Goal: Task Accomplishment & Management: Manage account settings

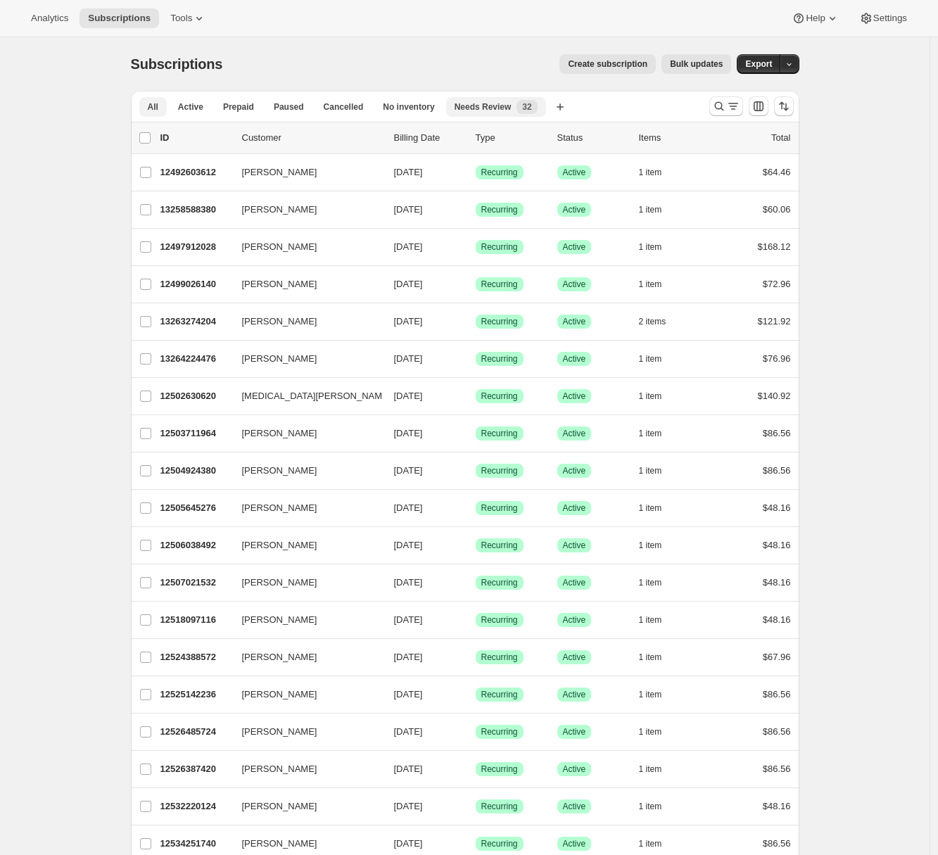
click at [503, 110] on span "Needs Review" at bounding box center [483, 106] width 57 height 11
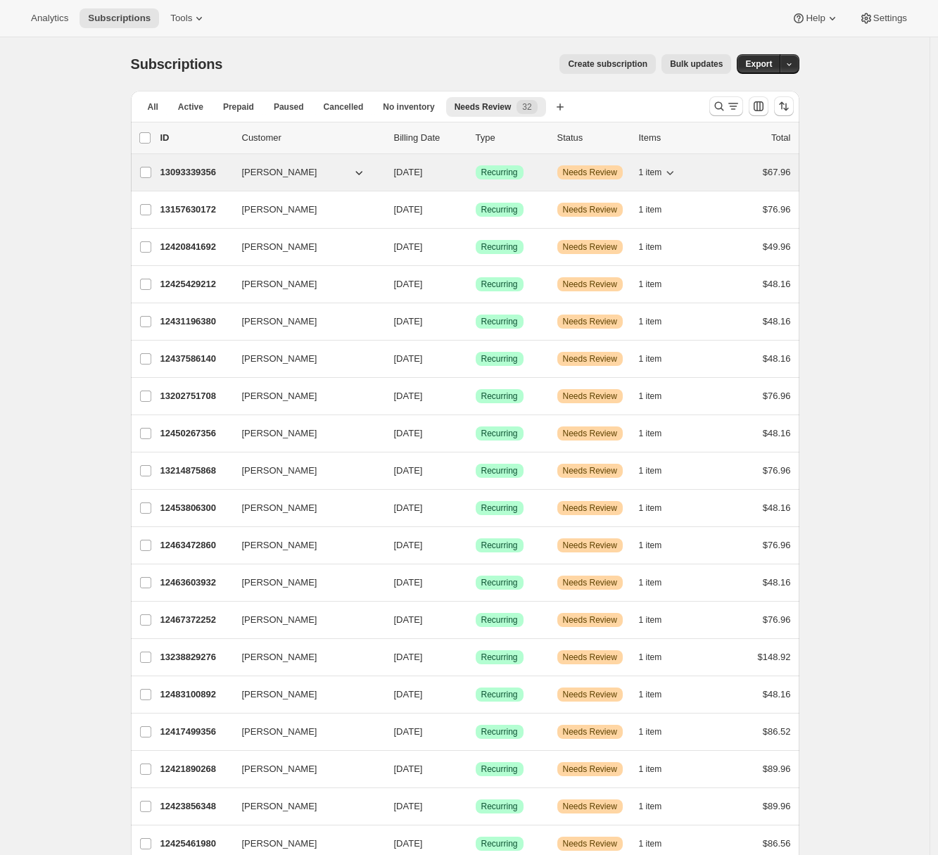
click at [186, 175] on p "13093339356" at bounding box center [195, 172] width 70 height 14
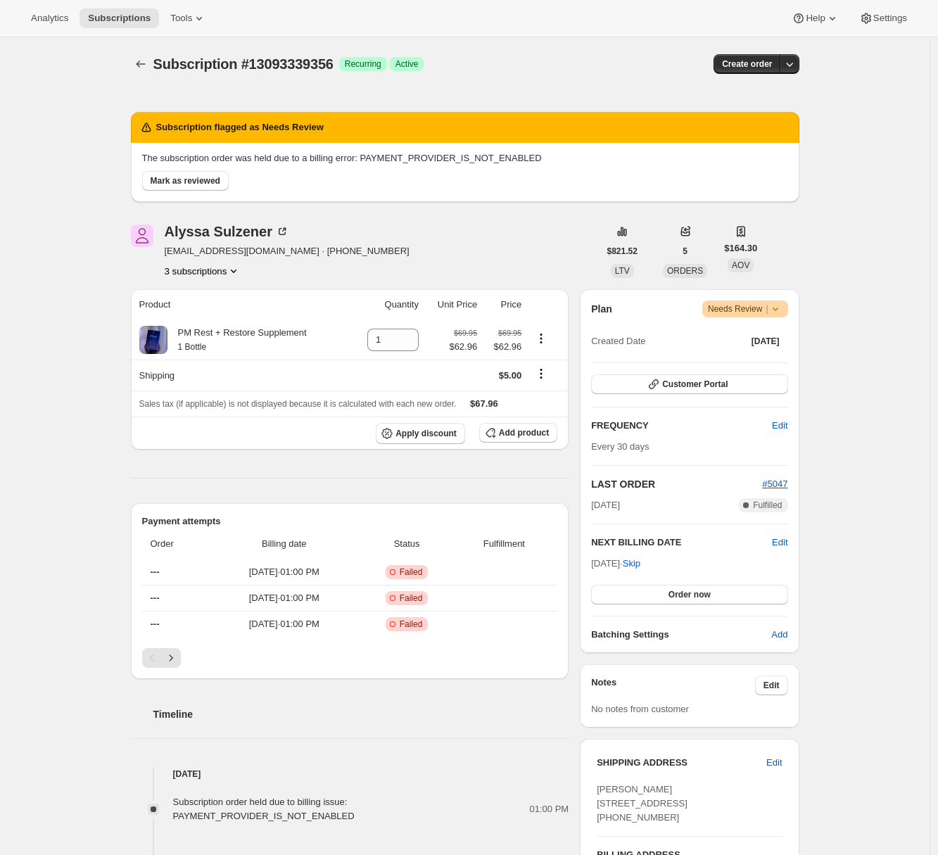
scroll to position [314, 0]
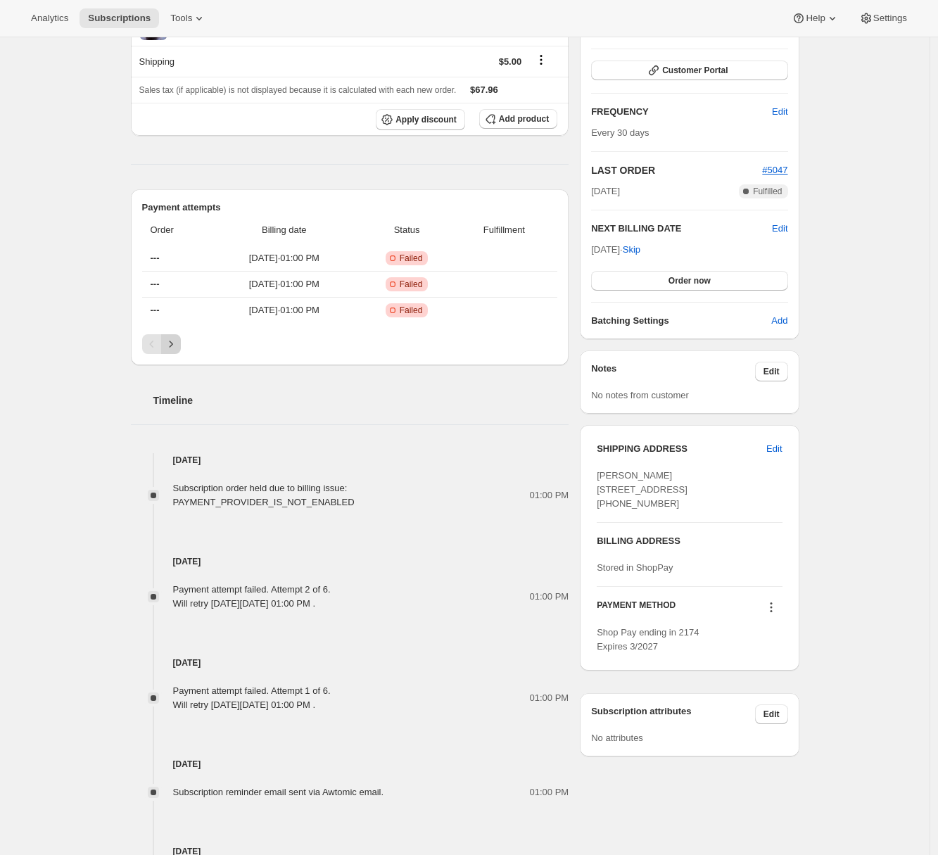
click at [172, 353] on button "Next" at bounding box center [171, 344] width 20 height 20
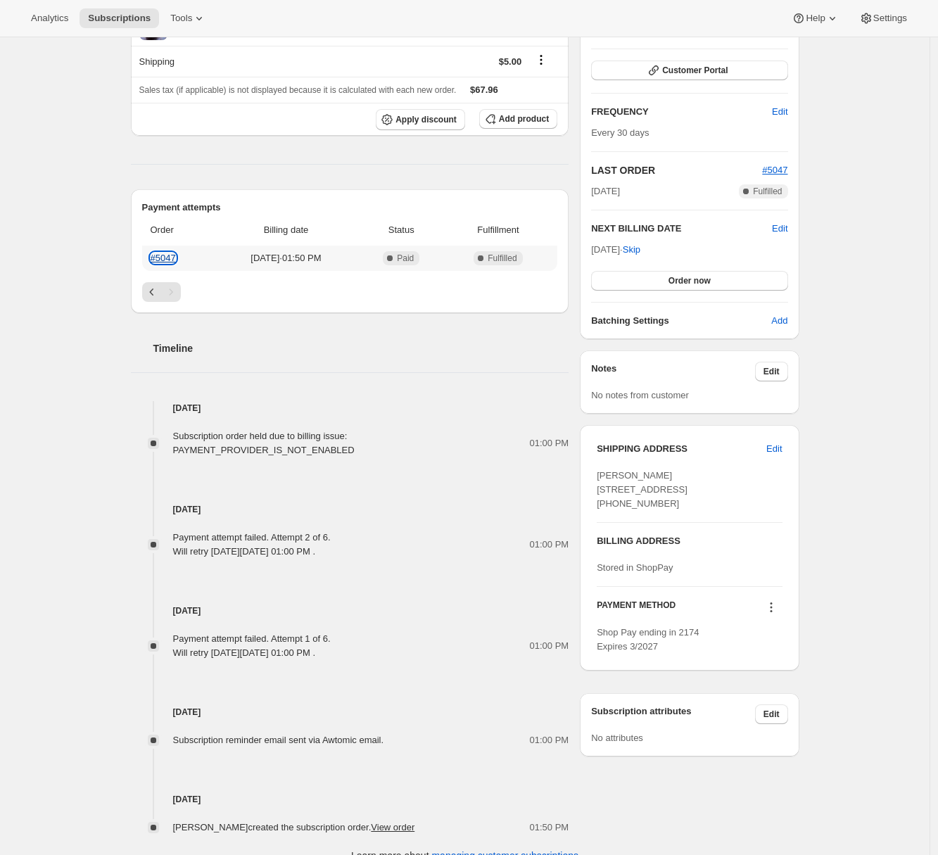
click at [169, 262] on link "#5047" at bounding box center [163, 258] width 25 height 11
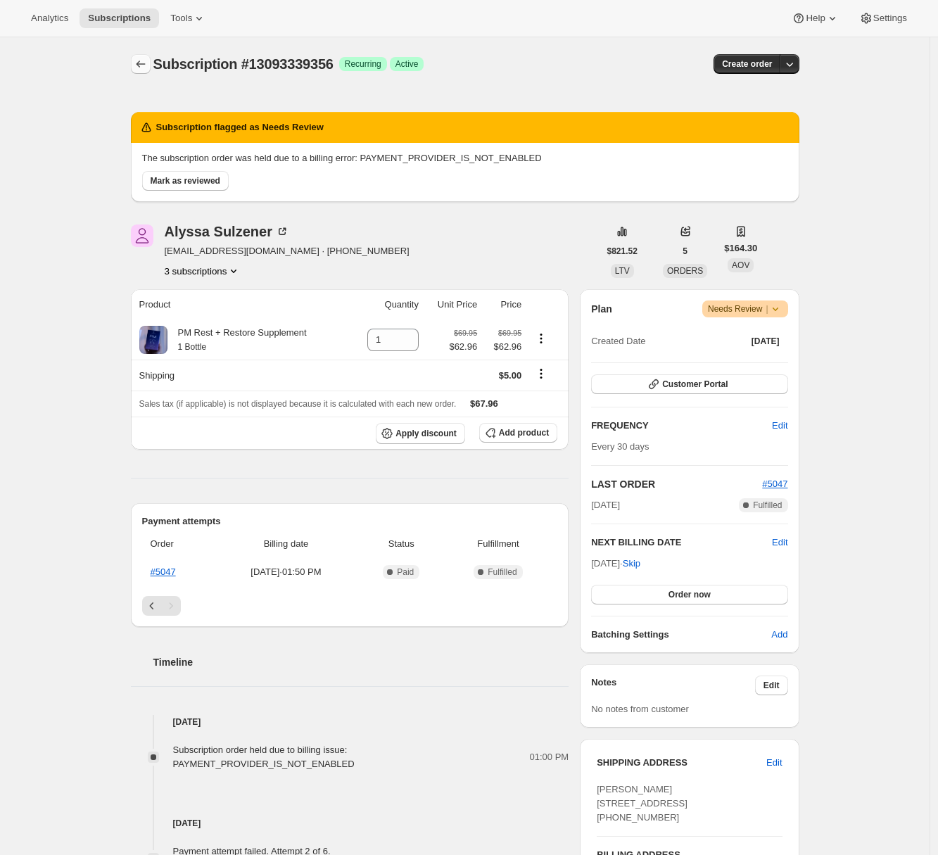
click at [138, 59] on icon "Subscriptions" at bounding box center [141, 64] width 14 height 14
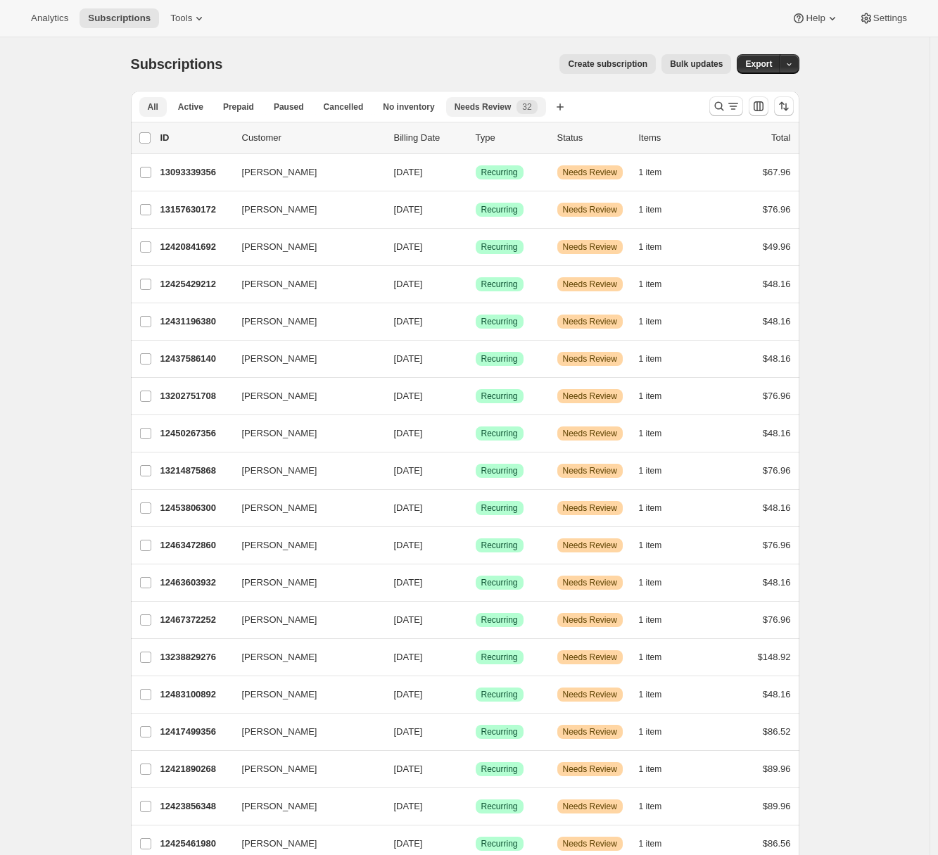
click at [161, 108] on button "All" at bounding box center [152, 107] width 27 height 20
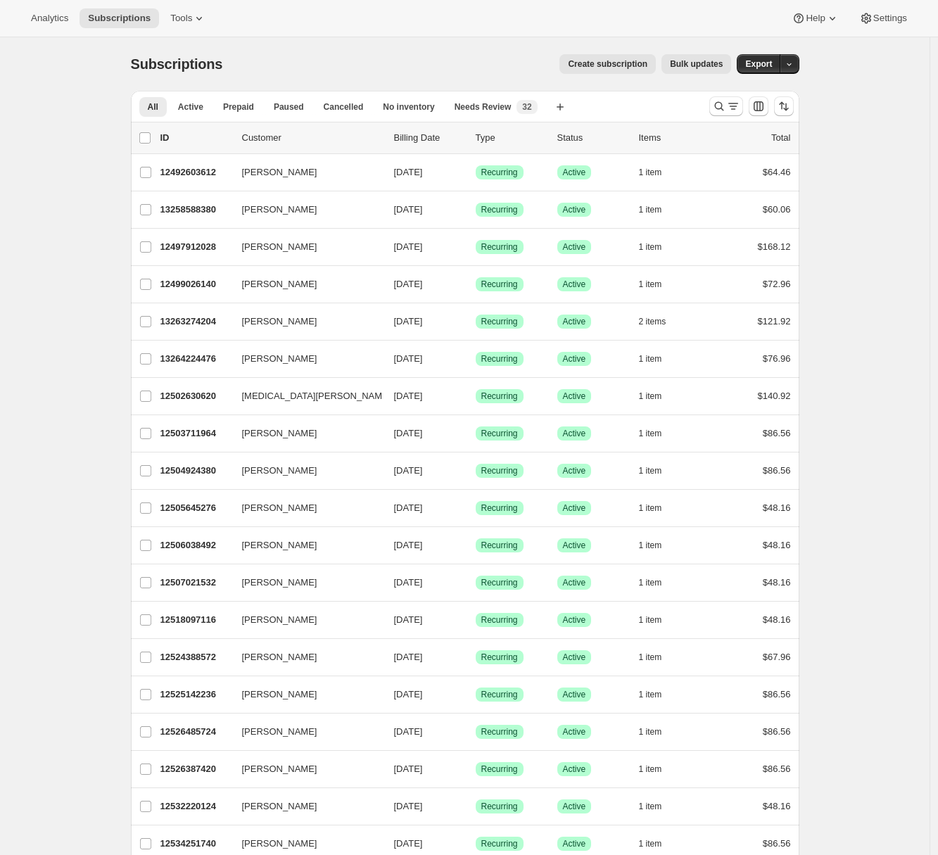
click at [496, 118] on div "All Active Prepaid Paused Cancelled No inventory Needs Review More views All Ac…" at bounding box center [414, 106] width 567 height 31
click at [493, 110] on span "Needs Review" at bounding box center [483, 106] width 57 height 11
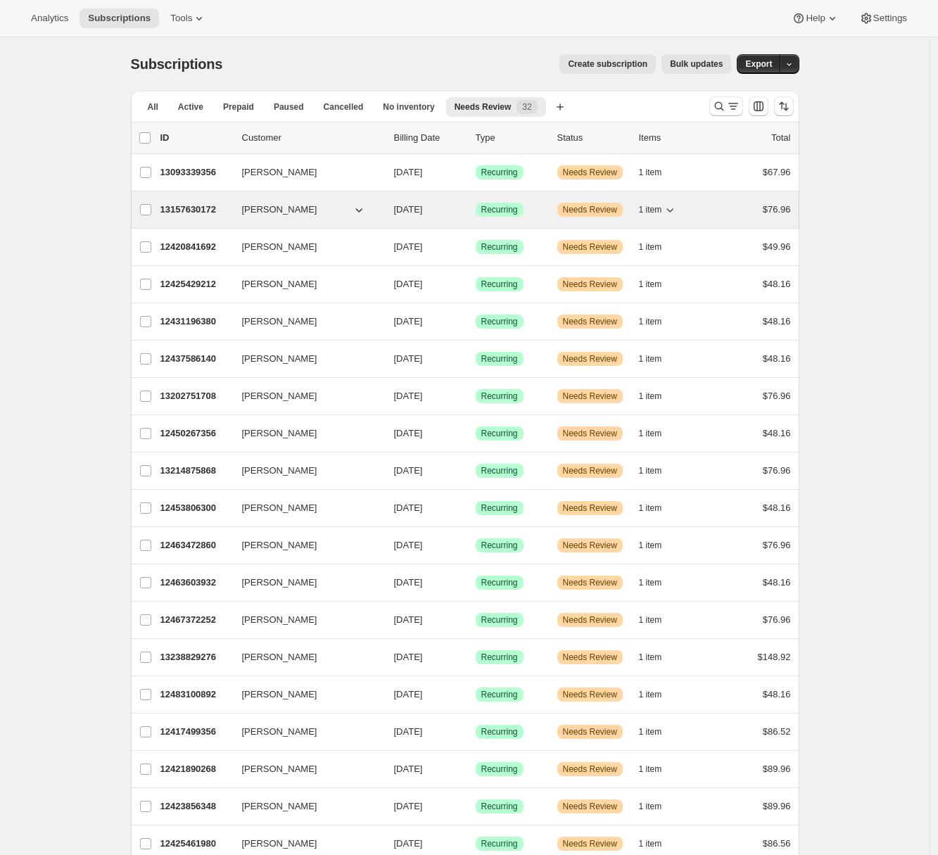
click at [188, 215] on p "13157630172" at bounding box center [195, 210] width 70 height 14
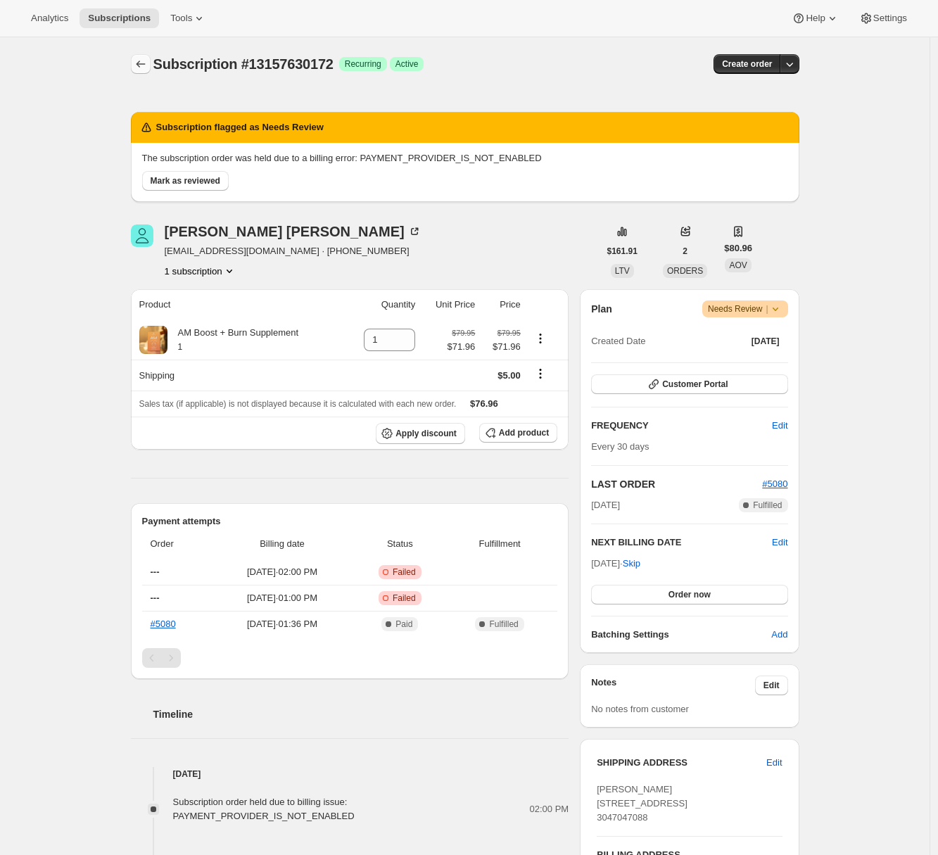
click at [144, 59] on icon "Subscriptions" at bounding box center [141, 64] width 14 height 14
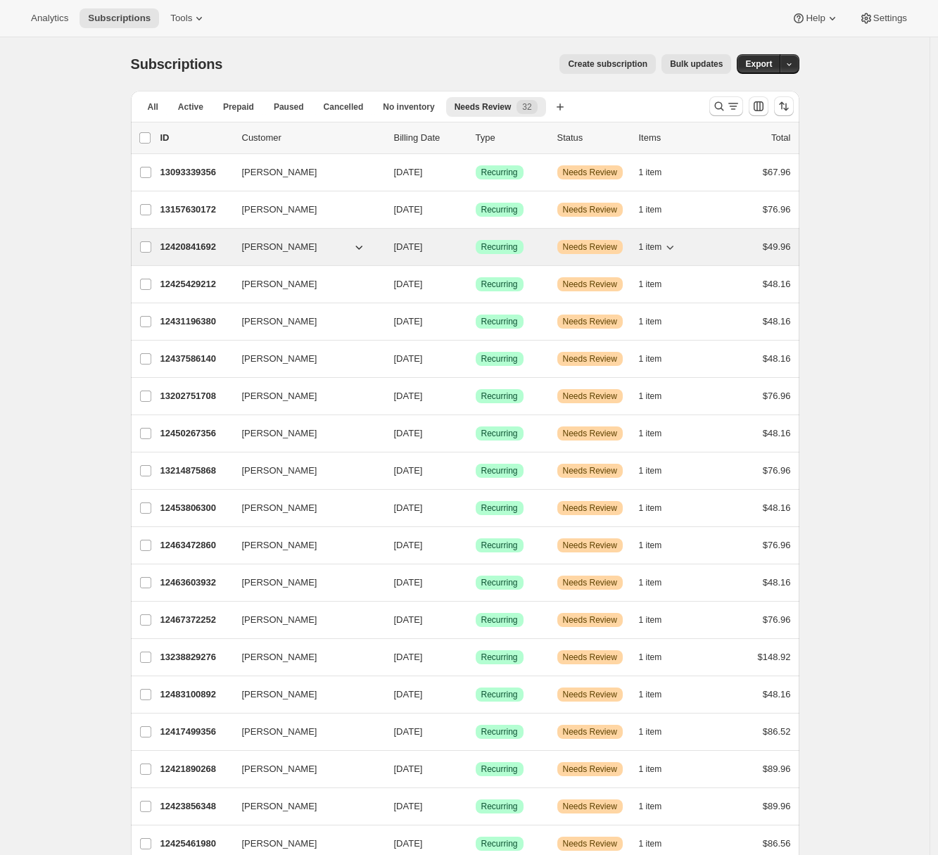
click at [201, 251] on p "12420841692" at bounding box center [195, 247] width 70 height 14
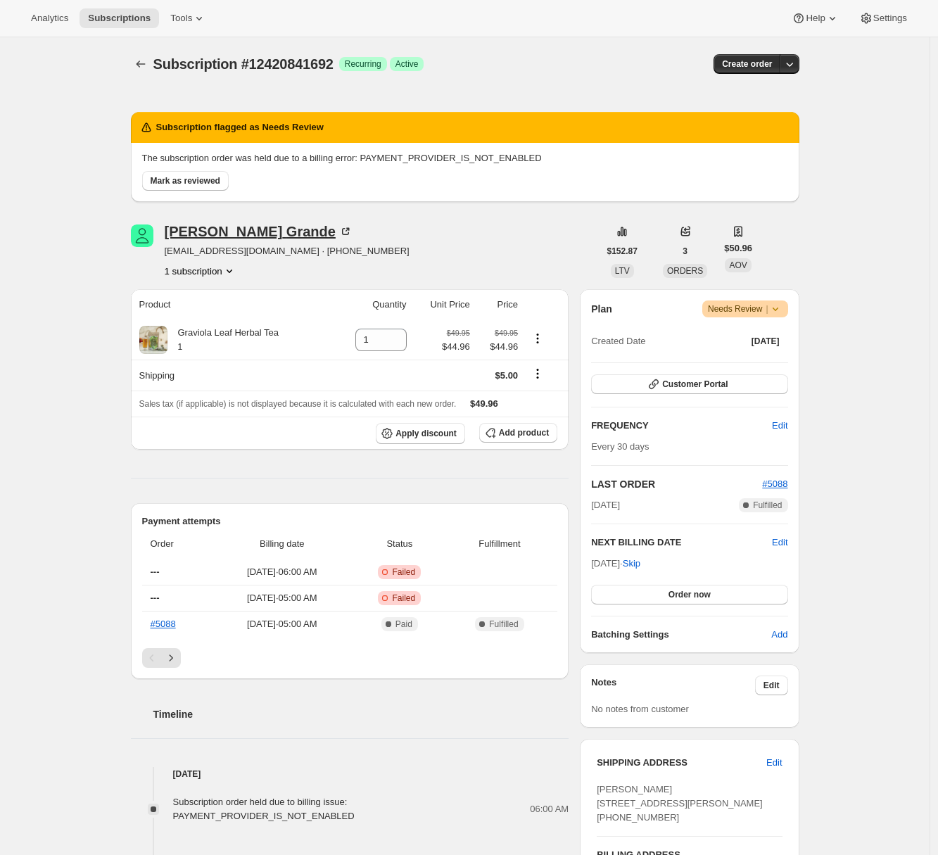
click at [219, 230] on div "[PERSON_NAME]" at bounding box center [259, 232] width 188 height 14
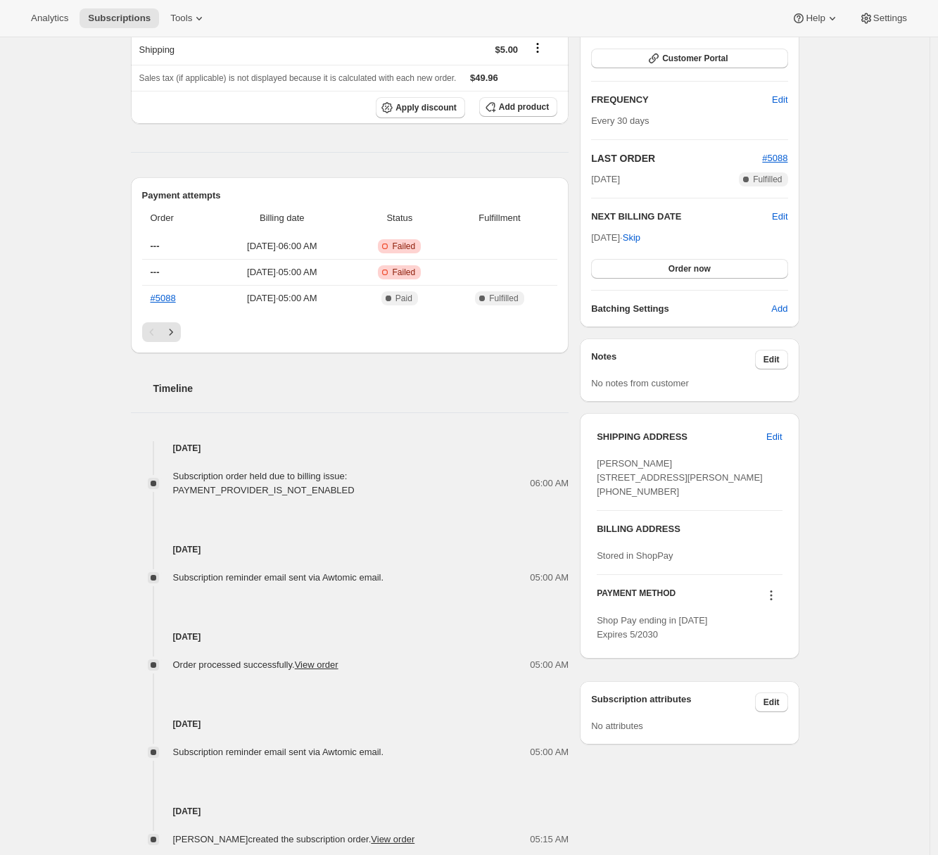
click at [777, 602] on icon at bounding box center [771, 595] width 14 height 14
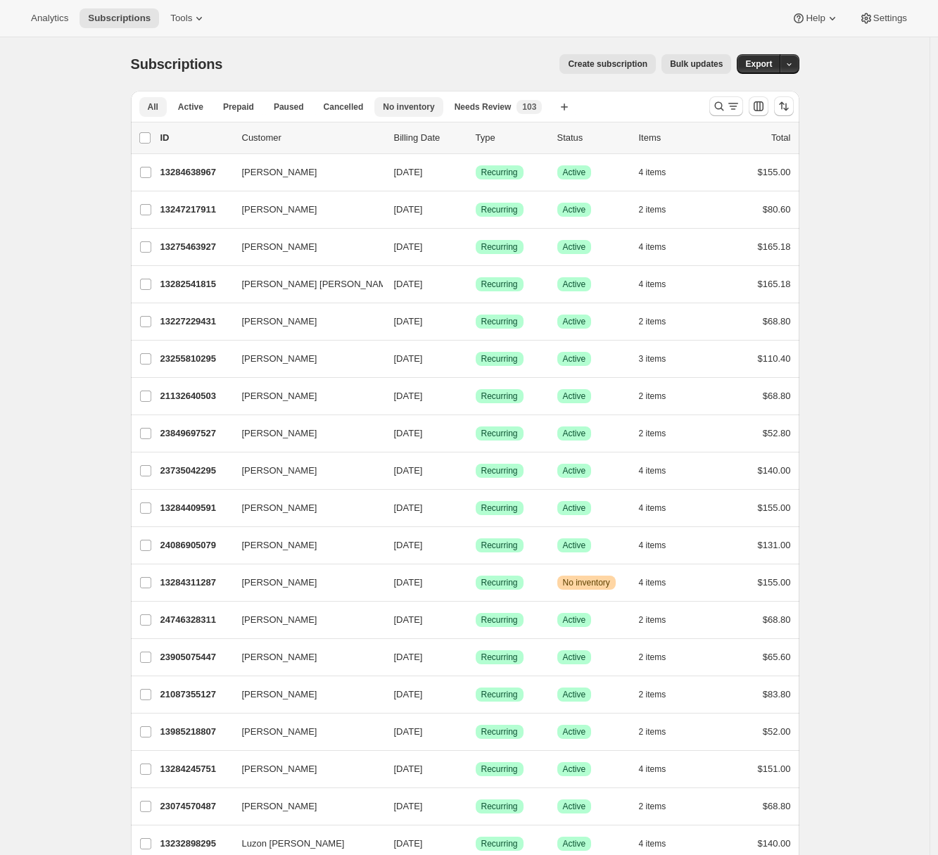
click at [432, 106] on span "No inventory" at bounding box center [408, 106] width 51 height 11
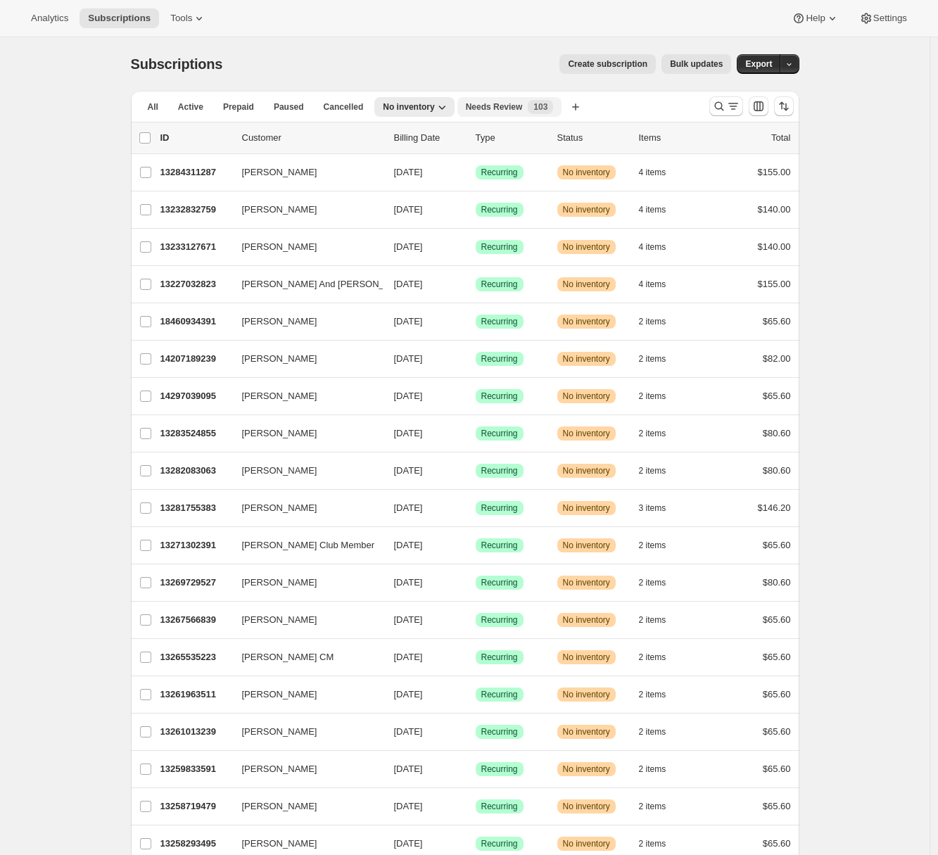
click at [478, 109] on span "Needs Review" at bounding box center [494, 106] width 57 height 11
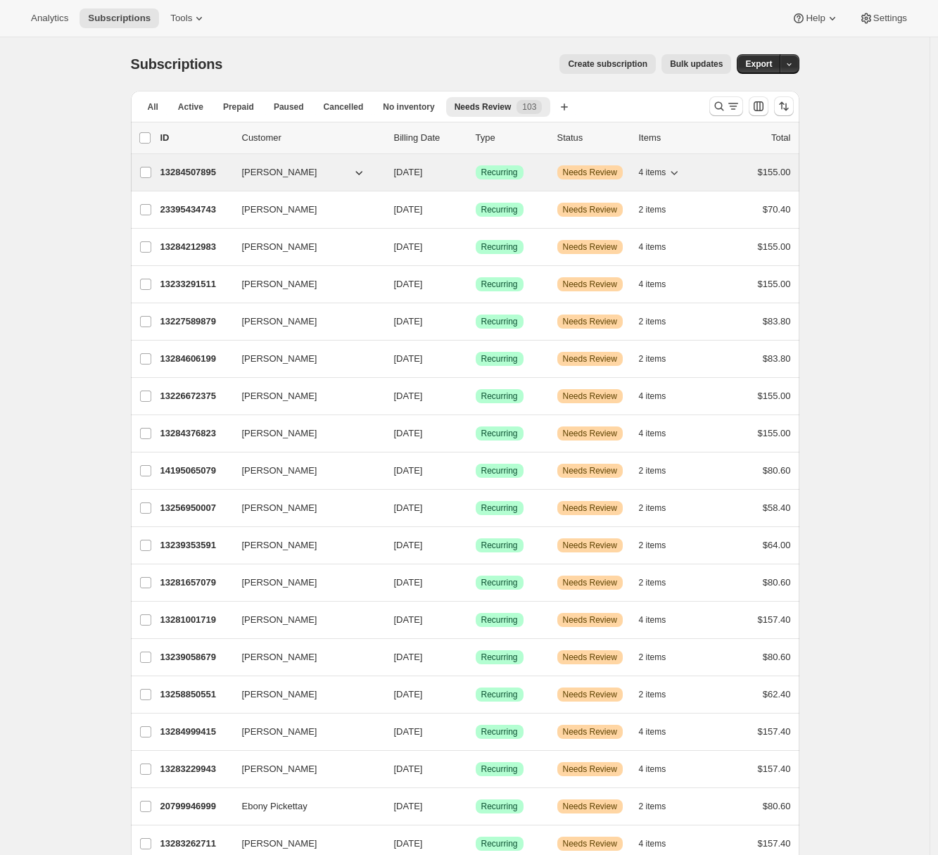
click at [175, 172] on p "13284507895" at bounding box center [195, 172] width 70 height 14
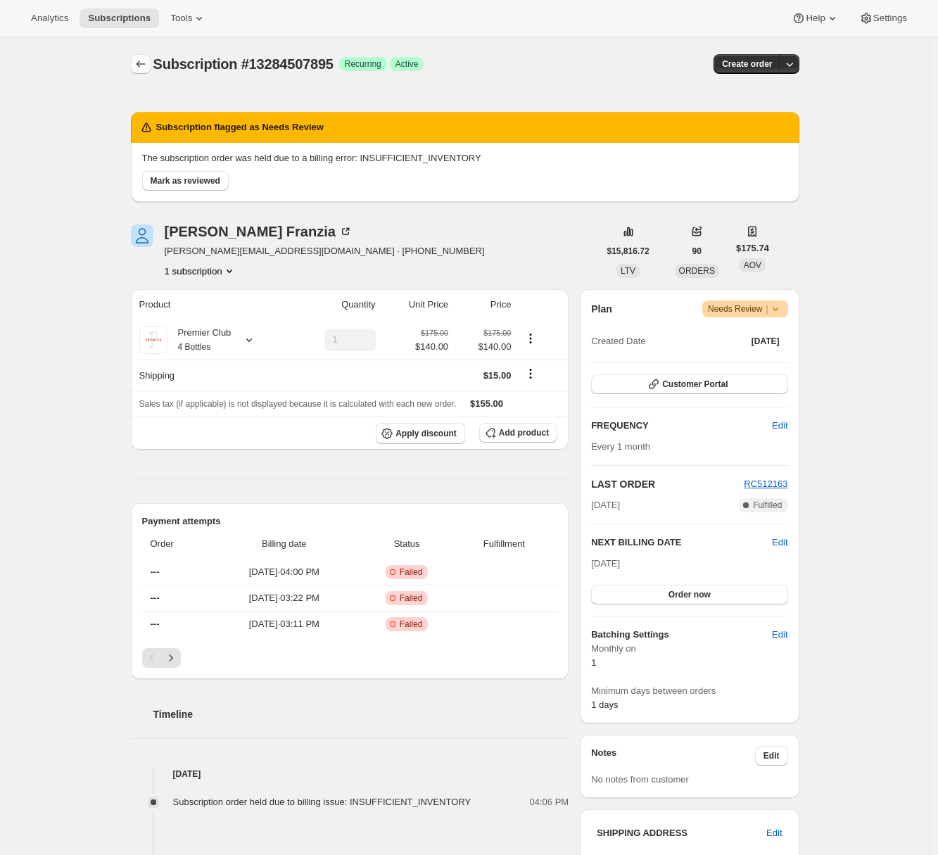
click at [148, 63] on icon "Subscriptions" at bounding box center [141, 64] width 14 height 14
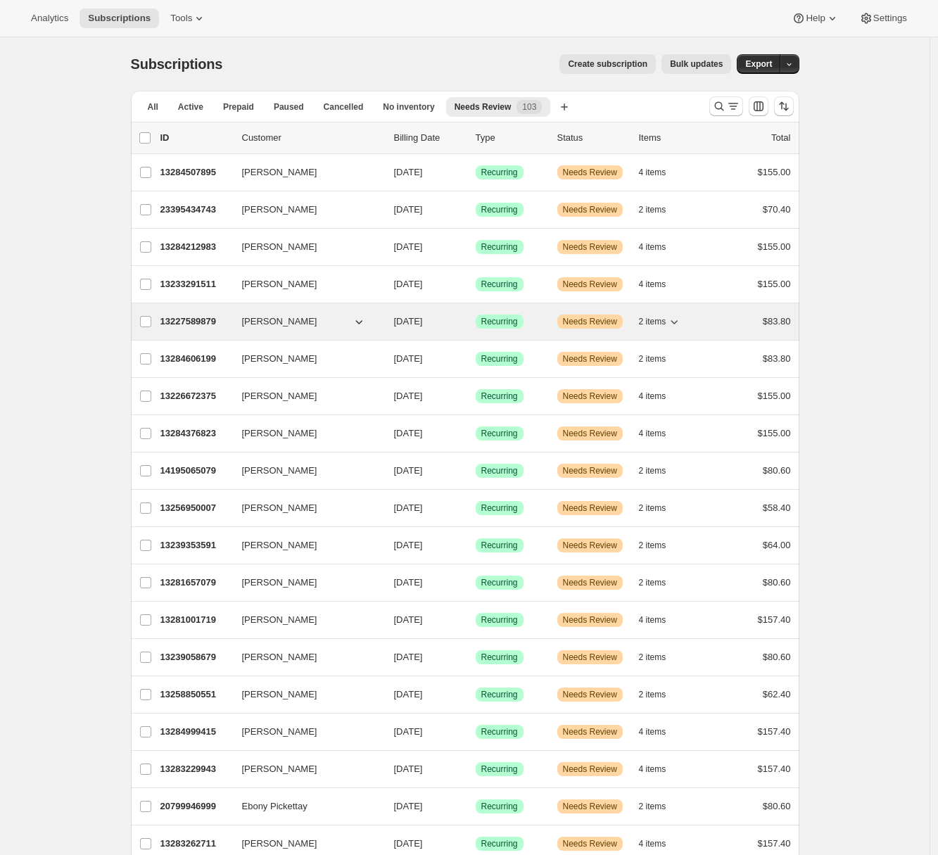
click at [211, 323] on p "13227589879" at bounding box center [195, 322] width 70 height 14
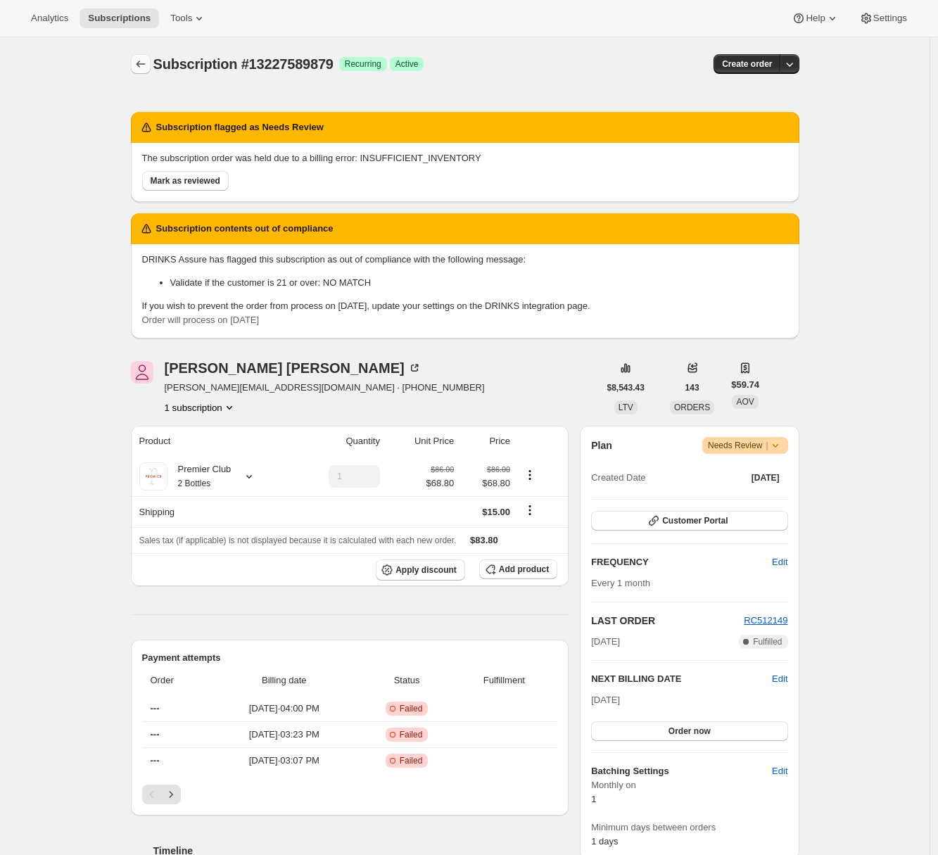
click at [148, 70] on icon "Subscriptions" at bounding box center [141, 64] width 14 height 14
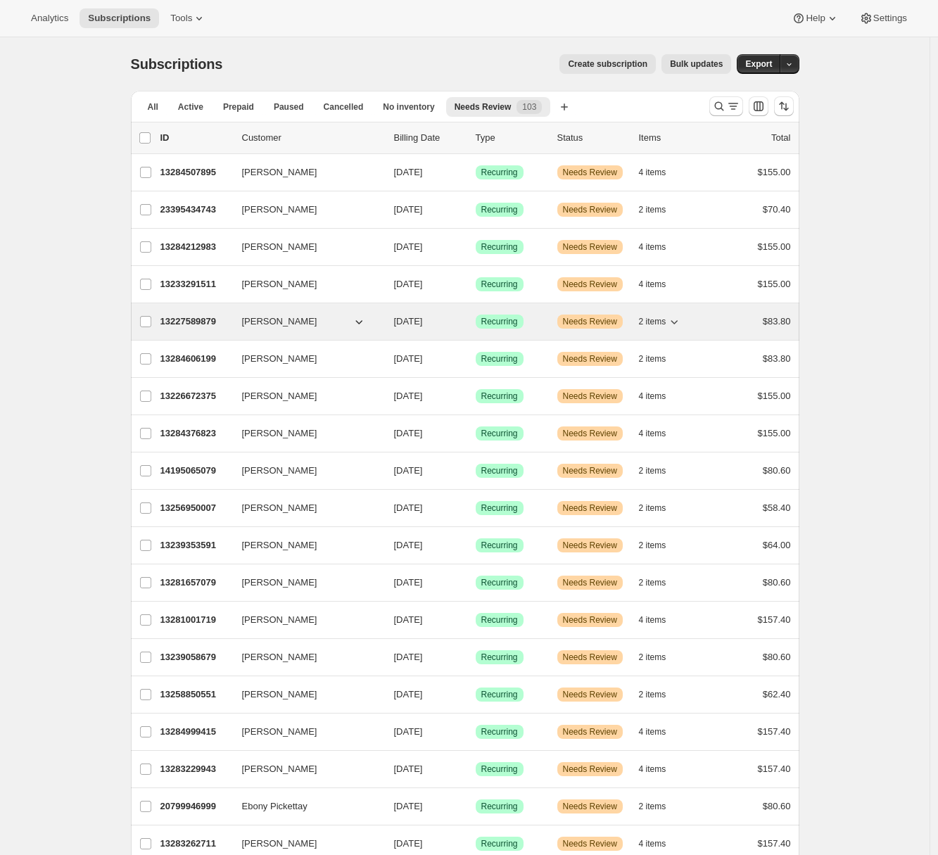
click at [185, 319] on p "13227589879" at bounding box center [195, 322] width 70 height 14
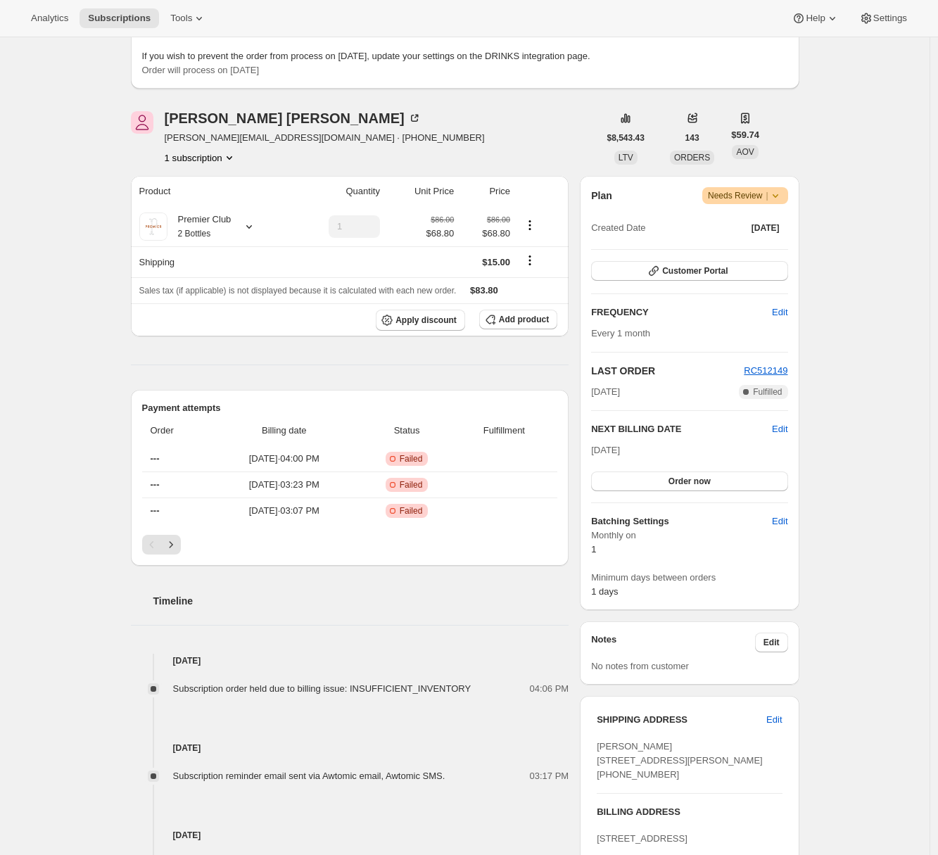
scroll to position [476, 0]
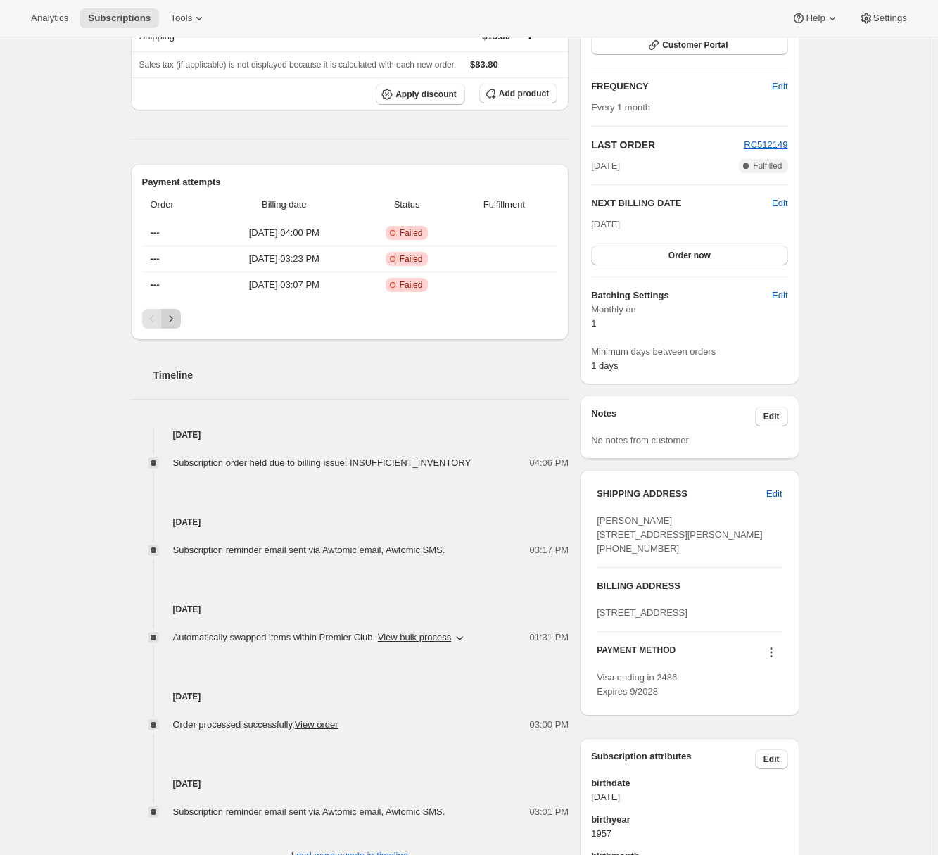
click at [178, 314] on icon "Next" at bounding box center [171, 319] width 14 height 14
click at [153, 314] on icon "Previous" at bounding box center [152, 319] width 14 height 14
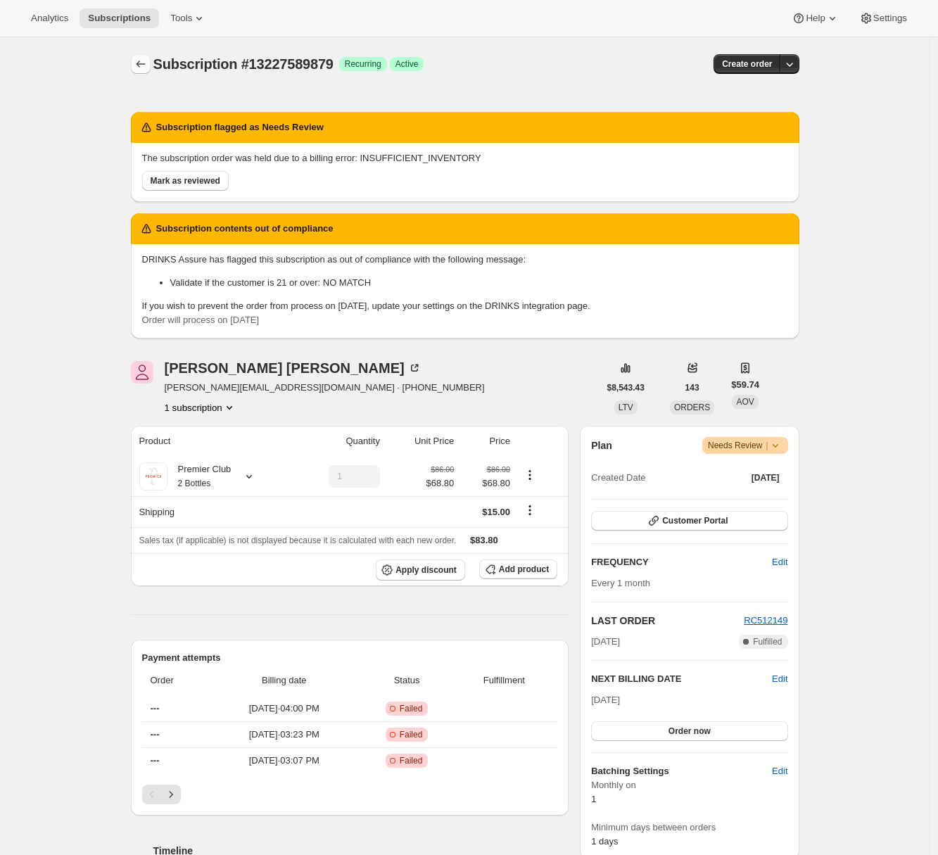
click at [136, 63] on button "Subscriptions" at bounding box center [141, 64] width 20 height 20
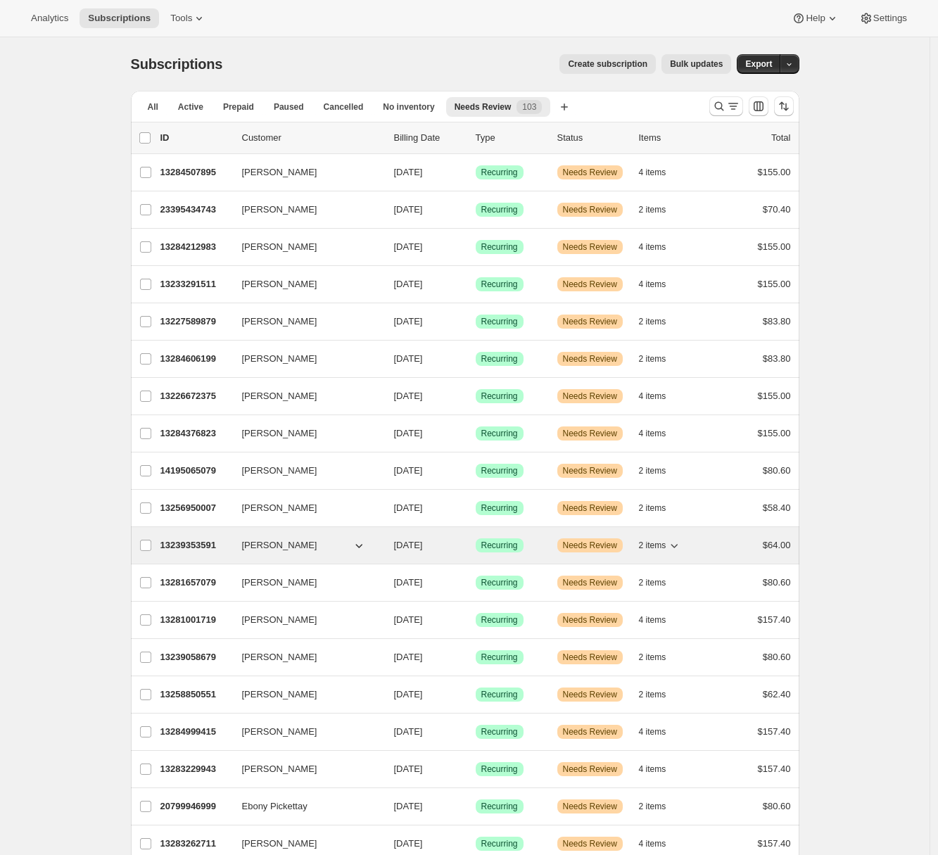
click at [216, 548] on p "13239353591" at bounding box center [195, 545] width 70 height 14
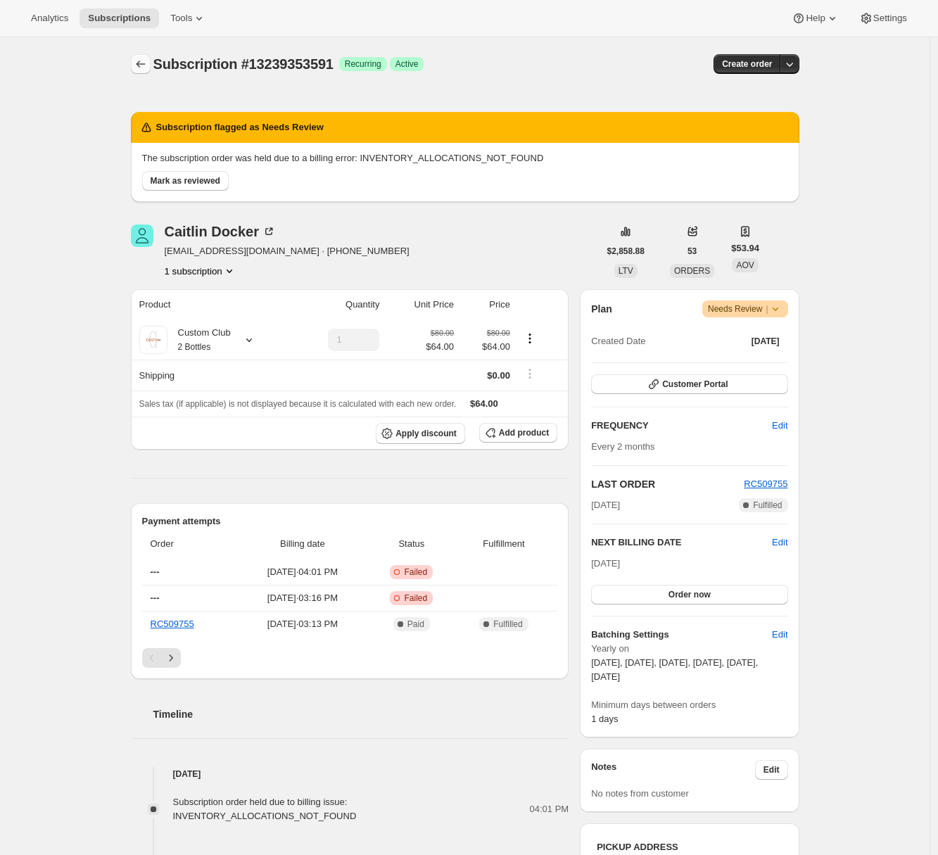
click at [142, 68] on icon "Subscriptions" at bounding box center [141, 64] width 14 height 14
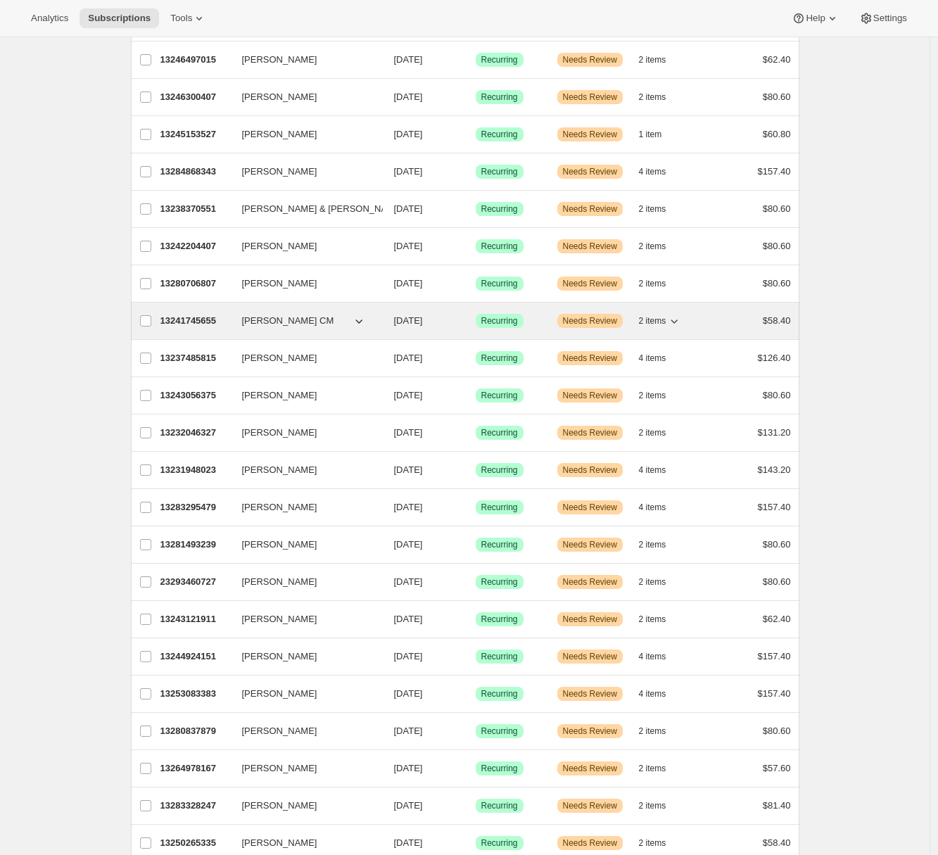
scroll to position [1253, 0]
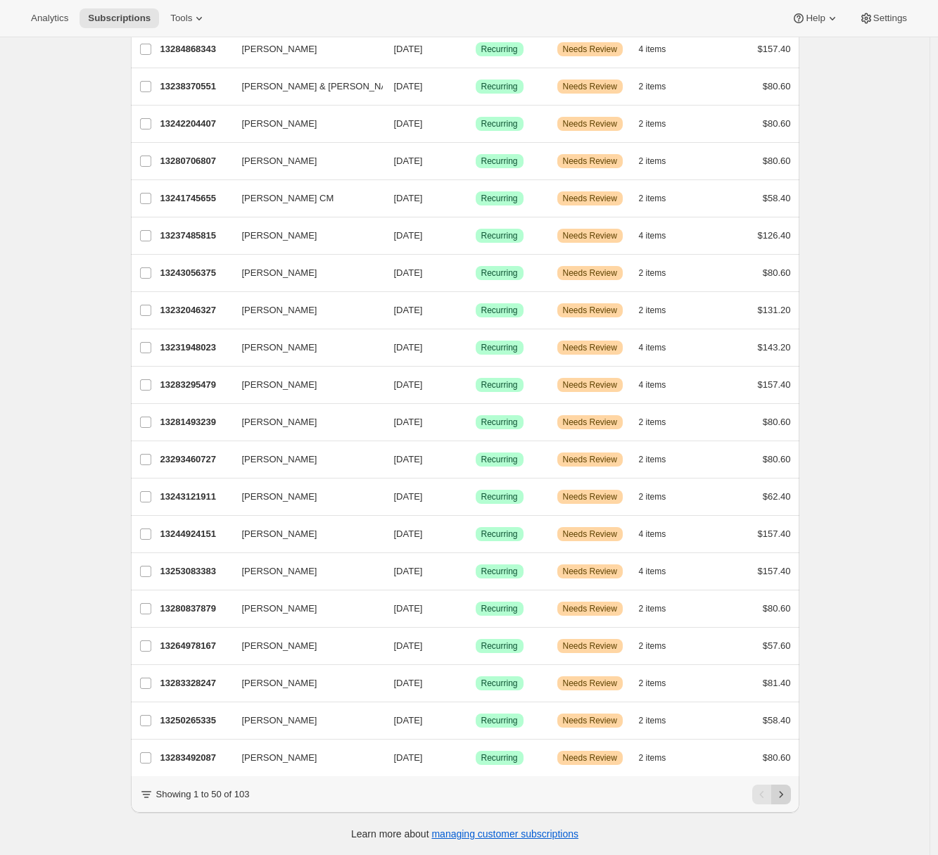
click at [783, 798] on icon "Next" at bounding box center [781, 795] width 14 height 14
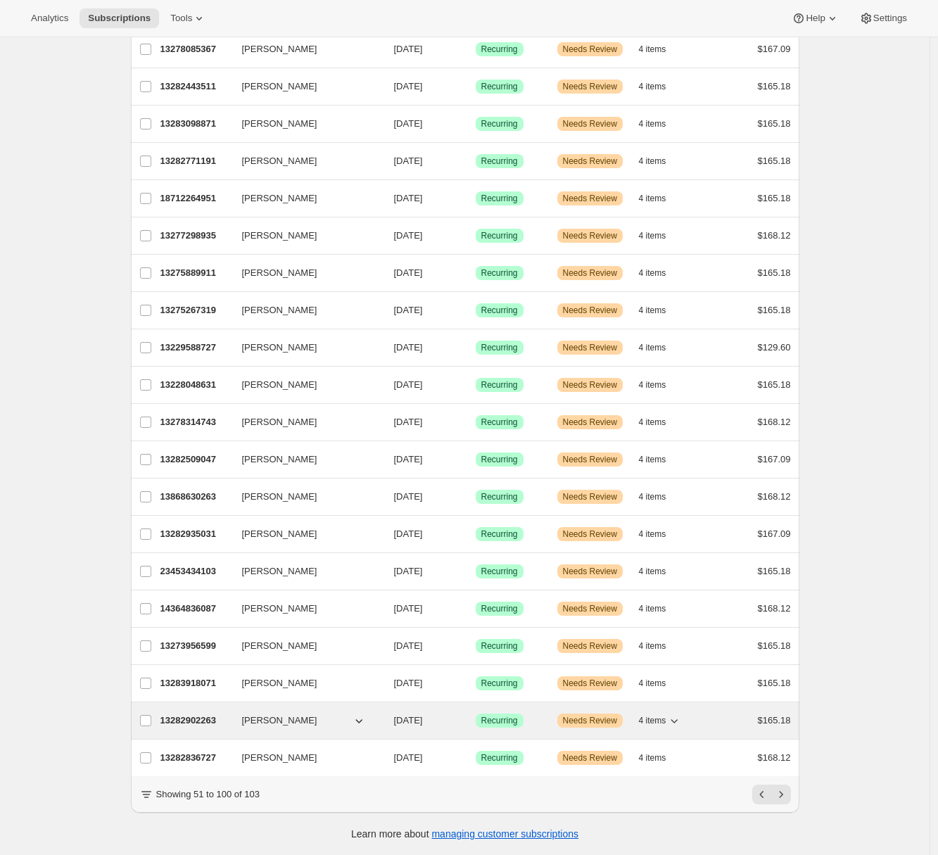
click at [205, 714] on p "13282902263" at bounding box center [195, 721] width 70 height 14
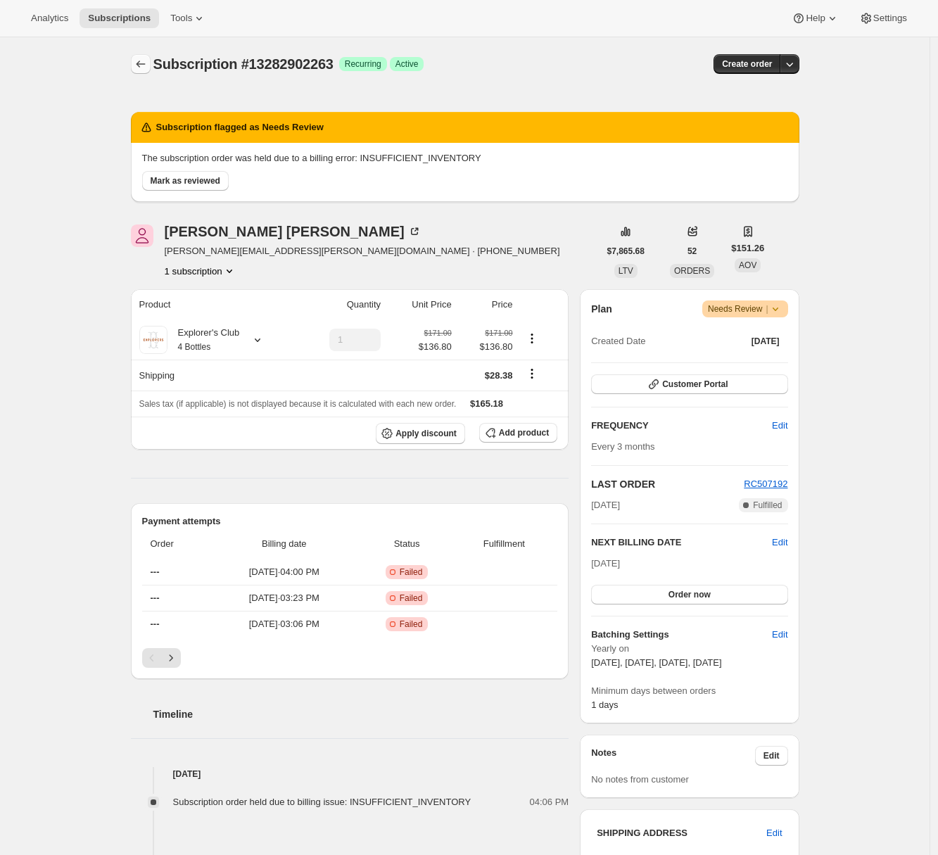
click at [141, 66] on icon "Subscriptions" at bounding box center [141, 64] width 14 height 14
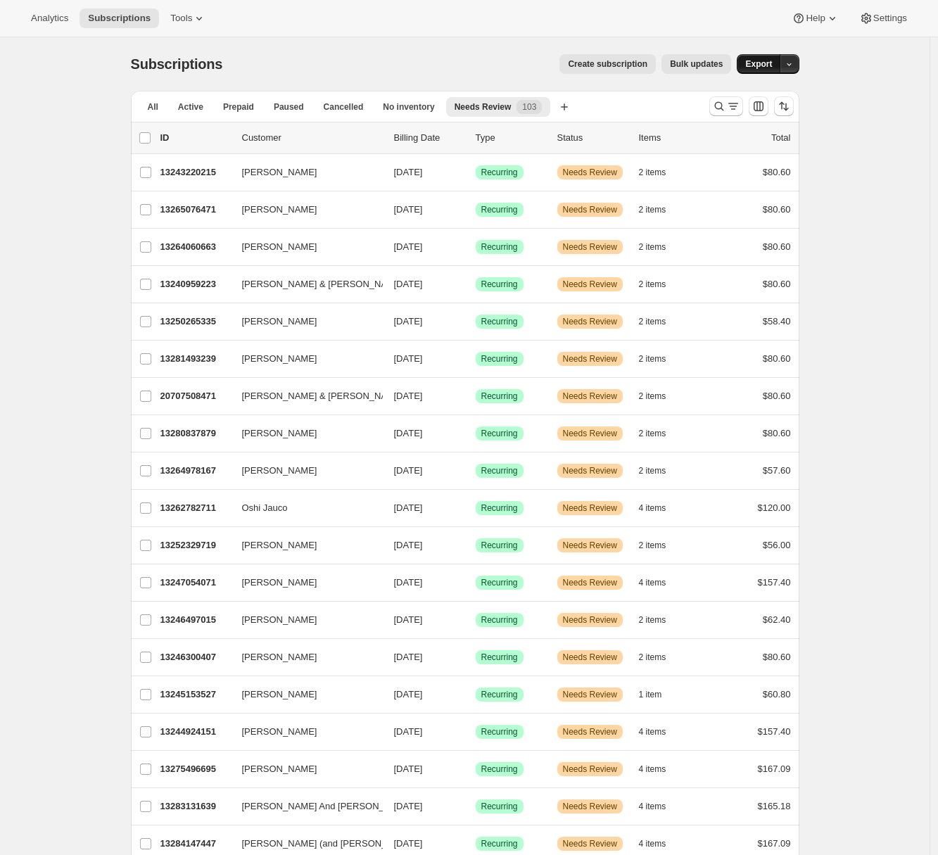
click at [765, 65] on span "Export" at bounding box center [758, 63] width 27 height 11
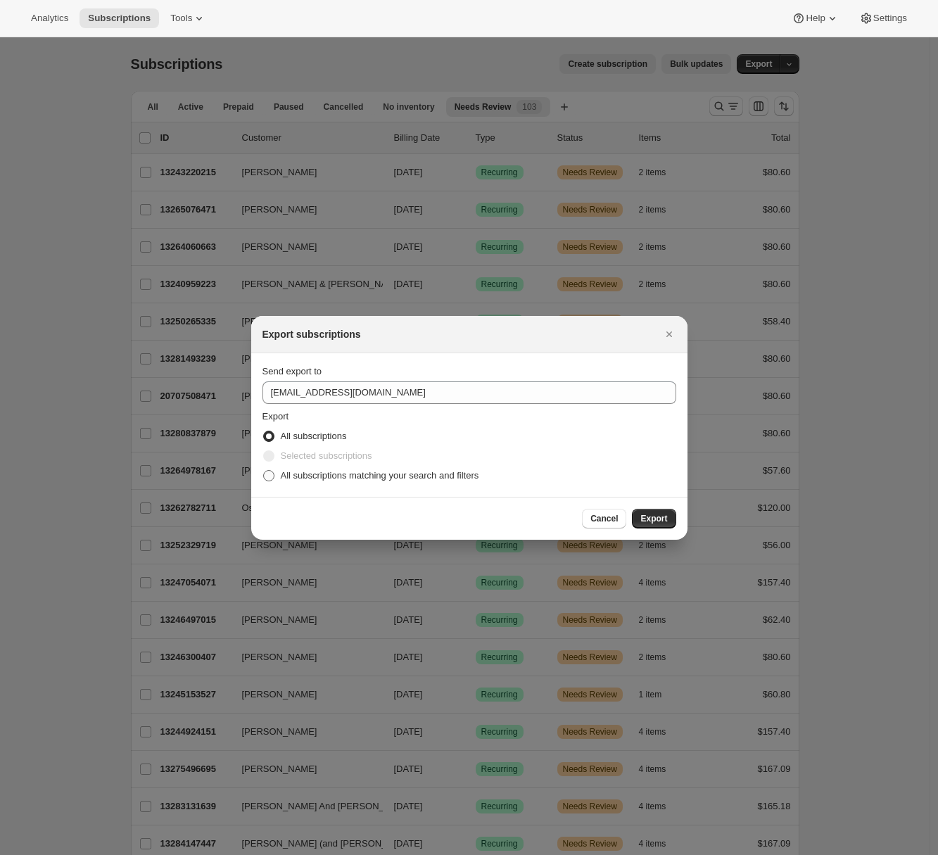
click at [278, 474] on label "All subscriptions matching your search and filters" at bounding box center [371, 476] width 217 height 20
click at [264, 471] on input "All subscriptions matching your search and filters" at bounding box center [263, 470] width 1 height 1
radio input "true"
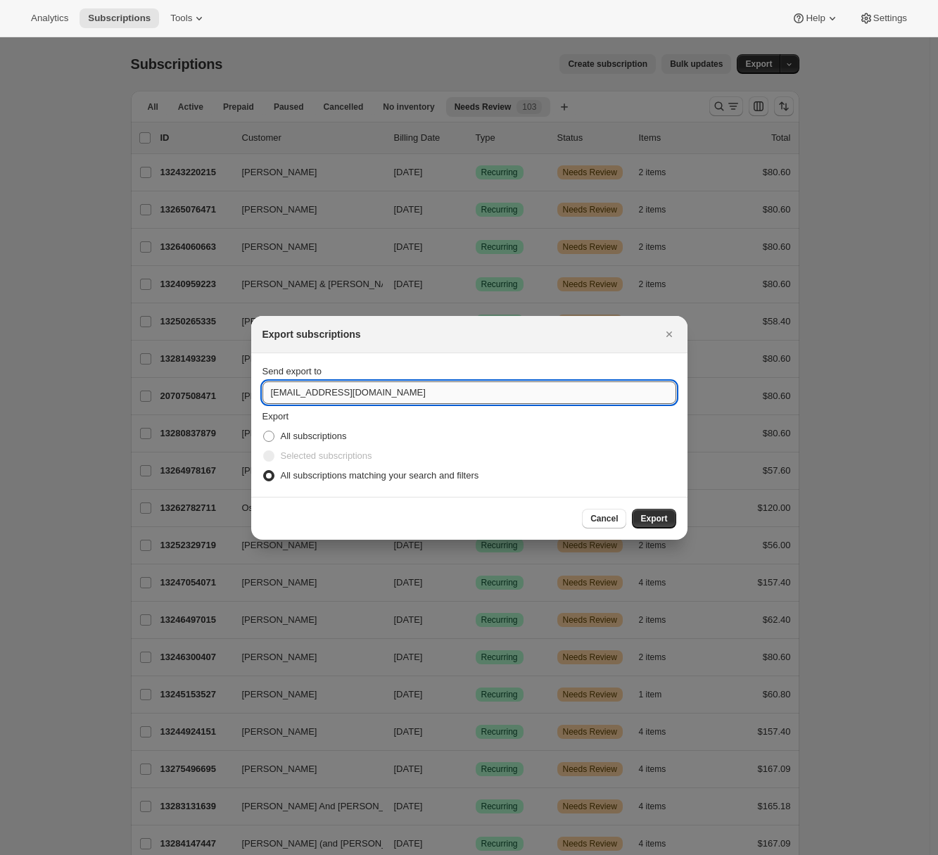
click at [334, 391] on input "cheers@rosenblumcellars.com" at bounding box center [470, 392] width 414 height 23
type input "adrian@awtomic.com"
click at [664, 516] on span "Export" at bounding box center [653, 518] width 27 height 11
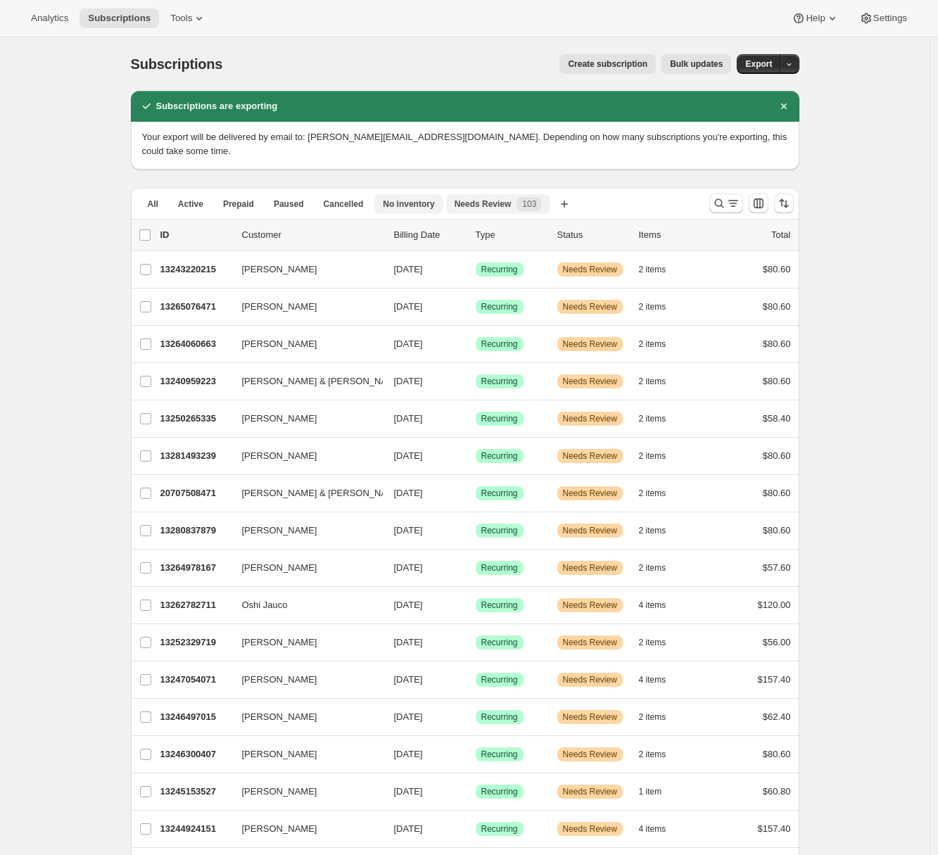
click at [410, 198] on span "No inventory" at bounding box center [408, 203] width 51 height 11
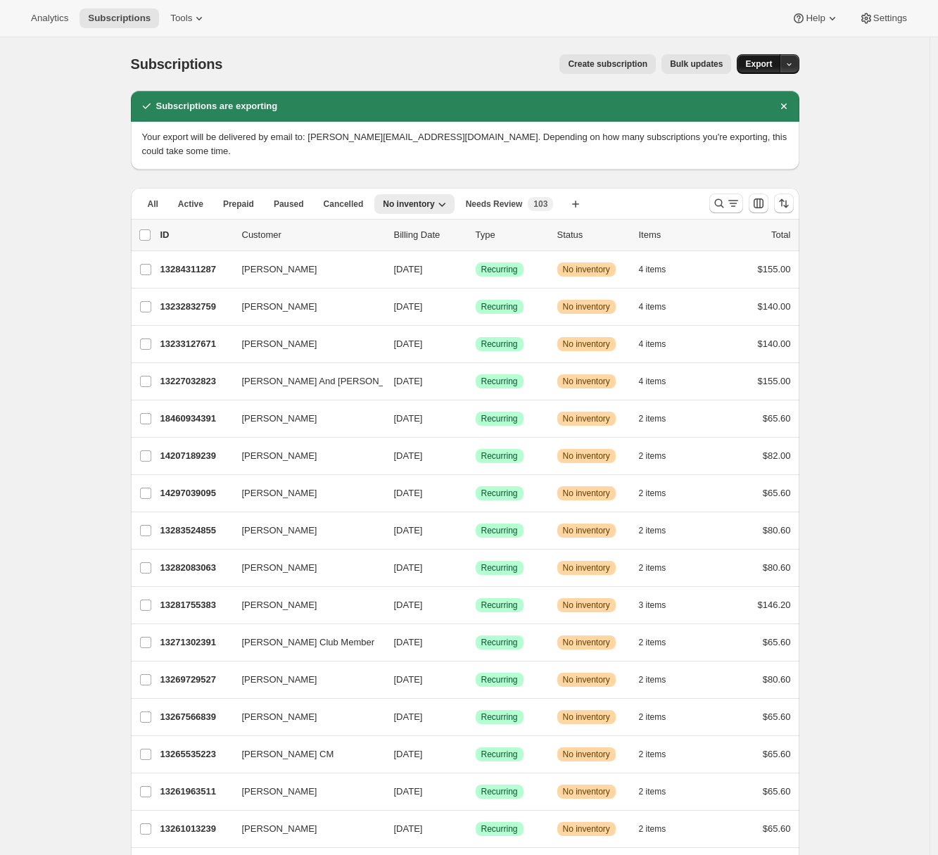
click at [764, 67] on span "Export" at bounding box center [758, 63] width 27 height 11
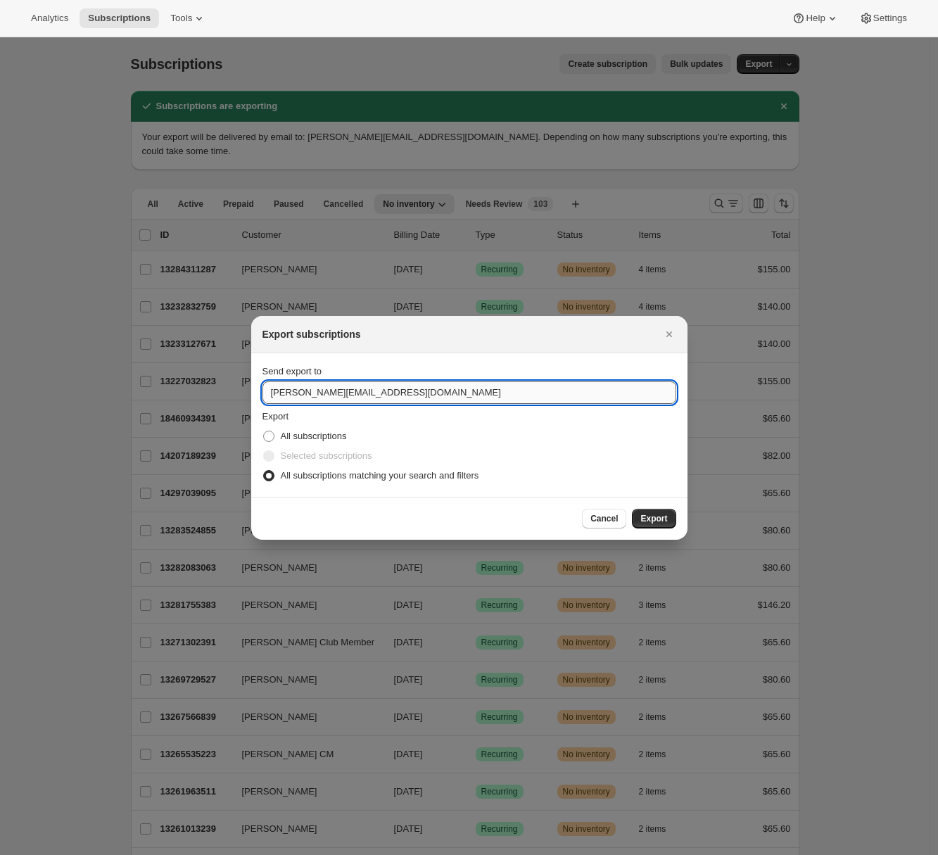
click at [345, 388] on input "adrian@awtomic.com" at bounding box center [470, 392] width 414 height 23
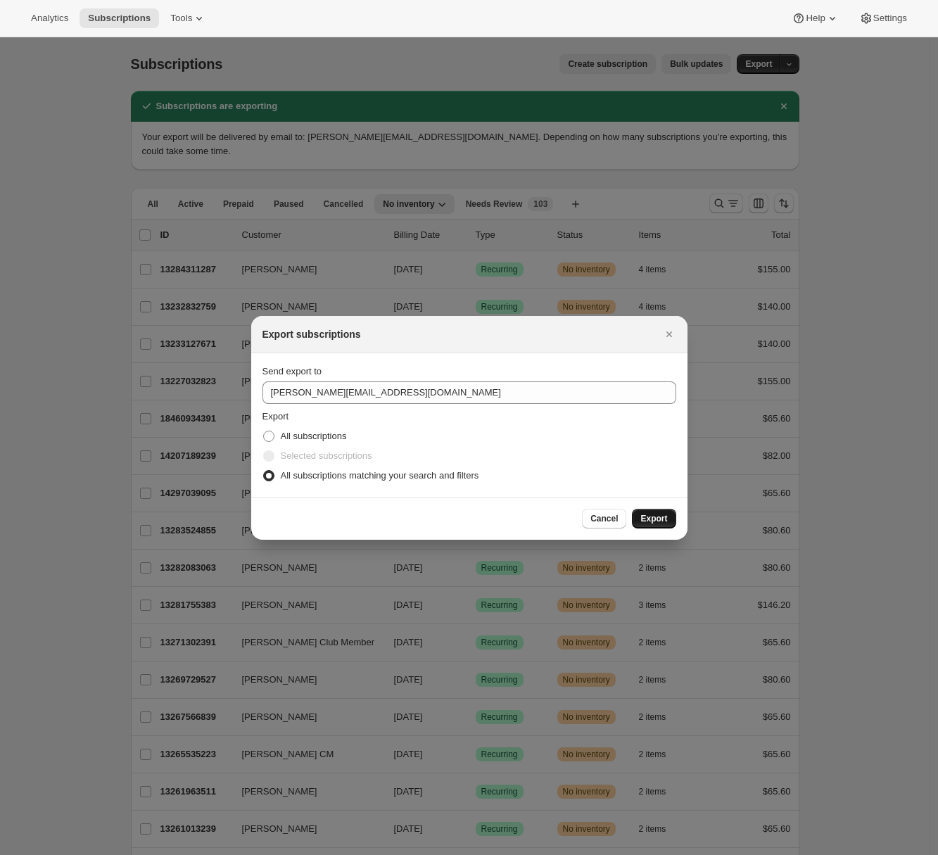
click at [664, 521] on span "Export" at bounding box center [653, 518] width 27 height 11
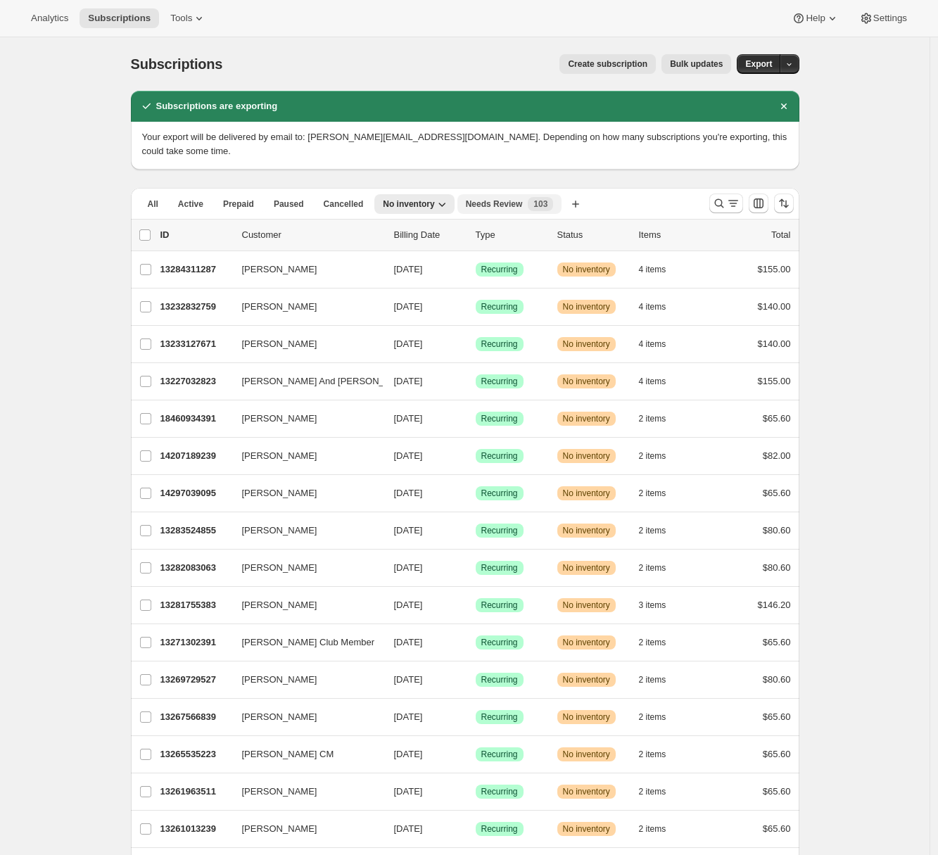
click at [488, 198] on span "Needs Review" at bounding box center [494, 203] width 57 height 11
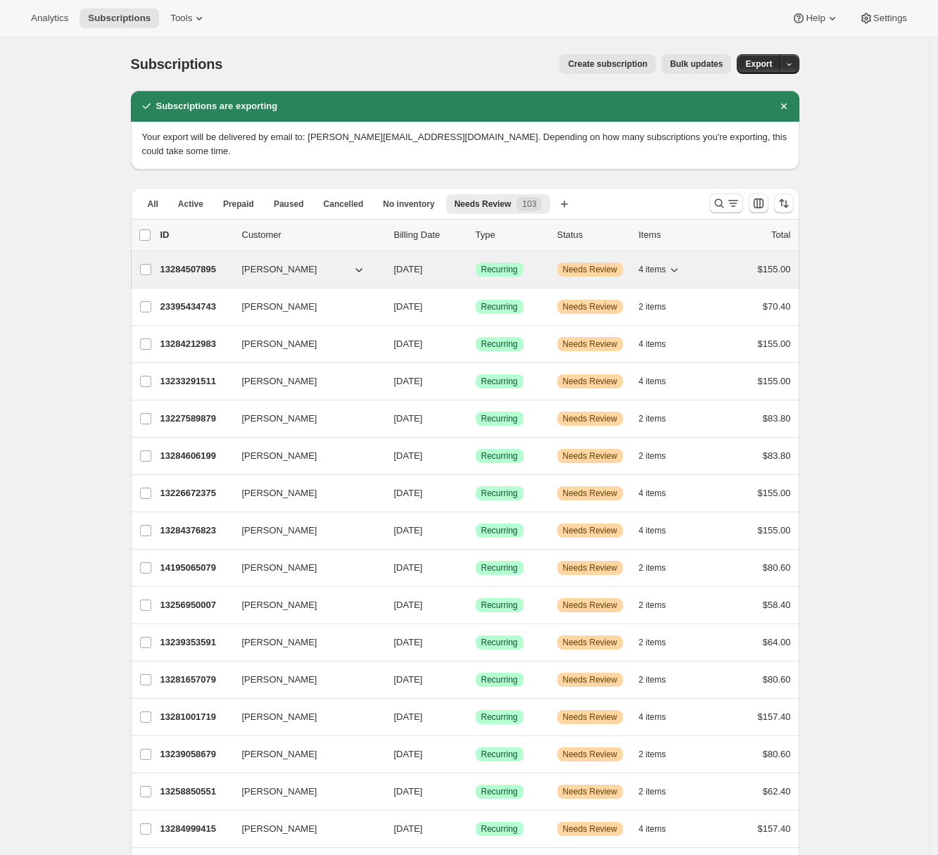
click at [203, 263] on p "13284507895" at bounding box center [195, 270] width 70 height 14
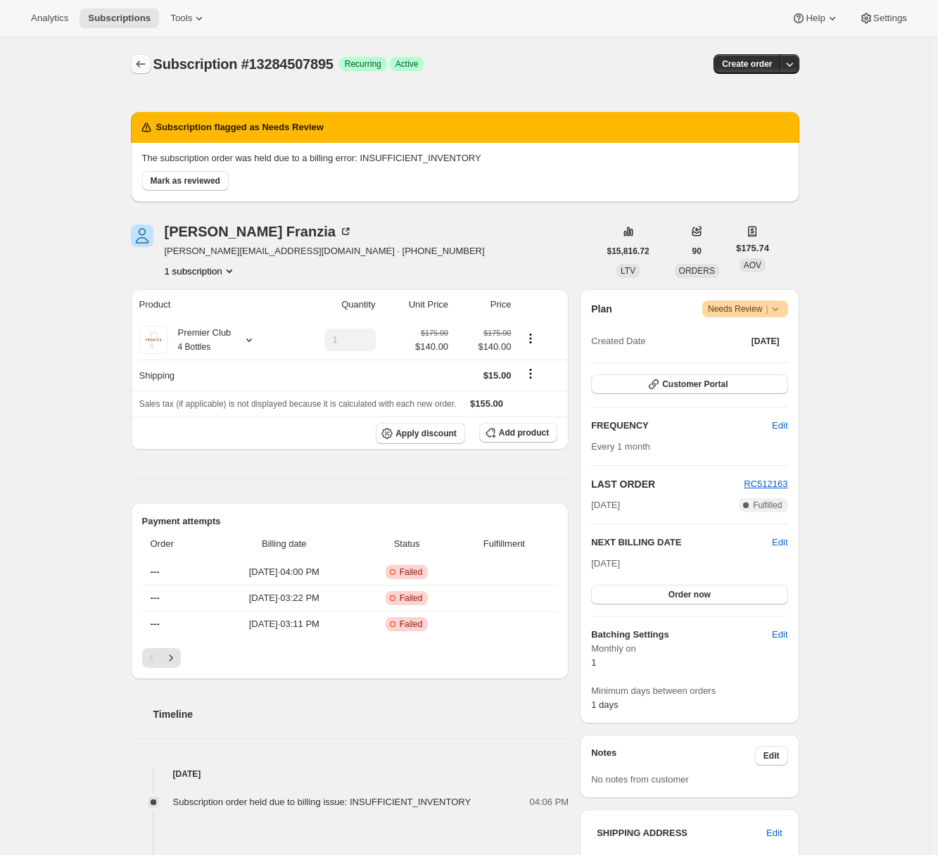
click at [137, 63] on icon "Subscriptions" at bounding box center [141, 64] width 14 height 14
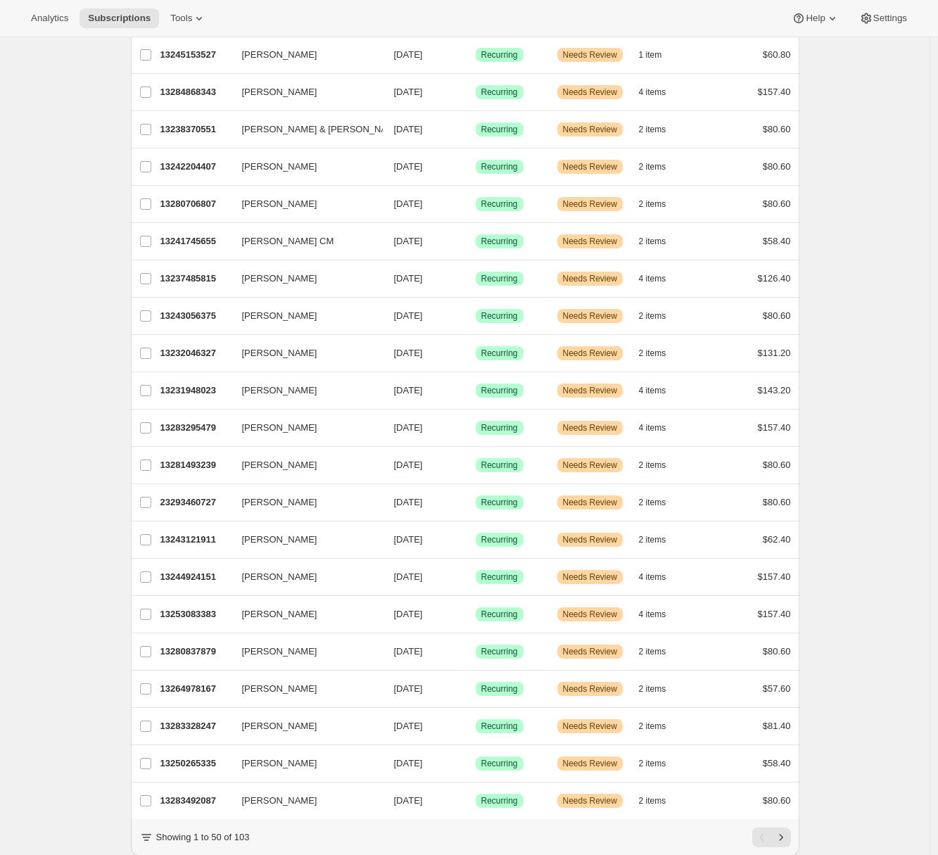
scroll to position [1253, 0]
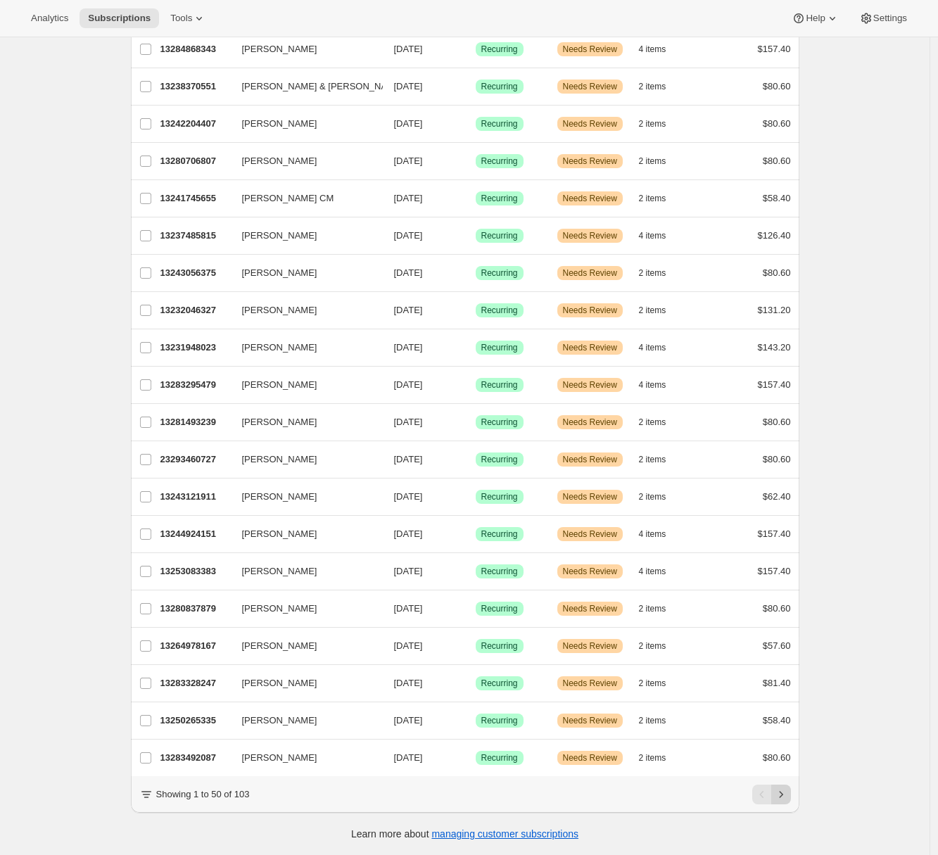
click at [787, 794] on icon "Next" at bounding box center [781, 795] width 14 height 14
click at [783, 790] on icon "Next" at bounding box center [781, 795] width 14 height 14
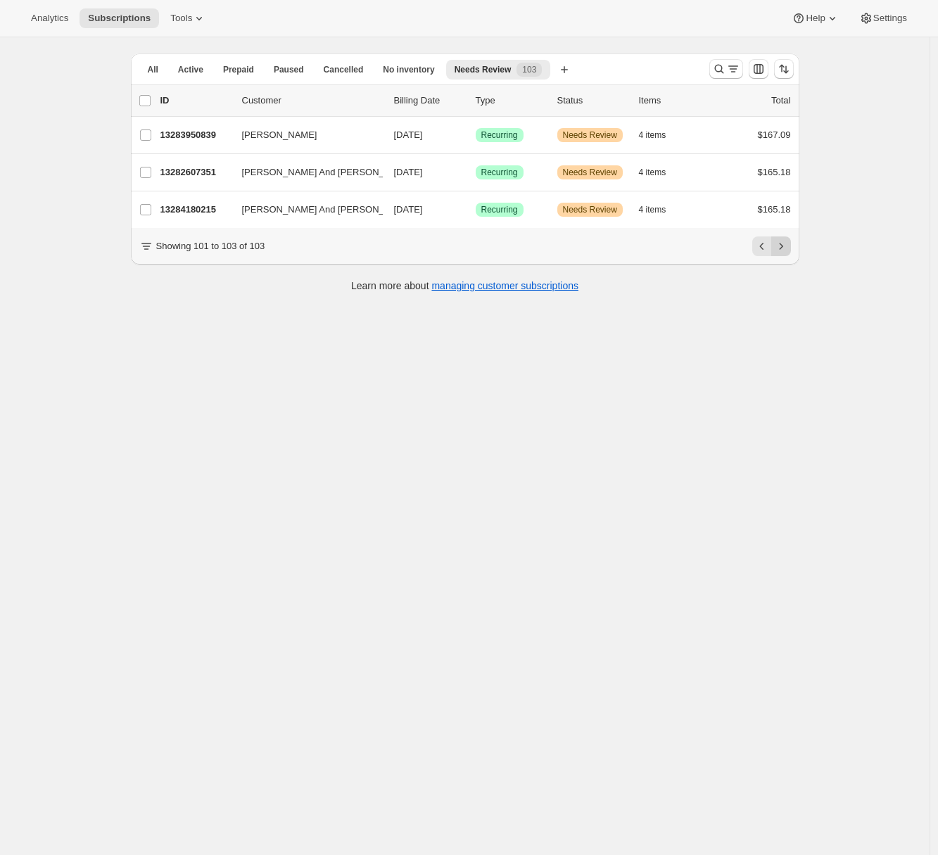
scroll to position [37, 0]
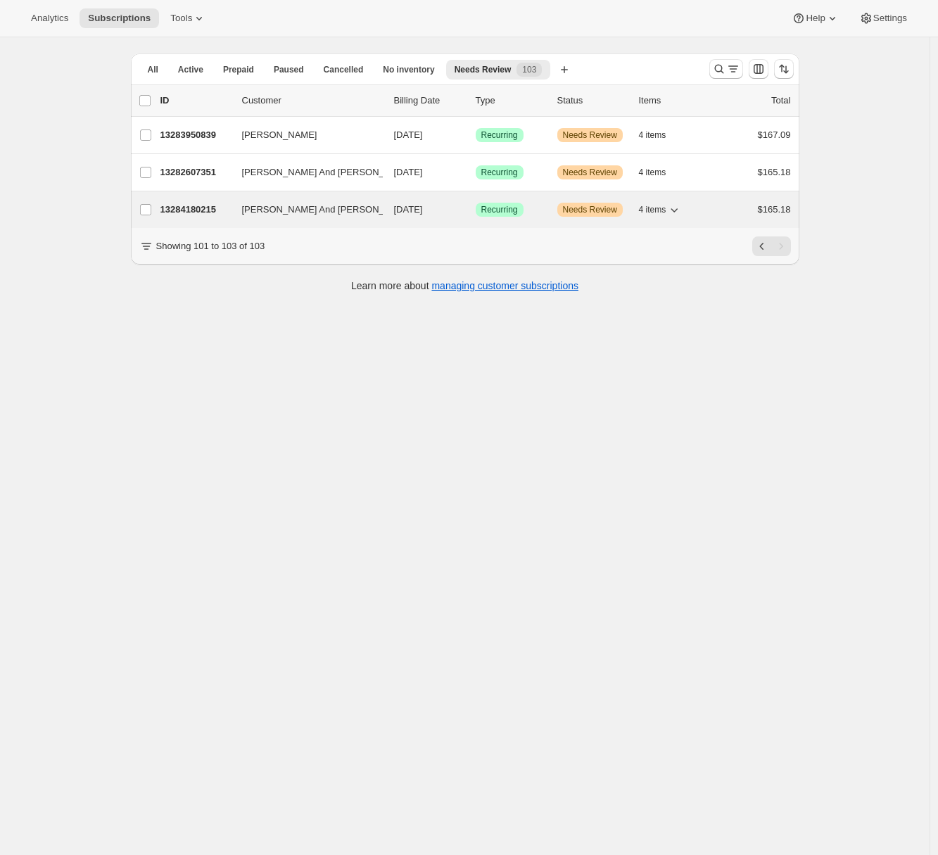
click at [203, 214] on p "13284180215" at bounding box center [195, 210] width 70 height 14
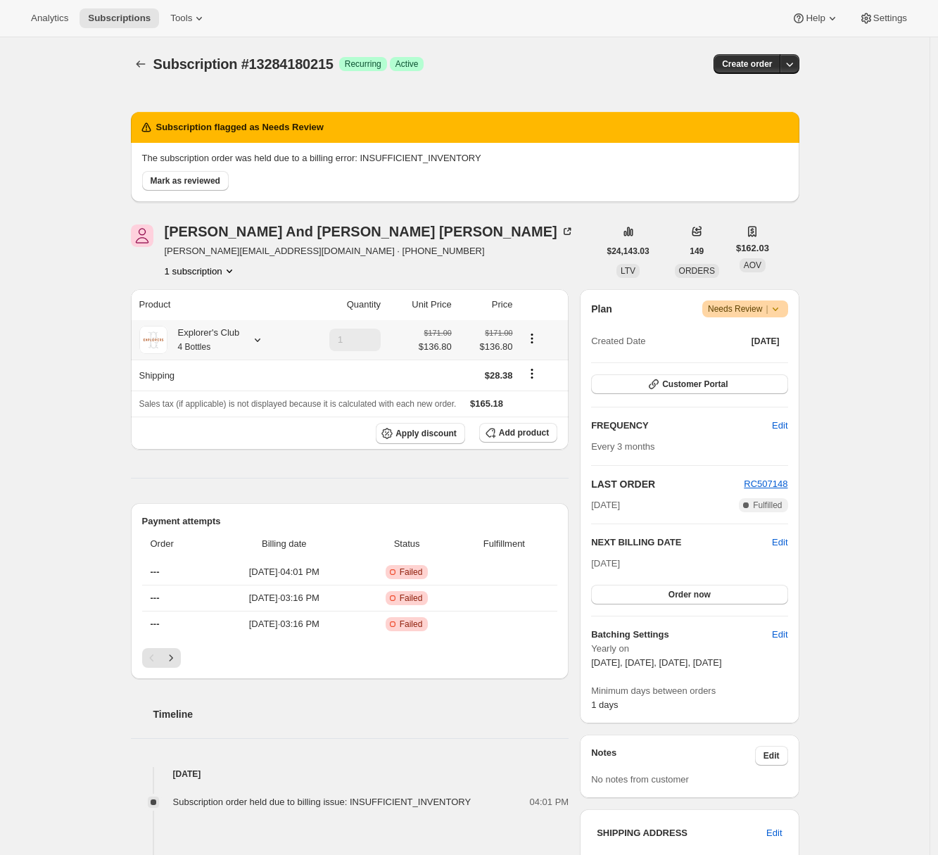
click at [240, 339] on div "Explorer's Club 4 Bottles" at bounding box center [203, 340] width 72 height 28
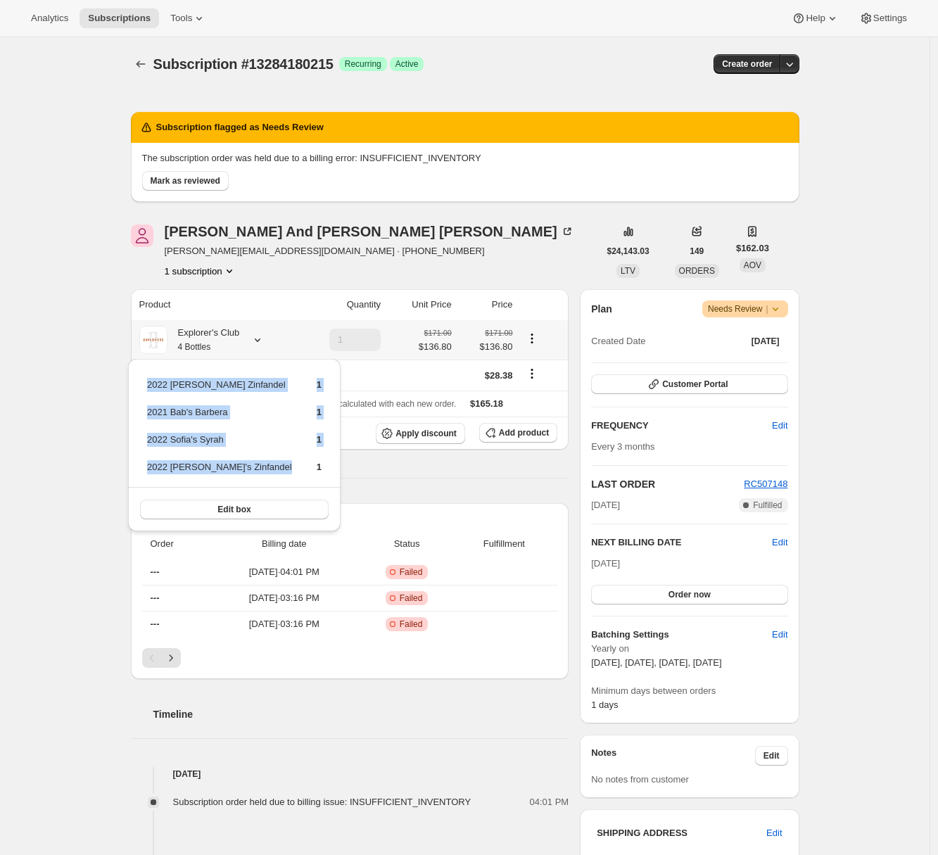
drag, startPoint x: 146, startPoint y: 384, endPoint x: 254, endPoint y: 466, distance: 135.1
click at [254, 466] on tbody "2022 Finn's Zinfandel 1 2021 Bab's Barbera 1 2022 Sofia's Syrah 1 2022 Dino's Z…" at bounding box center [234, 431] width 176 height 108
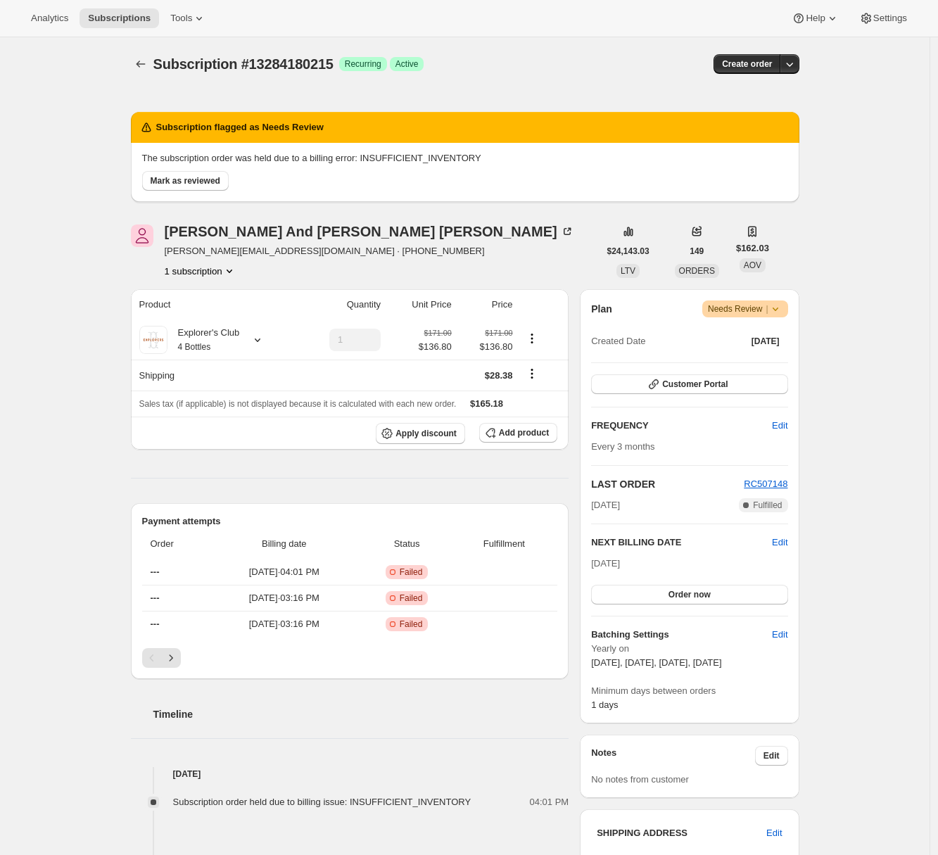
click at [89, 387] on div "Subscription #13284180215. This page is ready Subscription #13284180215 Success…" at bounding box center [465, 704] width 930 height 1334
click at [146, 72] on button "Subscriptions" at bounding box center [141, 64] width 20 height 20
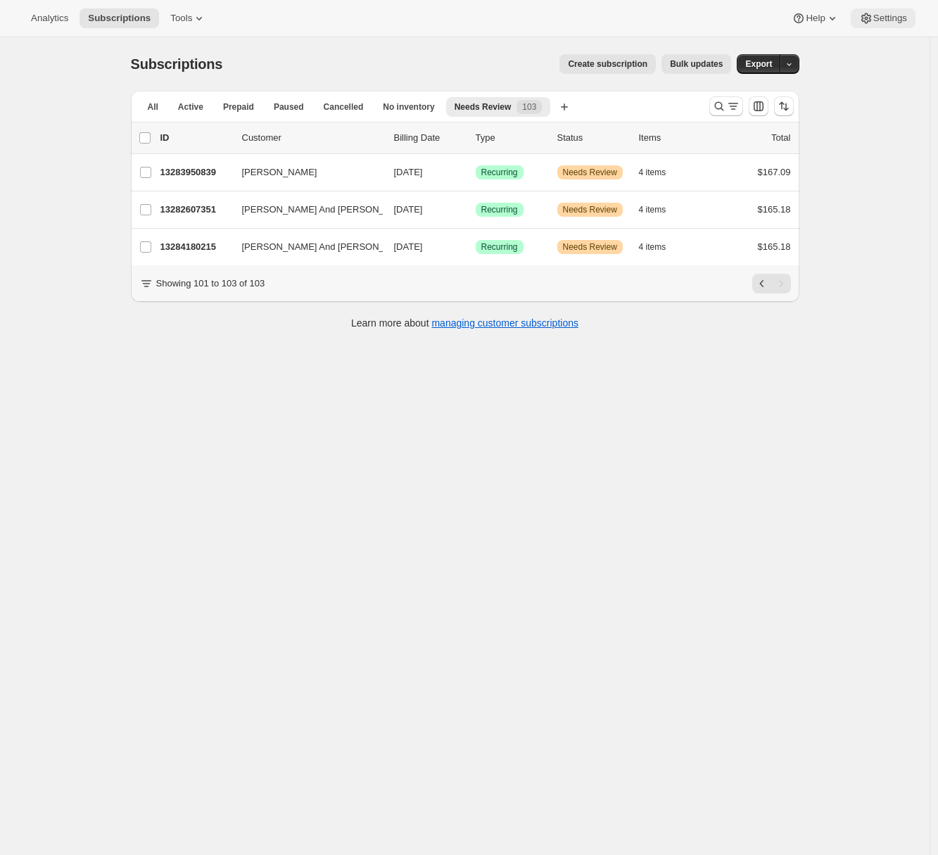
click at [894, 10] on button "Settings" at bounding box center [883, 18] width 65 height 20
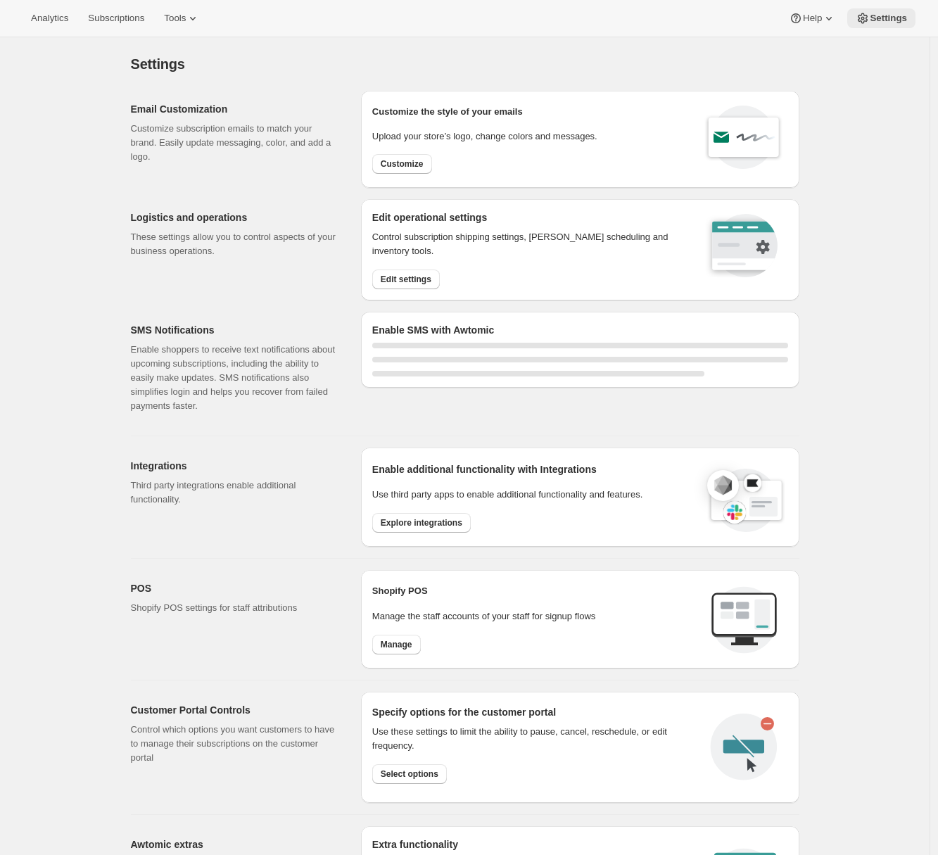
select select "22:00"
select select "09:00"
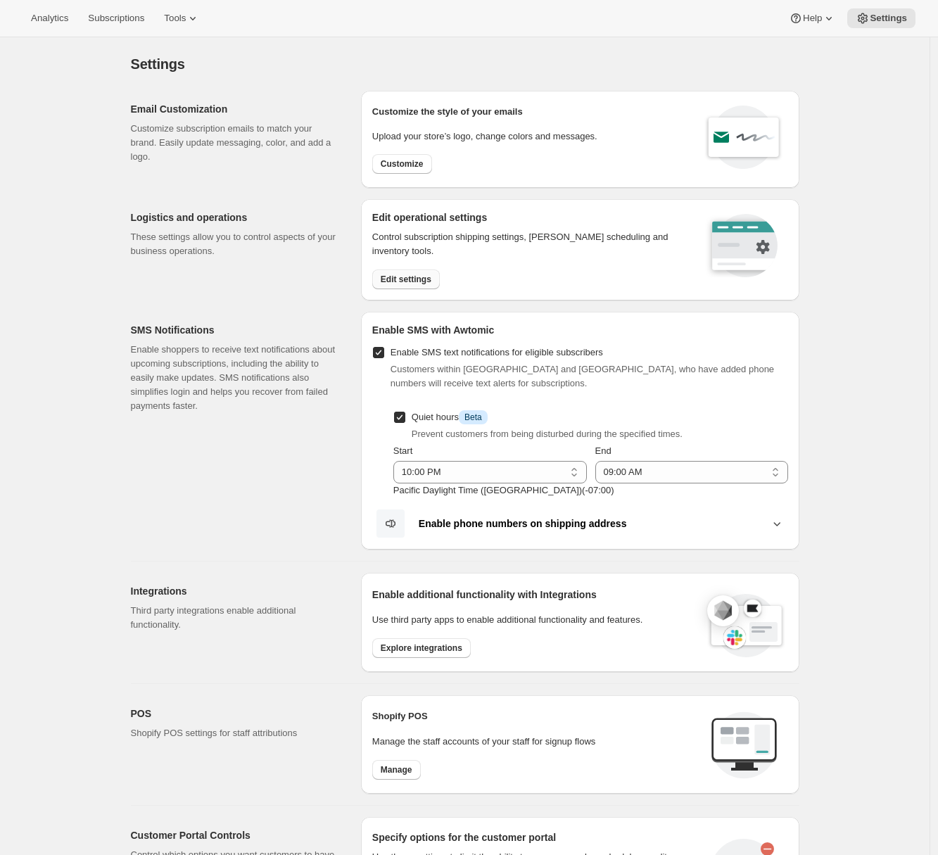
click at [393, 285] on button "Edit settings" at bounding box center [406, 280] width 68 height 20
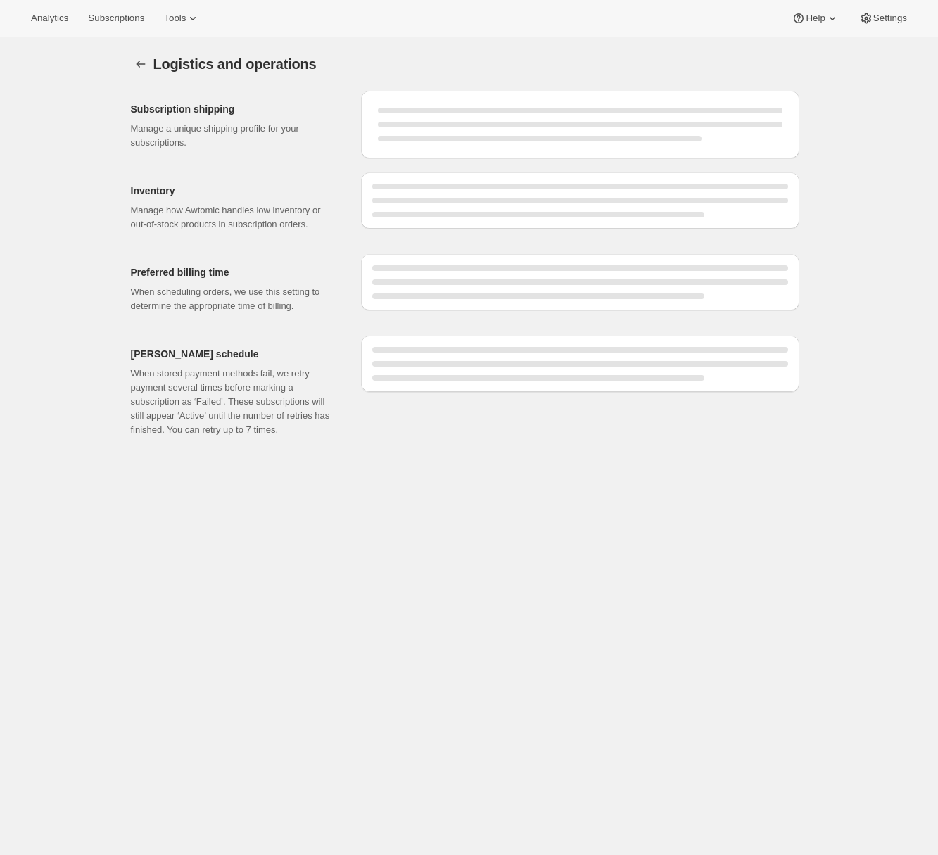
select select "03:00"
select select "PM"
select select "DAY"
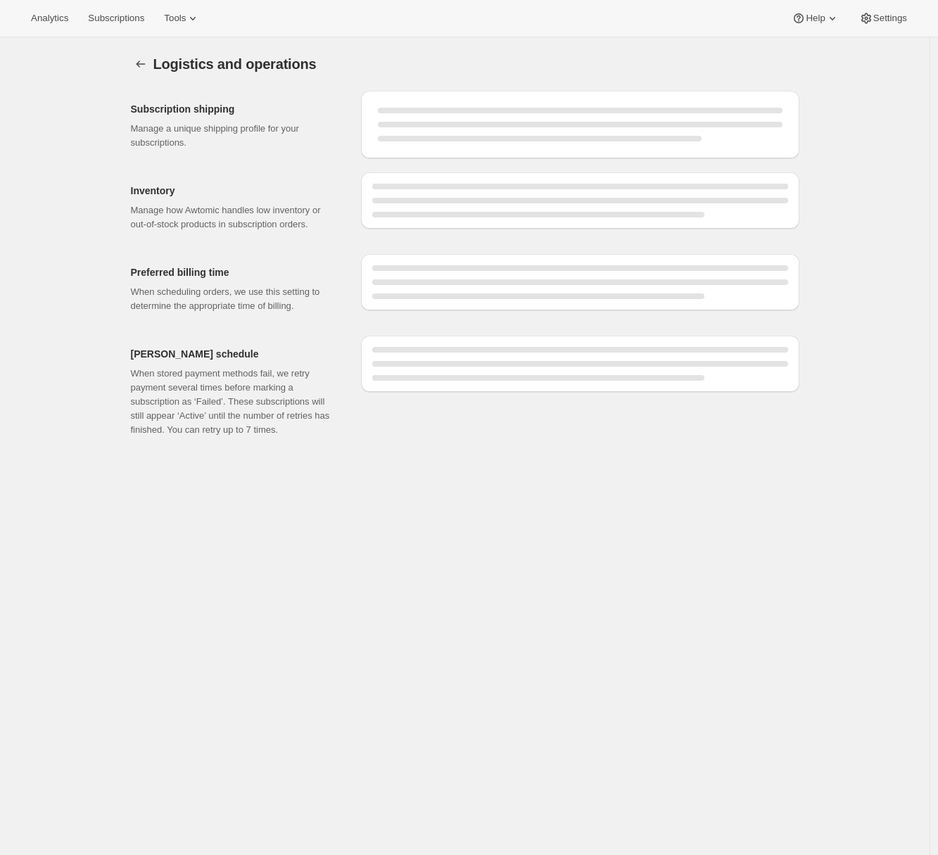
select select "DAY"
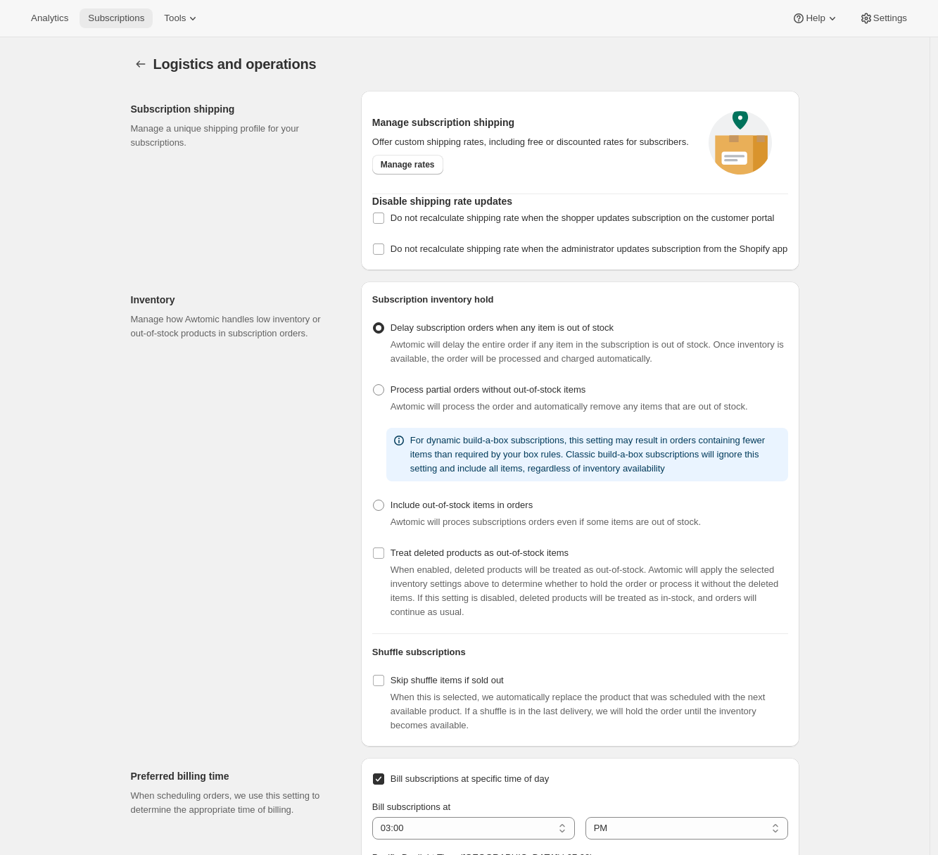
click at [123, 22] on span "Subscriptions" at bounding box center [116, 18] width 56 height 11
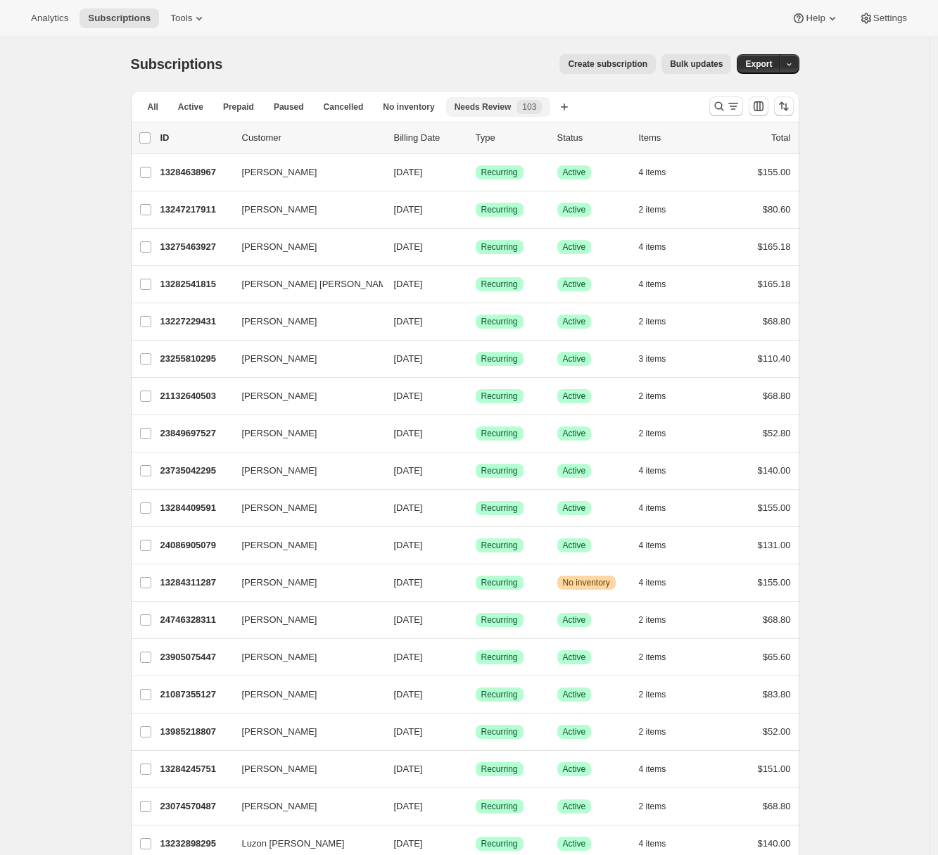
click at [490, 108] on span "Needs Review" at bounding box center [483, 106] width 57 height 11
click at [157, 106] on span "All" at bounding box center [153, 106] width 11 height 11
click at [412, 109] on span "No inventory" at bounding box center [408, 106] width 51 height 11
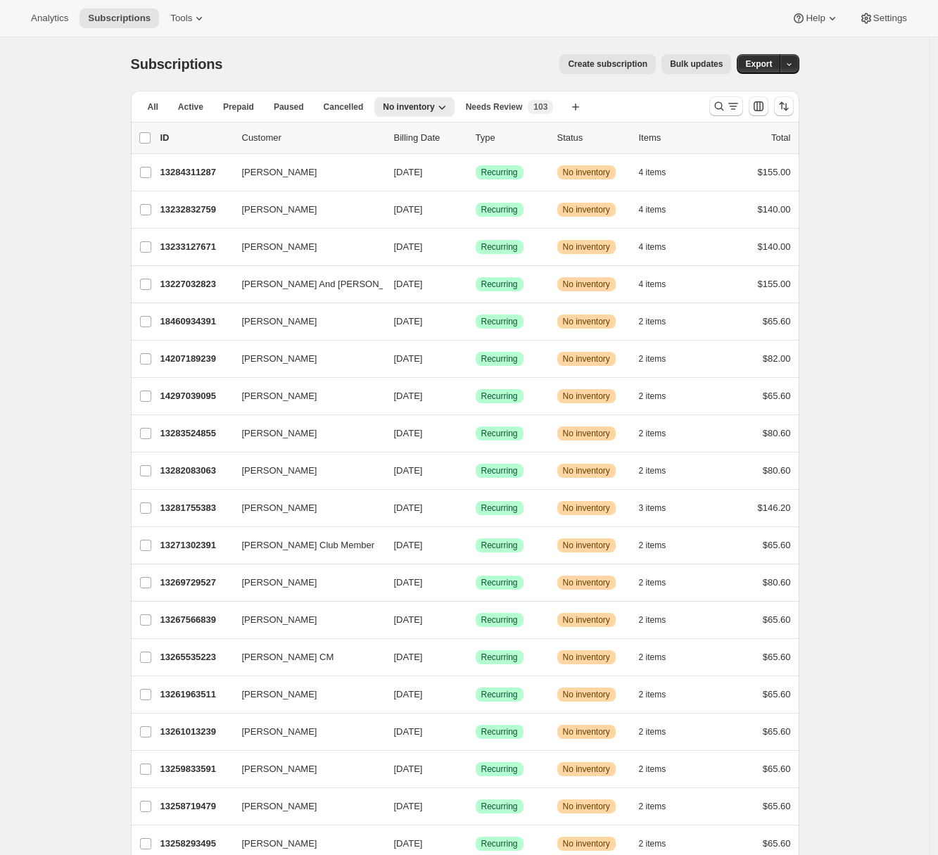
click at [716, 69] on span "Bulk updates" at bounding box center [696, 63] width 53 height 11
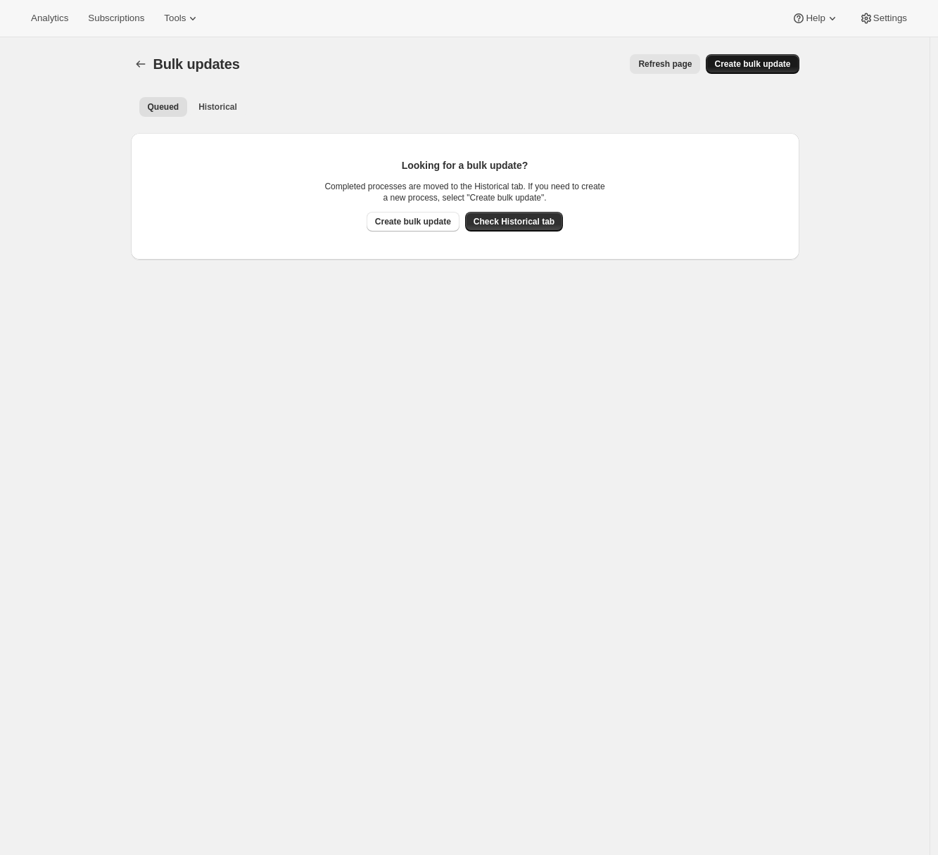
click at [738, 66] on span "Create bulk update" at bounding box center [752, 63] width 76 height 11
select select "19"
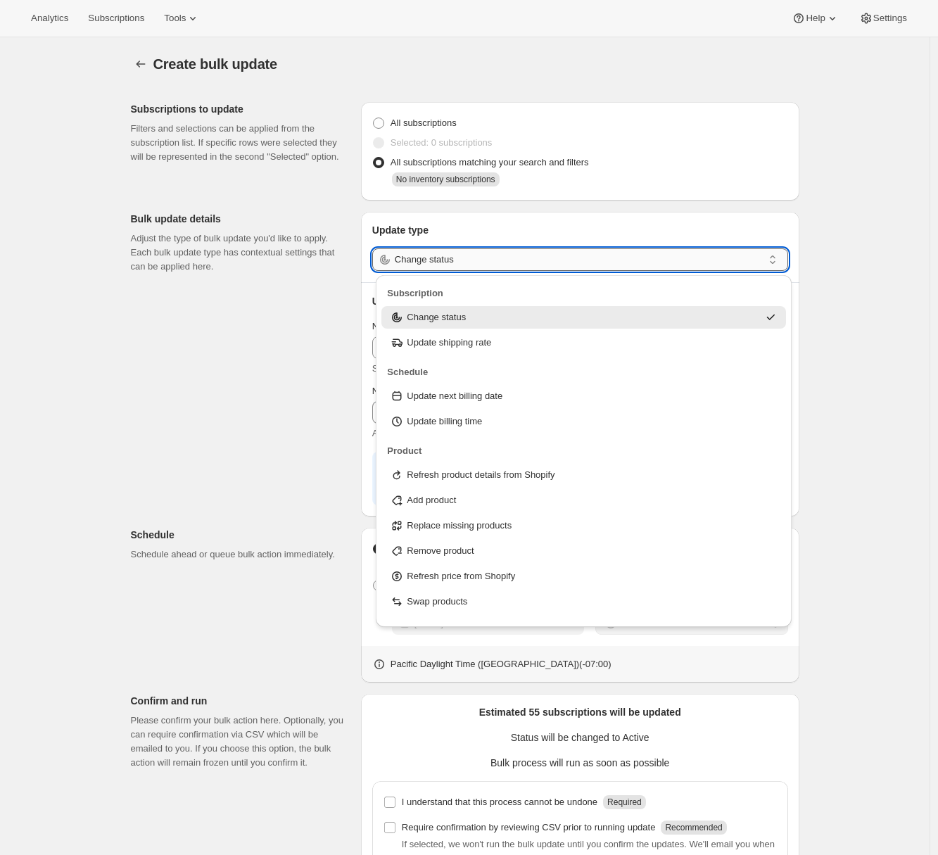
click at [453, 264] on input "Change status" at bounding box center [579, 259] width 368 height 23
click at [532, 400] on div "Update next billing date" at bounding box center [584, 396] width 388 height 14
type input "Update next billing date"
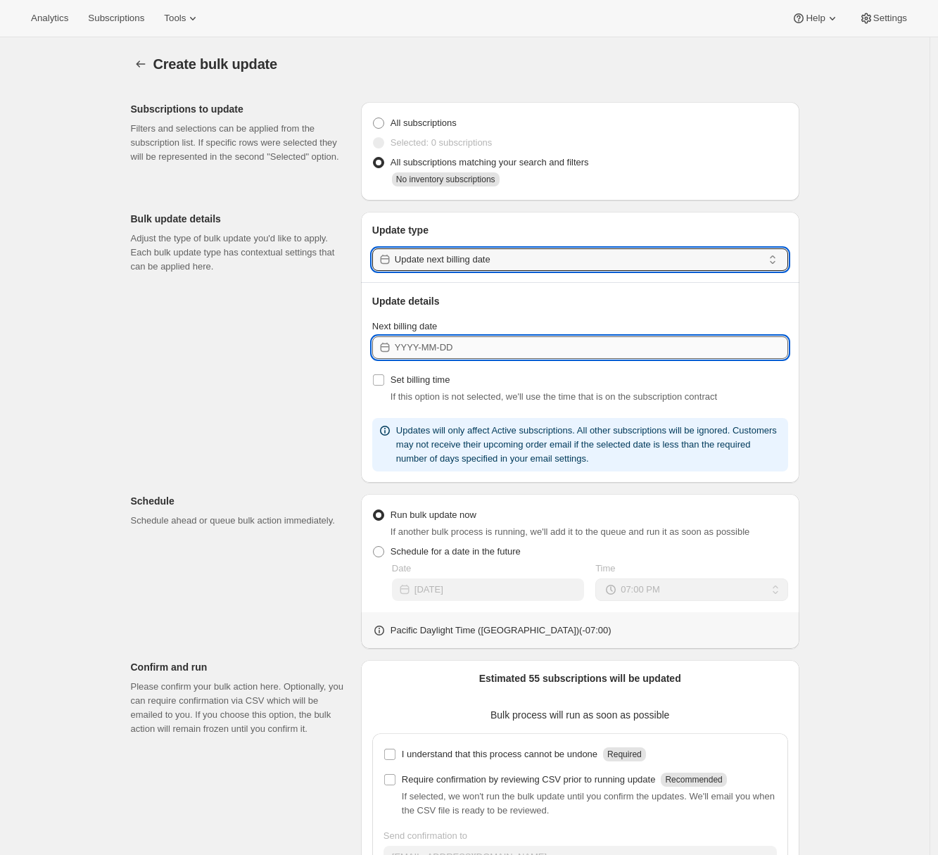
click at [484, 358] on input "Next billing date" at bounding box center [591, 347] width 393 height 23
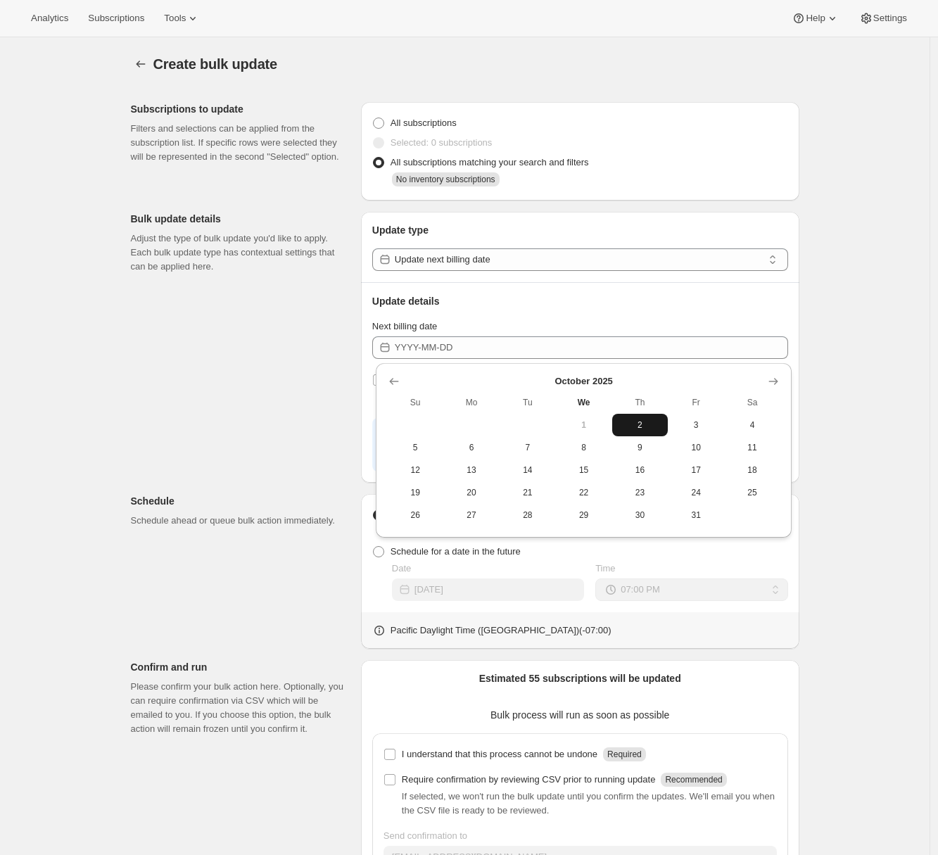
click at [634, 425] on span "2" at bounding box center [640, 424] width 45 height 11
type input "2025-10-02"
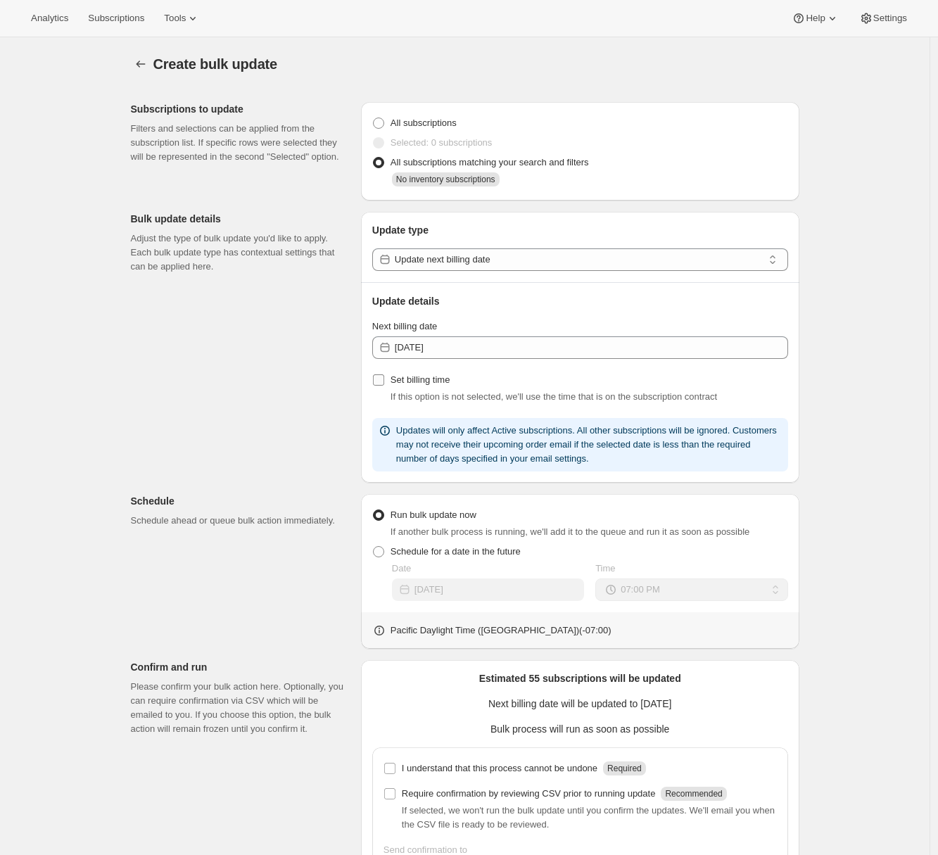
click at [385, 384] on span at bounding box center [378, 380] width 13 height 13
click at [384, 384] on input "Set billing time" at bounding box center [378, 379] width 11 height 11
checkbox input "true"
select select "12"
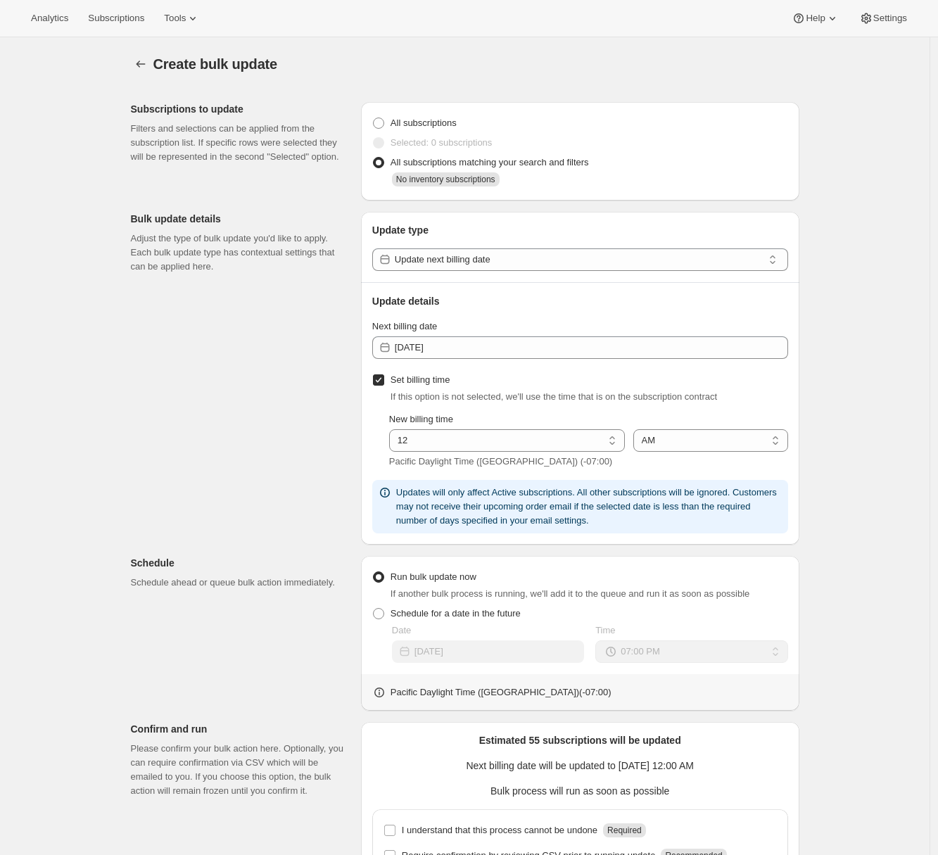
click at [301, 437] on div "Subscriptions to update Filters and selections can be applied from the subscrip…" at bounding box center [460, 550] width 680 height 919
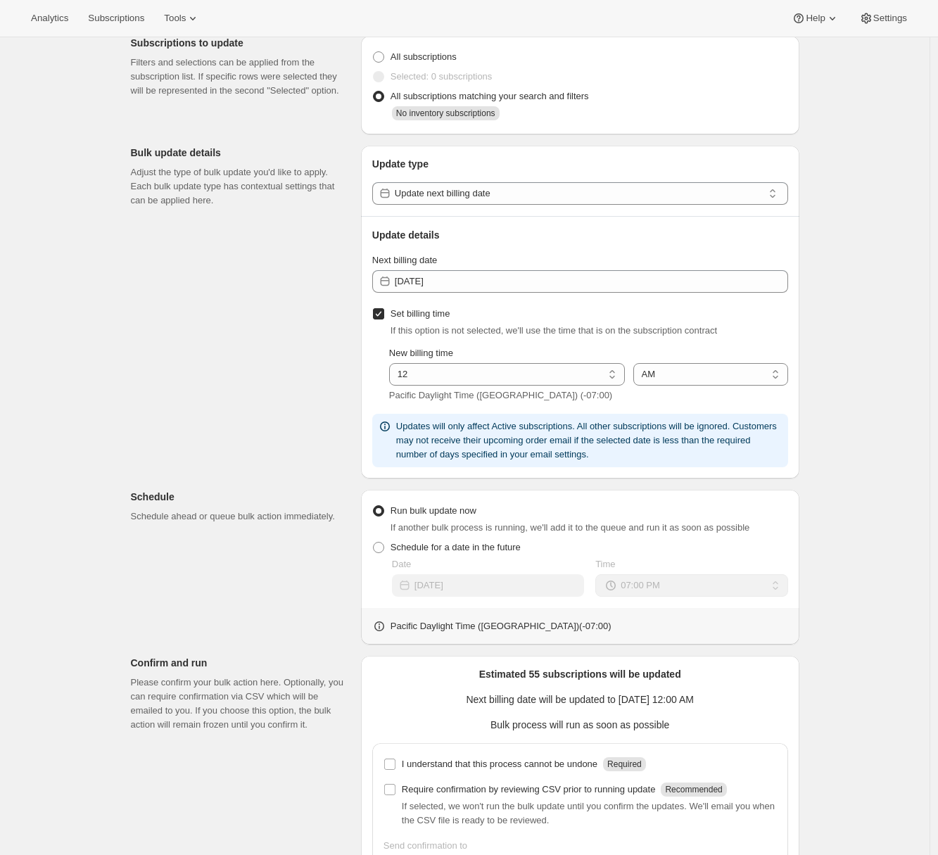
scroll to position [172, 0]
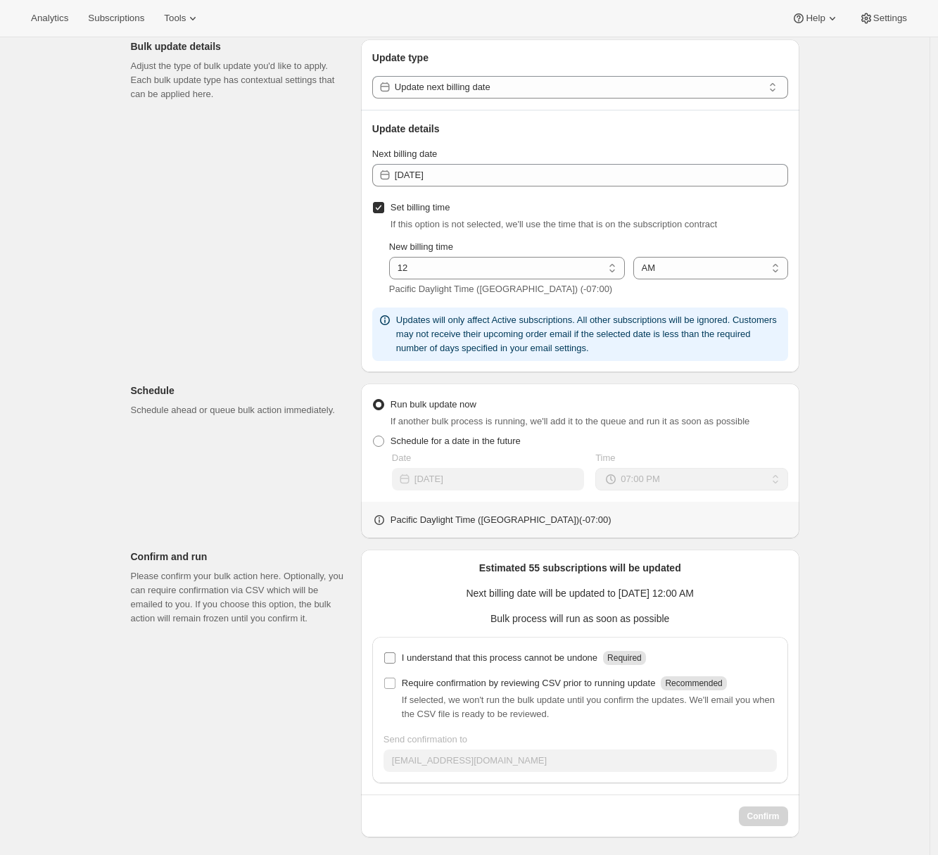
click at [402, 662] on label "I understand that this process cannot be undone Required" at bounding box center [515, 658] width 263 height 20
click at [396, 662] on input "I understand that this process cannot be undone Required" at bounding box center [389, 657] width 11 height 11
checkbox input "true"
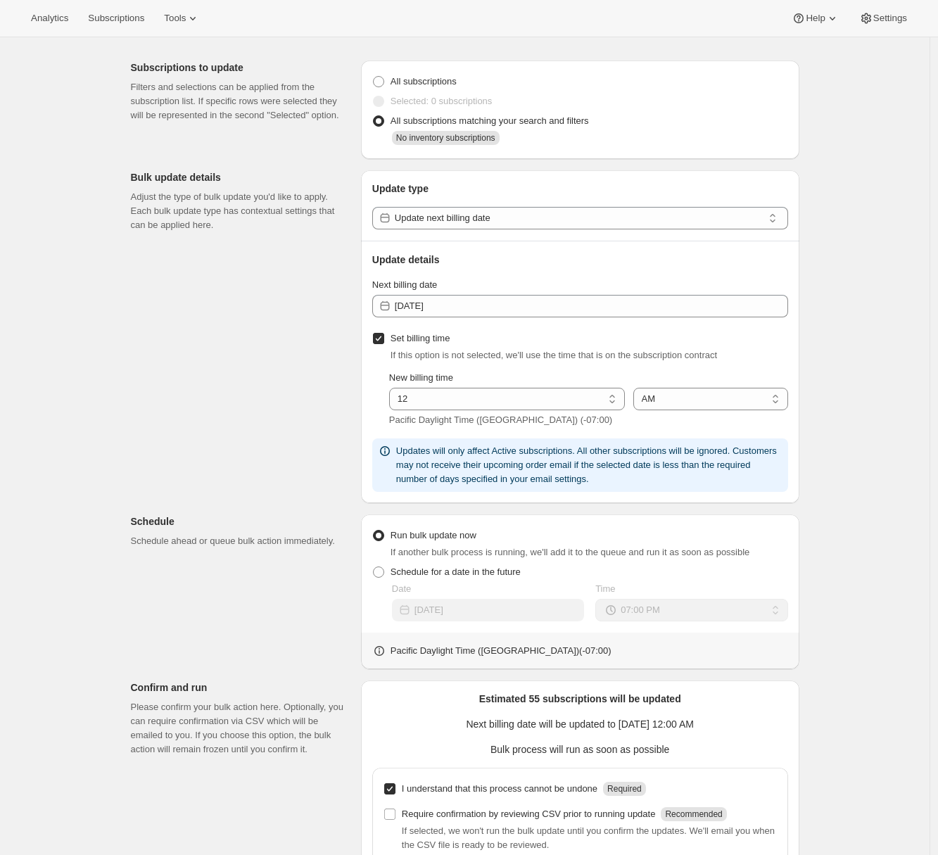
scroll to position [178, 0]
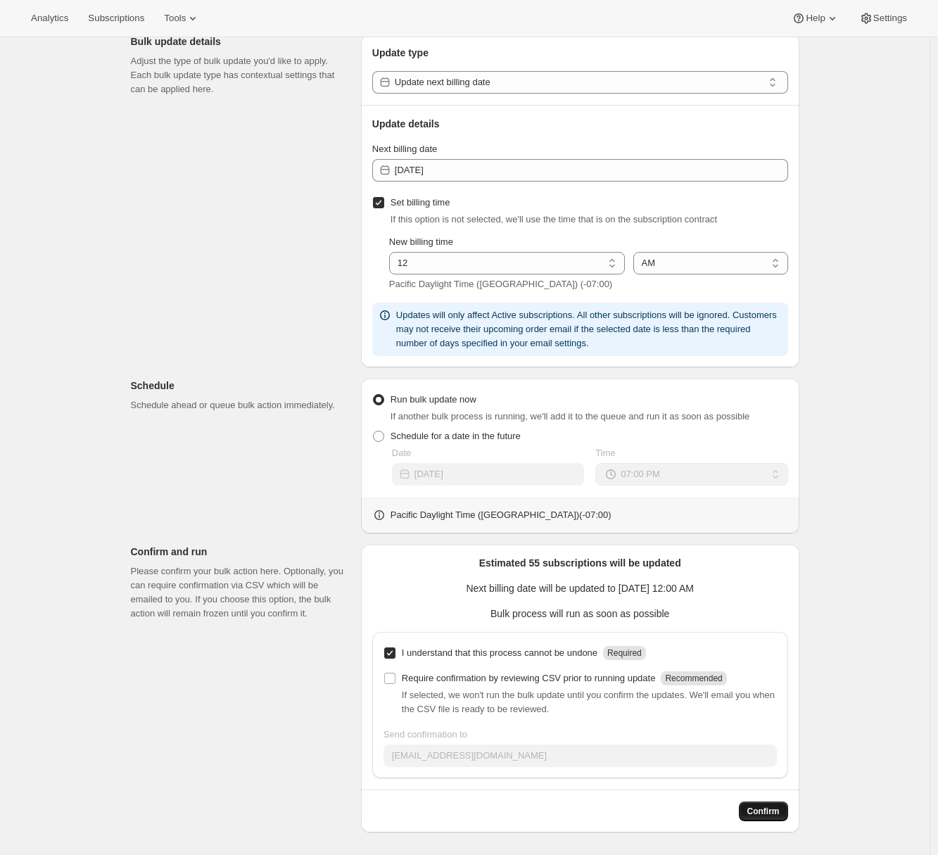
click at [784, 819] on button "Confirm" at bounding box center [763, 812] width 49 height 20
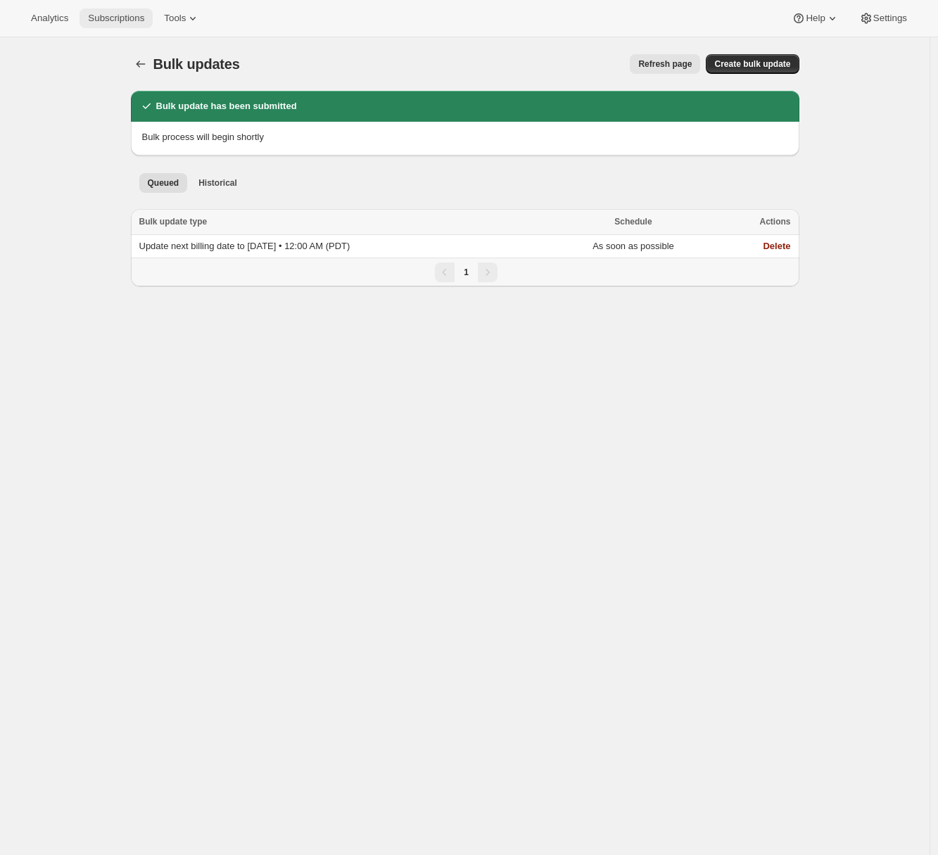
click at [123, 16] on span "Subscriptions" at bounding box center [116, 18] width 56 height 11
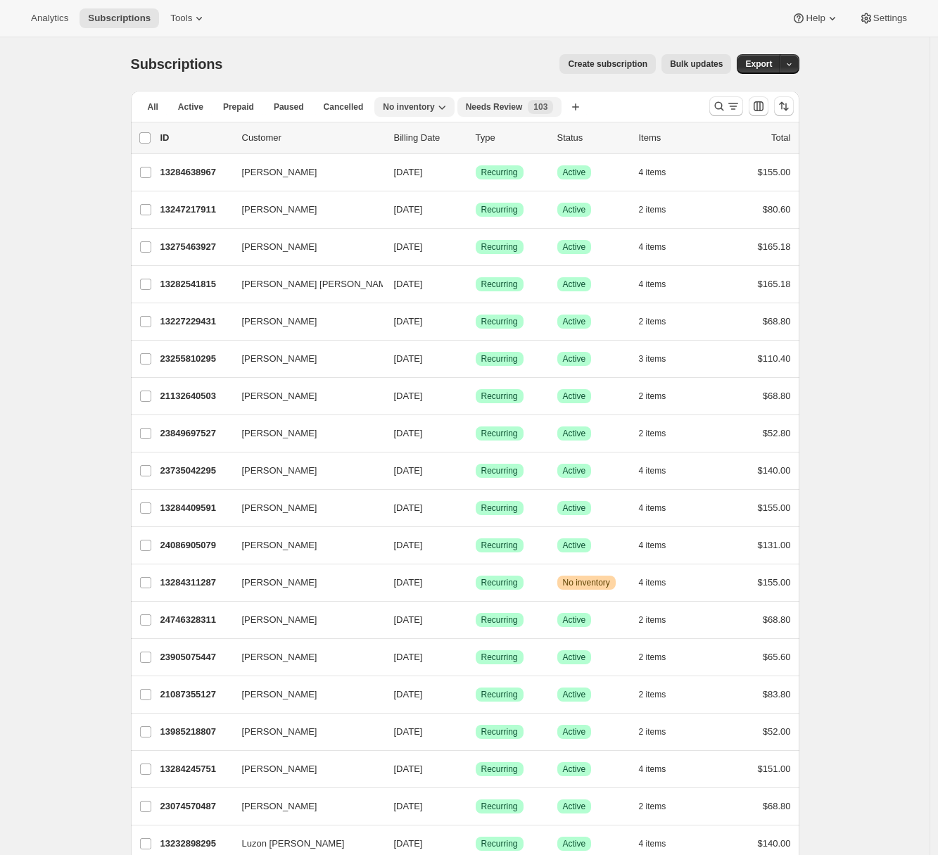
click at [491, 105] on span "Needs Review" at bounding box center [494, 106] width 57 height 11
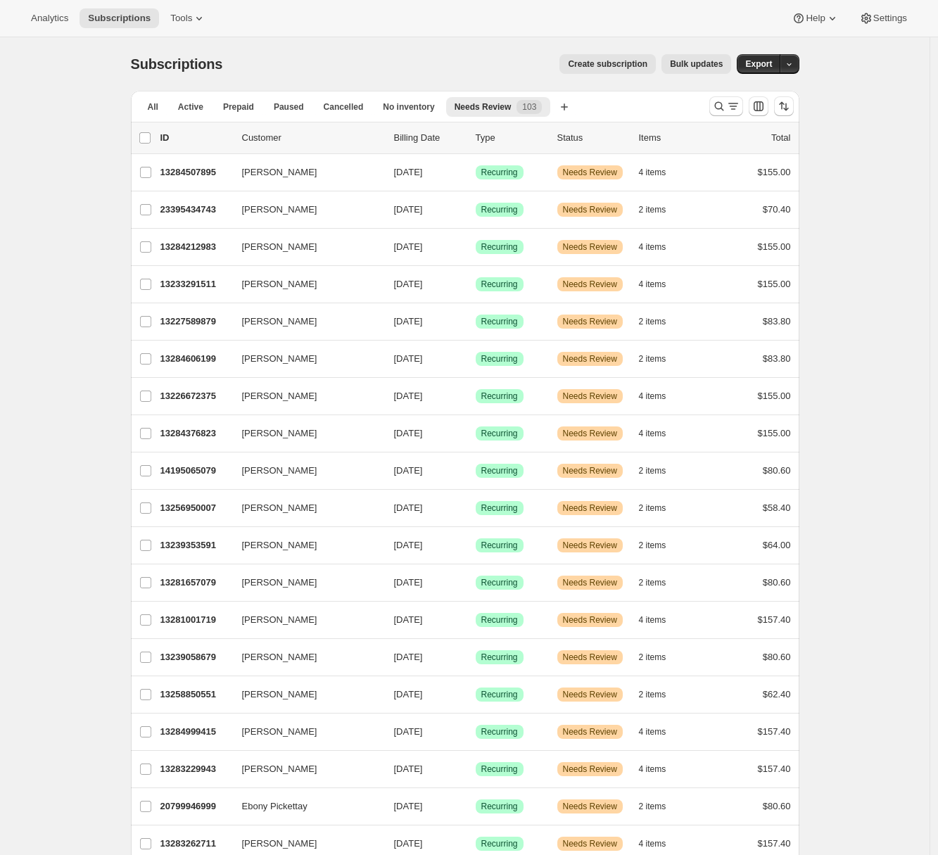
click at [706, 63] on span "Bulk updates" at bounding box center [696, 63] width 53 height 11
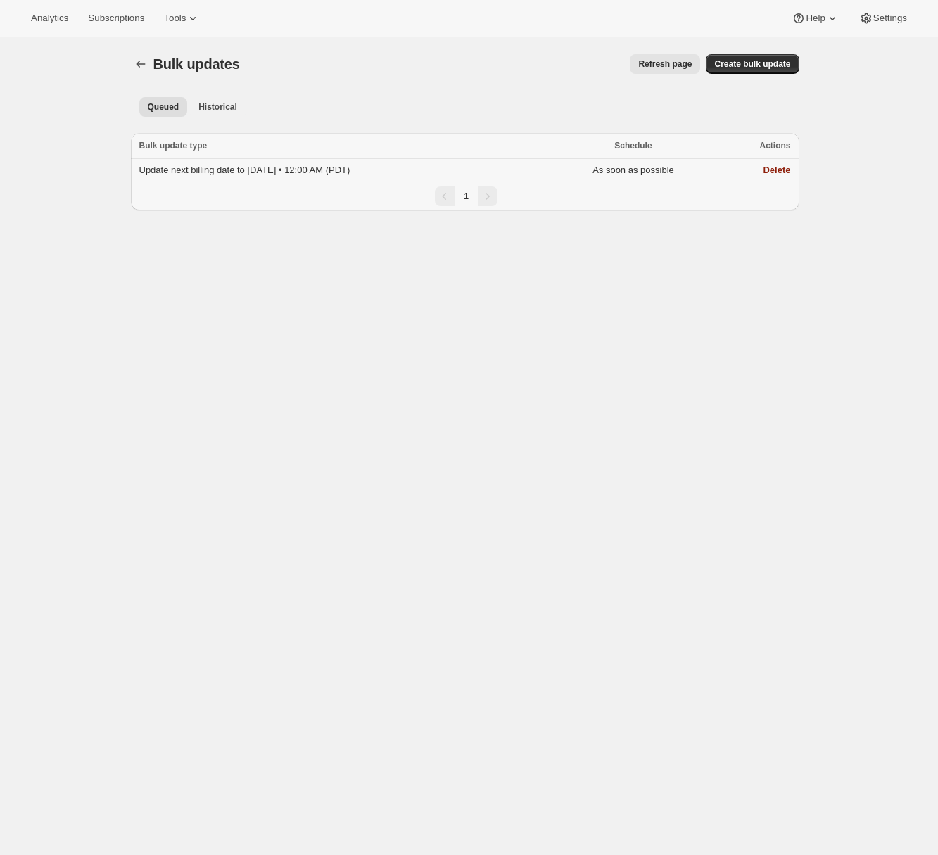
click at [338, 167] on span "Update next billing date to 2025-10-02 • 12:00 AM (PDT)" at bounding box center [244, 170] width 211 height 11
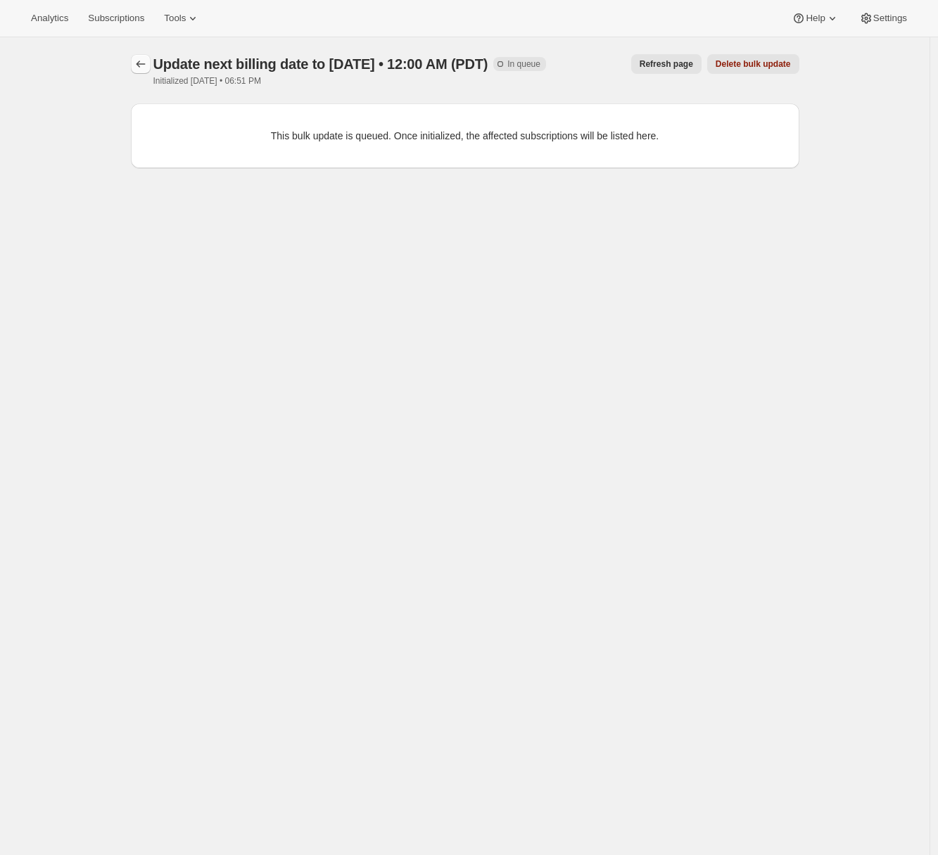
click at [141, 63] on icon "button" at bounding box center [140, 64] width 9 height 7
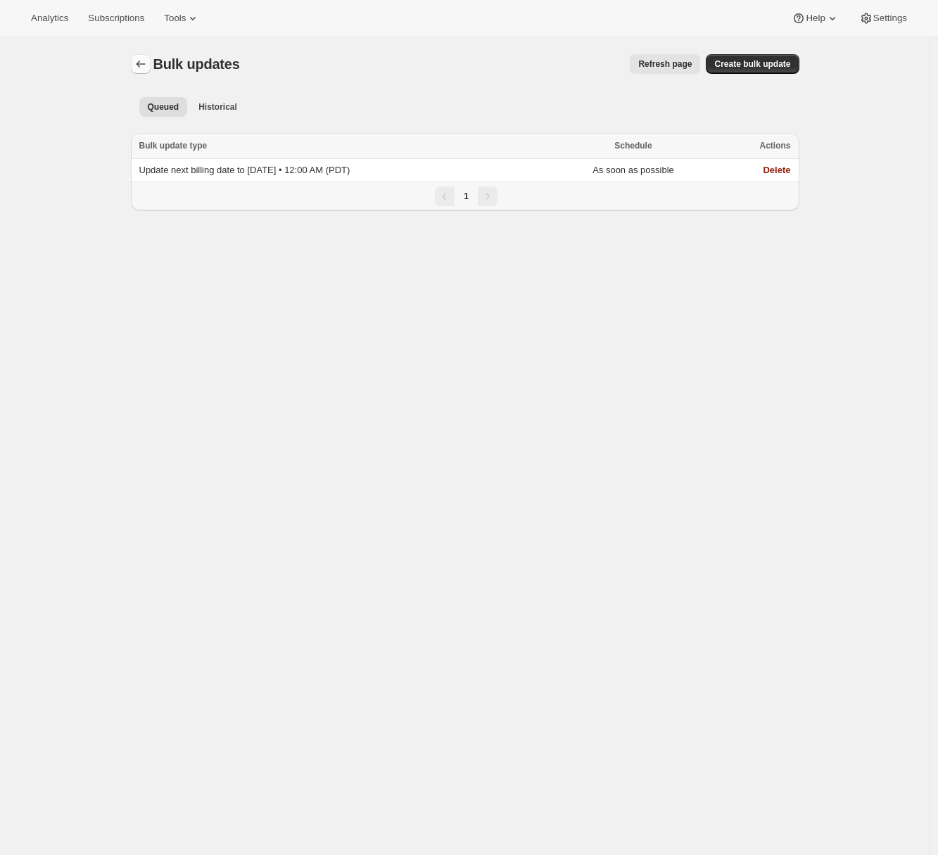
click at [141, 63] on icon "Bulk updates" at bounding box center [140, 64] width 9 height 7
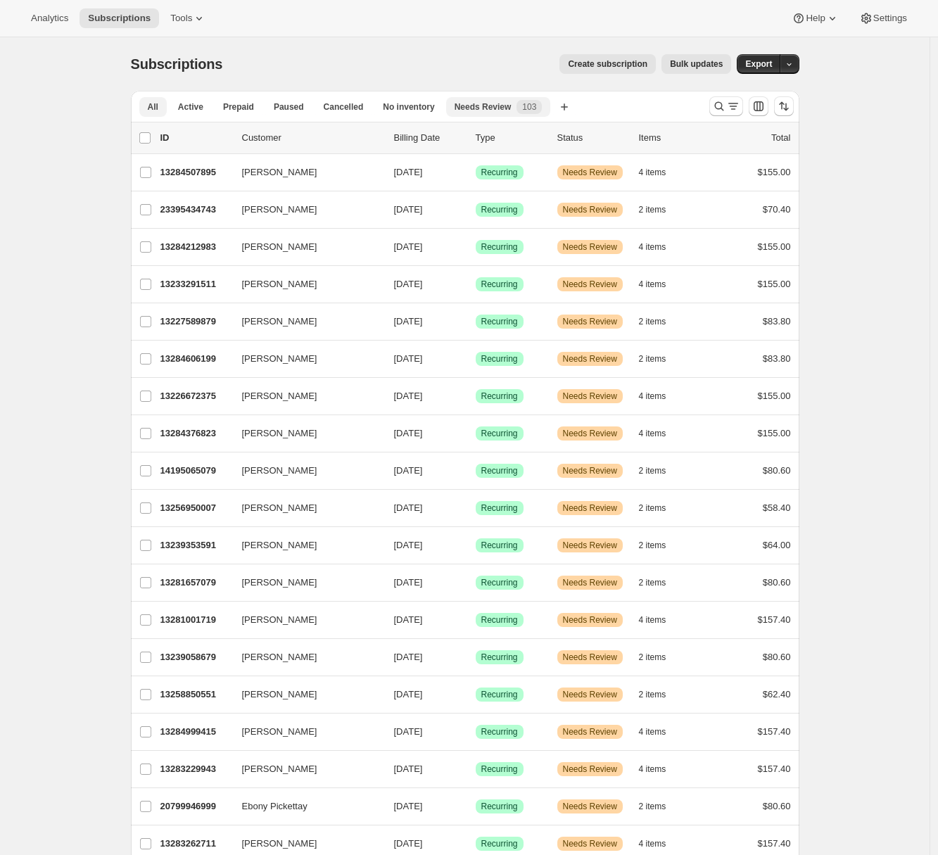
click at [158, 106] on span "All" at bounding box center [153, 106] width 11 height 11
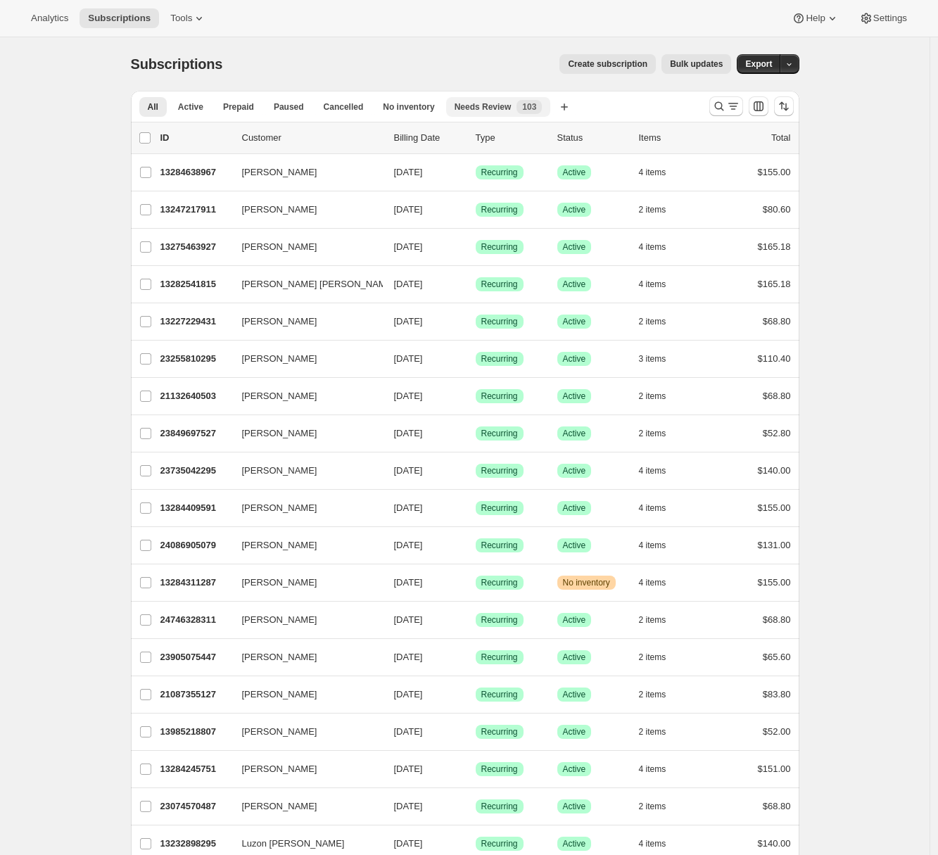
click at [510, 113] on div "Needs Review New 103" at bounding box center [499, 107] width 88 height 14
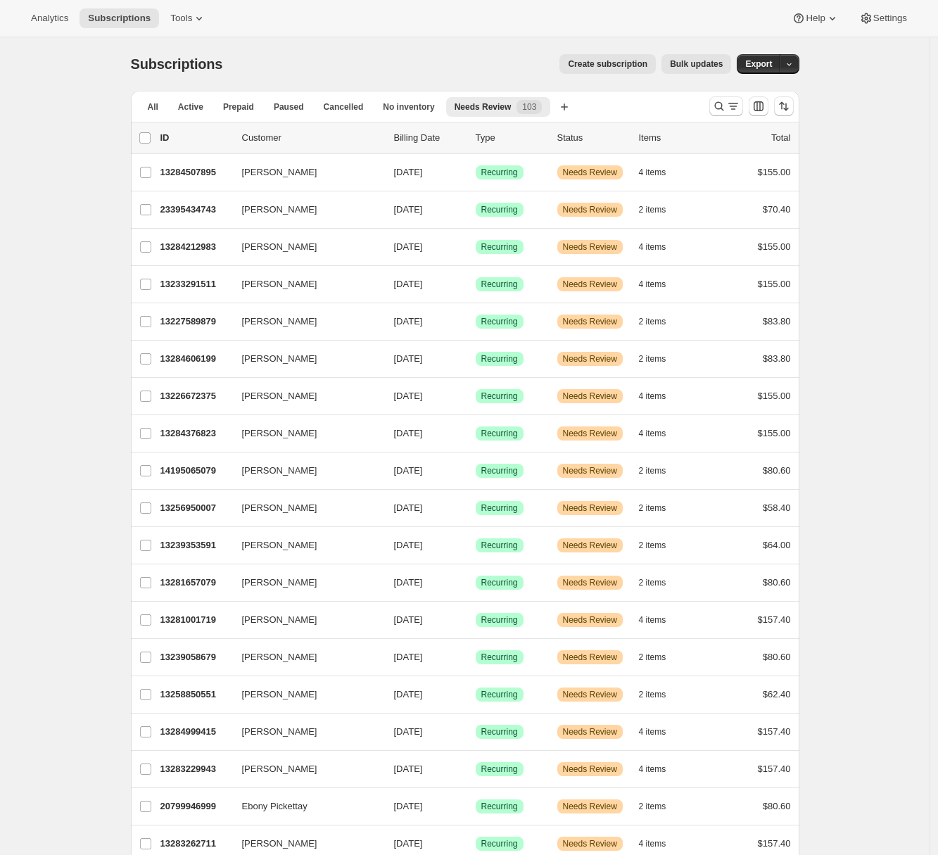
click at [696, 64] on span "Bulk updates" at bounding box center [696, 63] width 53 height 11
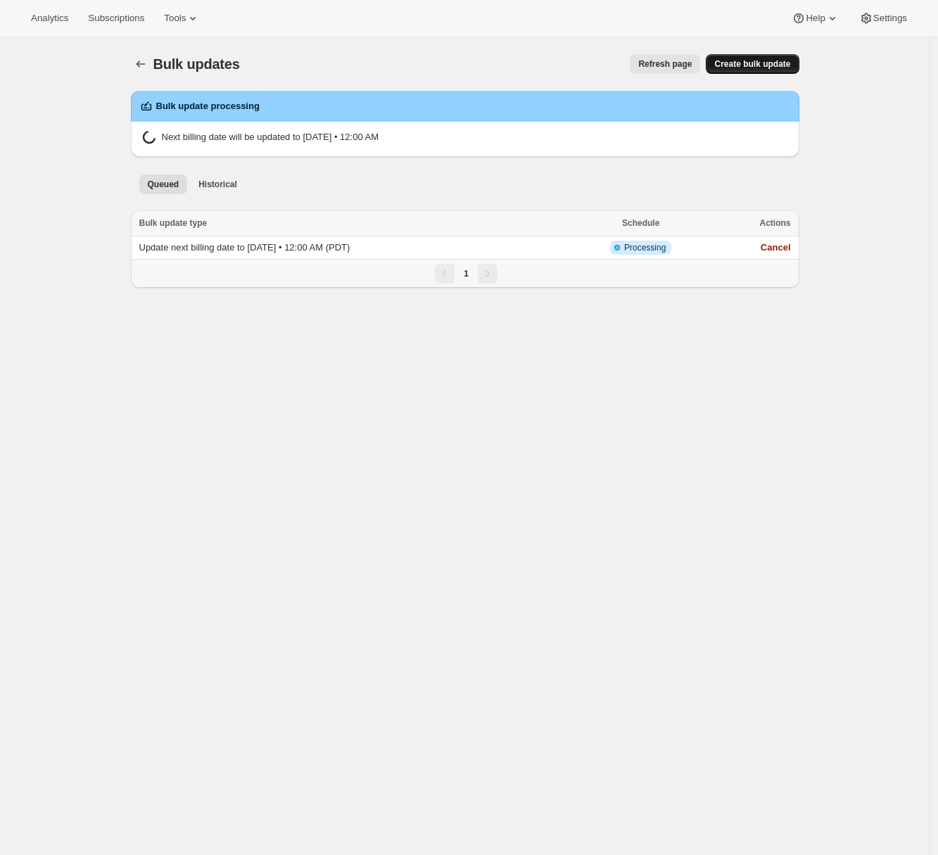
click at [742, 63] on span "Create bulk update" at bounding box center [752, 63] width 76 height 11
select select "19"
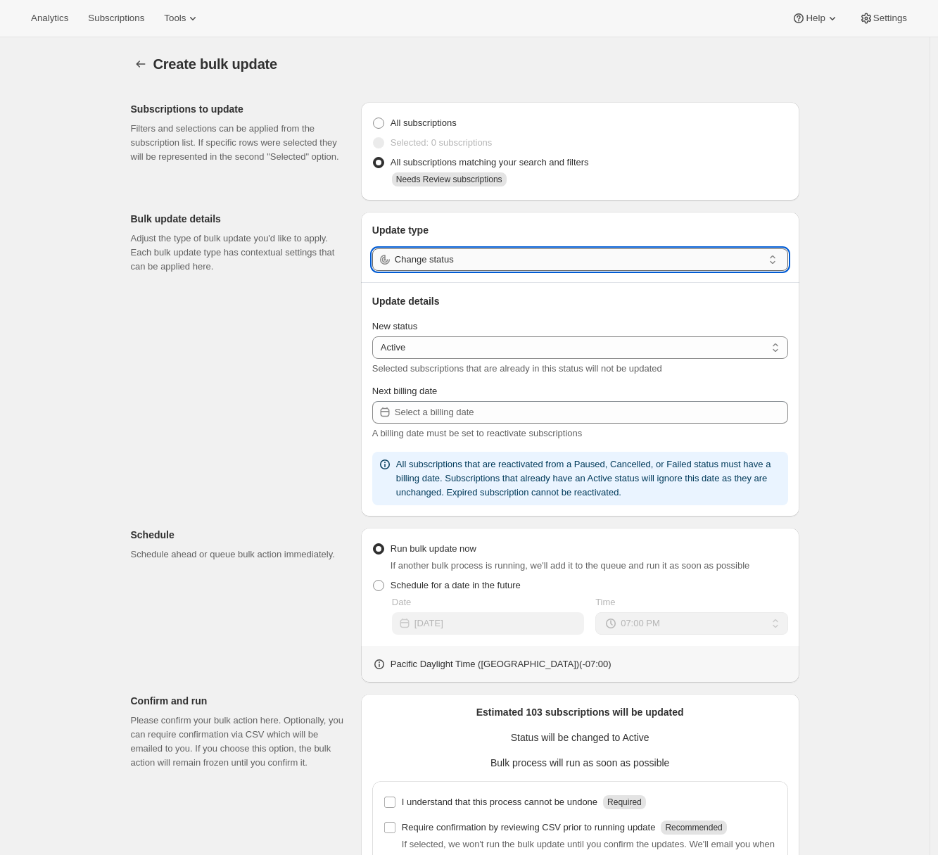
click at [458, 264] on input "Change status" at bounding box center [579, 259] width 368 height 23
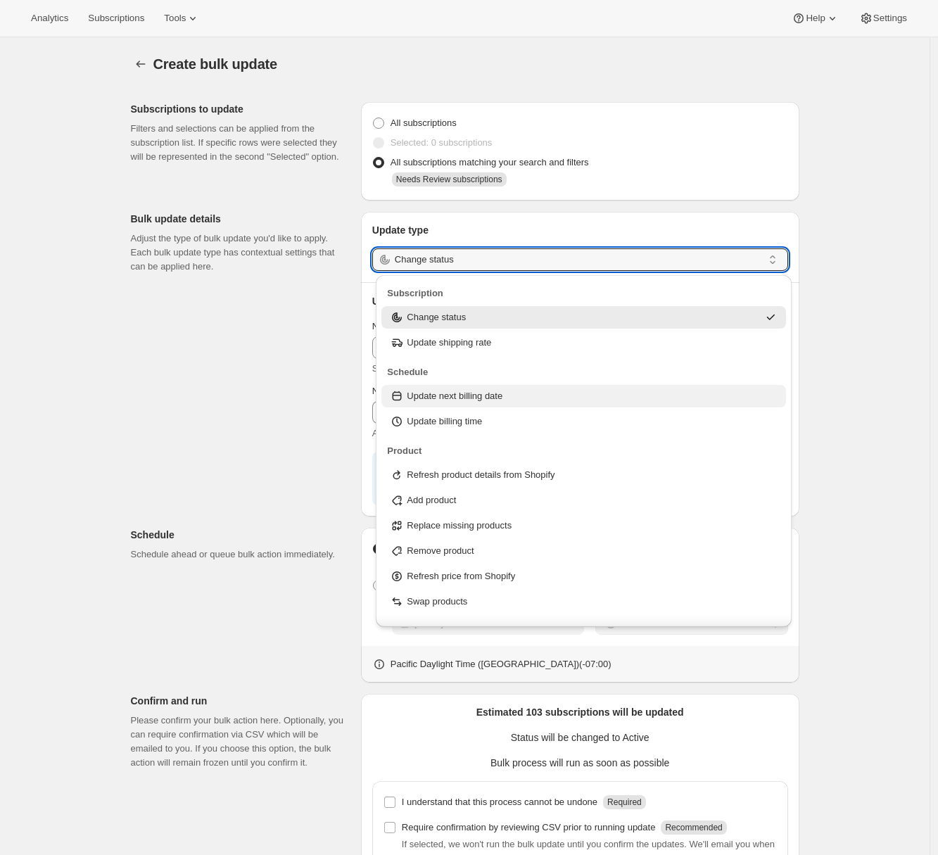
click at [464, 398] on p "Update next billing date" at bounding box center [455, 396] width 96 height 14
type input "Update next billing date"
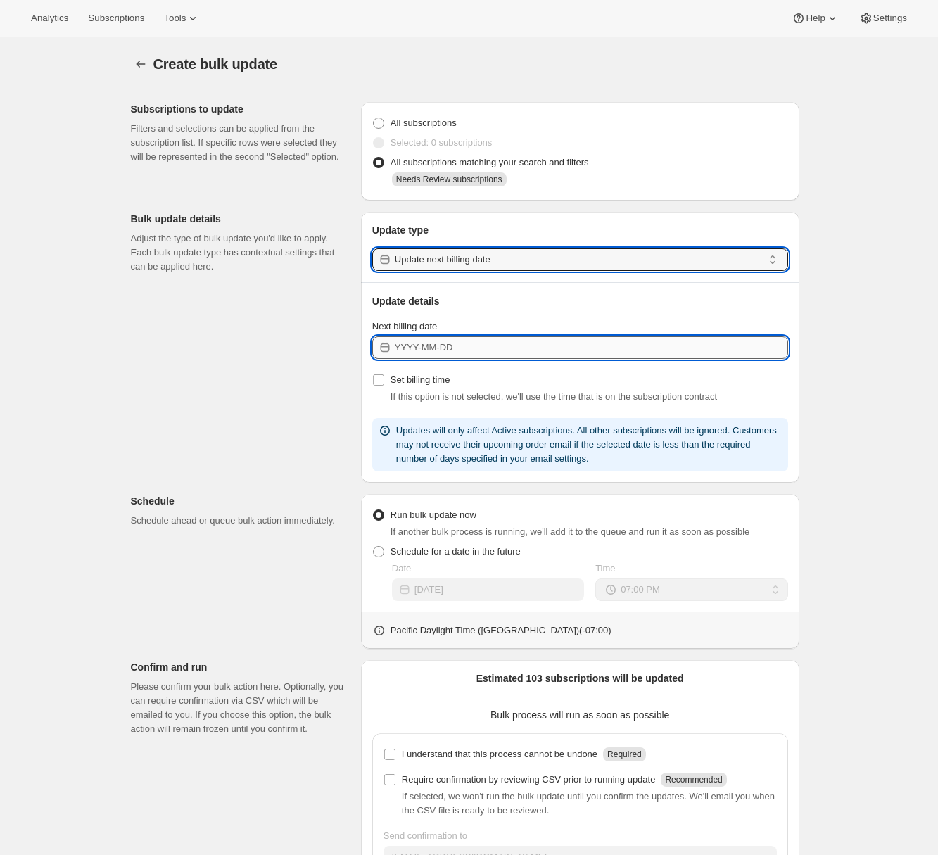
click at [444, 346] on input "Next billing date" at bounding box center [591, 347] width 393 height 23
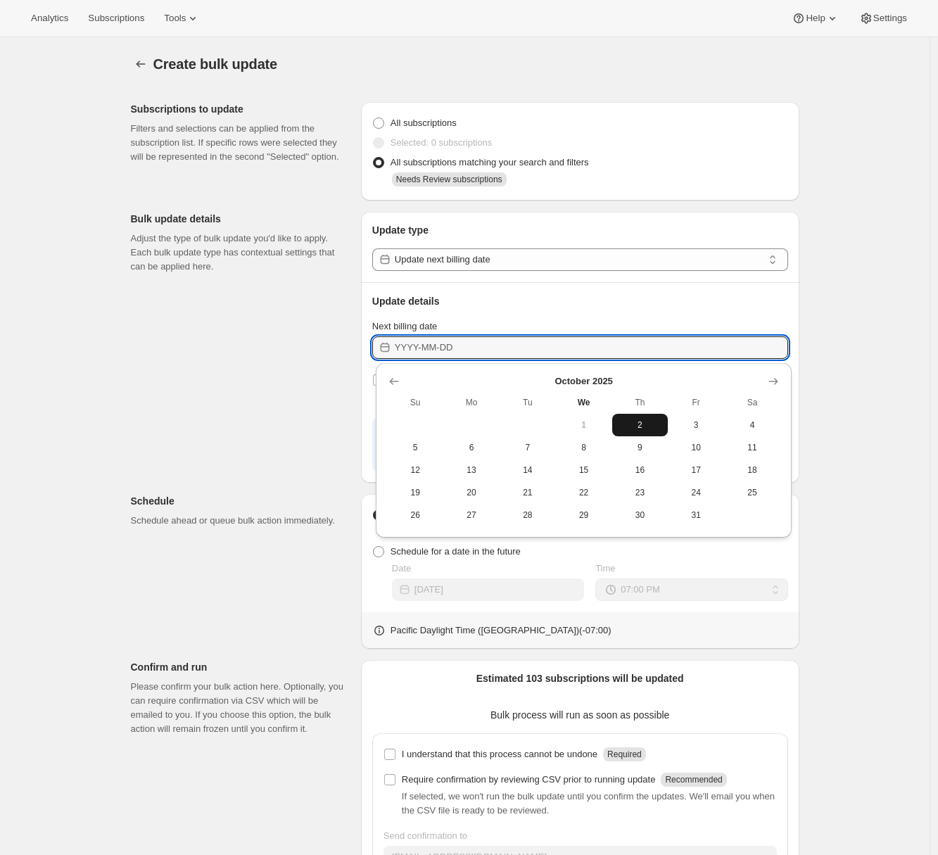
click at [634, 422] on span "2" at bounding box center [640, 424] width 45 height 11
type input "2025-10-02"
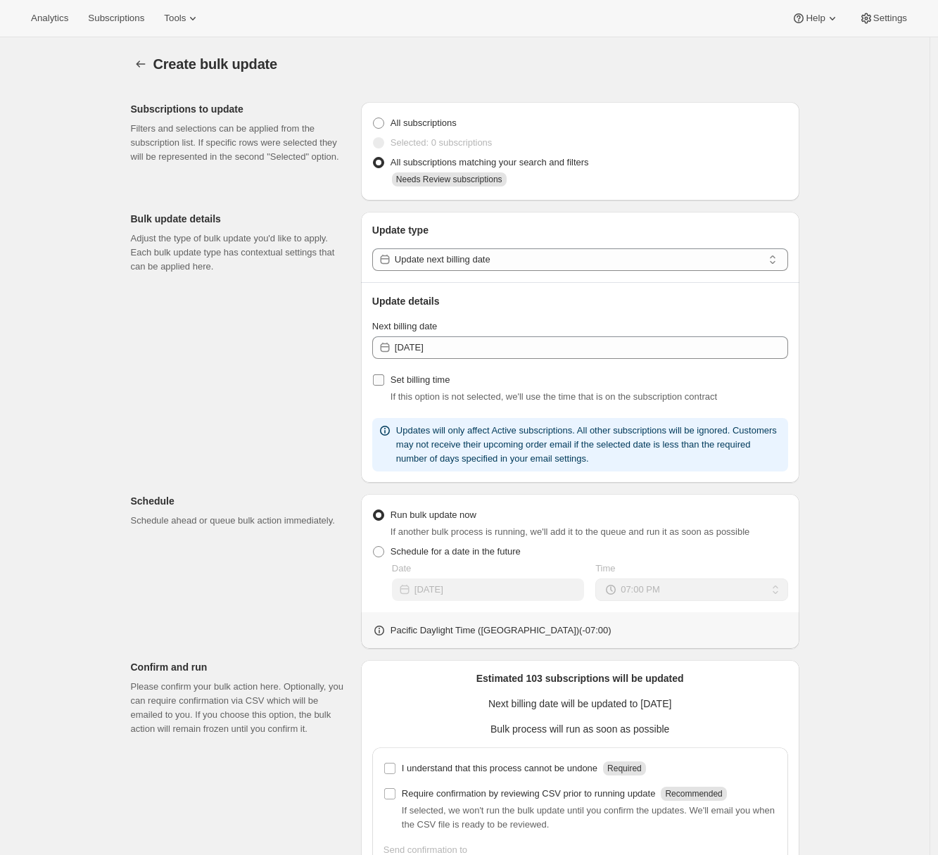
click at [381, 382] on input "Set billing time" at bounding box center [378, 379] width 11 height 11
checkbox input "true"
select select "12"
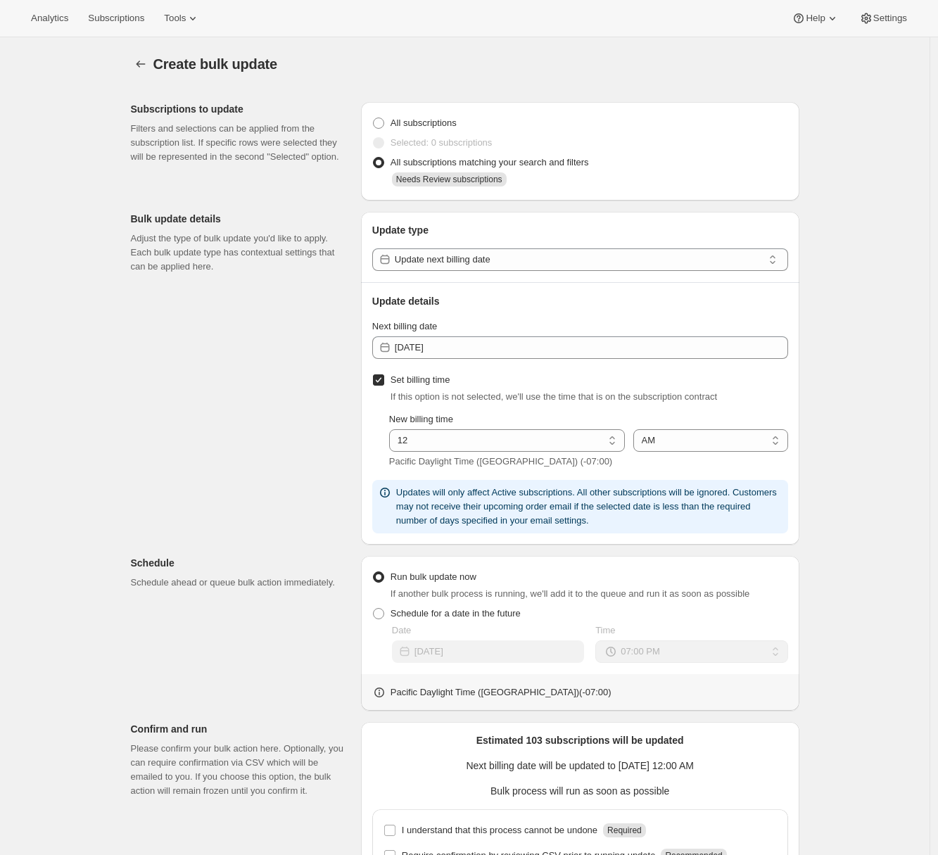
click at [306, 459] on div "Subscriptions to update Filters and selections can be applied from the subscrip…" at bounding box center [460, 550] width 680 height 919
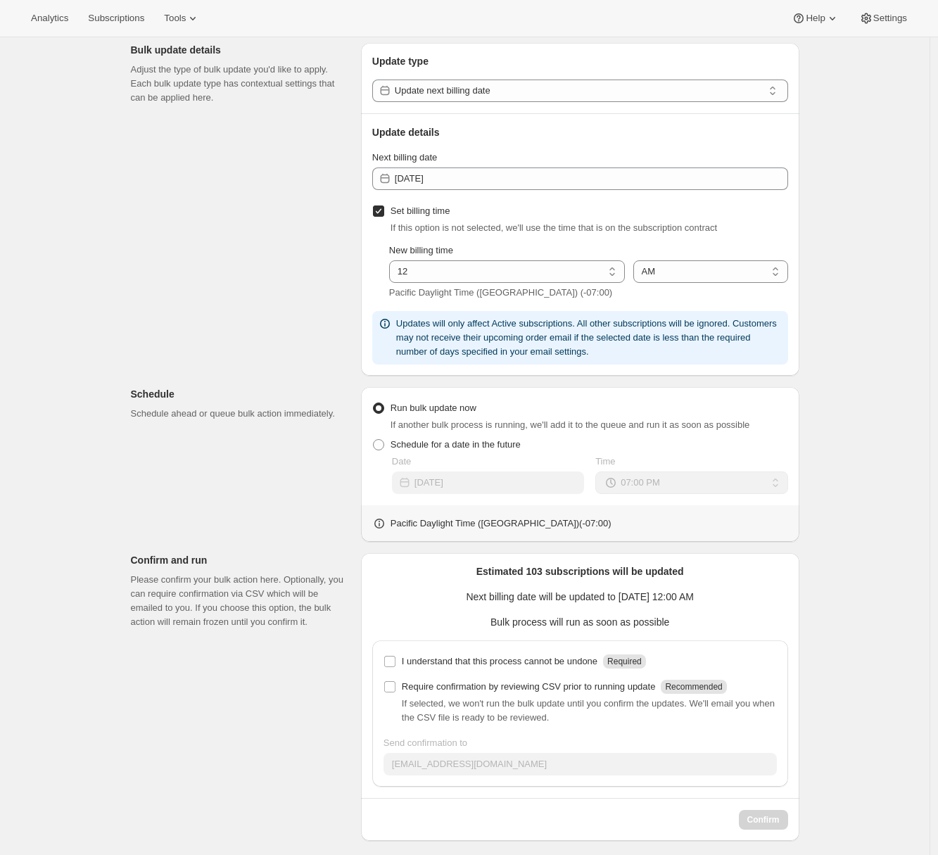
scroll to position [178, 0]
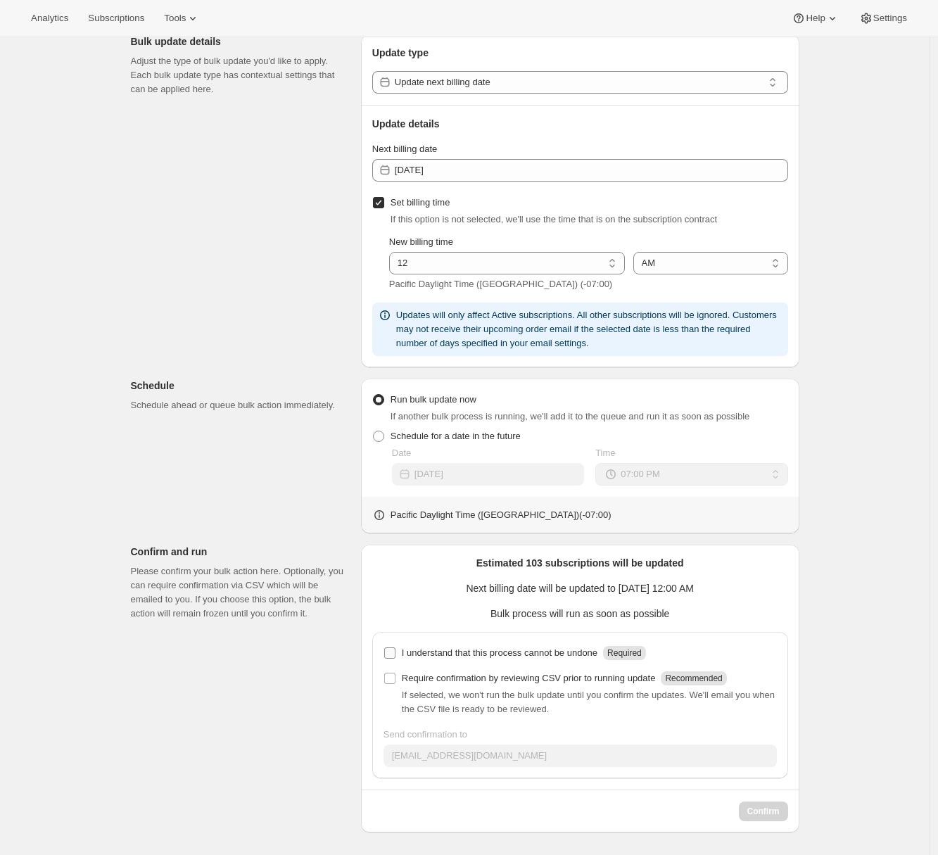
click at [408, 652] on p "I understand that this process cannot be undone" at bounding box center [500, 653] width 196 height 14
click at [396, 652] on input "I understand that this process cannot be undone Required" at bounding box center [389, 652] width 11 height 11
checkbox input "true"
click at [764, 814] on span "Confirm" at bounding box center [763, 811] width 32 height 11
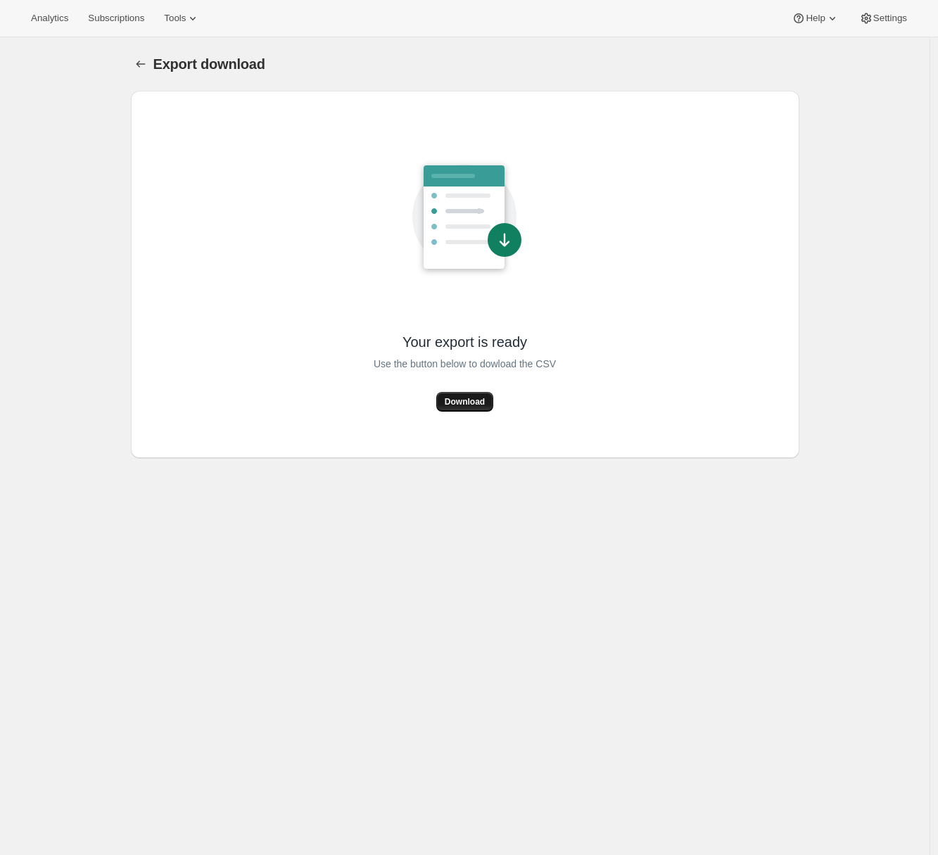
click at [483, 400] on span "Download" at bounding box center [465, 401] width 40 height 11
click at [458, 400] on span "Download" at bounding box center [465, 401] width 40 height 11
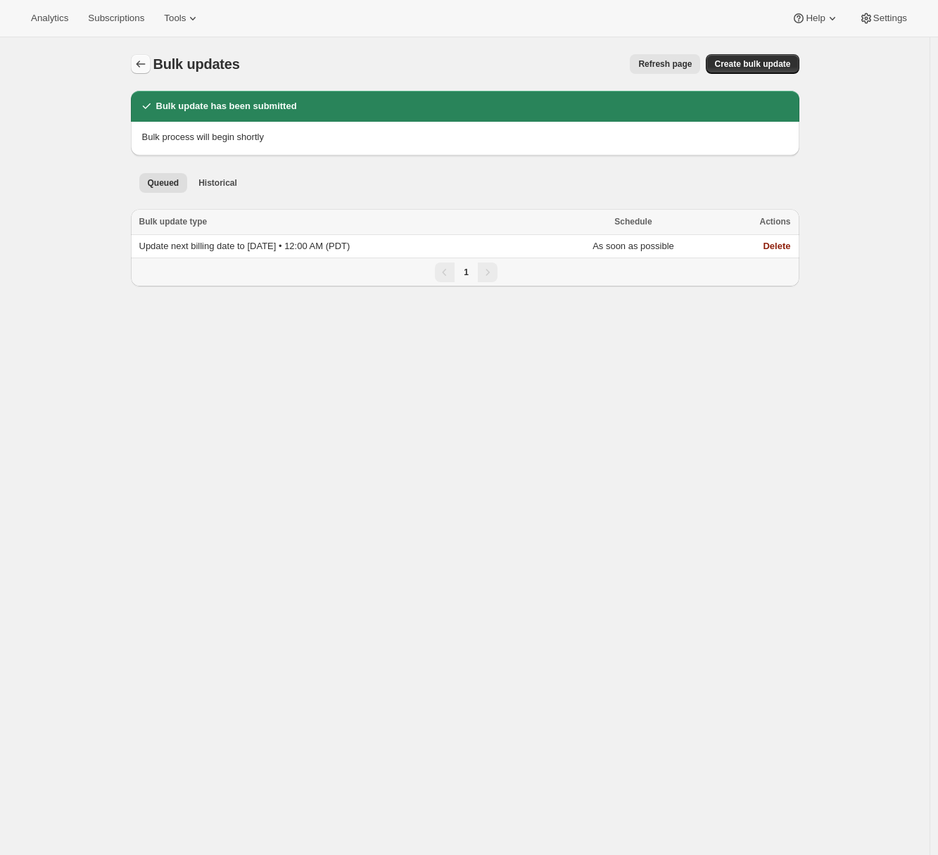
click at [144, 69] on icon "Bulk updates" at bounding box center [141, 64] width 14 height 14
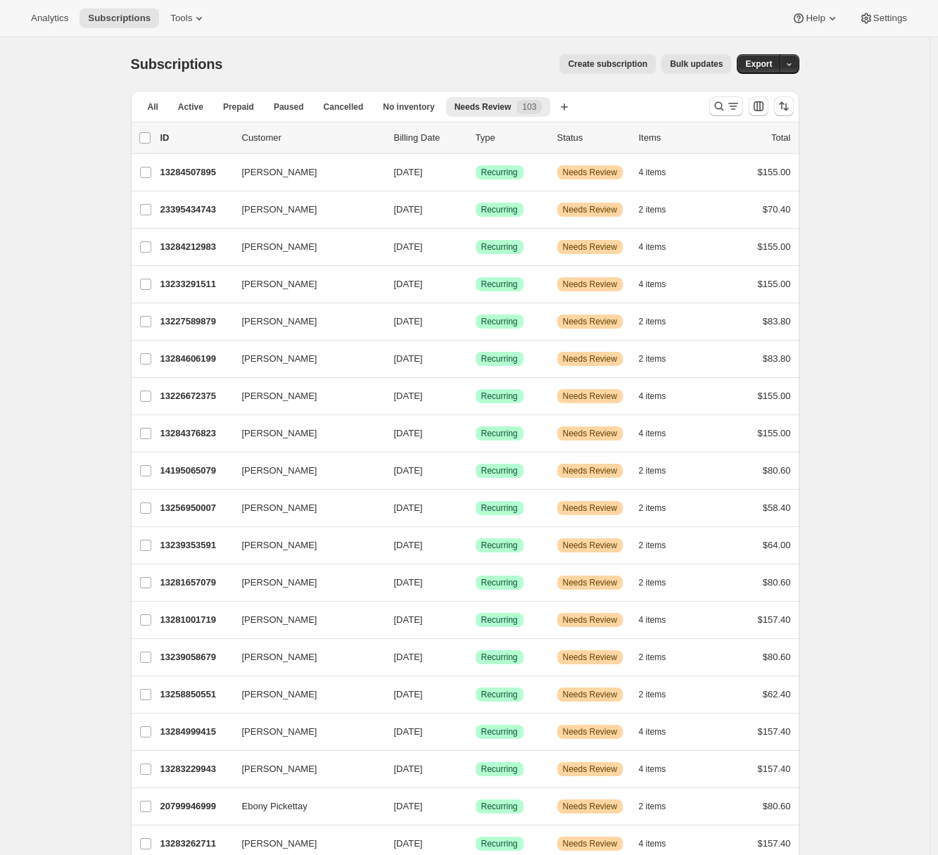
click at [685, 68] on span "Bulk updates" at bounding box center [696, 63] width 53 height 11
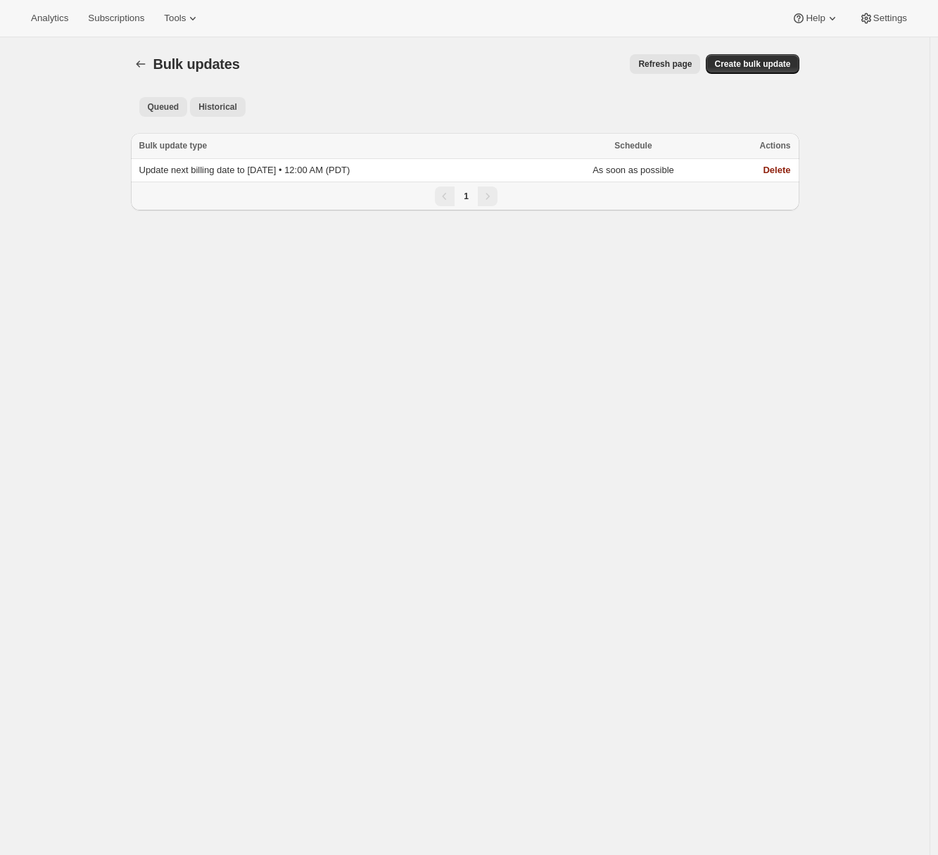
click at [215, 105] on span "Historical" at bounding box center [217, 106] width 39 height 11
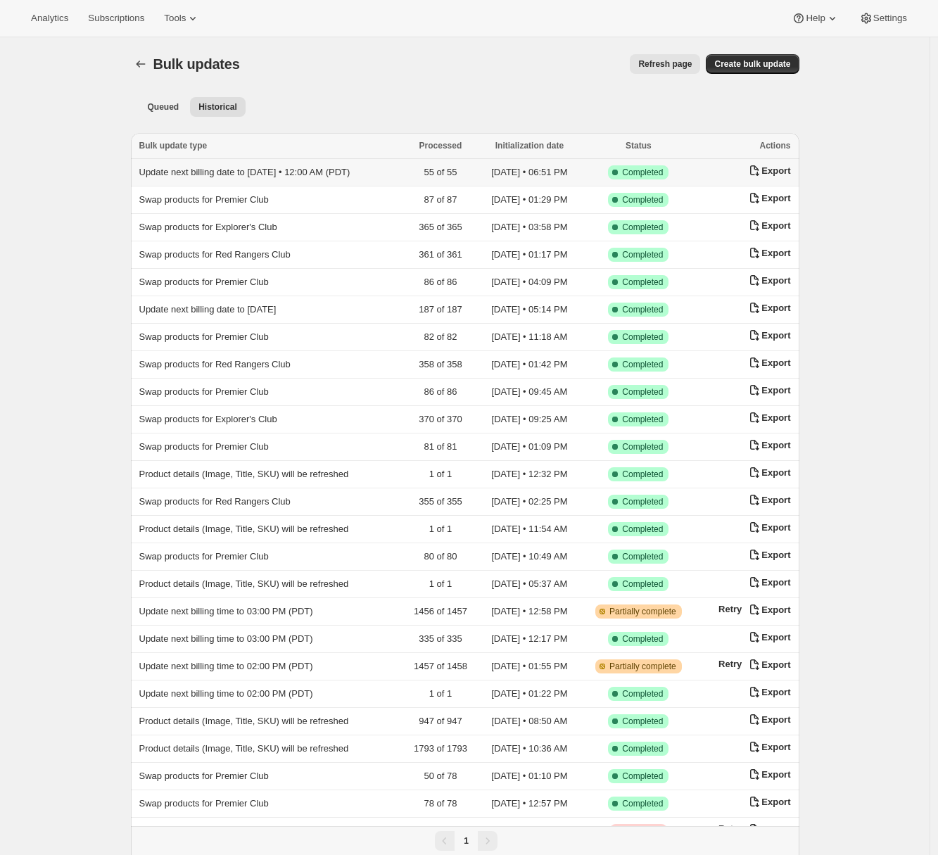
click at [220, 172] on span "Update next billing date to 2025-10-02 • 12:00 AM (PDT)" at bounding box center [244, 172] width 211 height 11
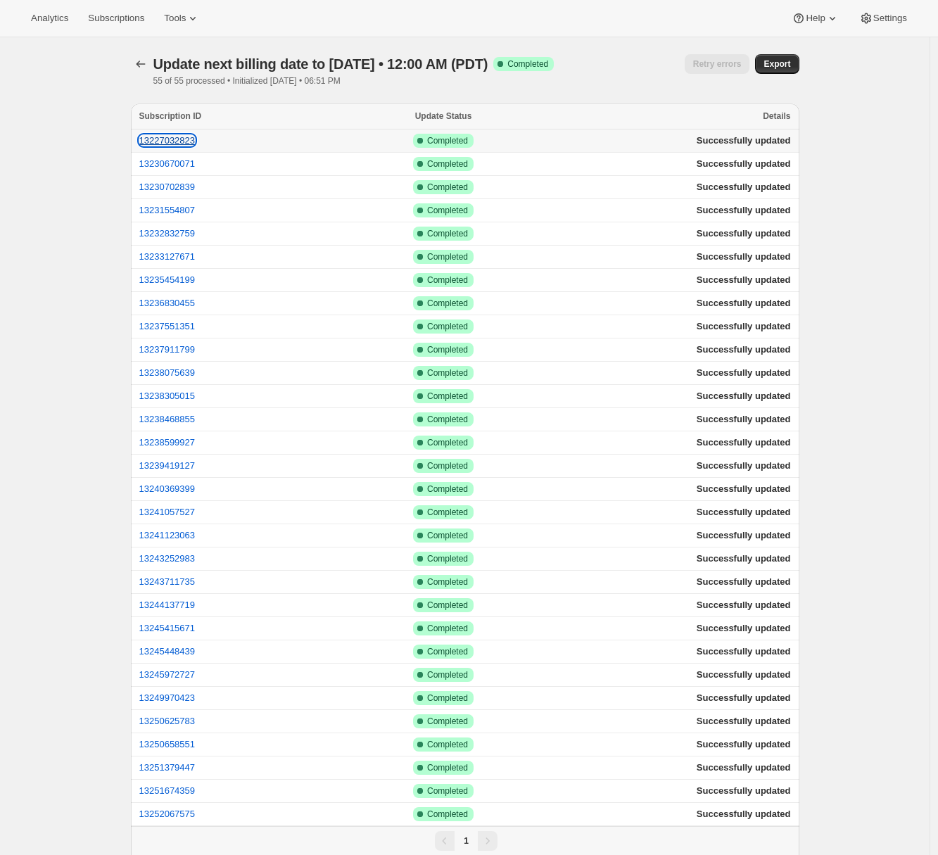
click at [188, 139] on button "13227032823" at bounding box center [167, 140] width 56 height 11
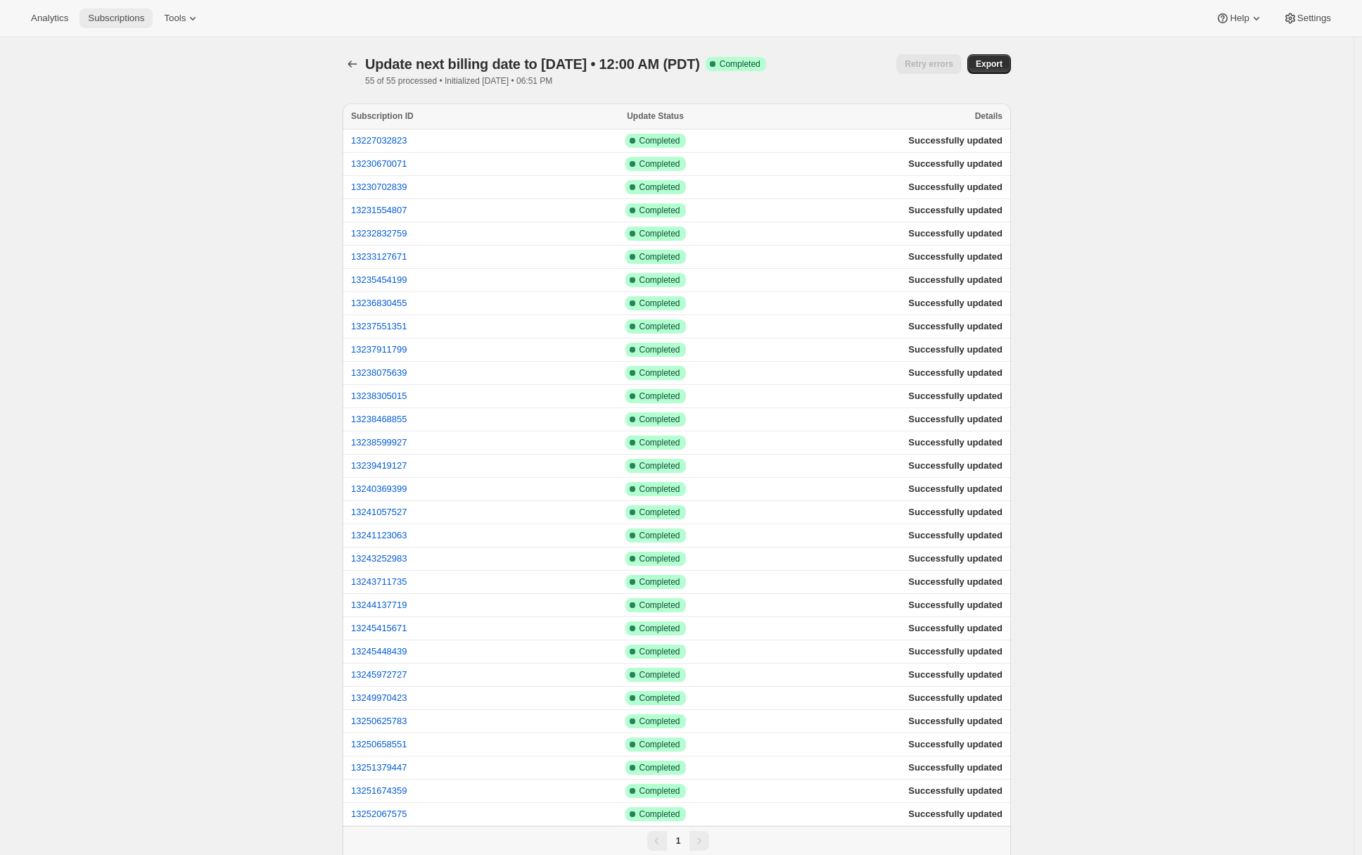
click at [123, 23] on span "Subscriptions" at bounding box center [116, 18] width 56 height 11
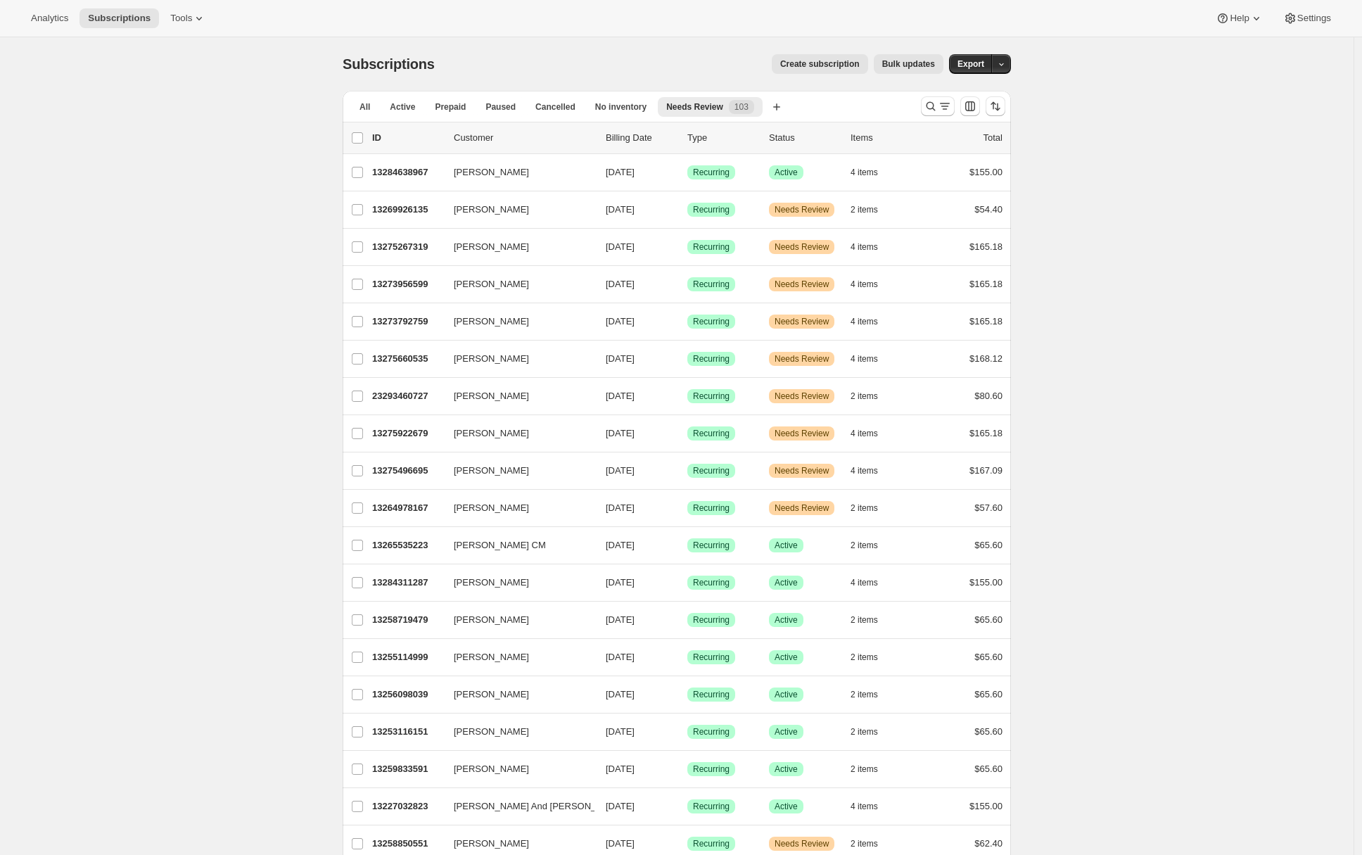
click at [405, 210] on p "13269926135" at bounding box center [407, 210] width 70 height 14
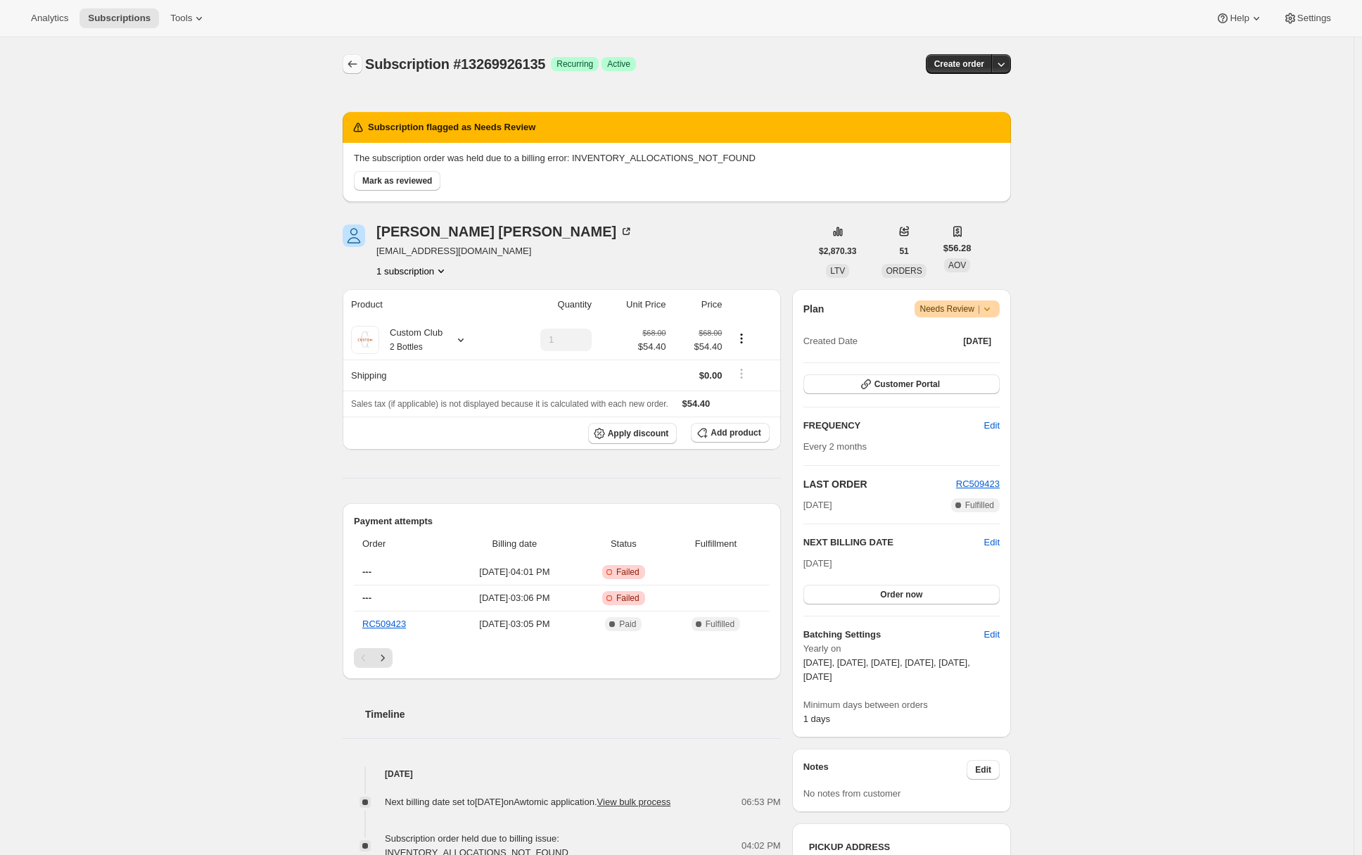
click at [359, 63] on icon "Subscriptions" at bounding box center [353, 64] width 14 height 14
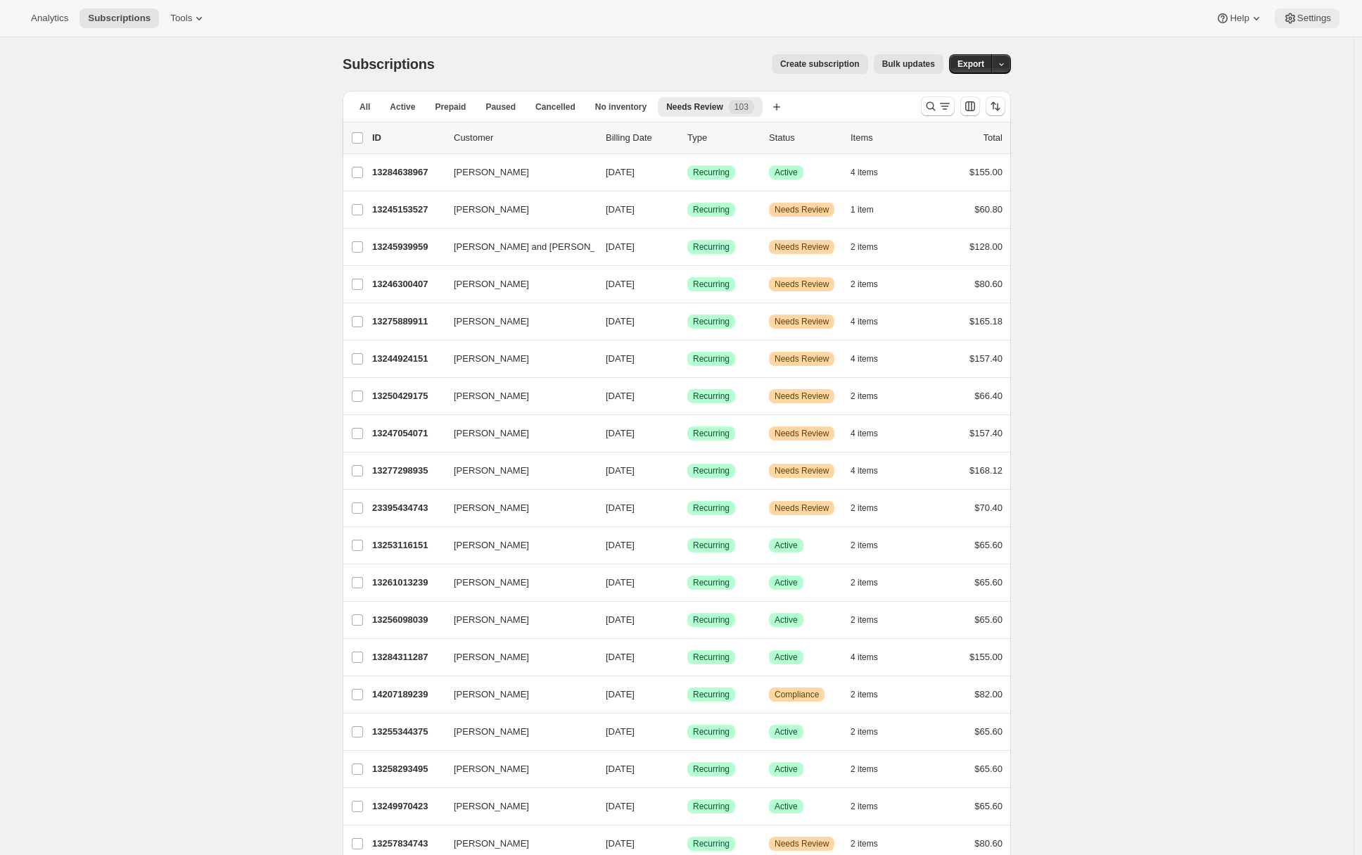
click at [1305, 27] on button "Settings" at bounding box center [1307, 18] width 65 height 20
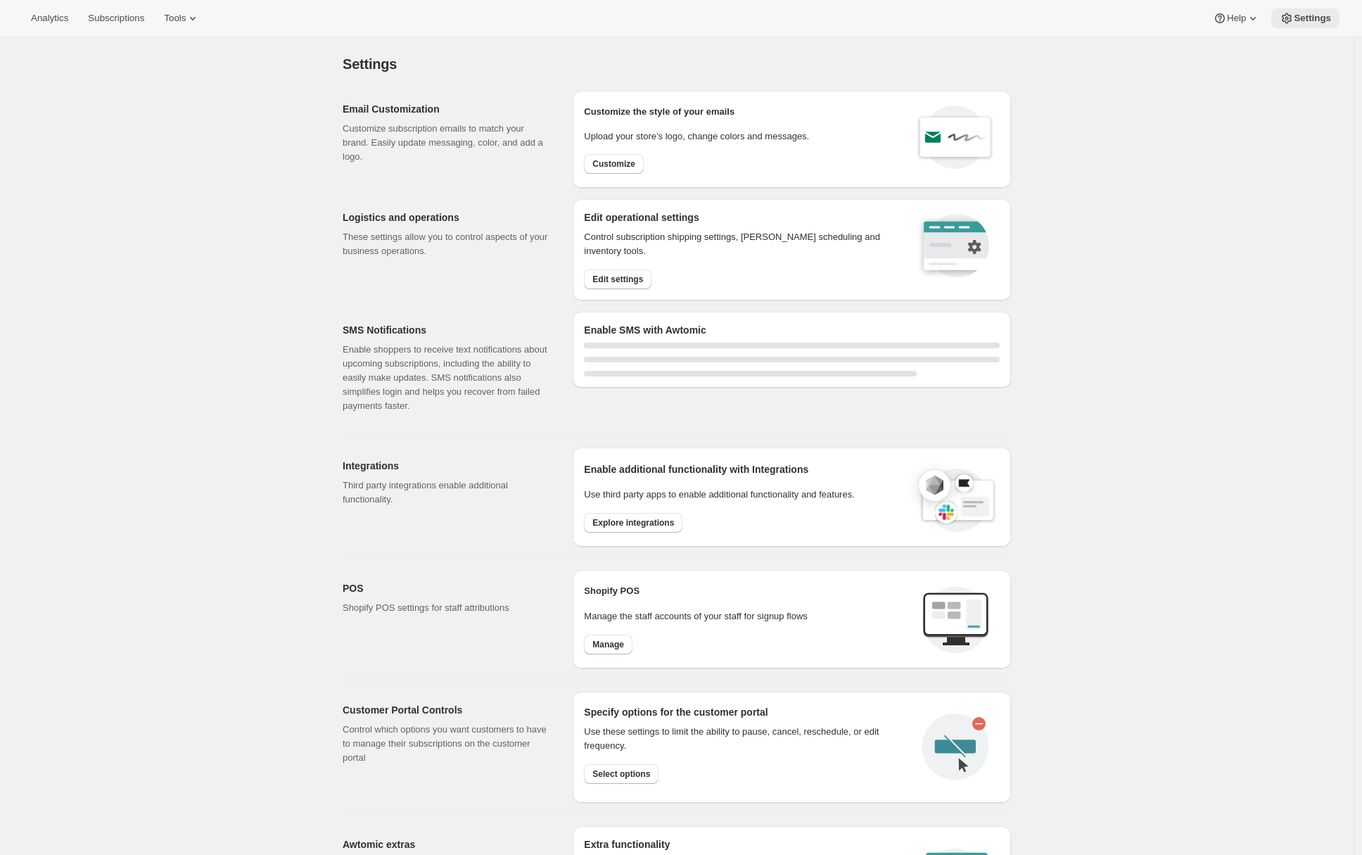
select select "22:00"
select select "09:00"
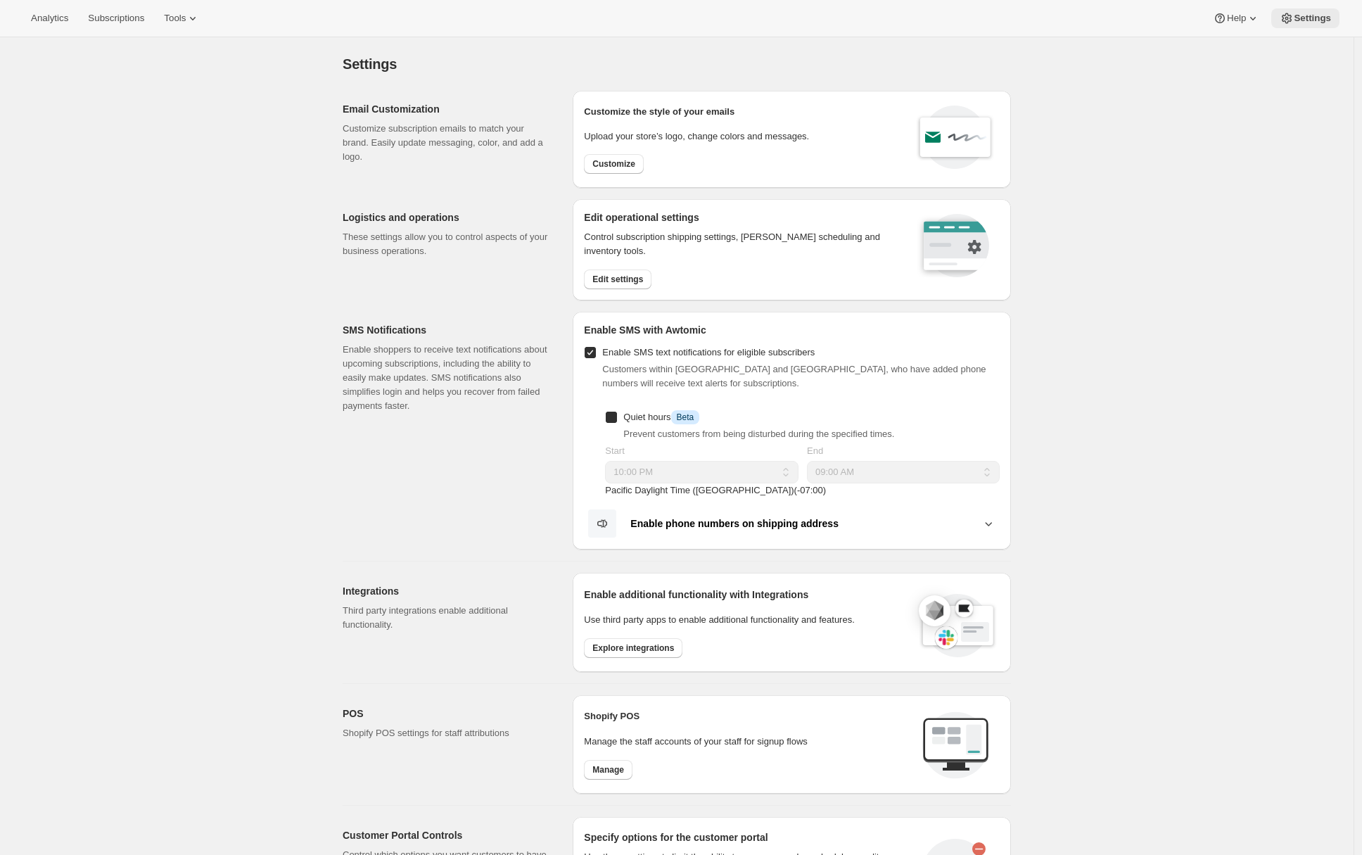
checkbox input "true"
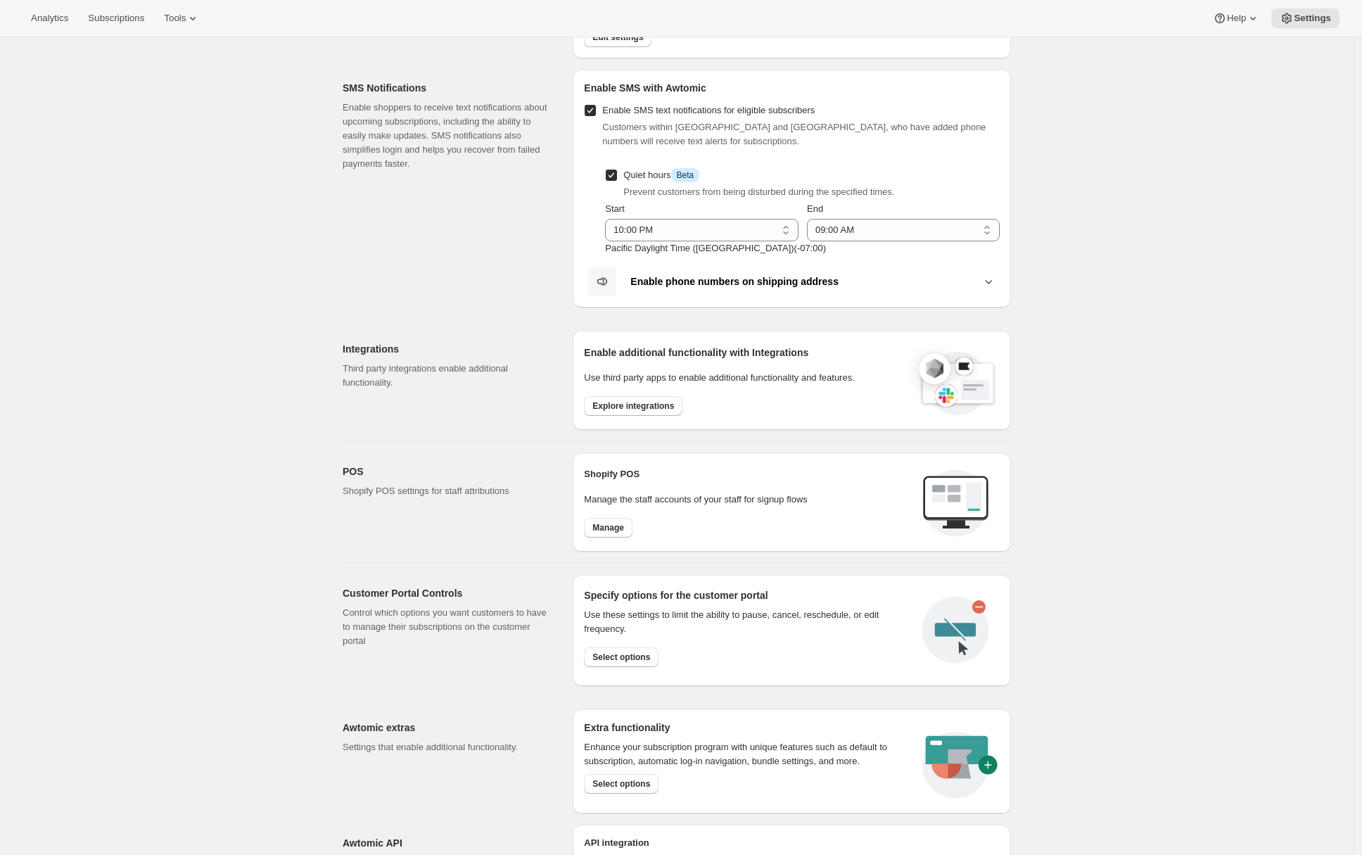
scroll to position [354, 0]
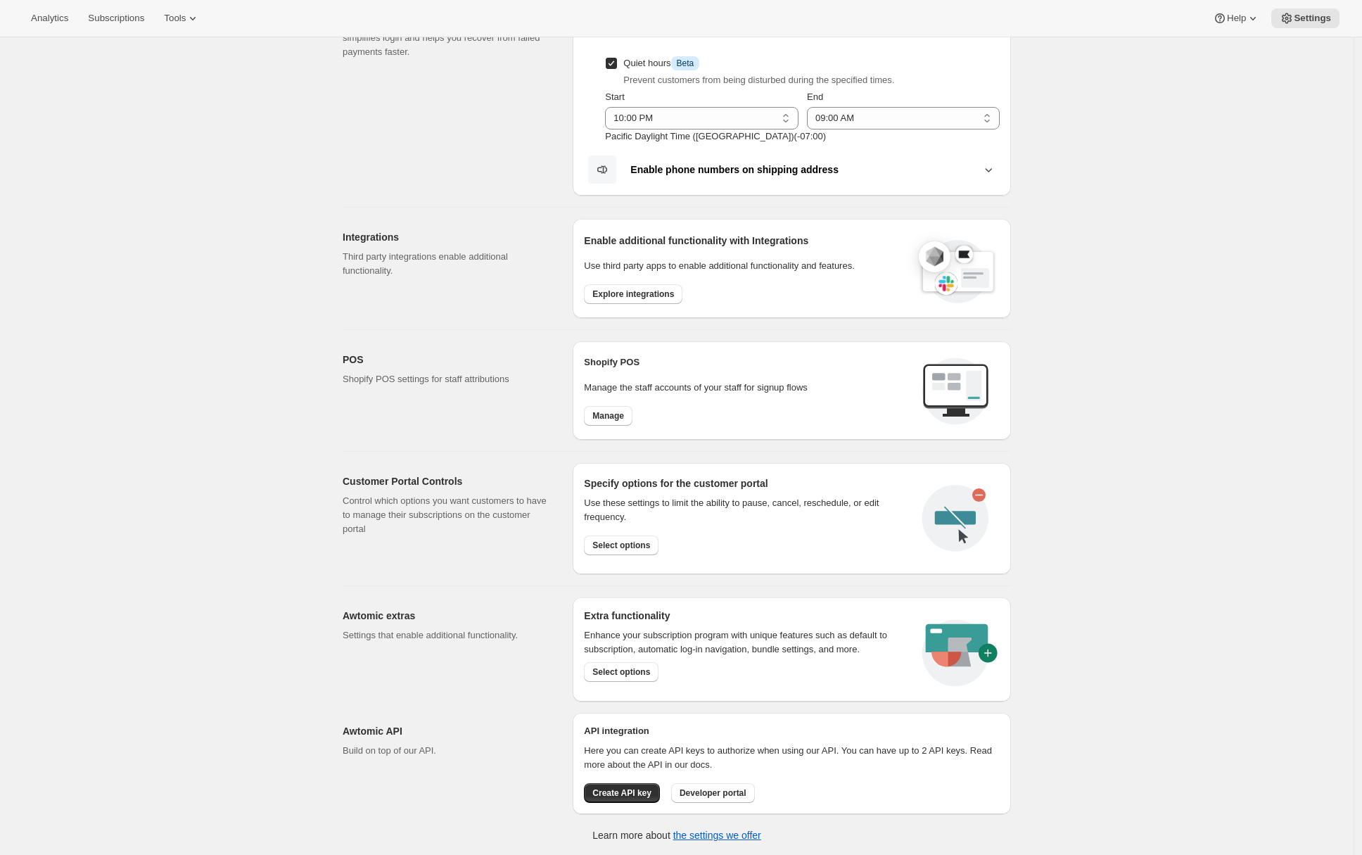
click at [317, 483] on div "Settings. This page is ready Settings Email Customization Customize subscriptio…" at bounding box center [677, 269] width 1354 height 1173
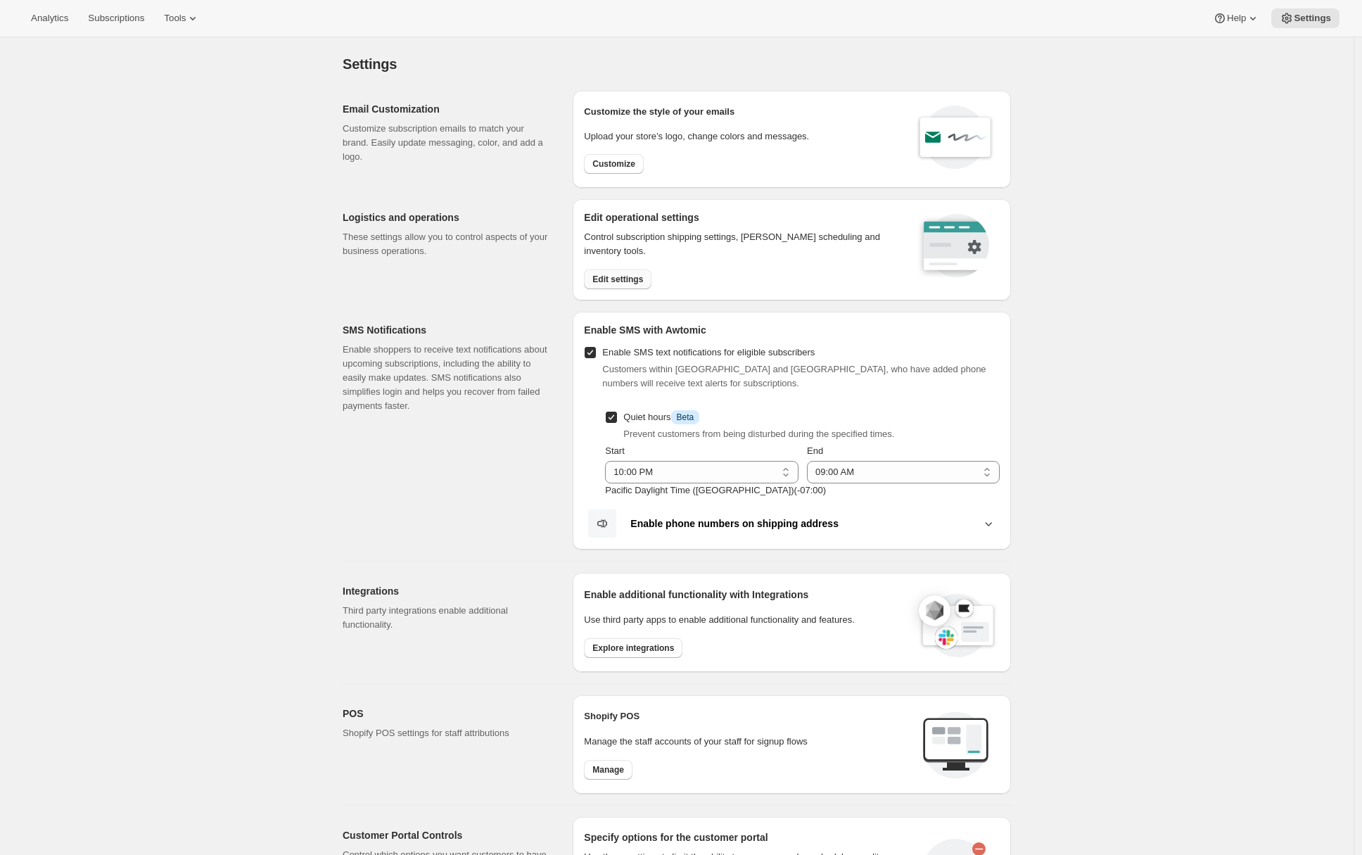
click at [626, 280] on span "Edit settings" at bounding box center [618, 279] width 51 height 11
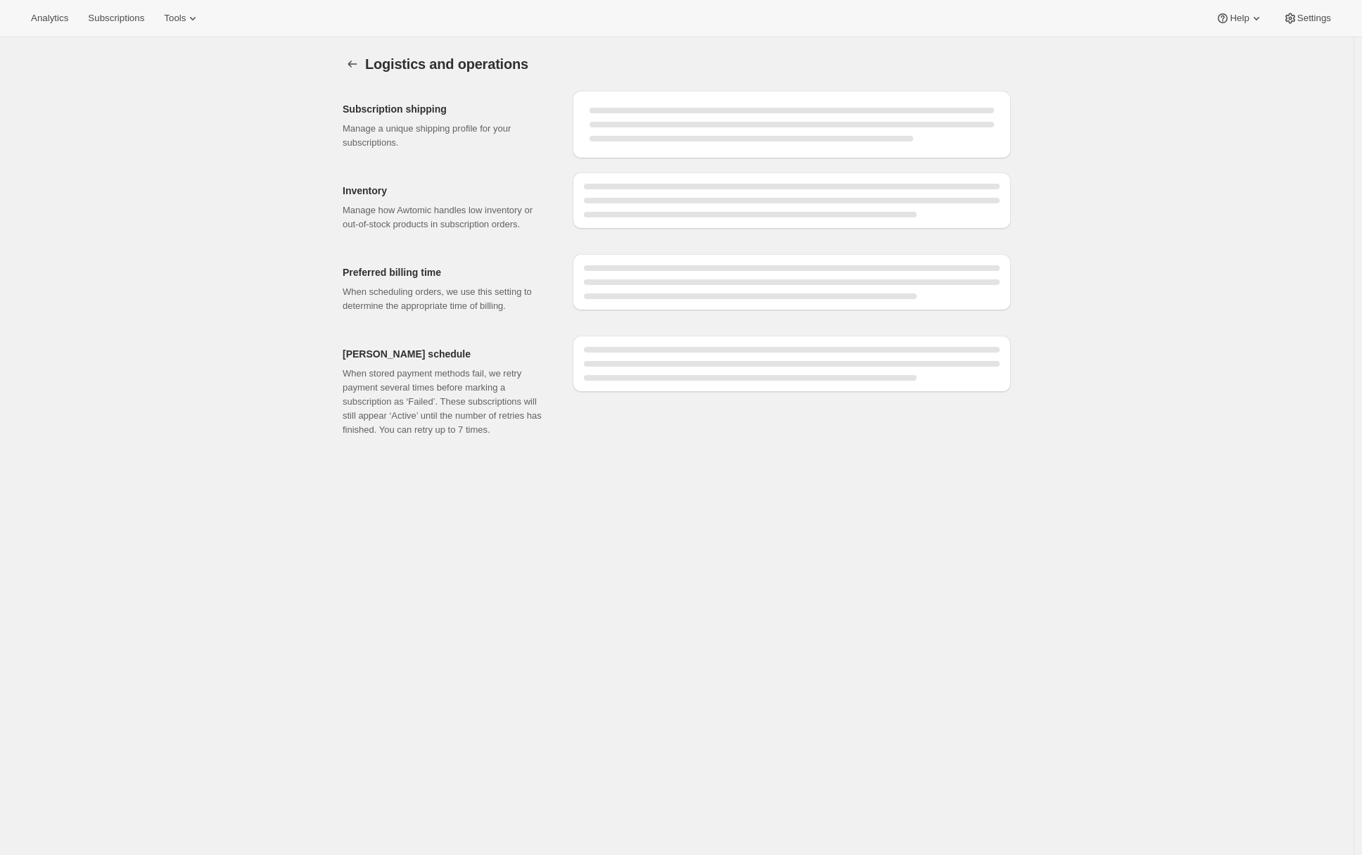
select select "03:00"
select select "PM"
select select "DAY"
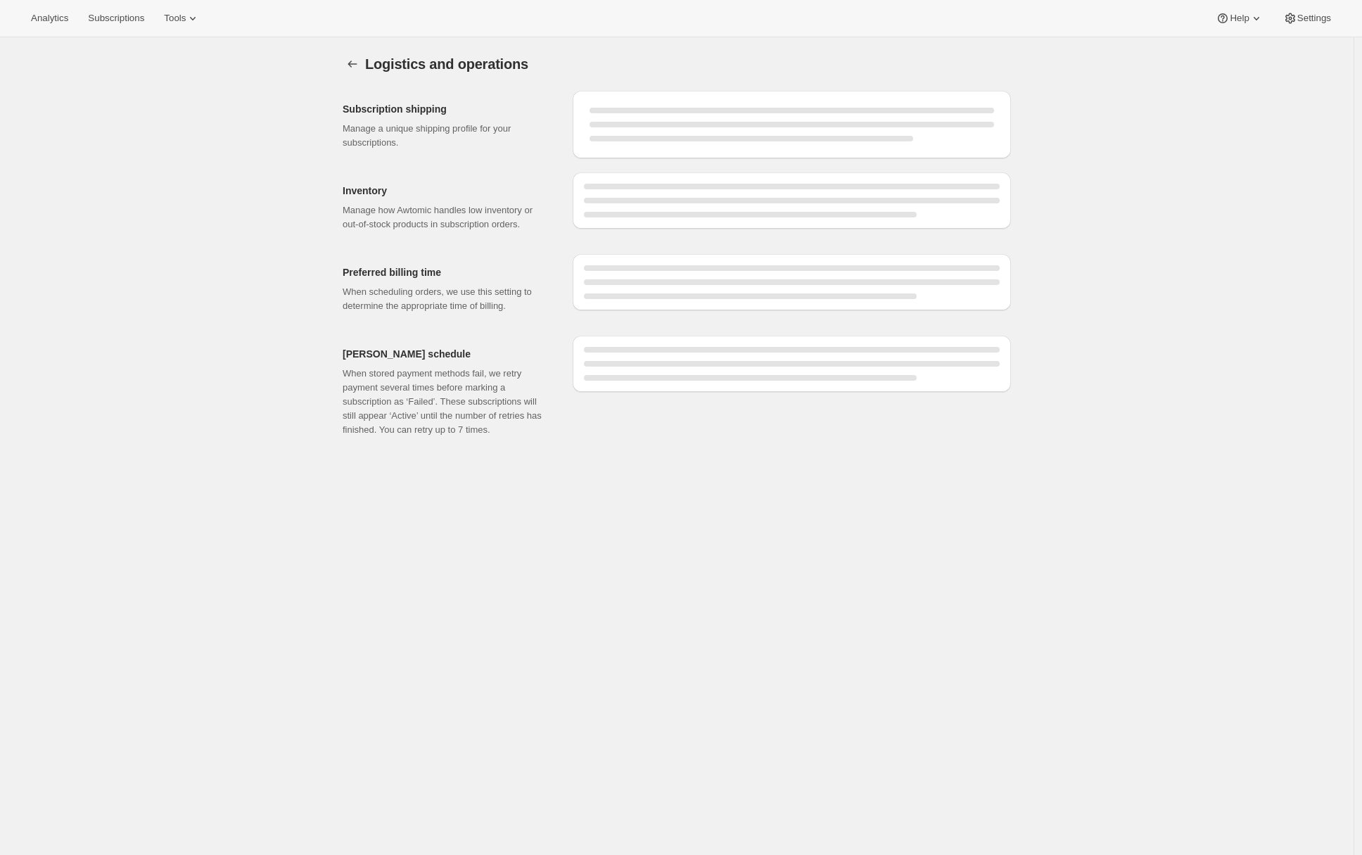
select select "DAY"
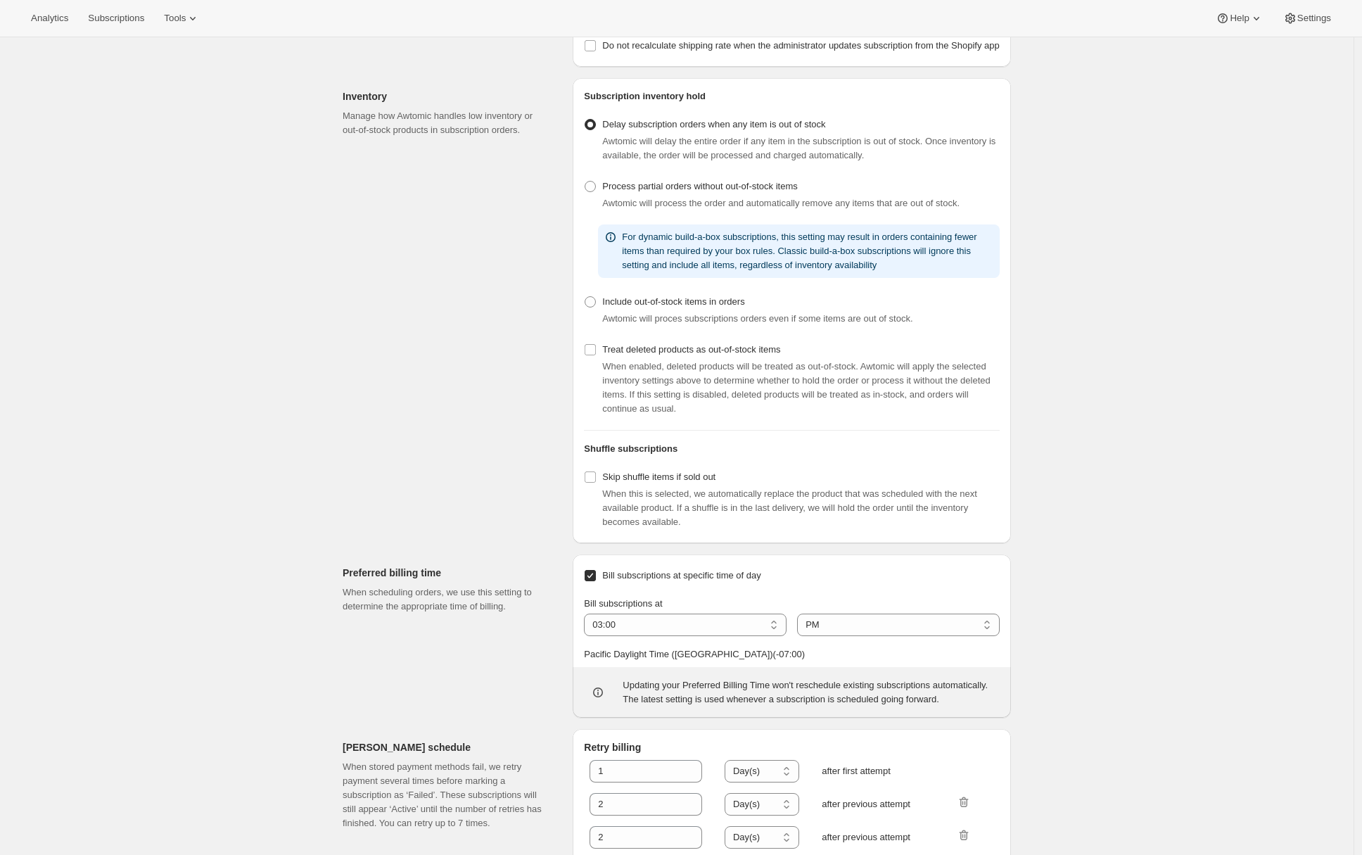
scroll to position [358, 0]
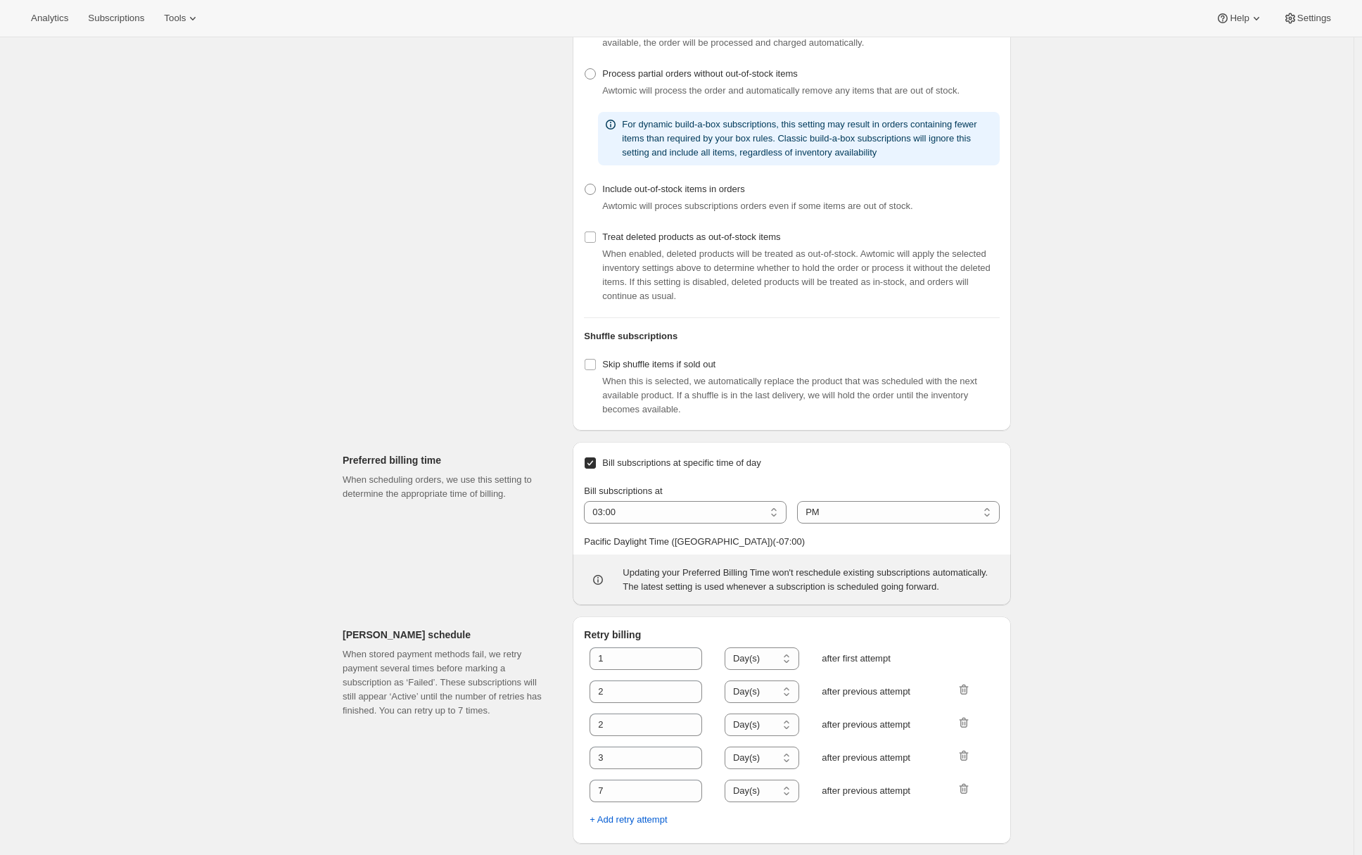
click at [596, 457] on input "Bill subscriptions at specific time of day" at bounding box center [590, 462] width 11 height 11
checkbox input "false"
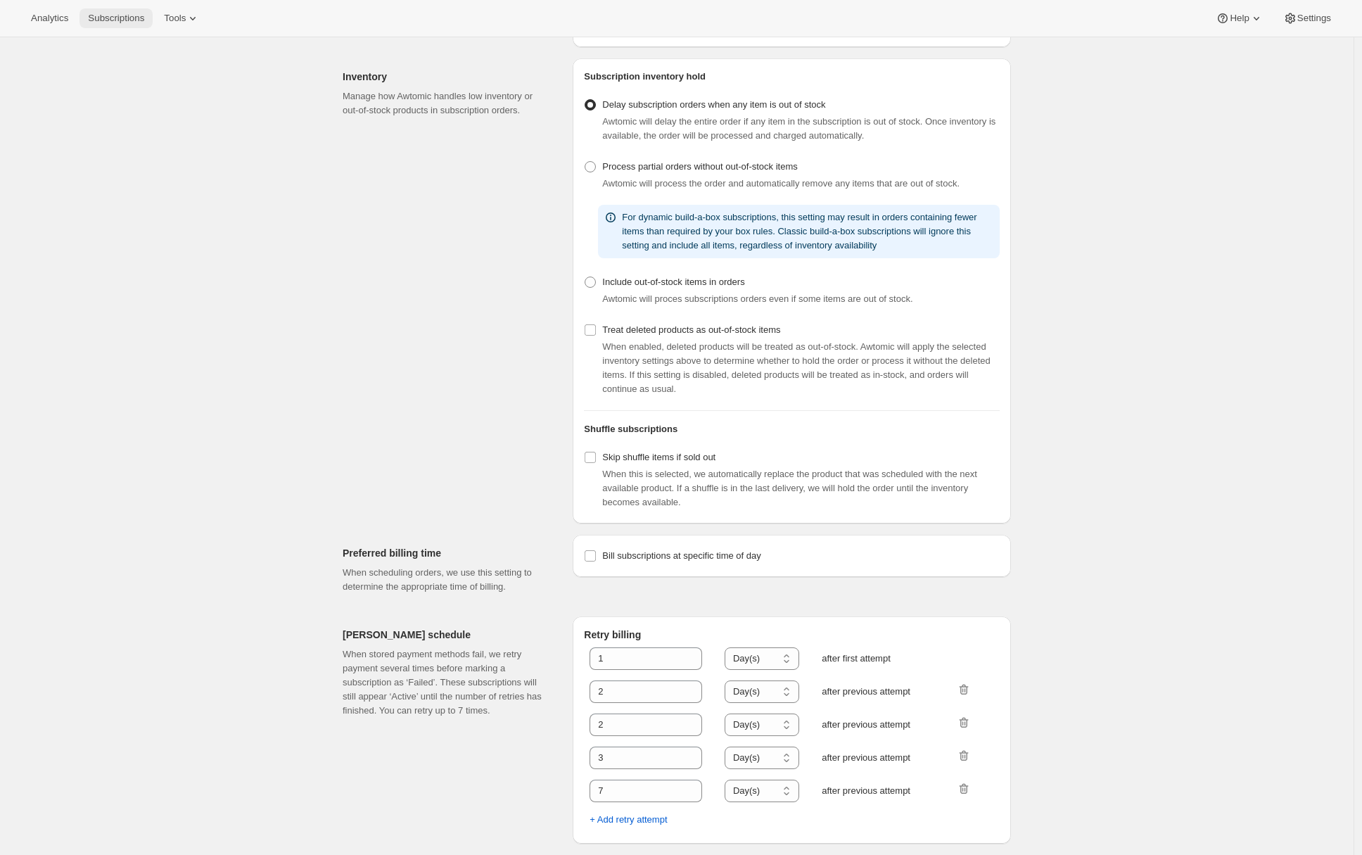
click at [138, 23] on span "Subscriptions" at bounding box center [116, 18] width 56 height 11
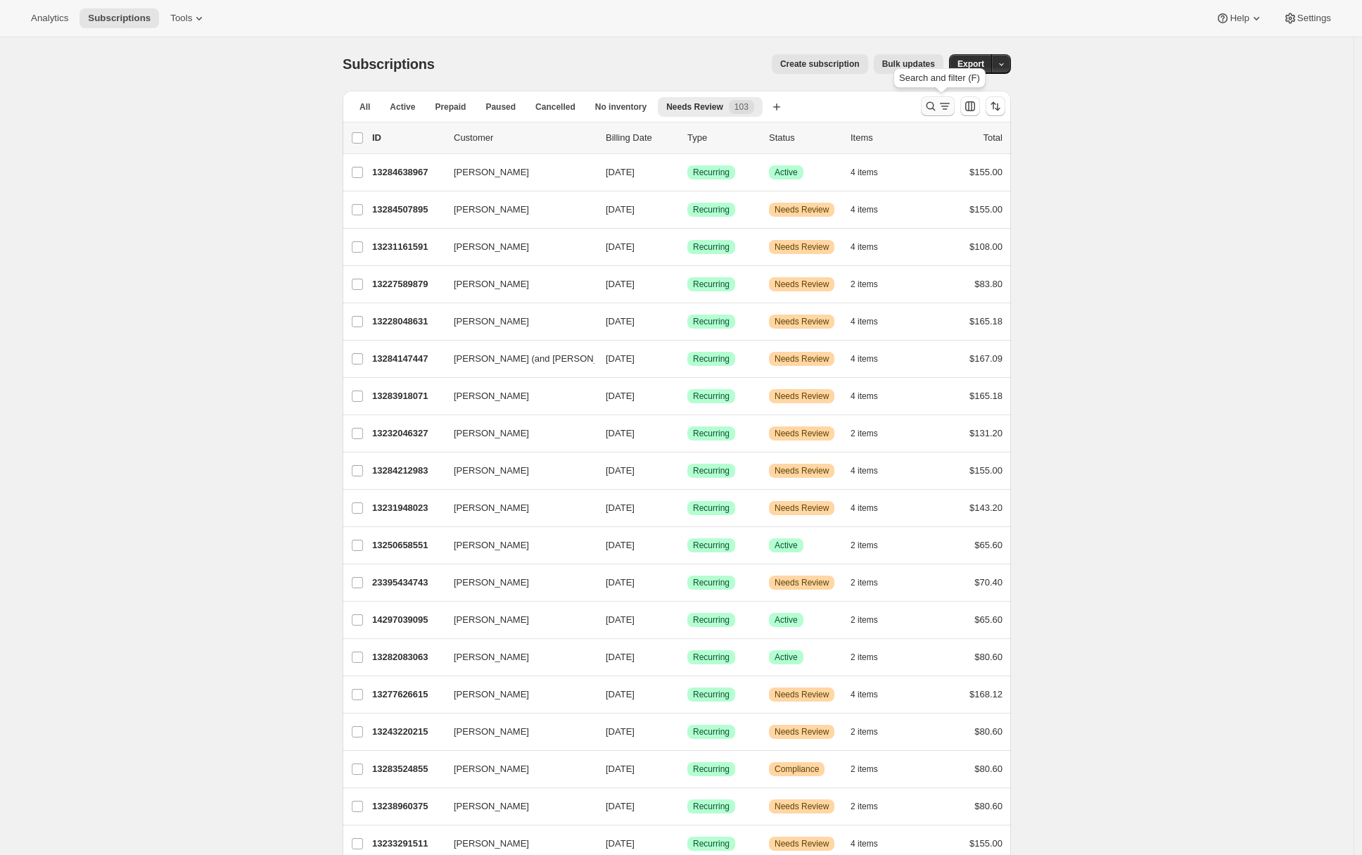
click at [932, 108] on icon "Search and filter results" at bounding box center [931, 106] width 9 height 9
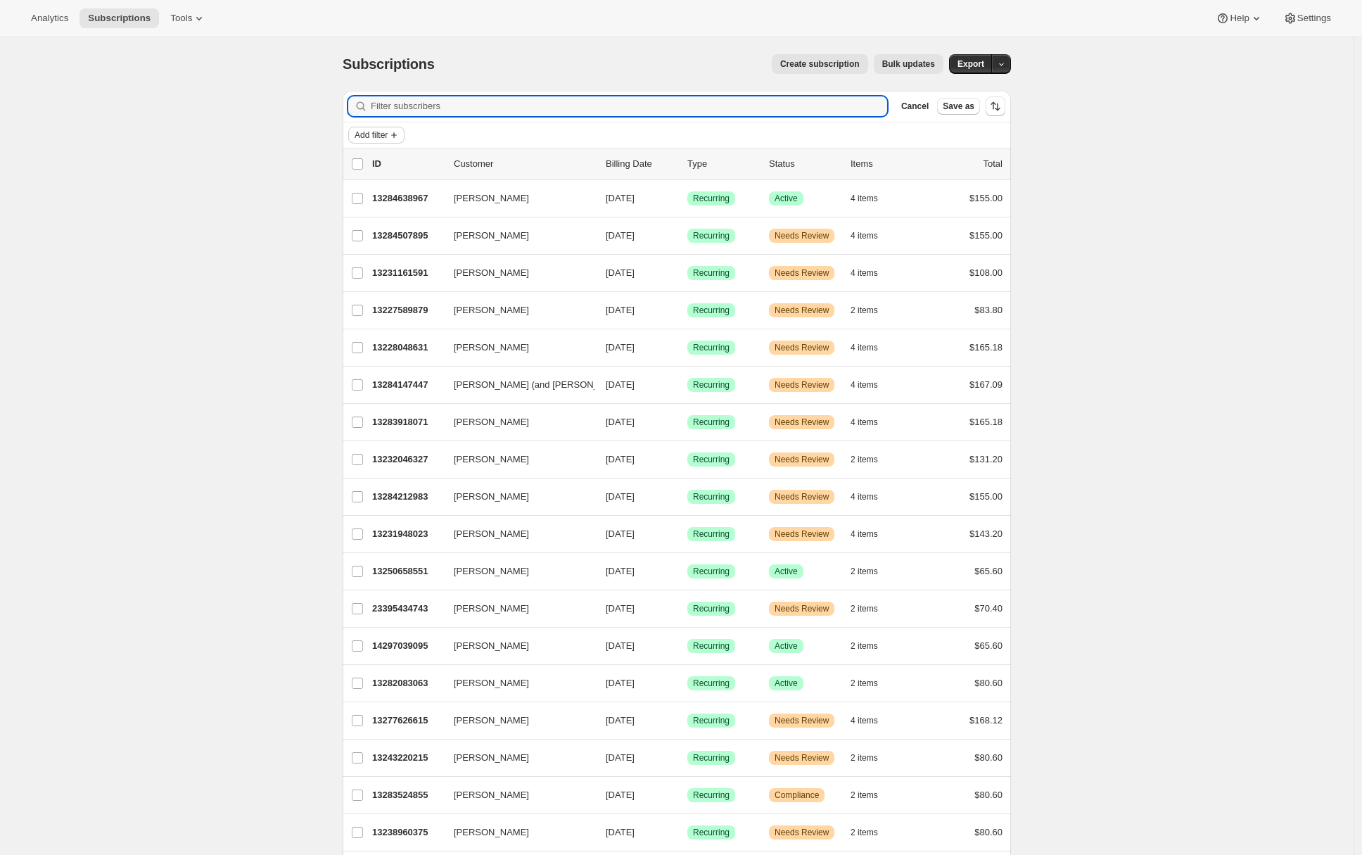
click at [360, 133] on span "Add filter" at bounding box center [371, 134] width 33 height 11
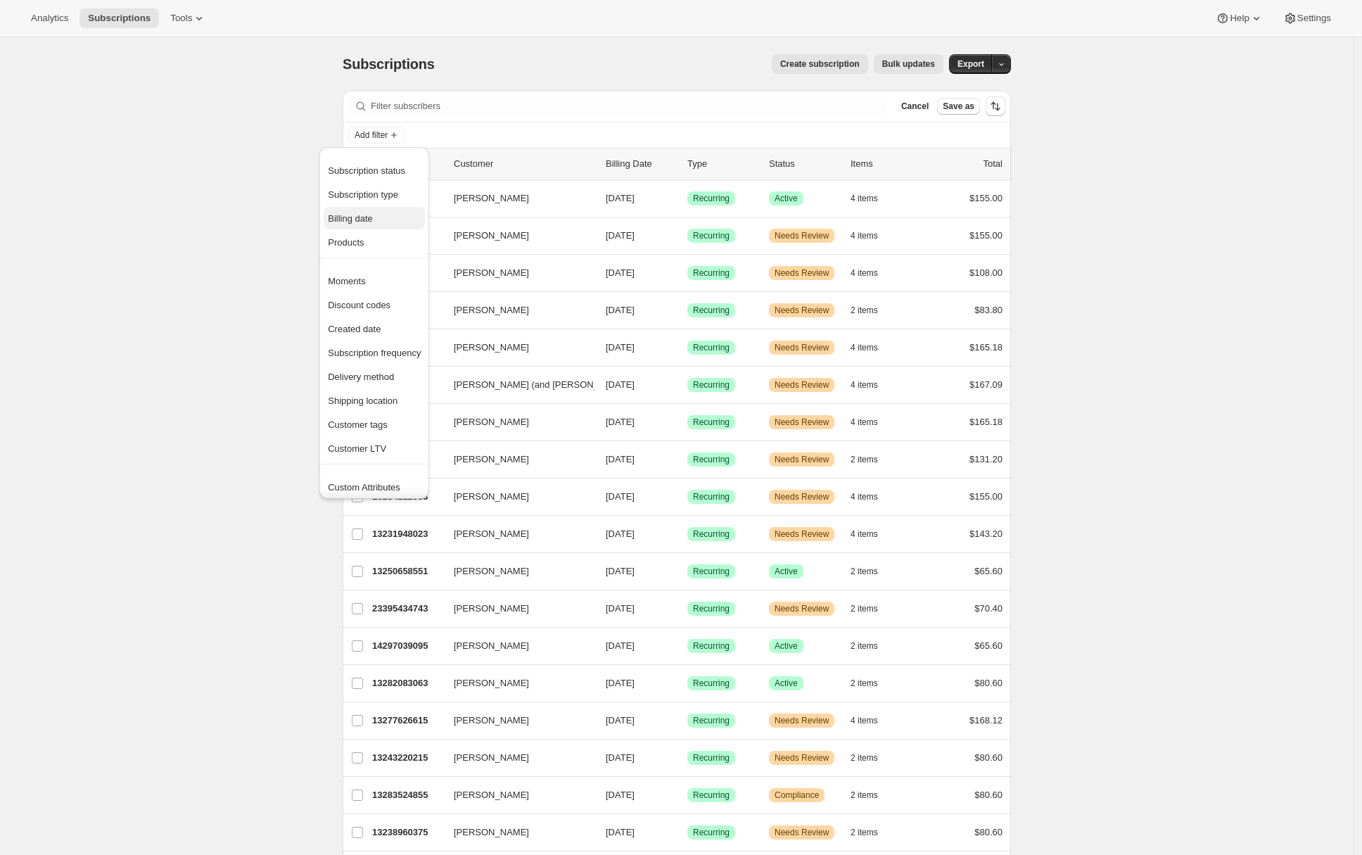
click at [377, 220] on span "Billing date" at bounding box center [374, 219] width 93 height 14
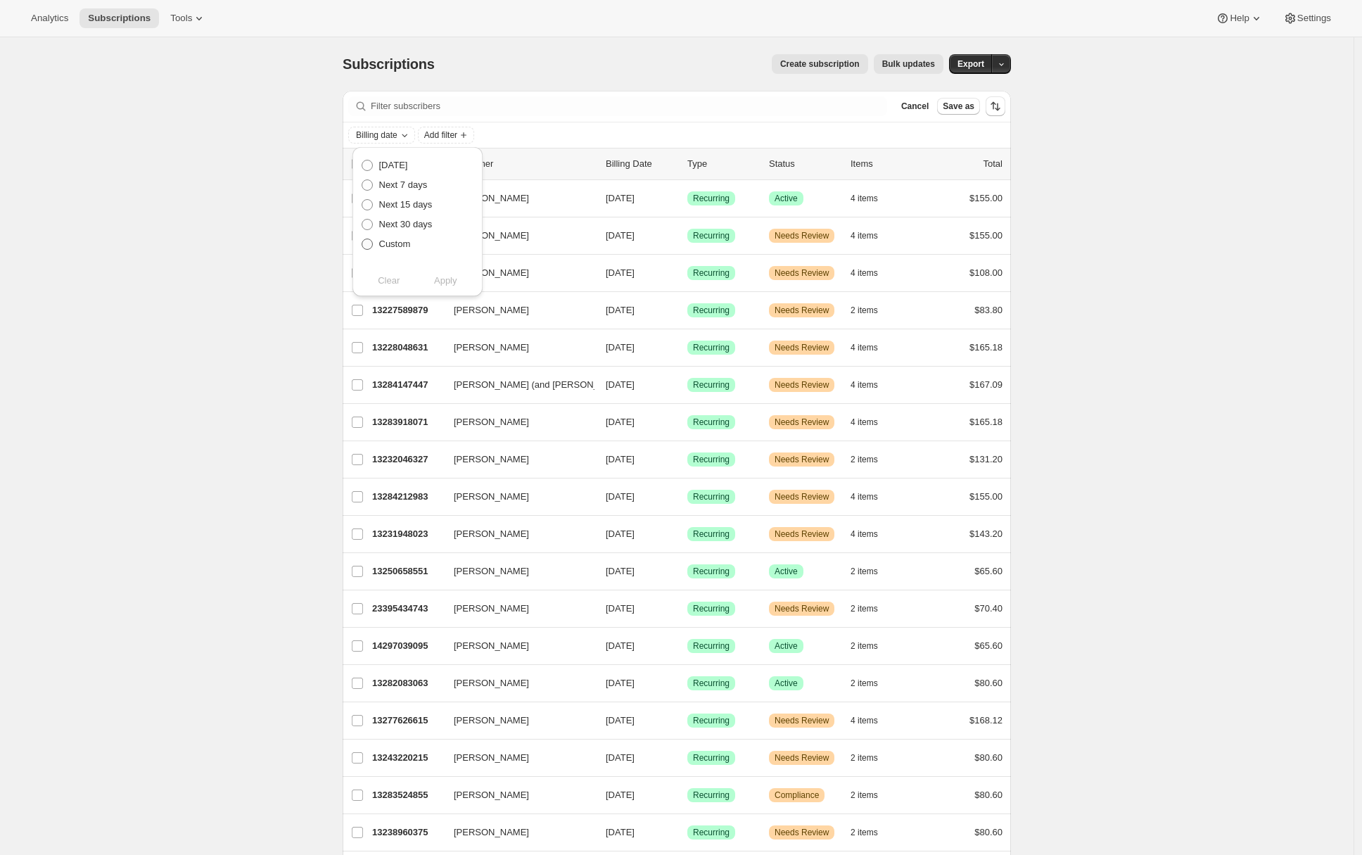
click at [368, 244] on span at bounding box center [367, 244] width 11 height 11
click at [362, 239] on input "Custom" at bounding box center [362, 239] width 1 height 1
radio input "true"
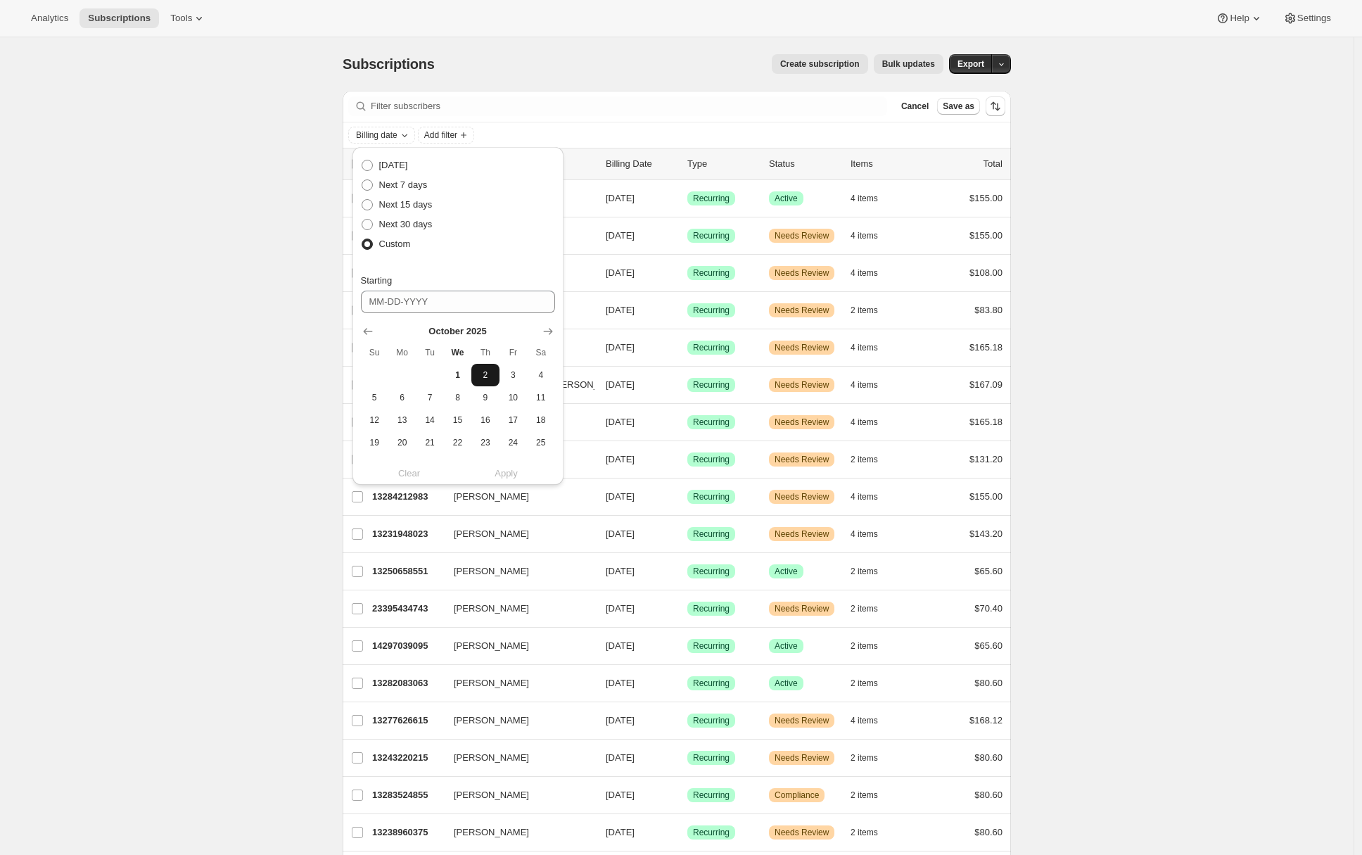
click at [481, 376] on span "2" at bounding box center [485, 374] width 16 height 11
type input "10-02-2025"
click at [486, 386] on span "2" at bounding box center [485, 385] width 16 height 11
type input "10-02-2025"
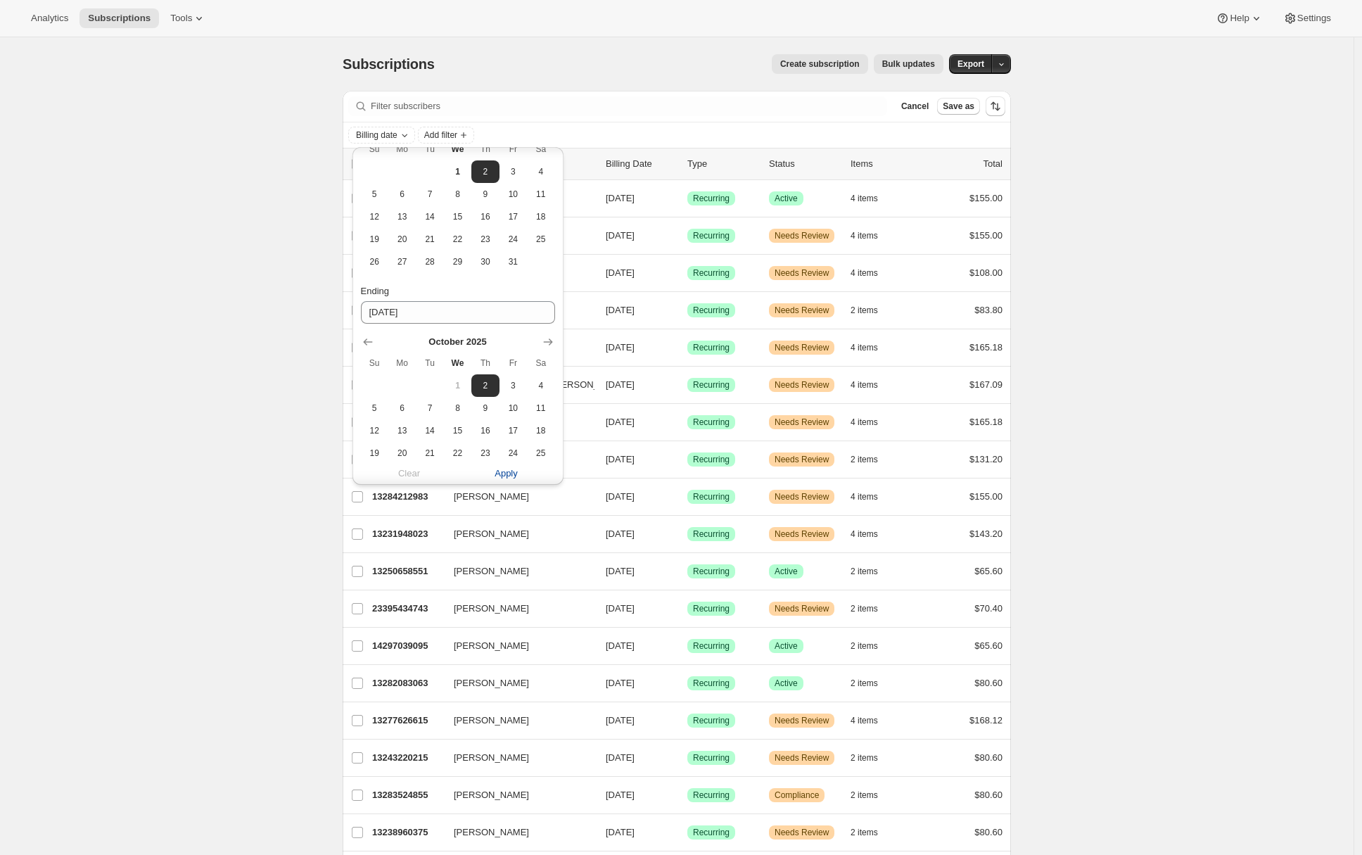
click at [504, 470] on span "Apply" at bounding box center [506, 474] width 23 height 14
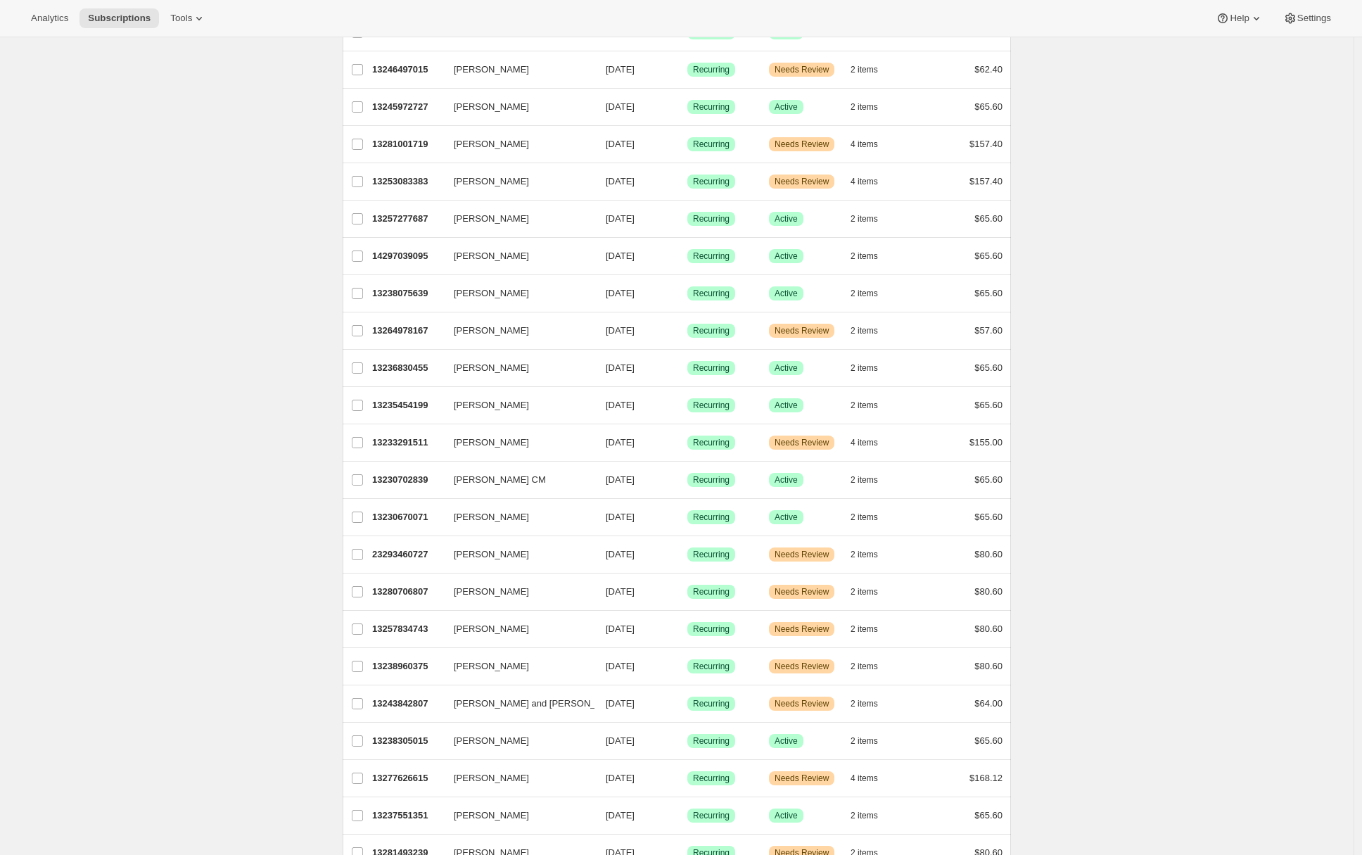
scroll to position [0, 0]
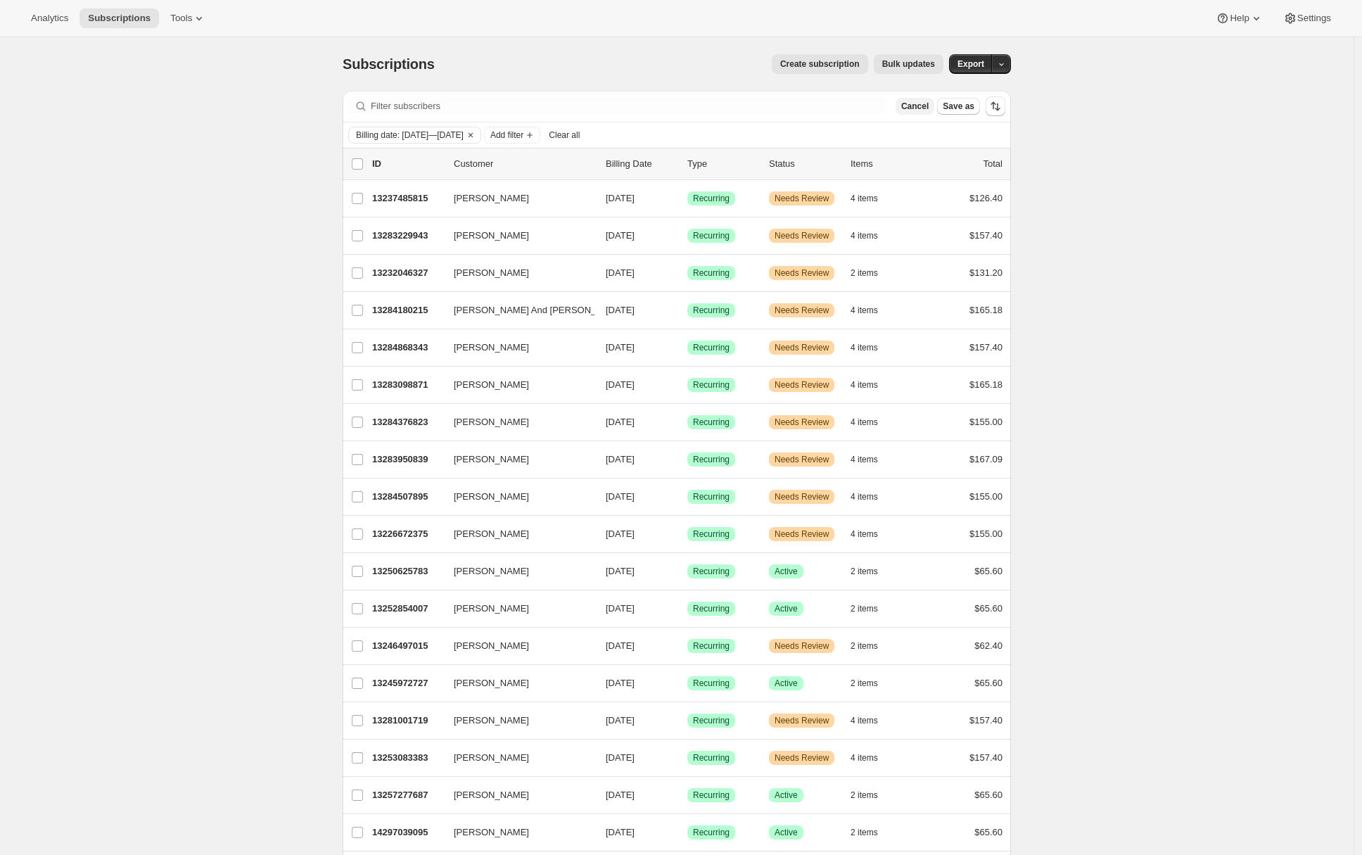
click at [920, 113] on button "Cancel" at bounding box center [915, 106] width 39 height 17
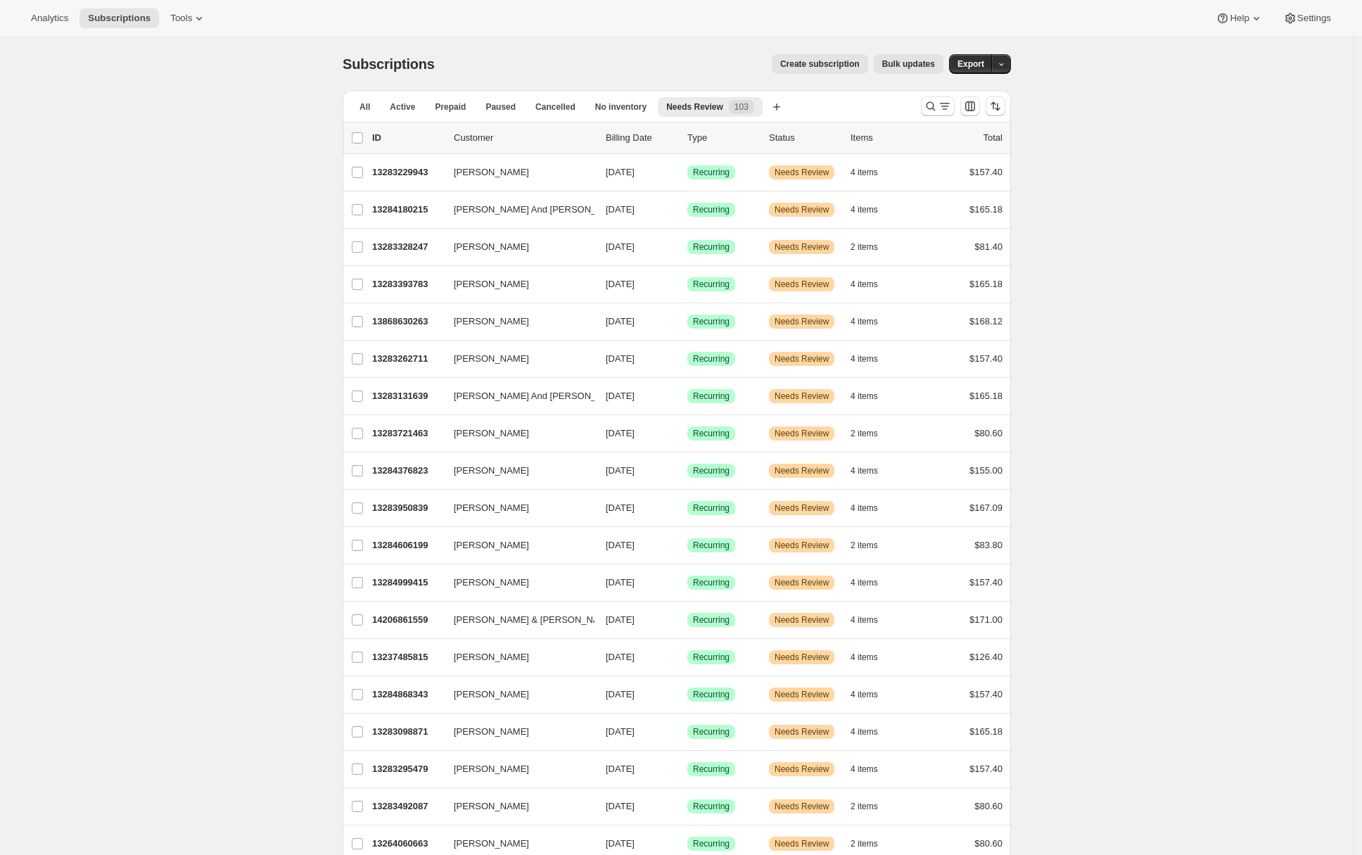
click at [937, 106] on icon "Search and filter results" at bounding box center [931, 106] width 14 height 14
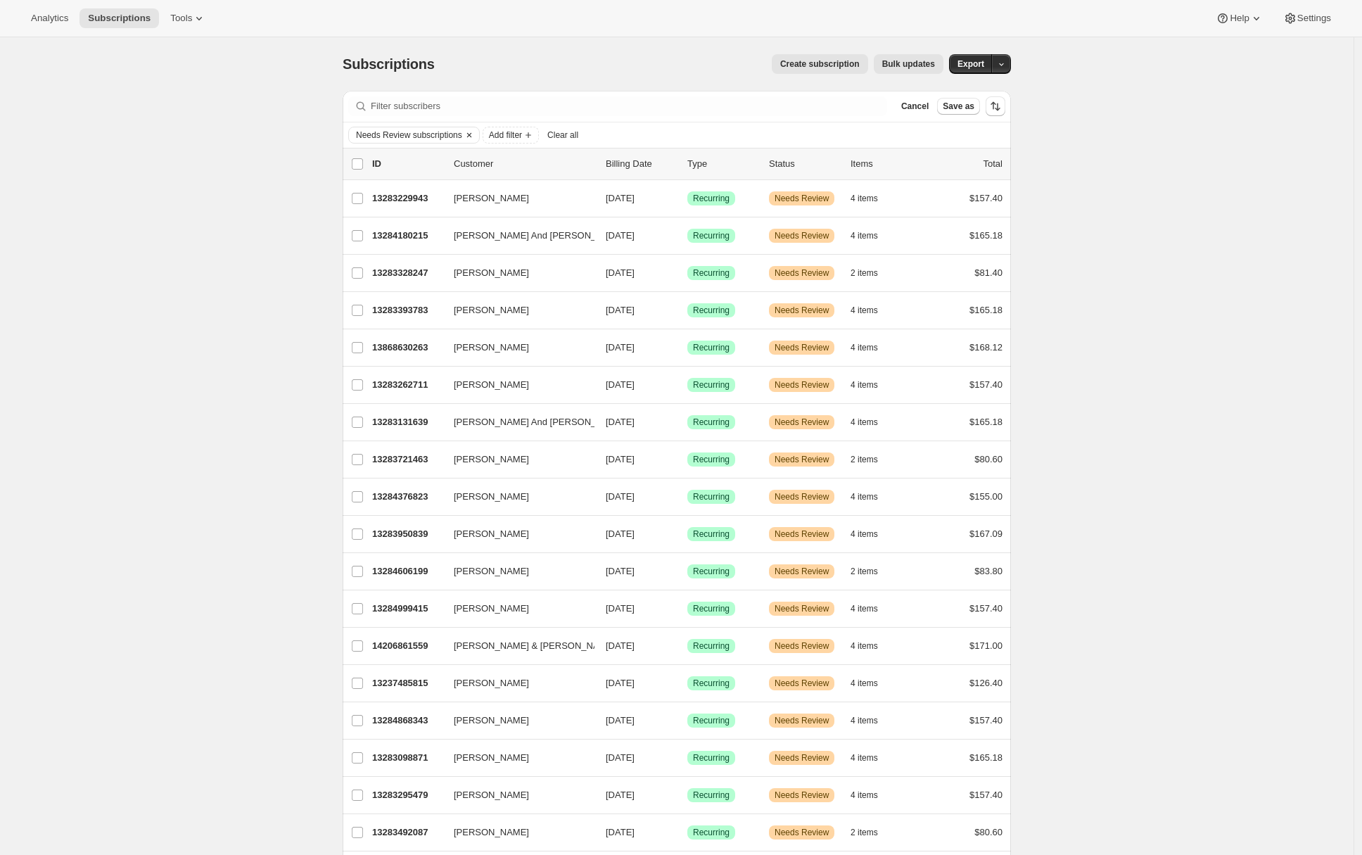
click at [472, 134] on icon "Clear" at bounding box center [469, 135] width 4 height 4
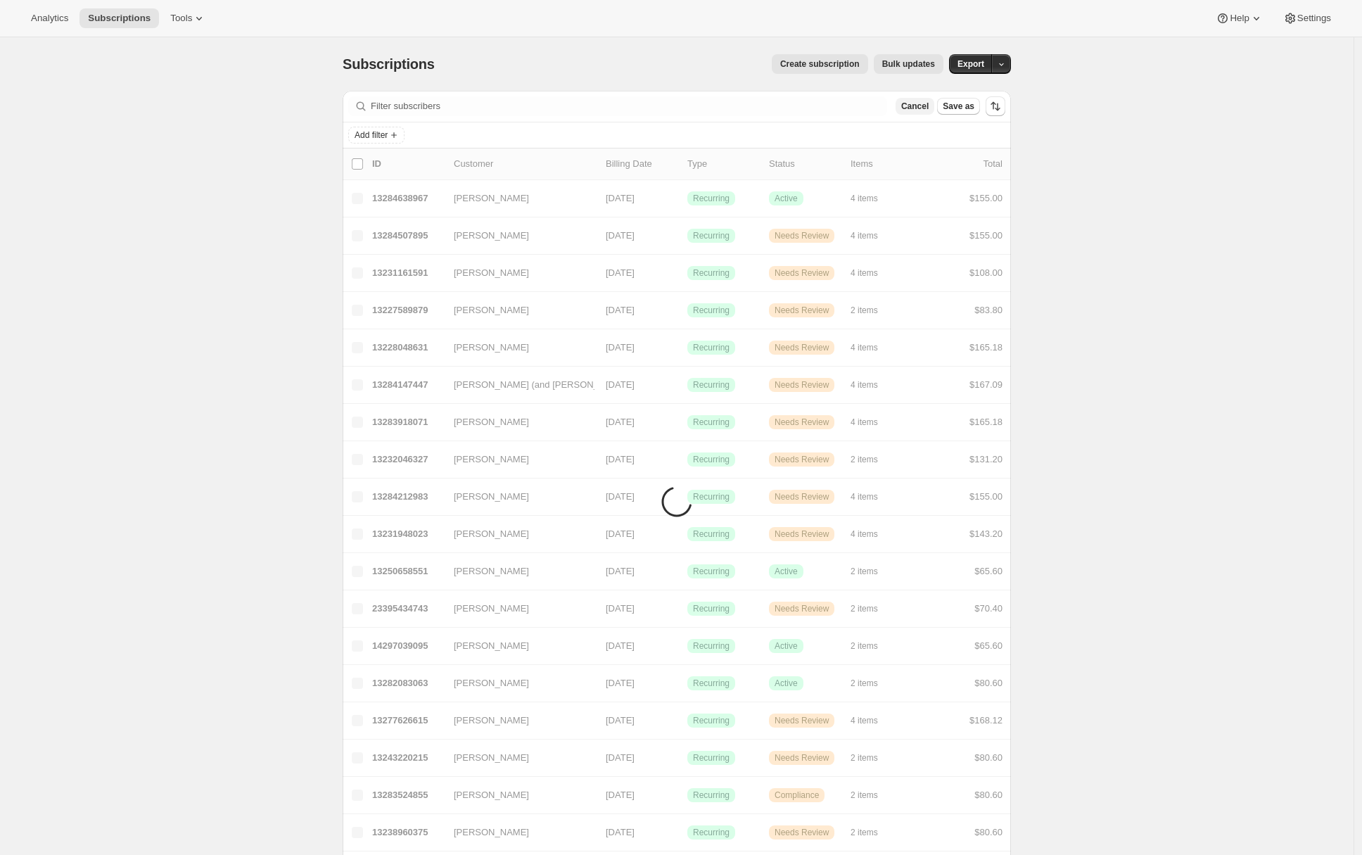
click at [912, 106] on span "Cancel" at bounding box center [915, 106] width 27 height 11
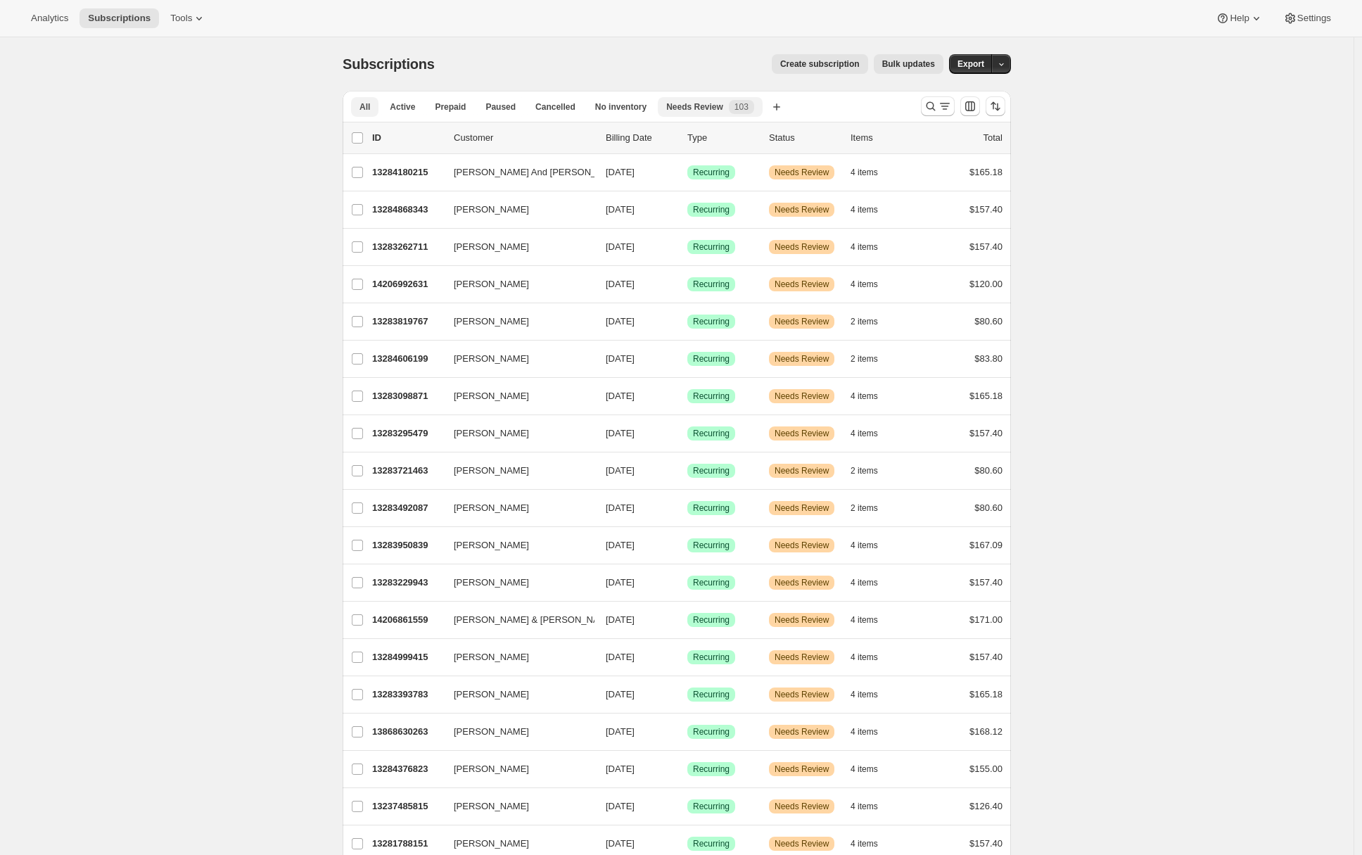
click at [377, 107] on button "All" at bounding box center [364, 107] width 27 height 20
click at [942, 104] on icon "Search and filter results" at bounding box center [945, 106] width 14 height 14
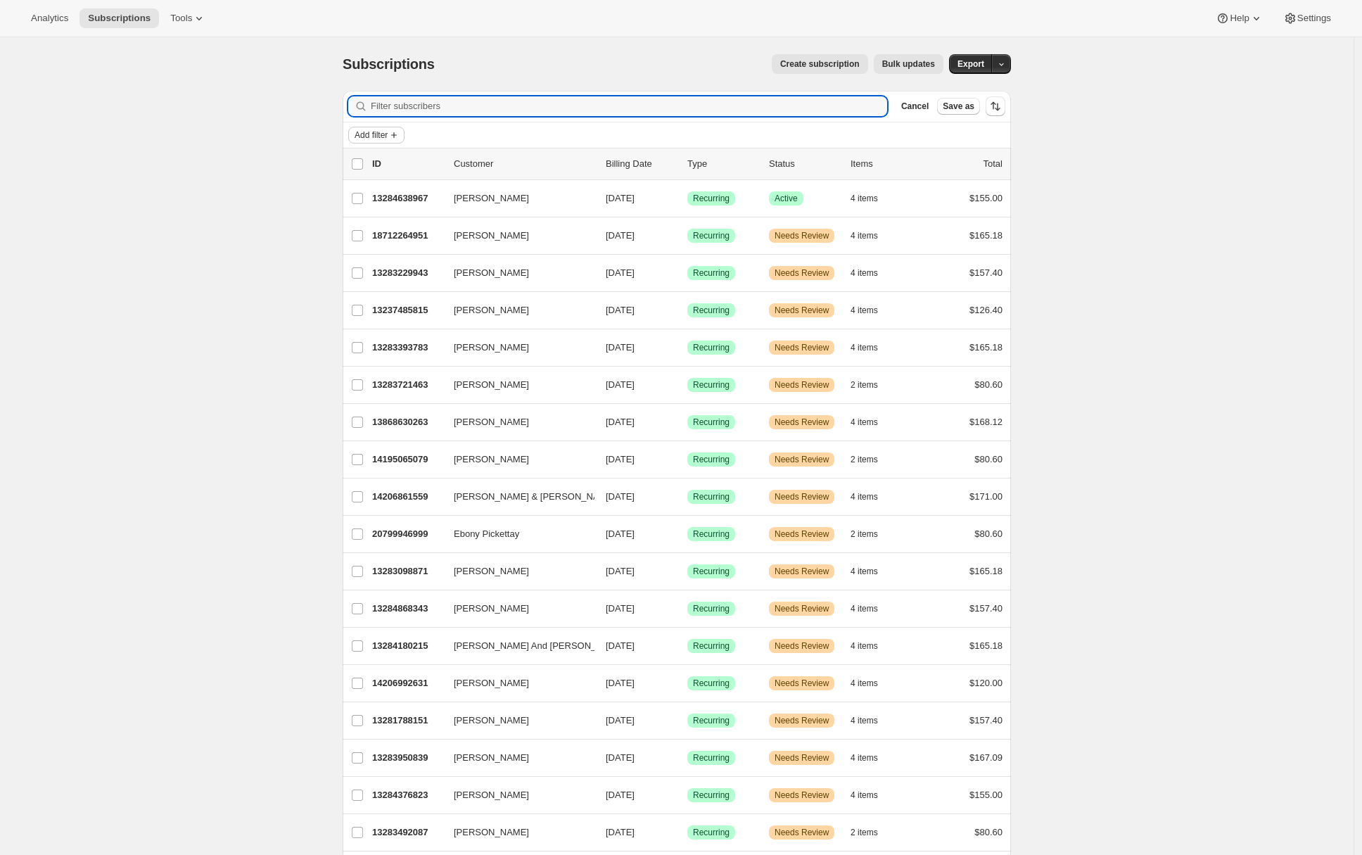
click at [388, 139] on span "Add filter" at bounding box center [371, 134] width 33 height 11
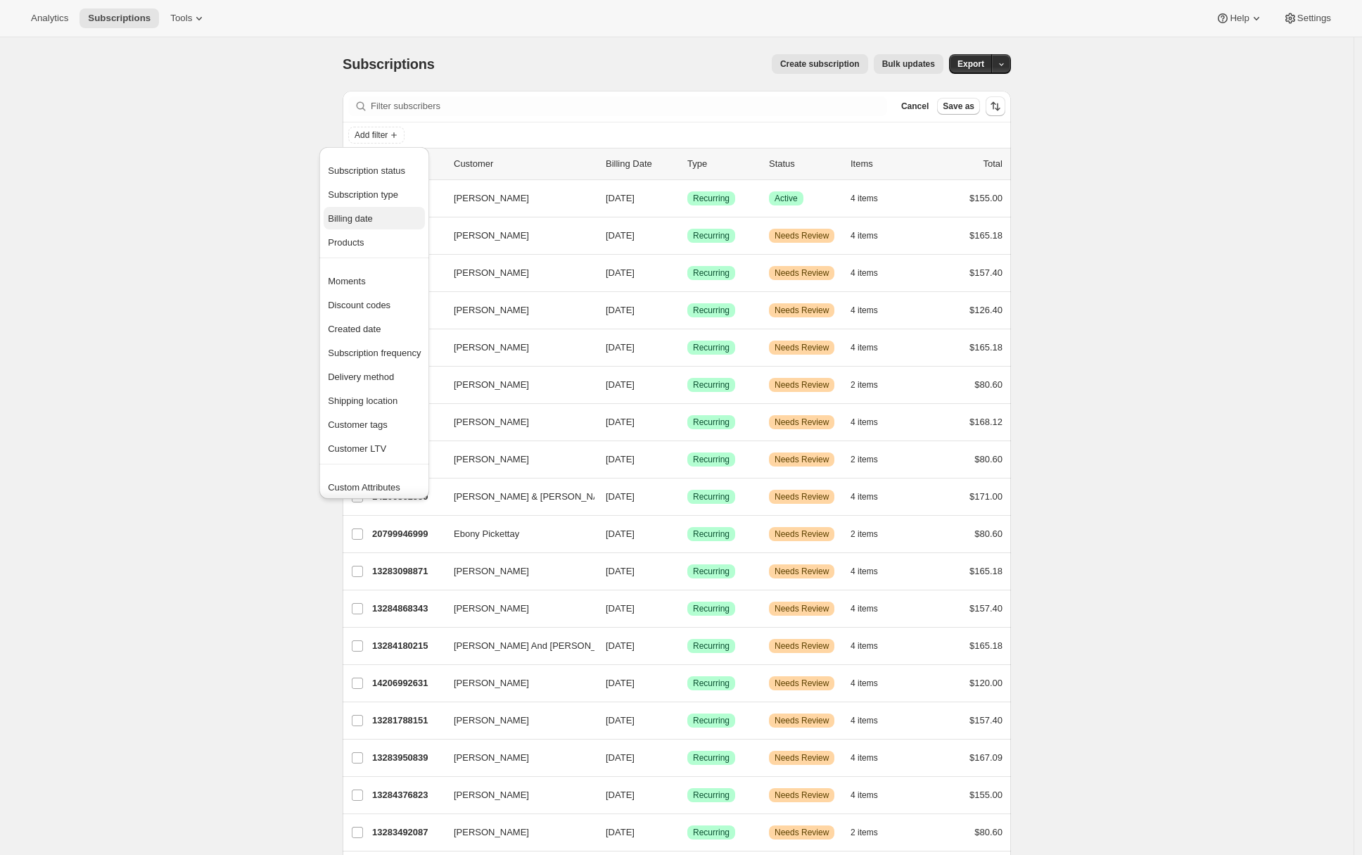
click at [359, 224] on span "Billing date" at bounding box center [350, 218] width 45 height 11
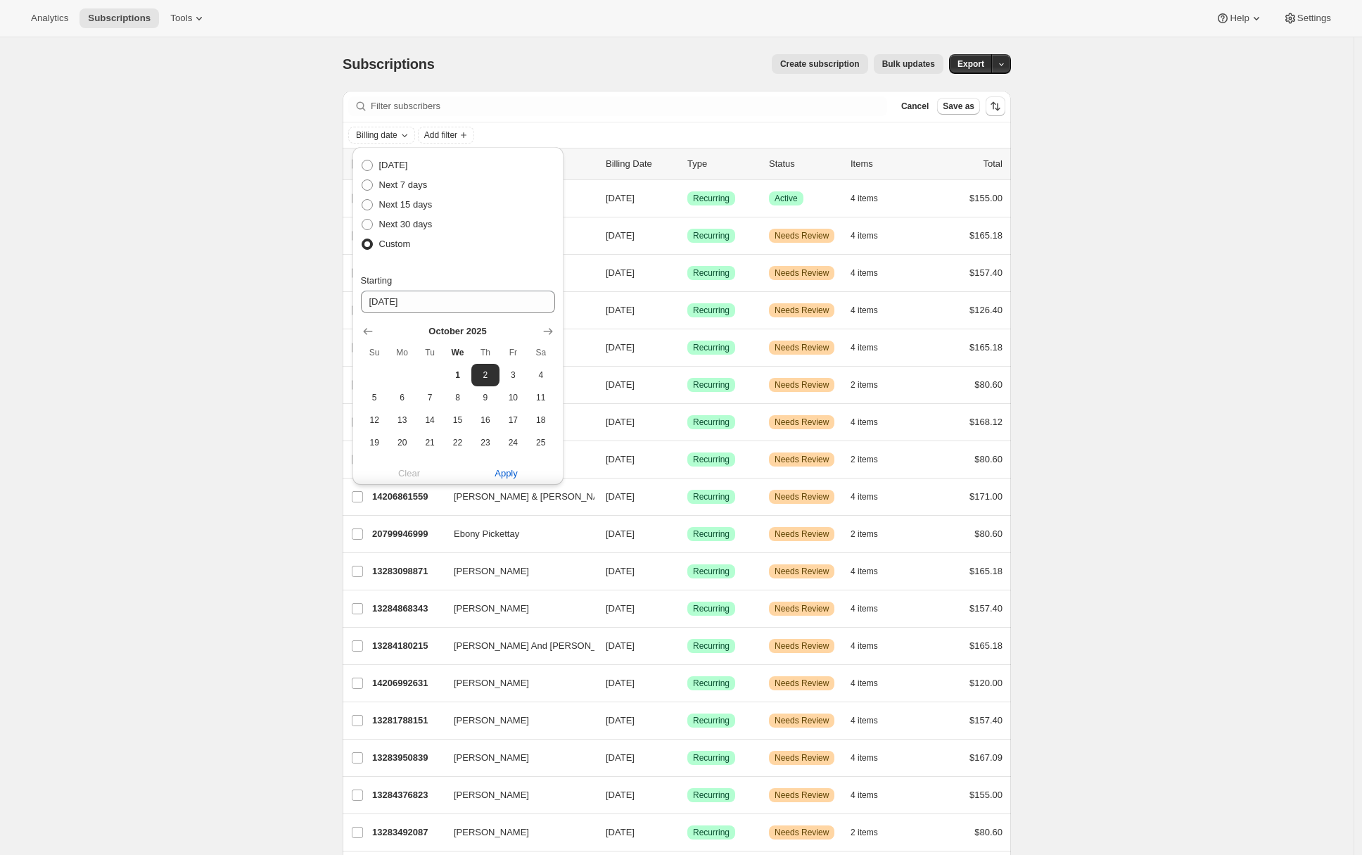
scroll to position [259, 0]
click at [502, 470] on span "Apply" at bounding box center [506, 469] width 23 height 14
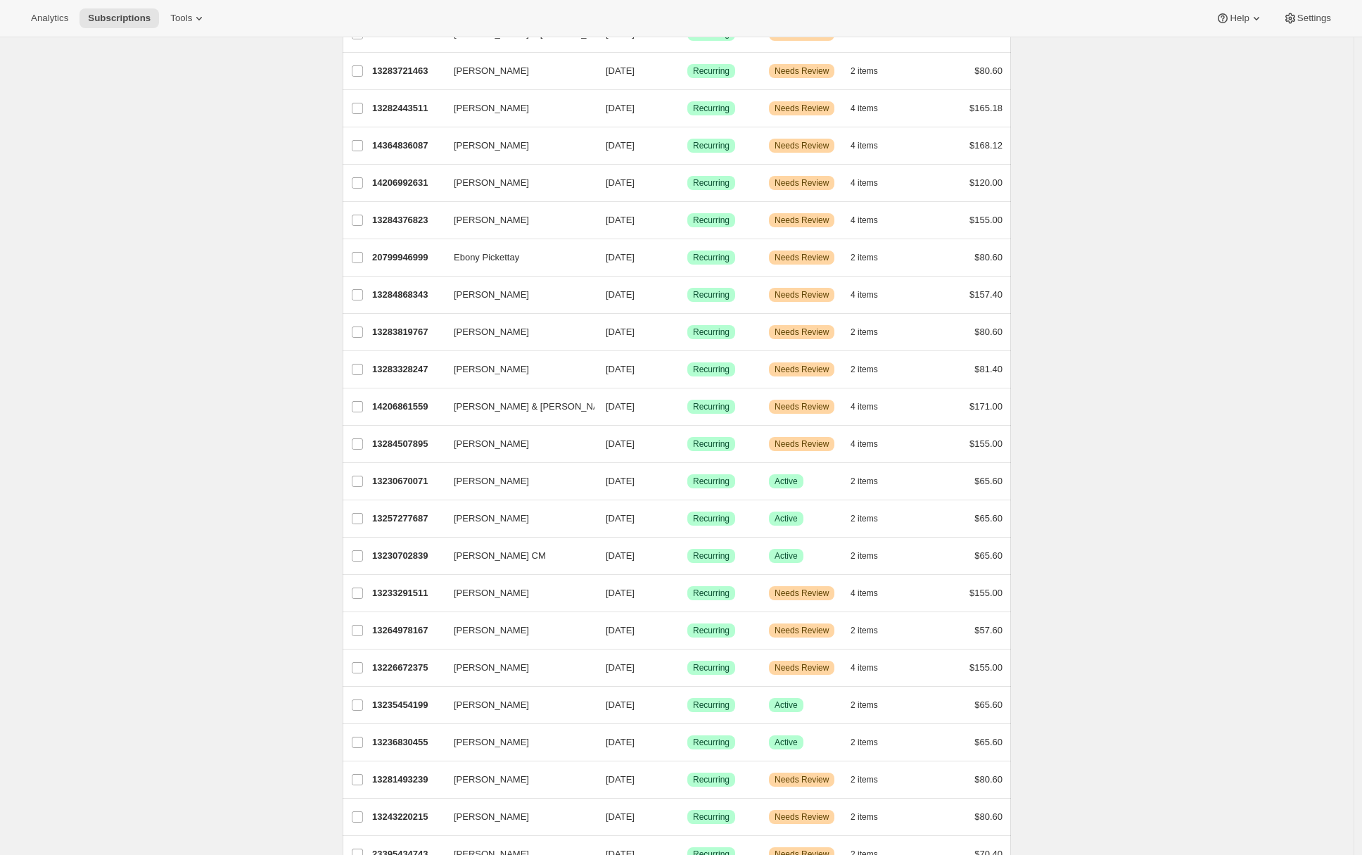
scroll to position [1279, 0]
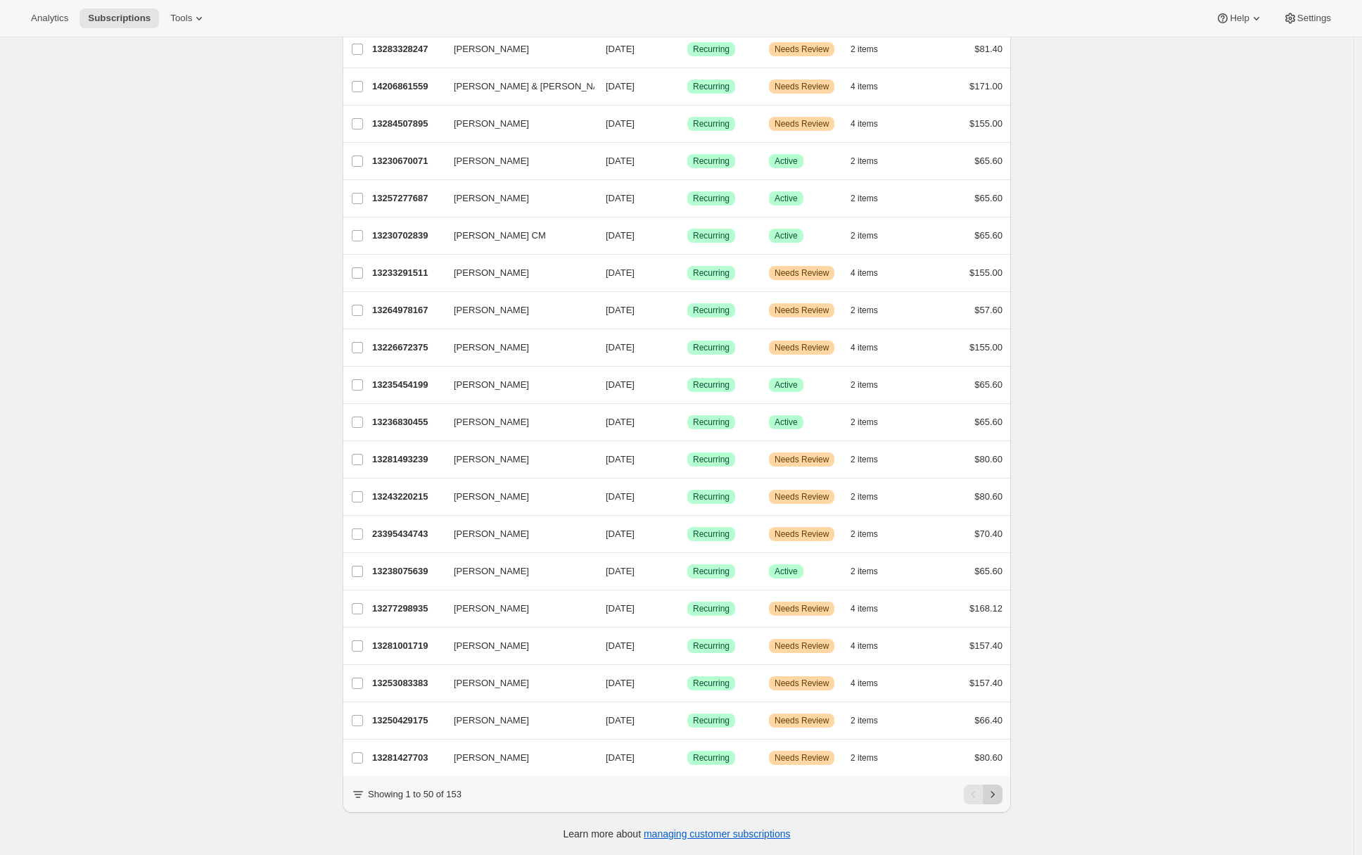
click at [995, 796] on icon "Next" at bounding box center [993, 795] width 14 height 14
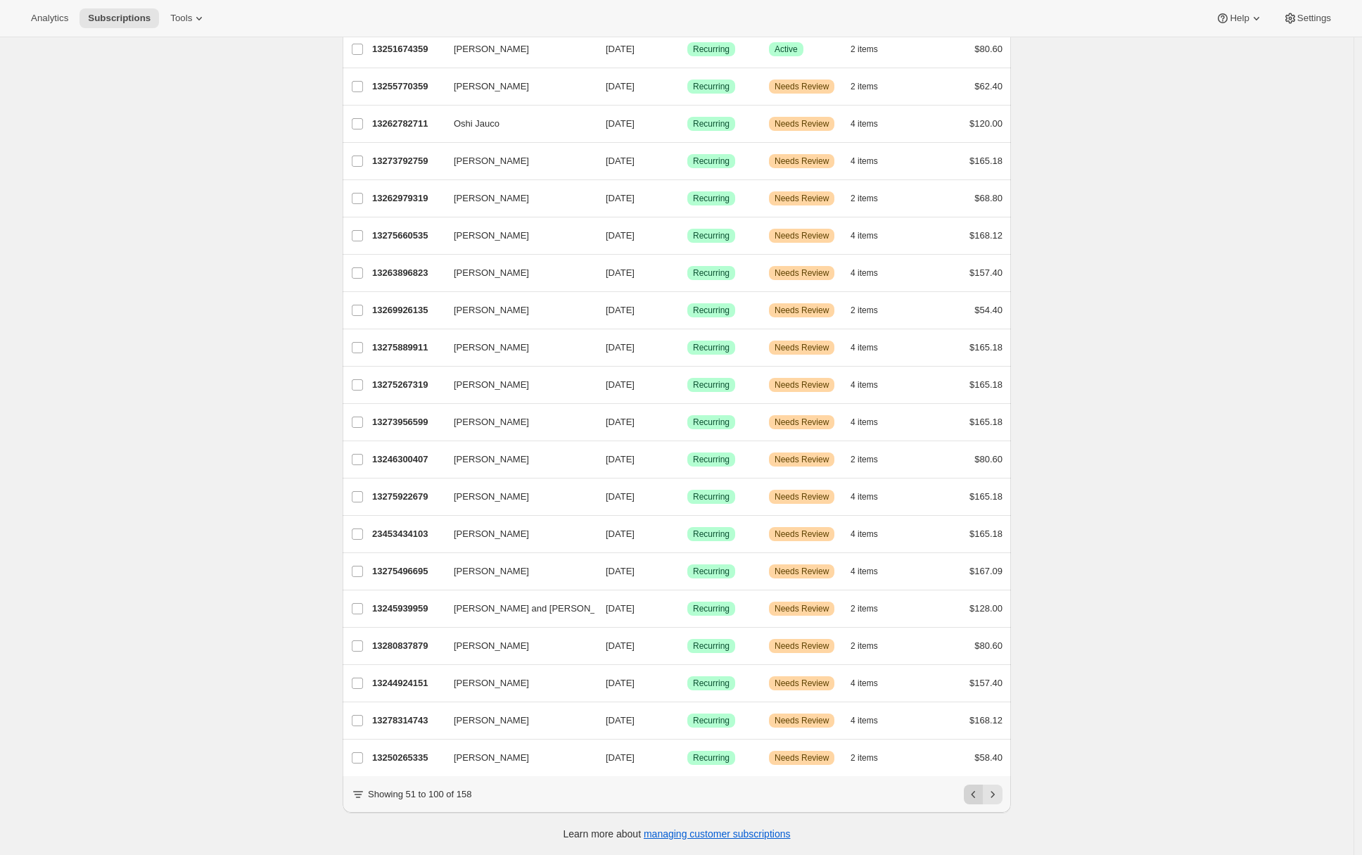
click at [978, 796] on icon "Previous" at bounding box center [974, 795] width 14 height 14
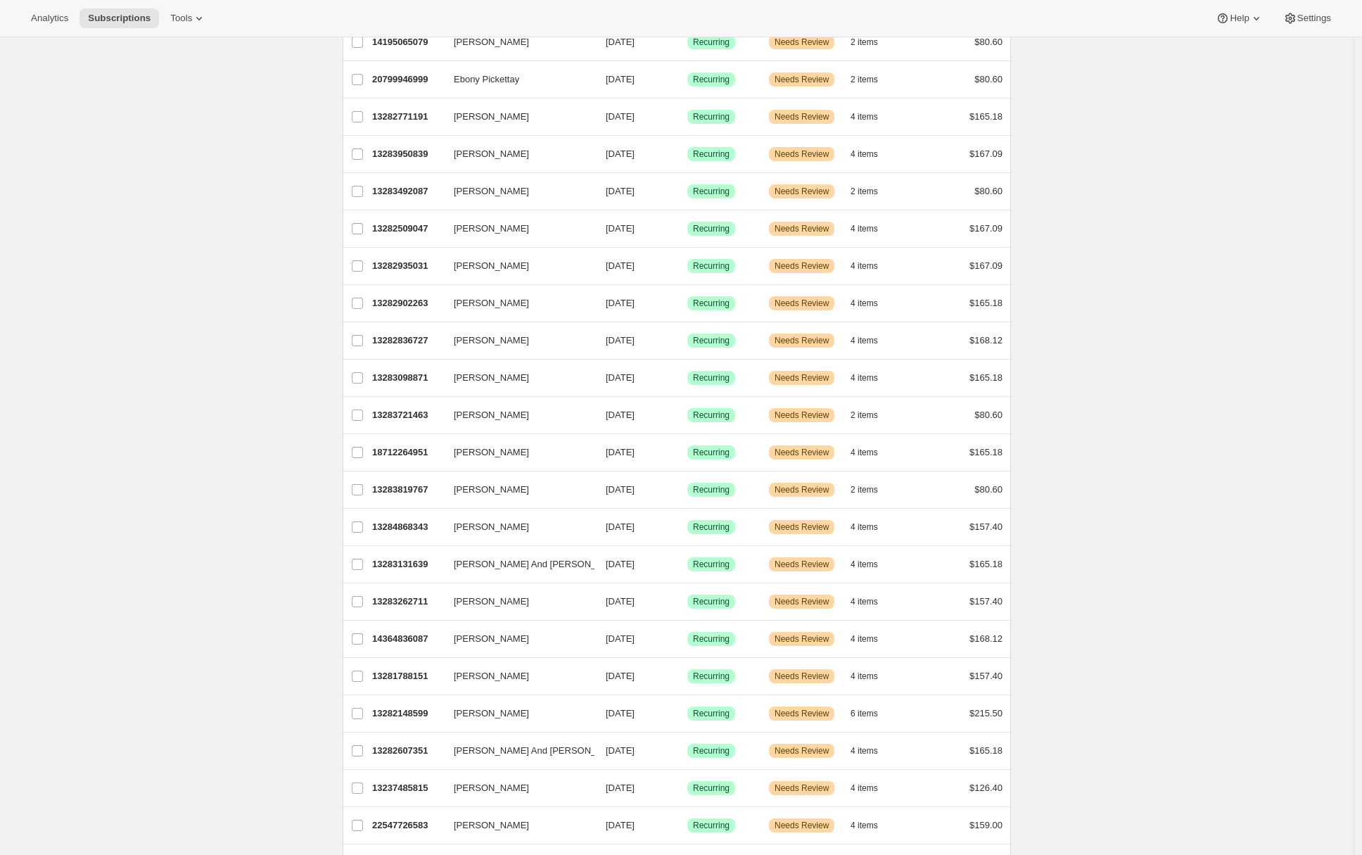
scroll to position [0, 0]
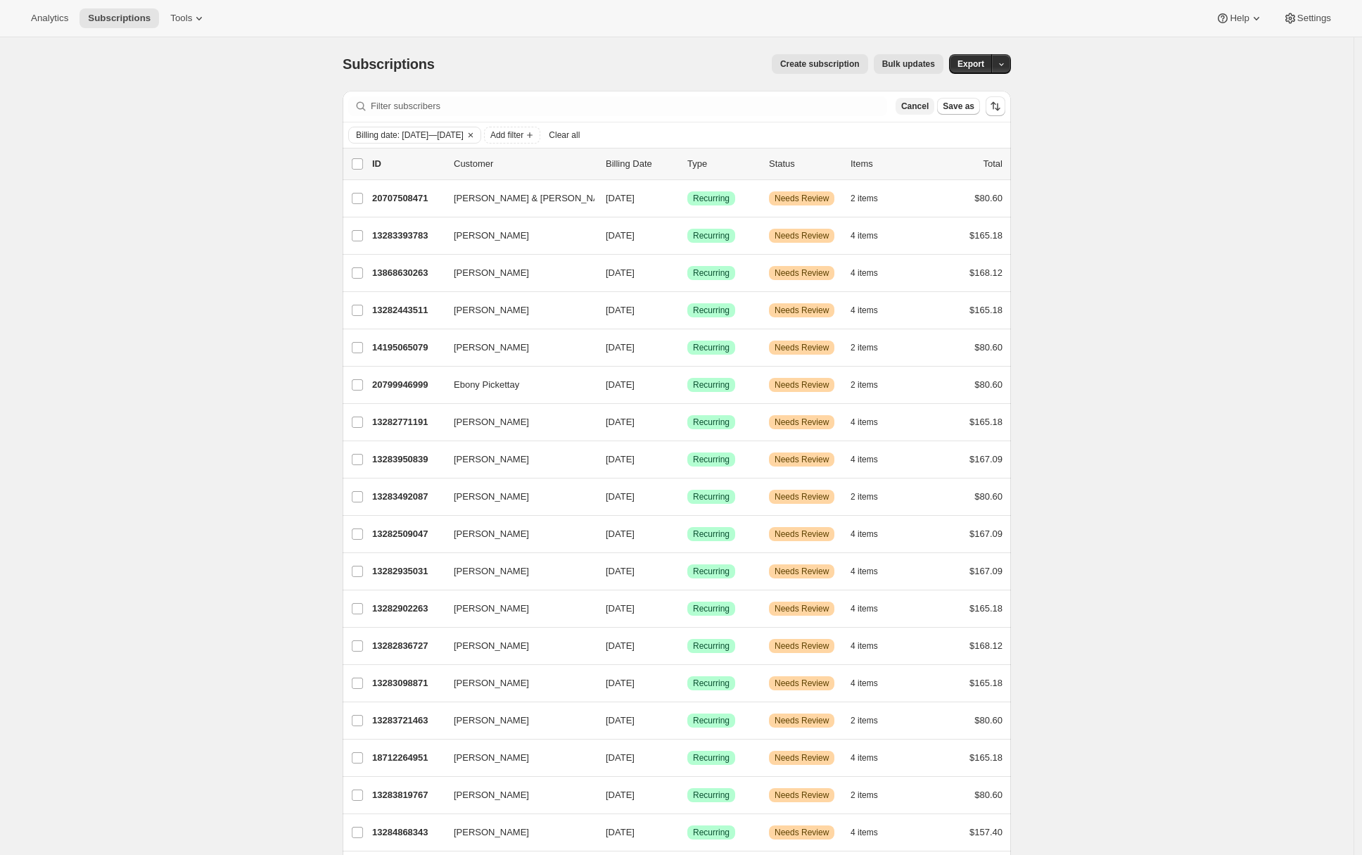
click at [918, 102] on span "Cancel" at bounding box center [915, 106] width 27 height 11
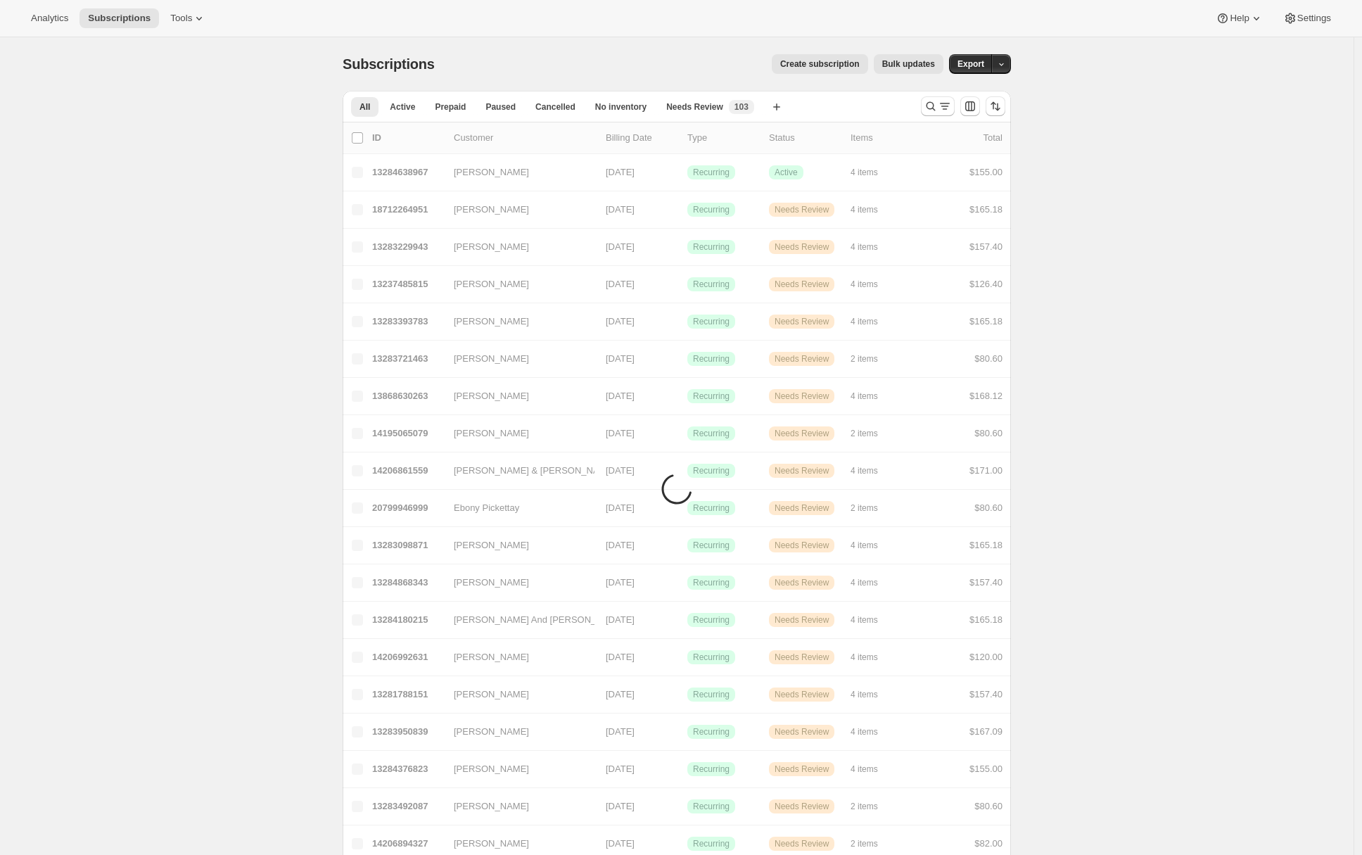
click at [897, 61] on span "Bulk updates" at bounding box center [909, 63] width 53 height 11
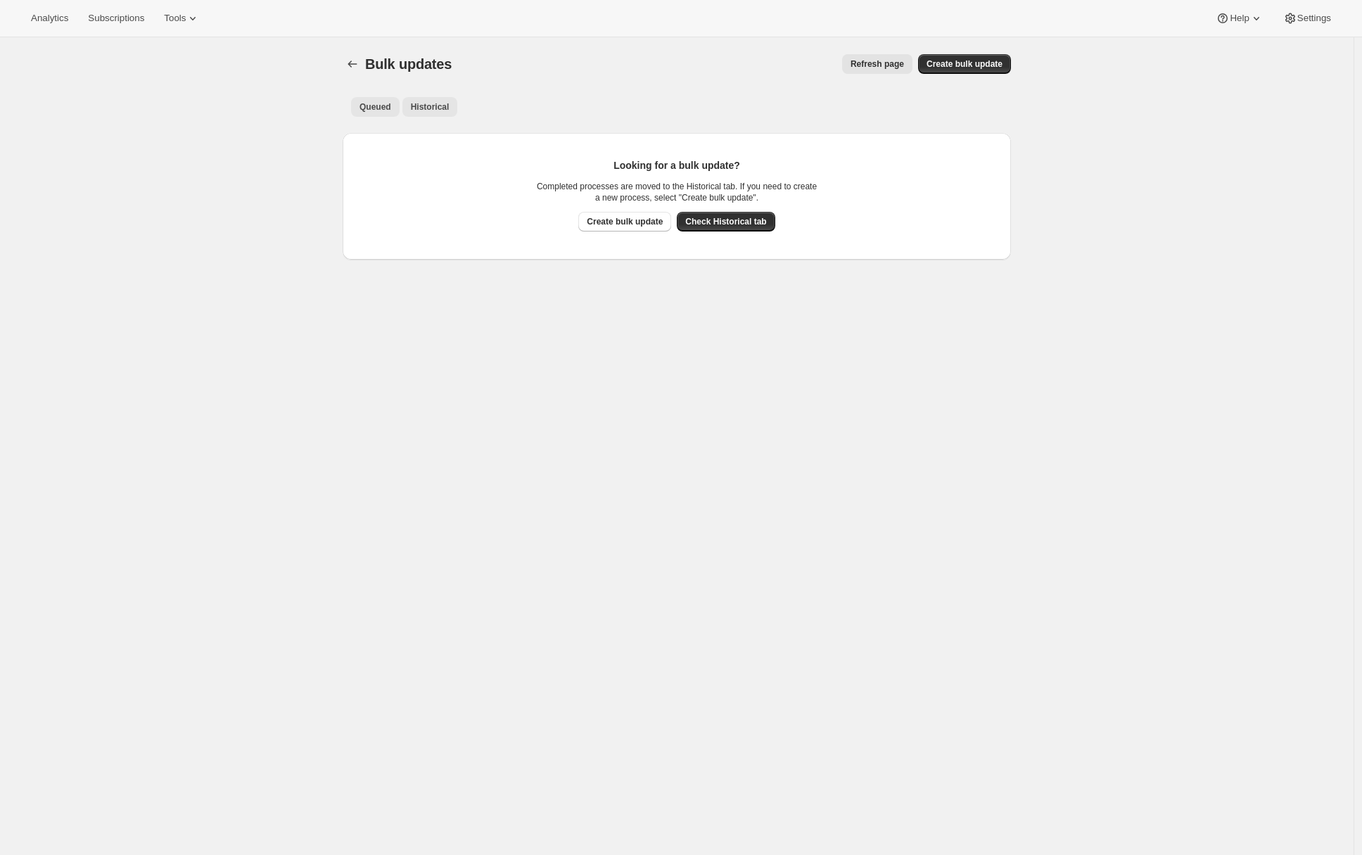
click at [434, 111] on span "Historical" at bounding box center [430, 106] width 39 height 11
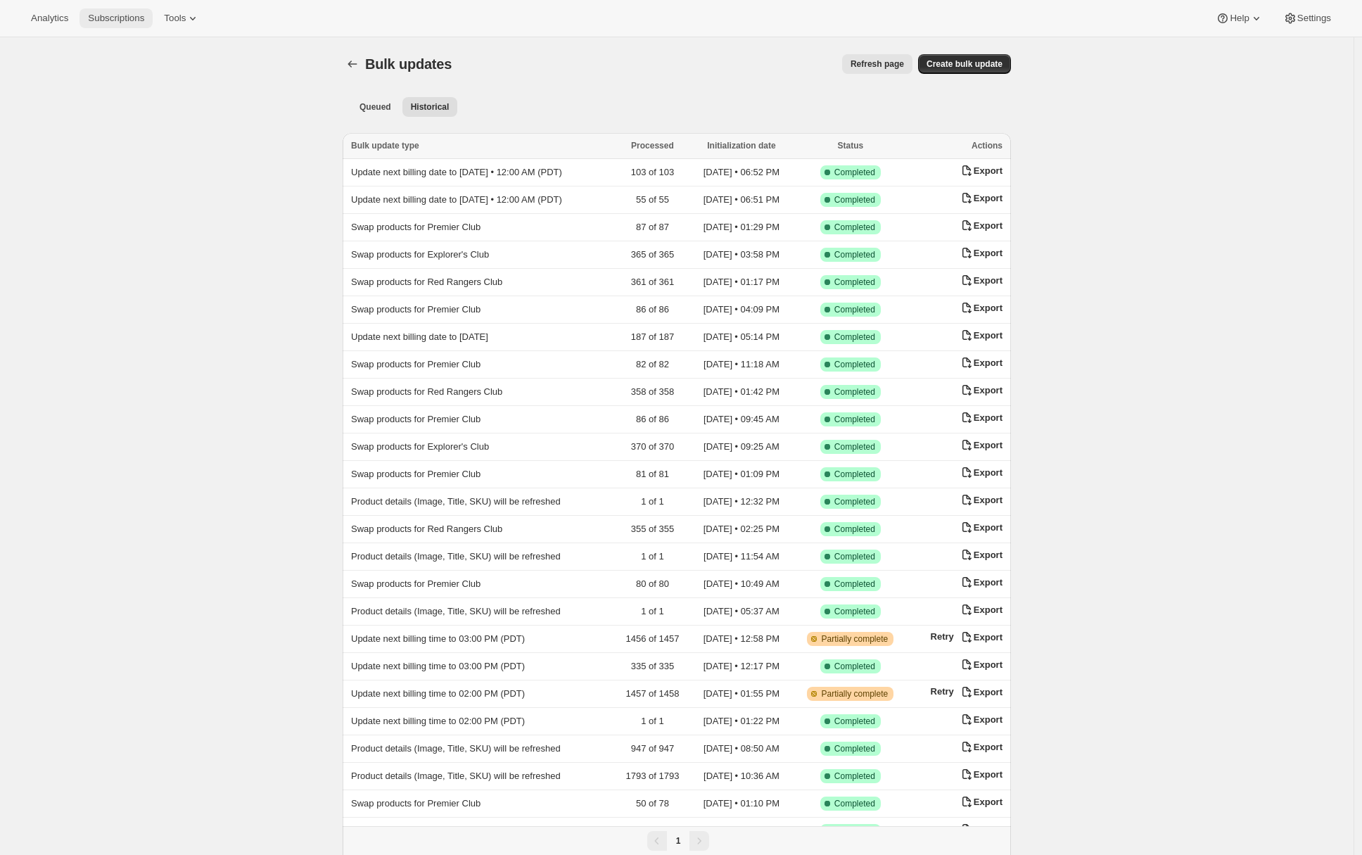
click at [121, 19] on span "Subscriptions" at bounding box center [116, 18] width 56 height 11
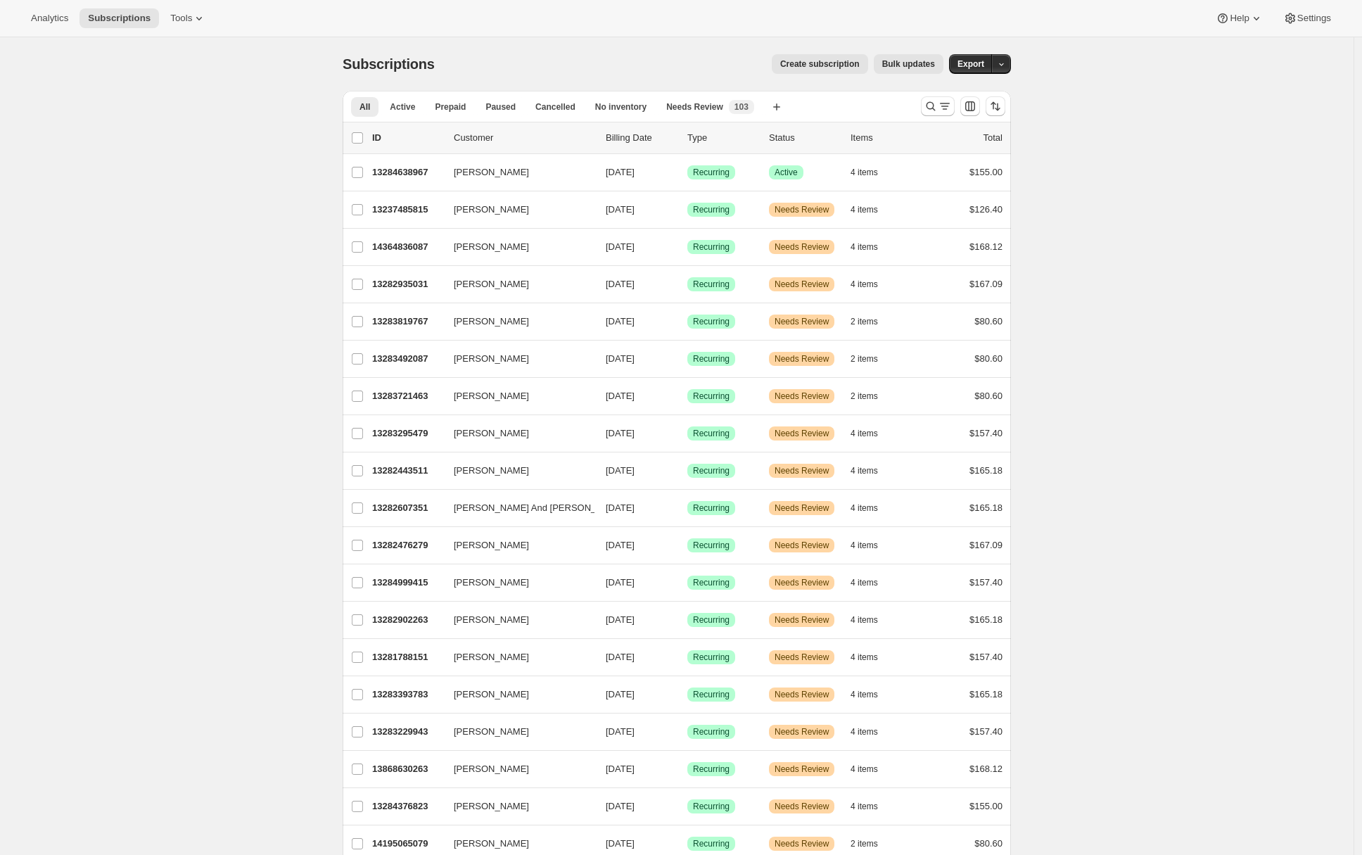
click at [942, 108] on icon "Search and filter results" at bounding box center [945, 106] width 14 height 14
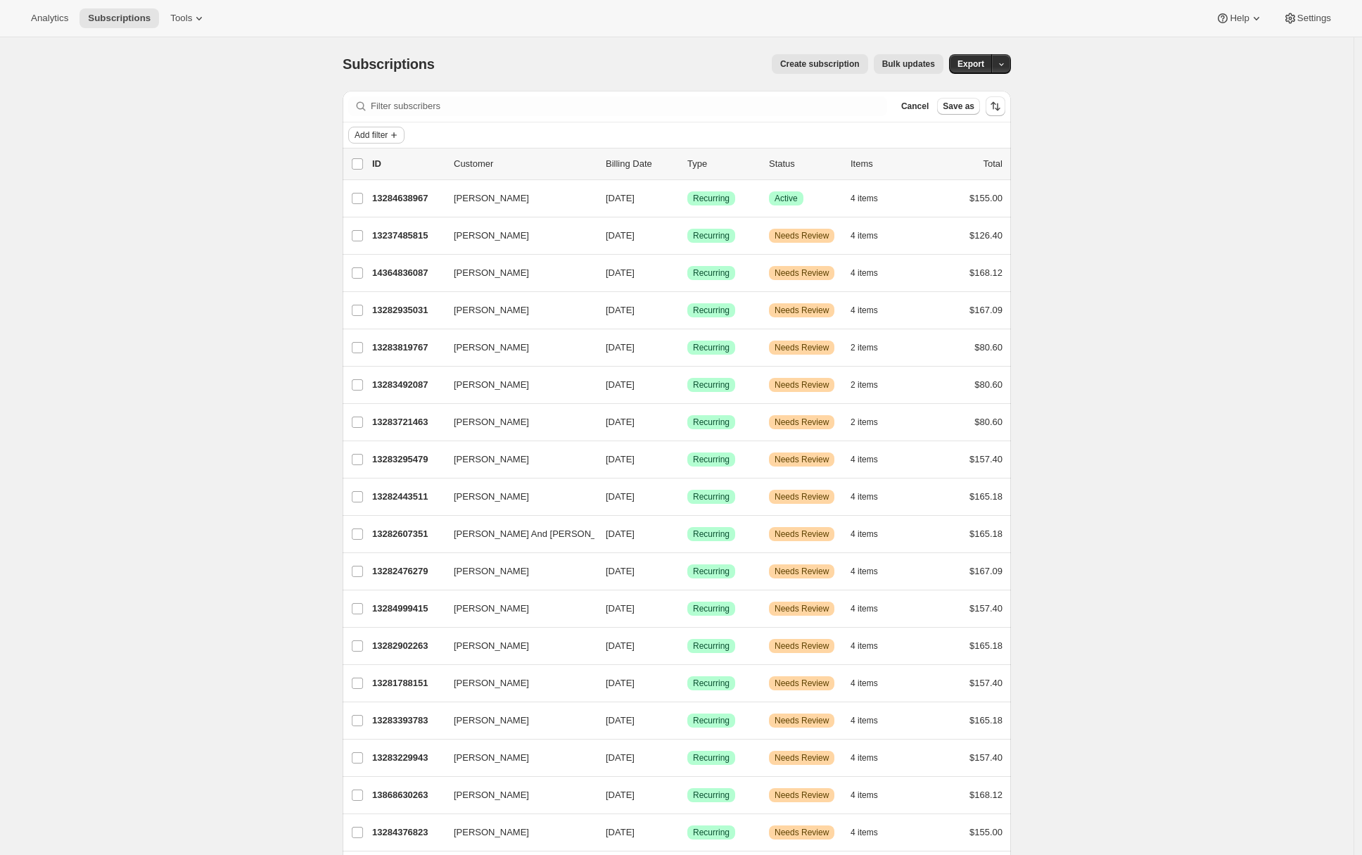
click at [382, 133] on span "Add filter" at bounding box center [371, 134] width 33 height 11
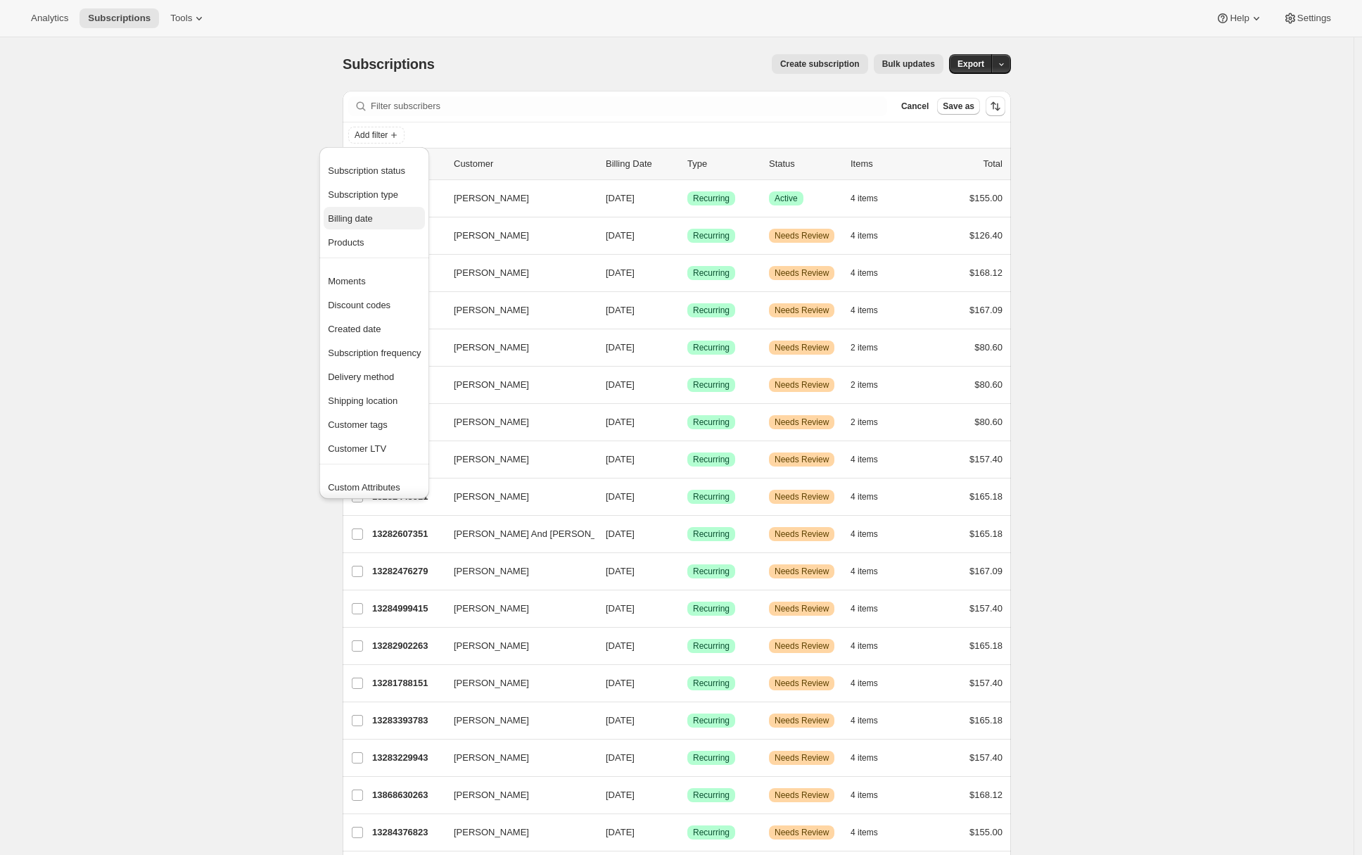
click at [349, 221] on span "Billing date" at bounding box center [350, 218] width 45 height 11
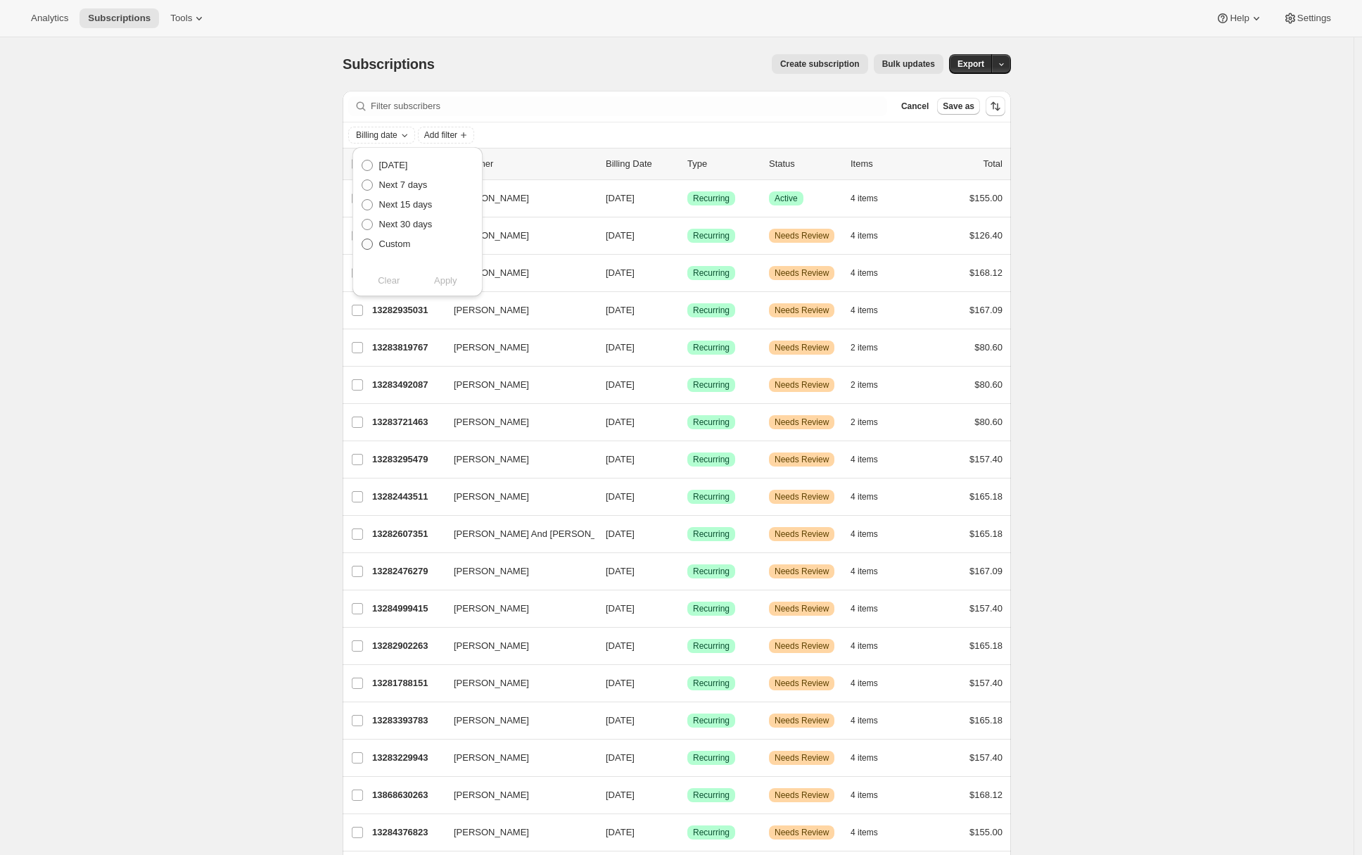
click at [396, 247] on span "Custom" at bounding box center [395, 244] width 32 height 11
click at [362, 239] on input "Custom" at bounding box center [362, 239] width 1 height 1
radio input "true"
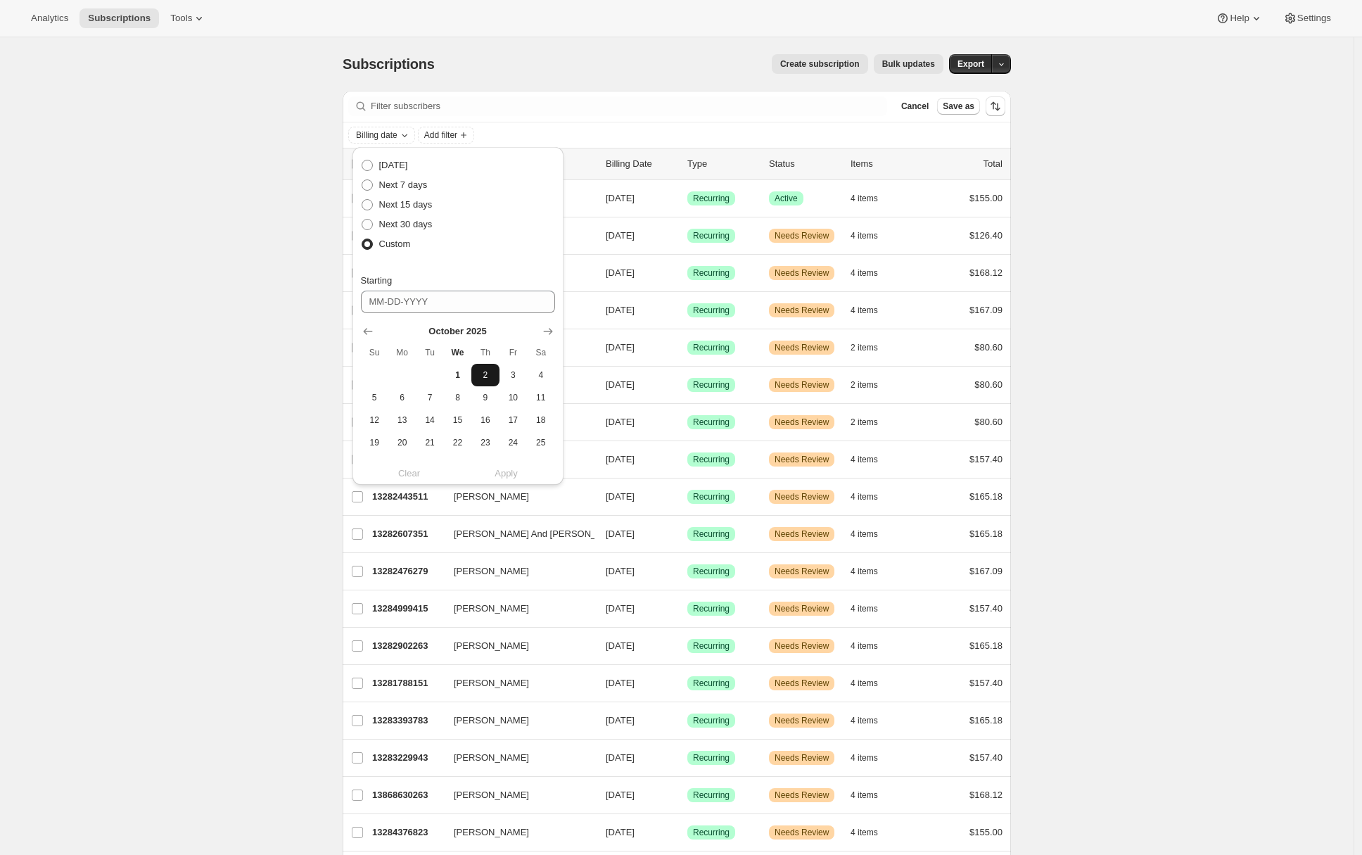
click at [486, 378] on span "2" at bounding box center [485, 374] width 16 height 11
type input "10-02-2025"
click at [481, 331] on span "2" at bounding box center [485, 329] width 16 height 11
type input "10-02-2025"
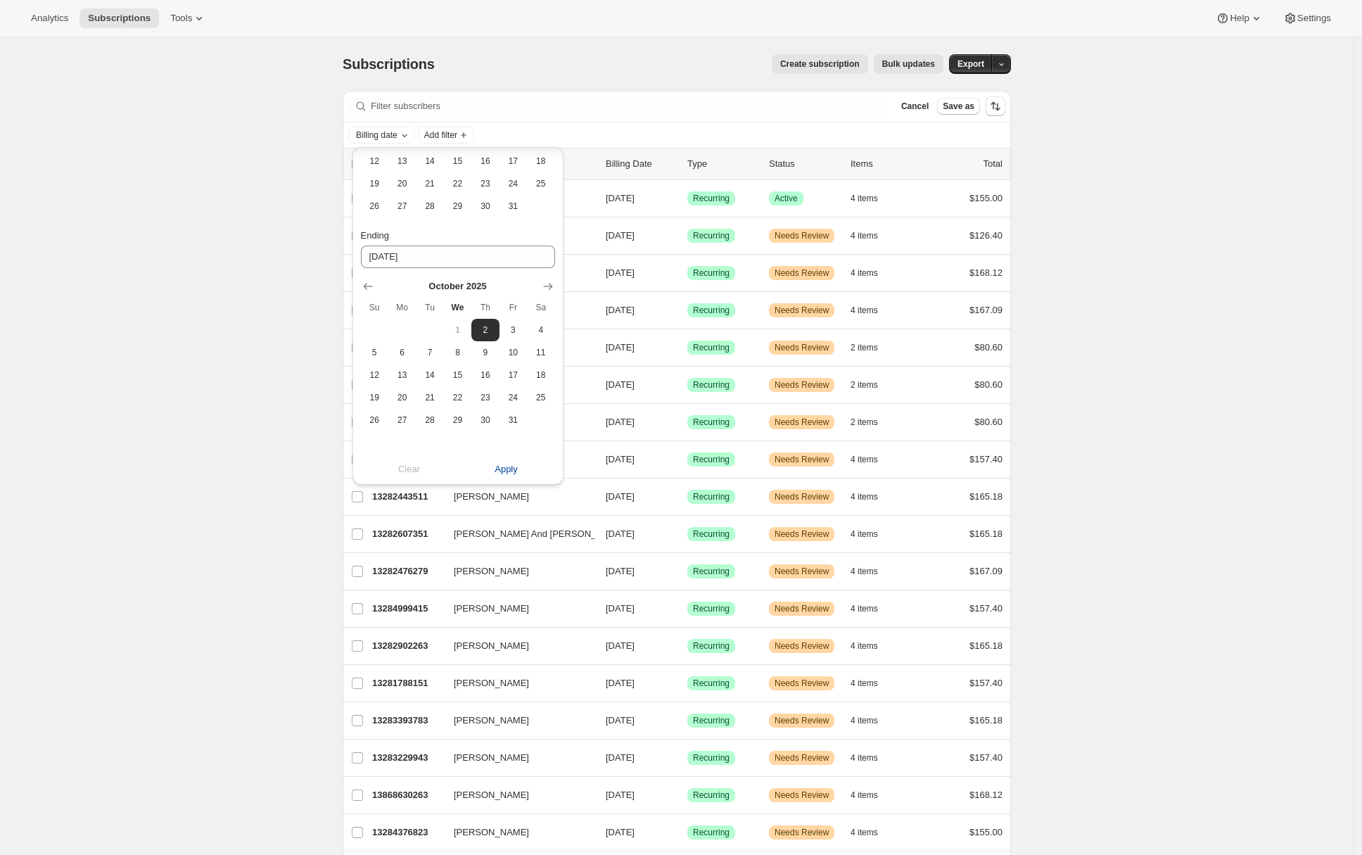
click at [502, 465] on span "Apply" at bounding box center [506, 469] width 23 height 14
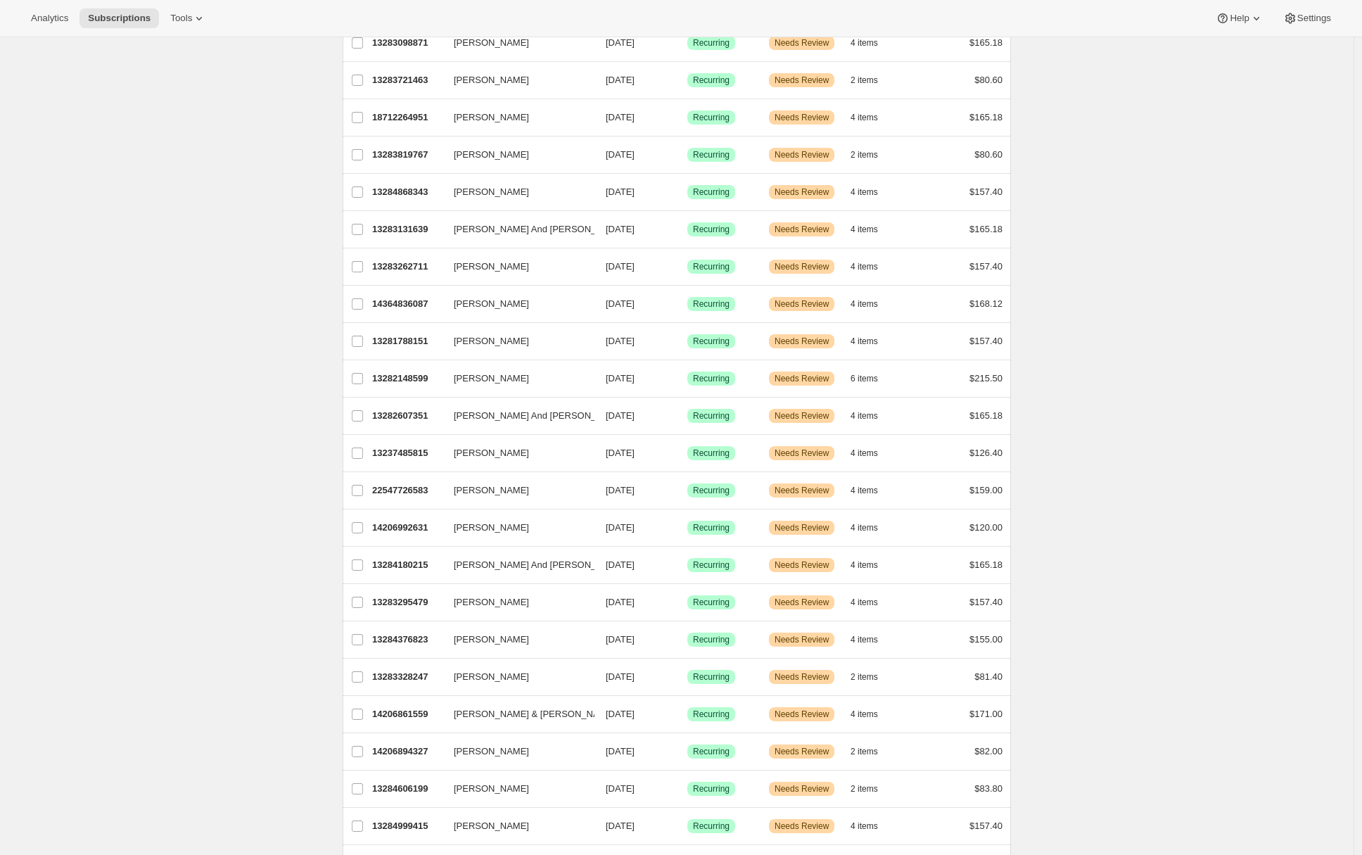
scroll to position [0, 0]
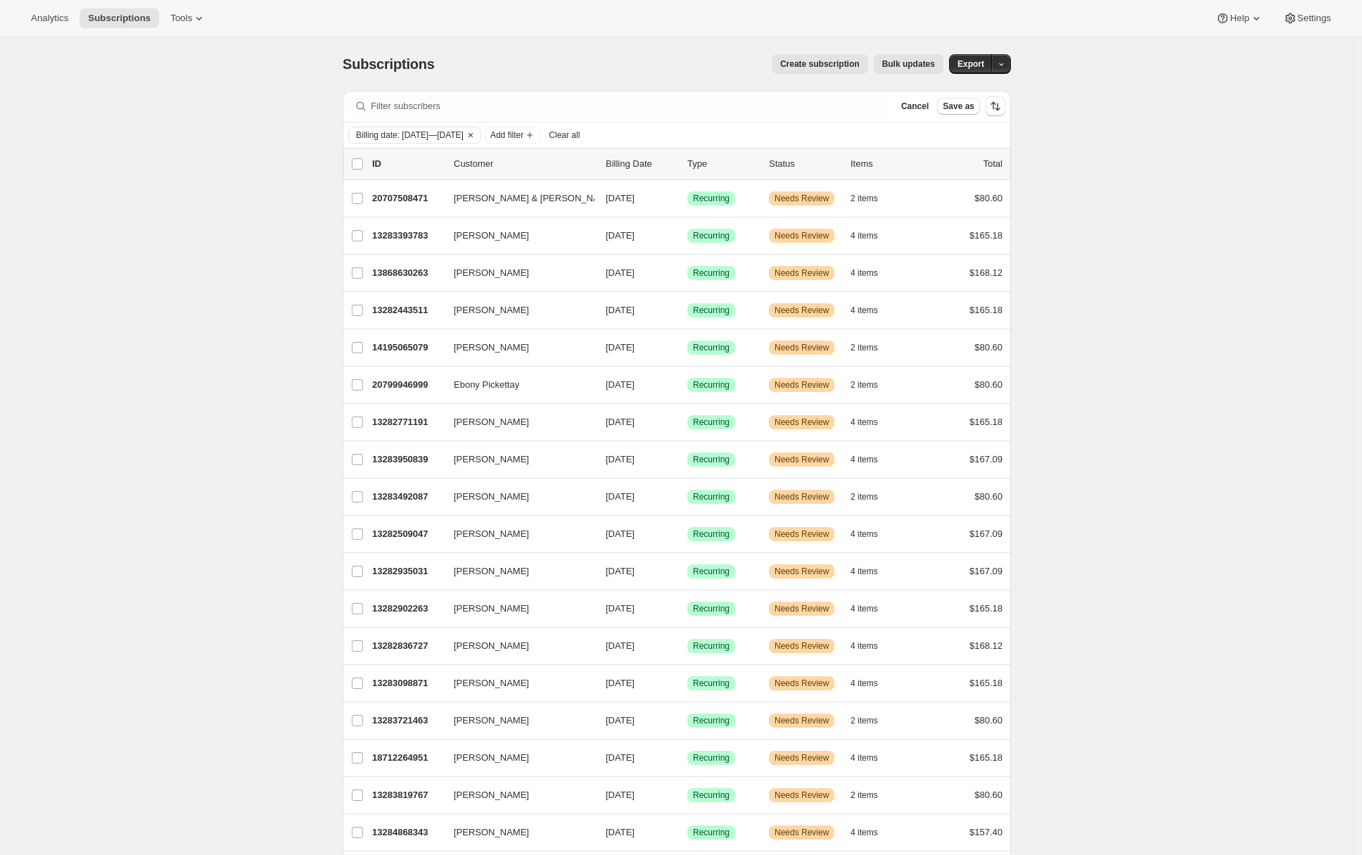
click at [918, 63] on span "Bulk updates" at bounding box center [909, 63] width 53 height 11
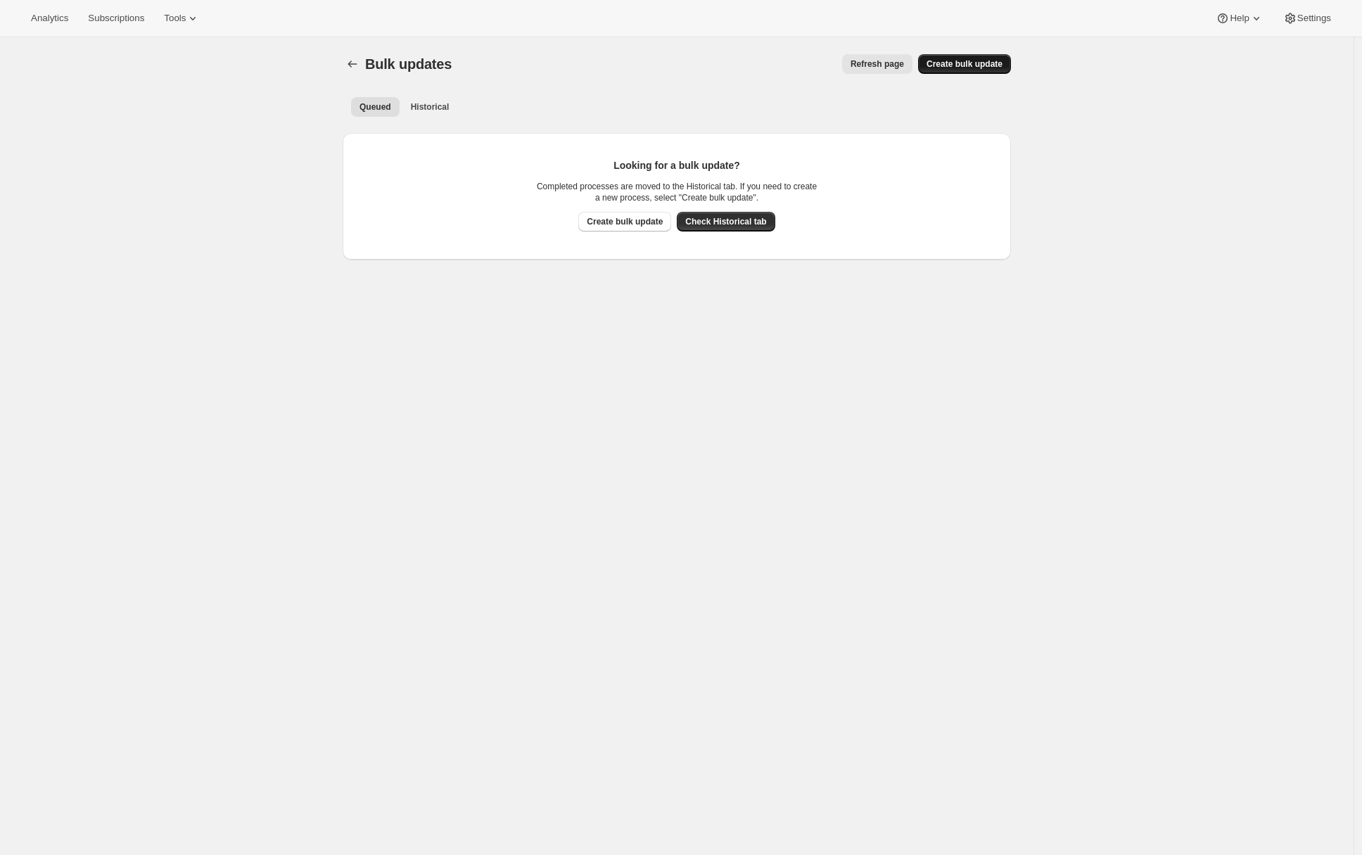
click at [951, 65] on span "Create bulk update" at bounding box center [965, 63] width 76 height 11
select select "19"
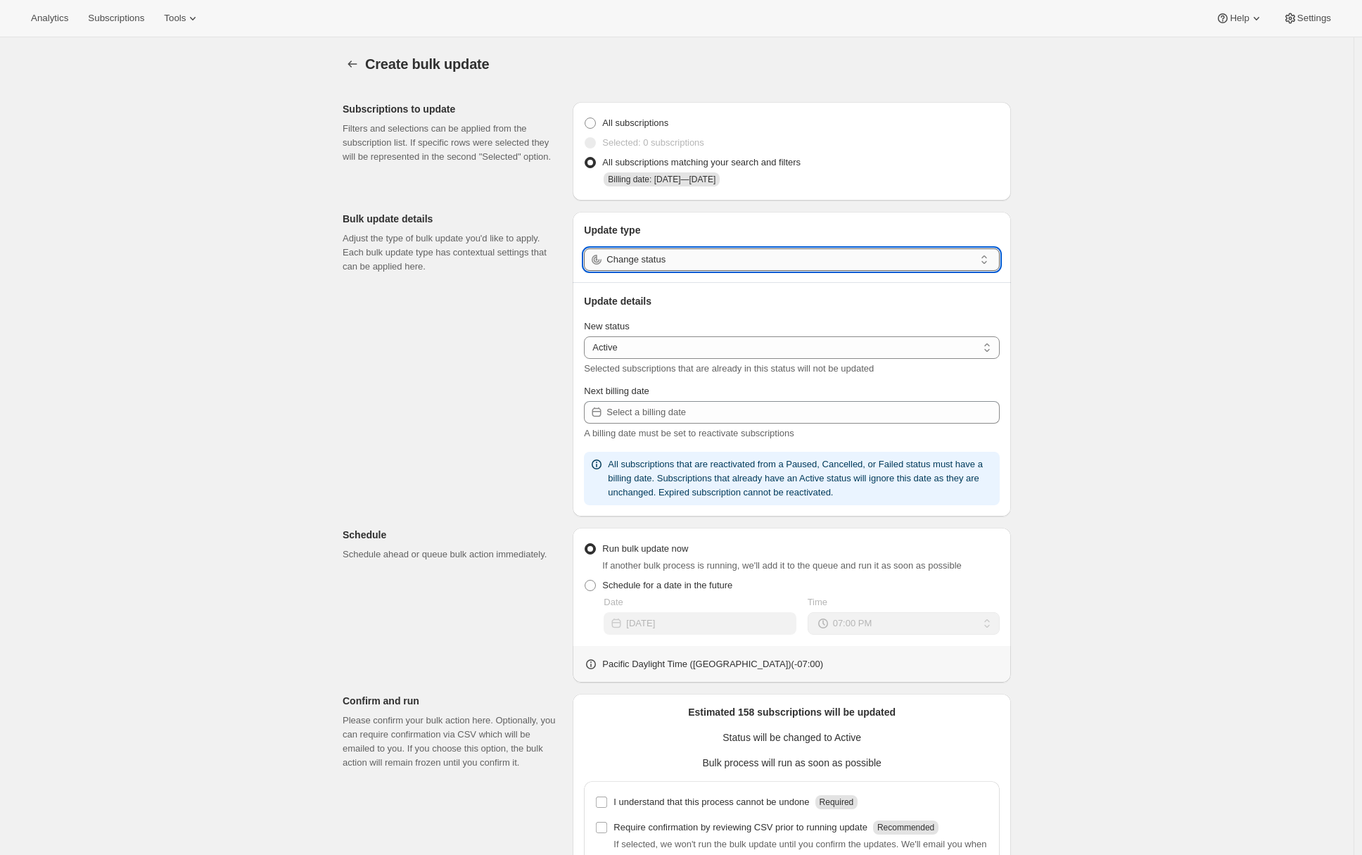
click at [664, 254] on input "Change status" at bounding box center [791, 259] width 368 height 23
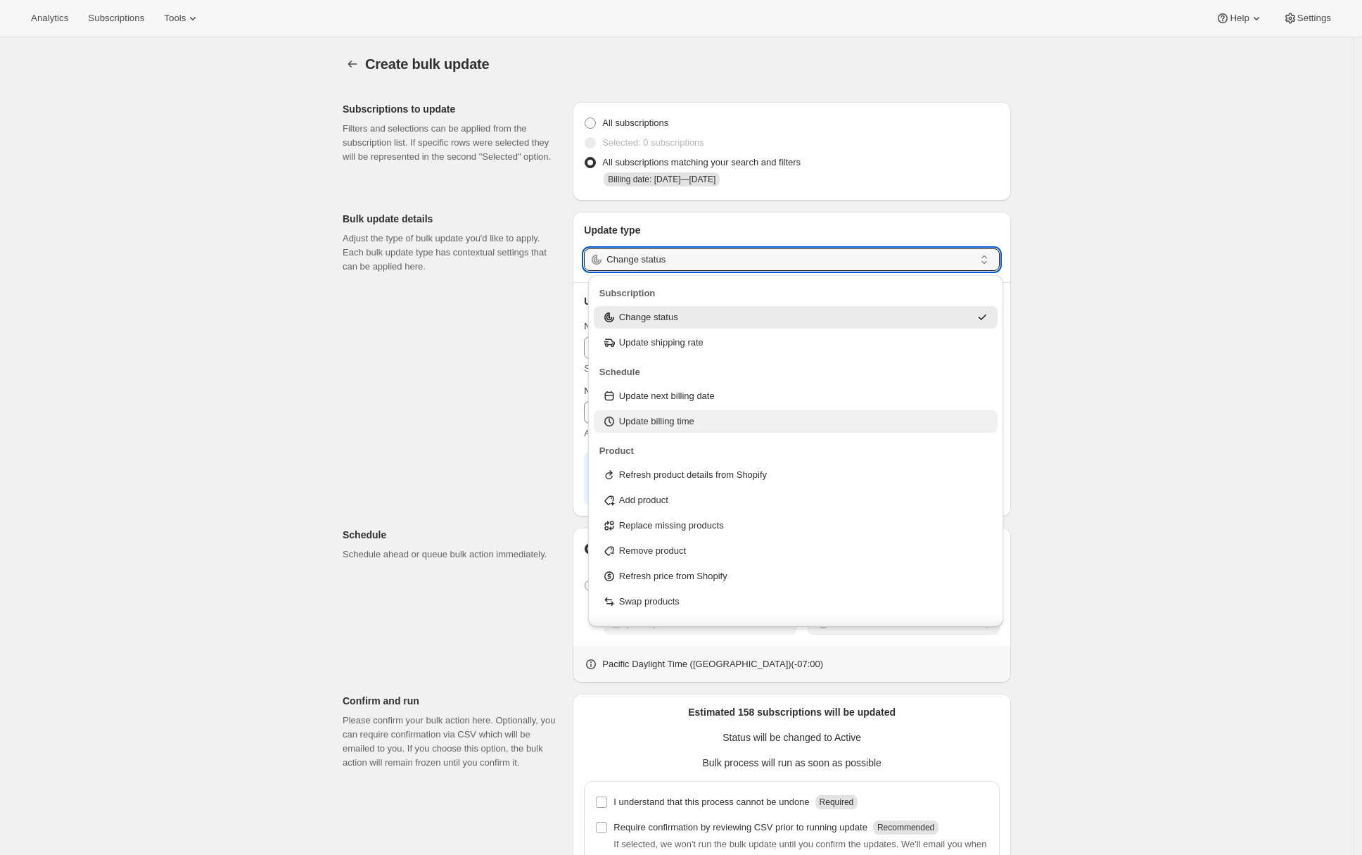
click at [662, 421] on p "Update billing time" at bounding box center [656, 422] width 75 height 14
type input "Update billing time"
select select "12"
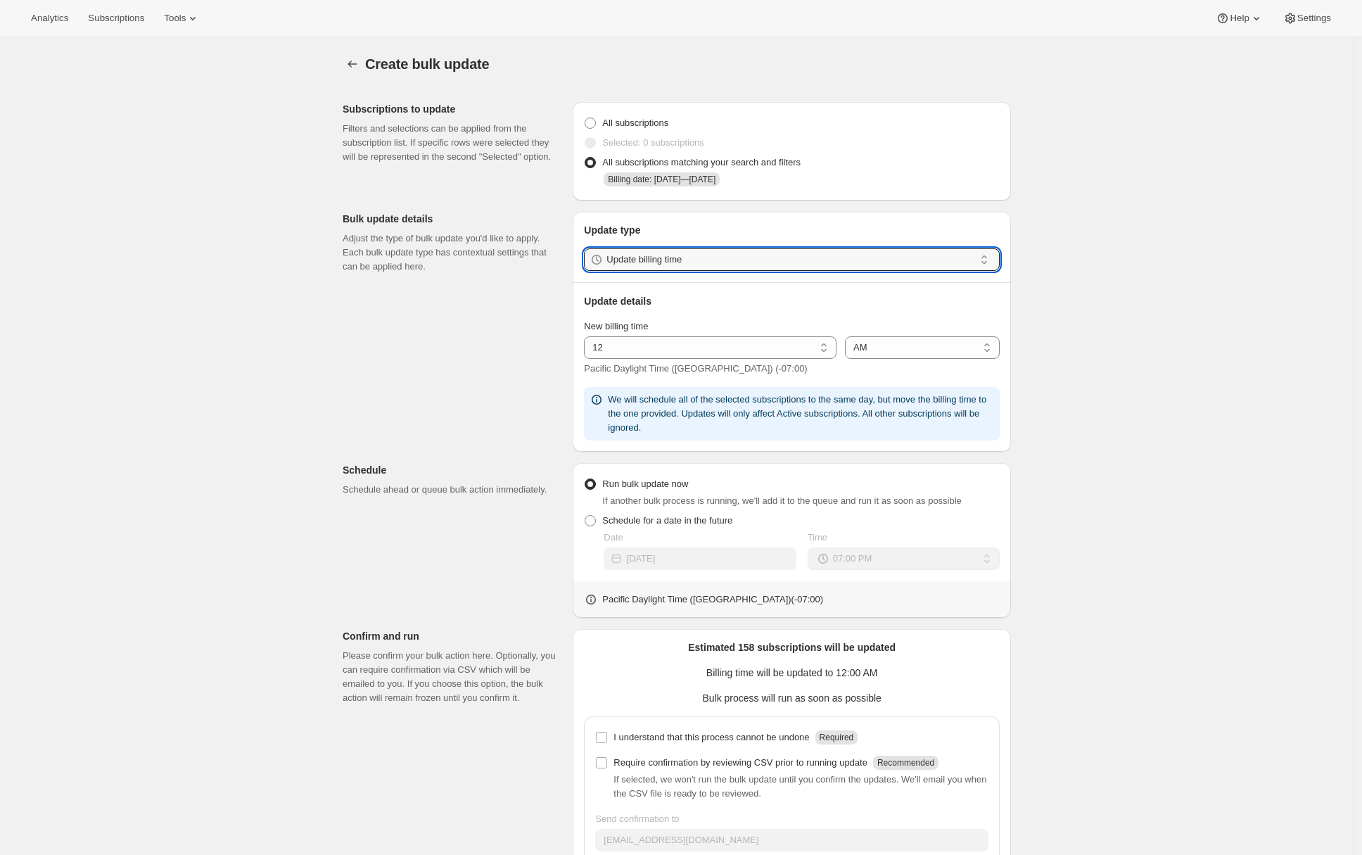
scroll to position [85, 0]
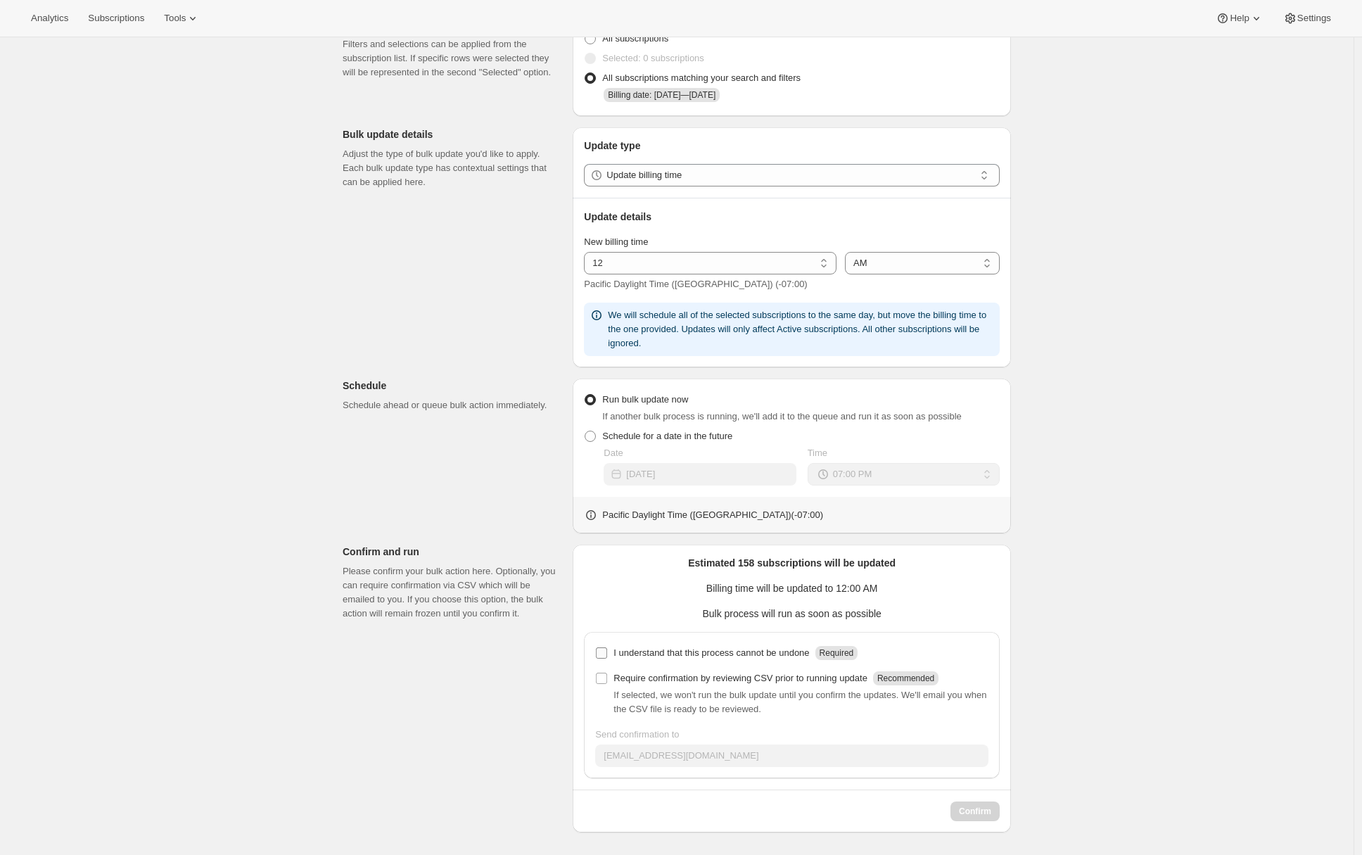
click at [622, 648] on p "I understand that this process cannot be undone" at bounding box center [712, 653] width 196 height 14
click at [607, 648] on input "I understand that this process cannot be undone Required" at bounding box center [601, 652] width 11 height 11
checkbox input "true"
click at [982, 818] on button "Confirm" at bounding box center [975, 812] width 49 height 20
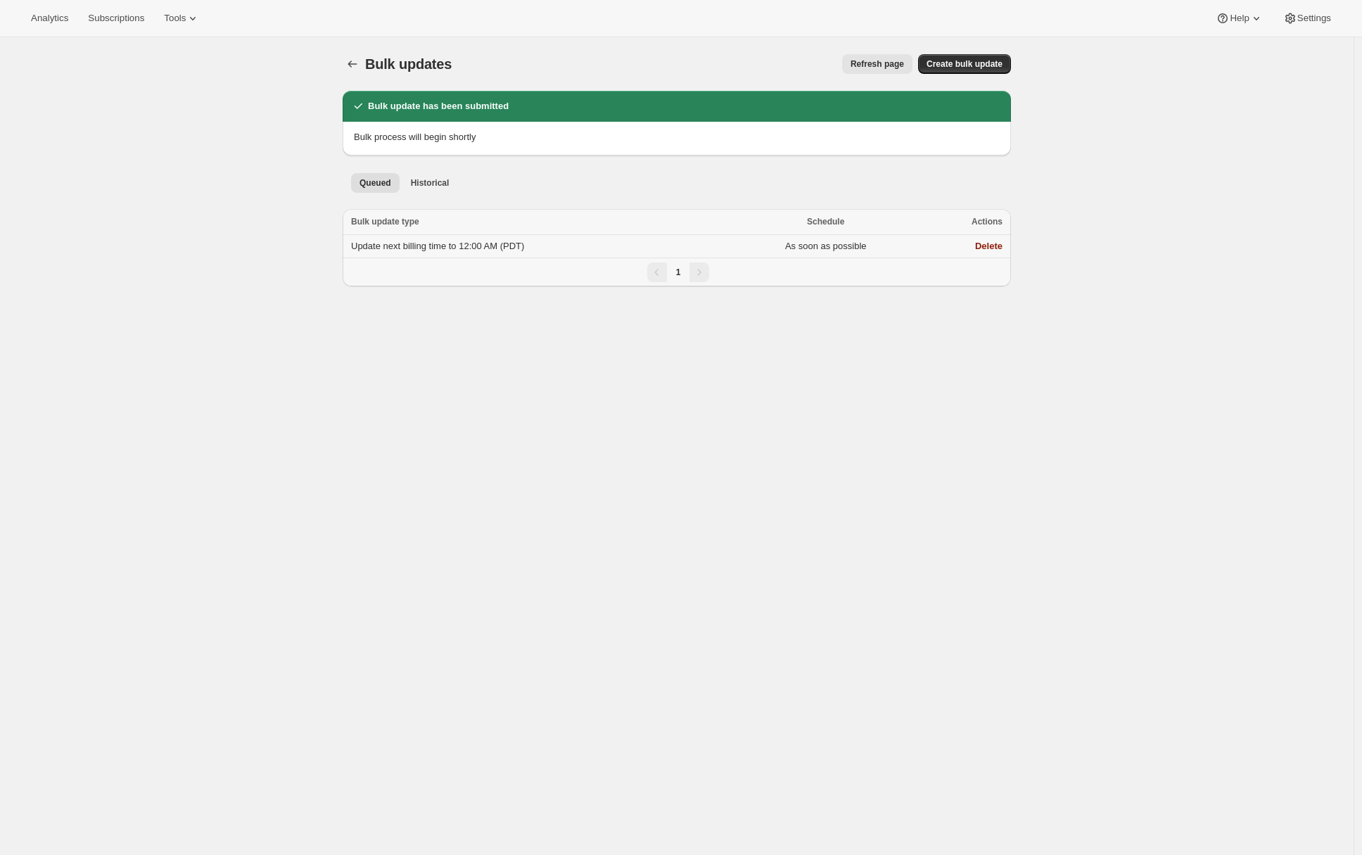
click at [454, 254] on td "Update next billing time to 12:00 AM (PDT)" at bounding box center [537, 246] width 389 height 23
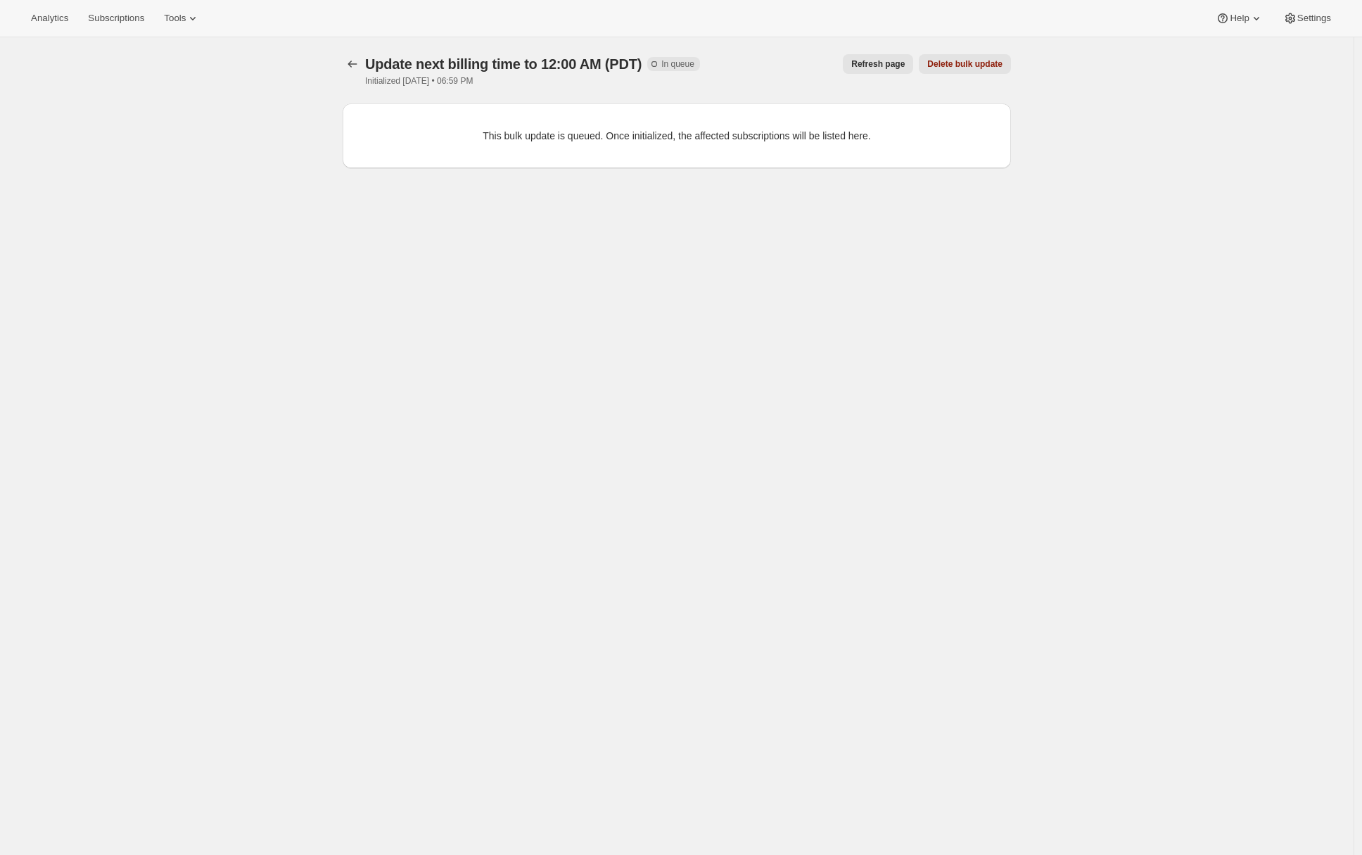
click at [882, 56] on button "Refresh page" at bounding box center [878, 64] width 70 height 20
click at [859, 61] on span "Refresh page" at bounding box center [878, 63] width 53 height 11
click at [853, 61] on button "Refresh page" at bounding box center [878, 64] width 70 height 20
click at [222, 151] on div "Update next billing time to 12:00 AM (PDT). This page is ready Update next bill…" at bounding box center [677, 464] width 1354 height 855
click at [878, 69] on span "Refresh page" at bounding box center [878, 63] width 53 height 11
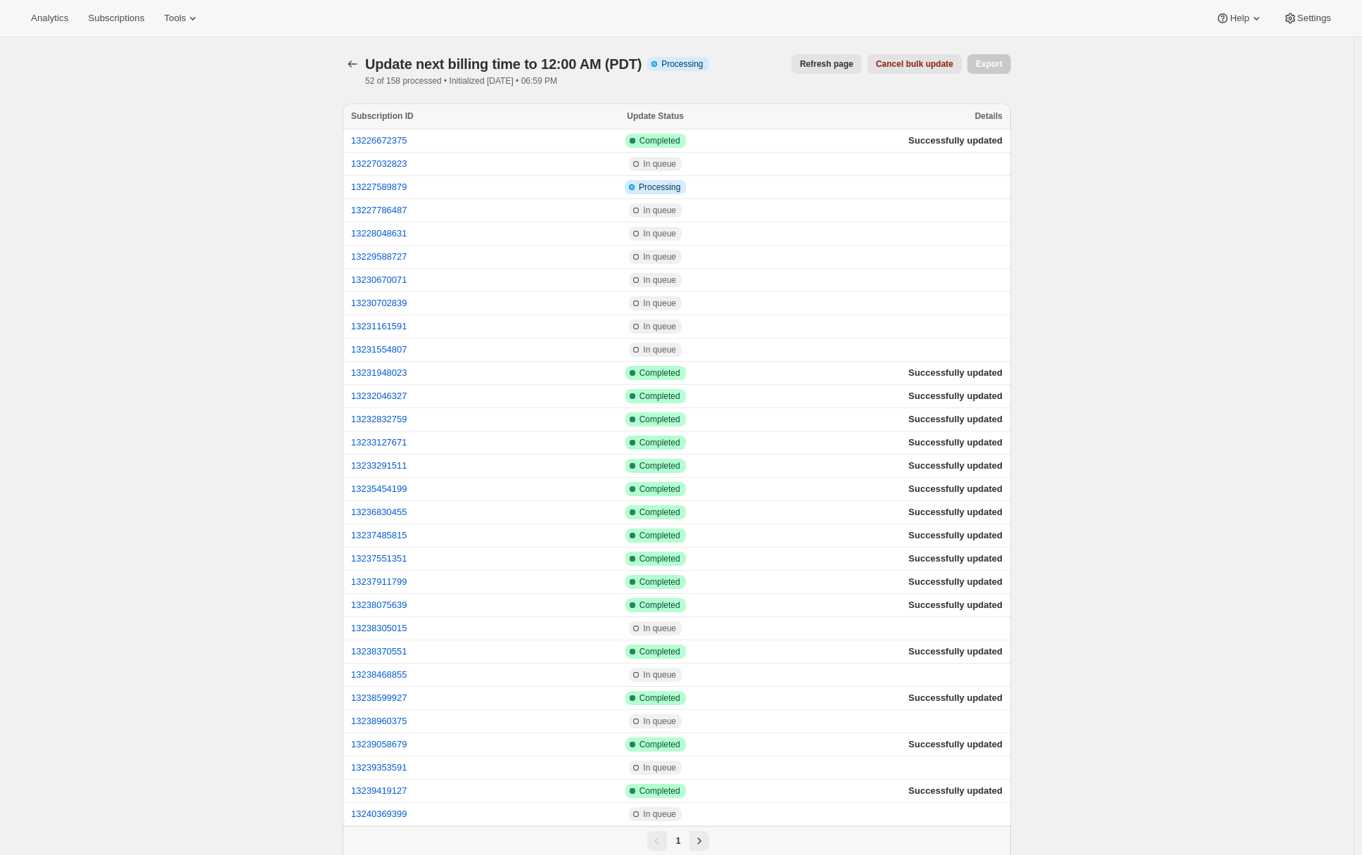
click at [806, 65] on span "Refresh page" at bounding box center [826, 63] width 53 height 11
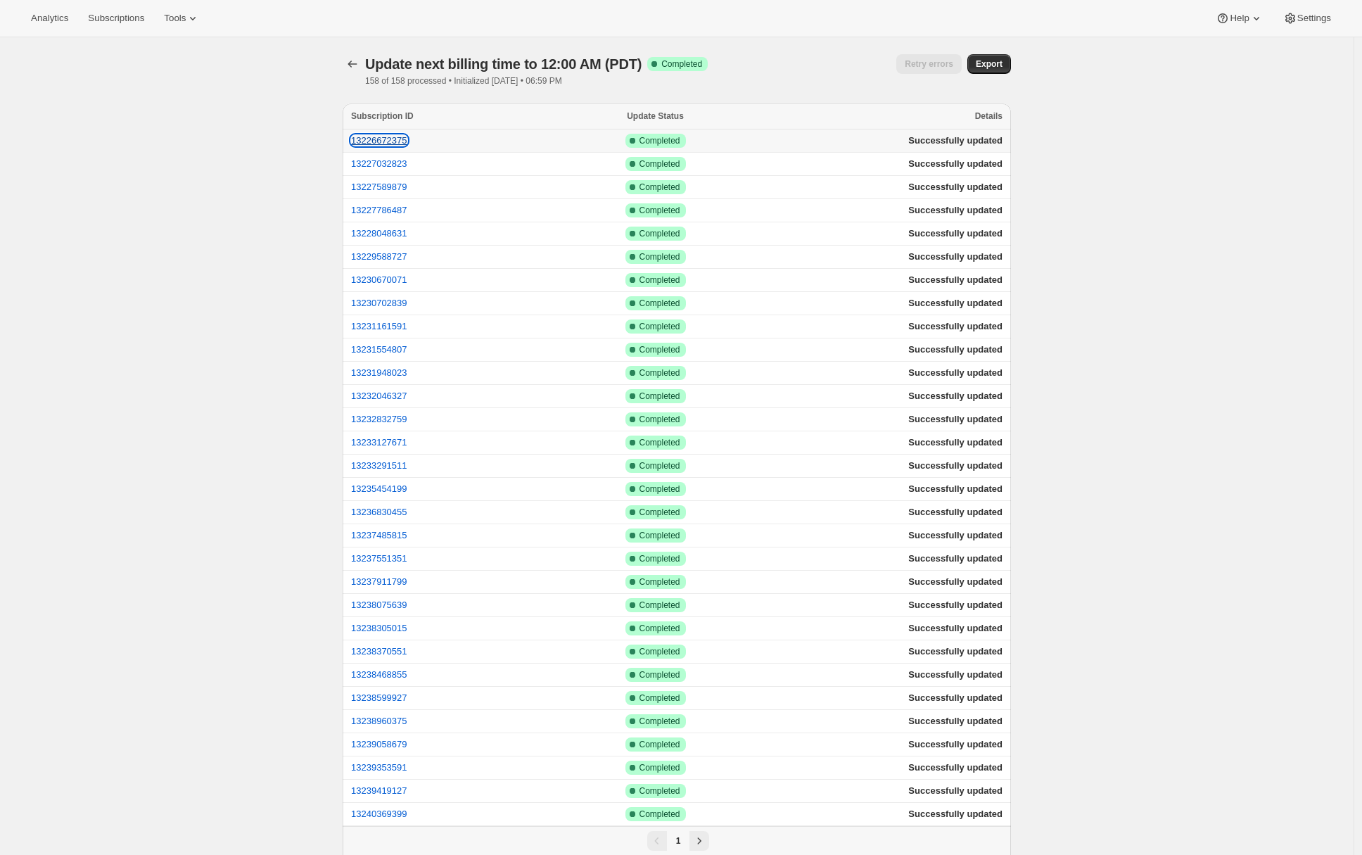
click at [398, 139] on button "13226672375" at bounding box center [379, 140] width 56 height 11
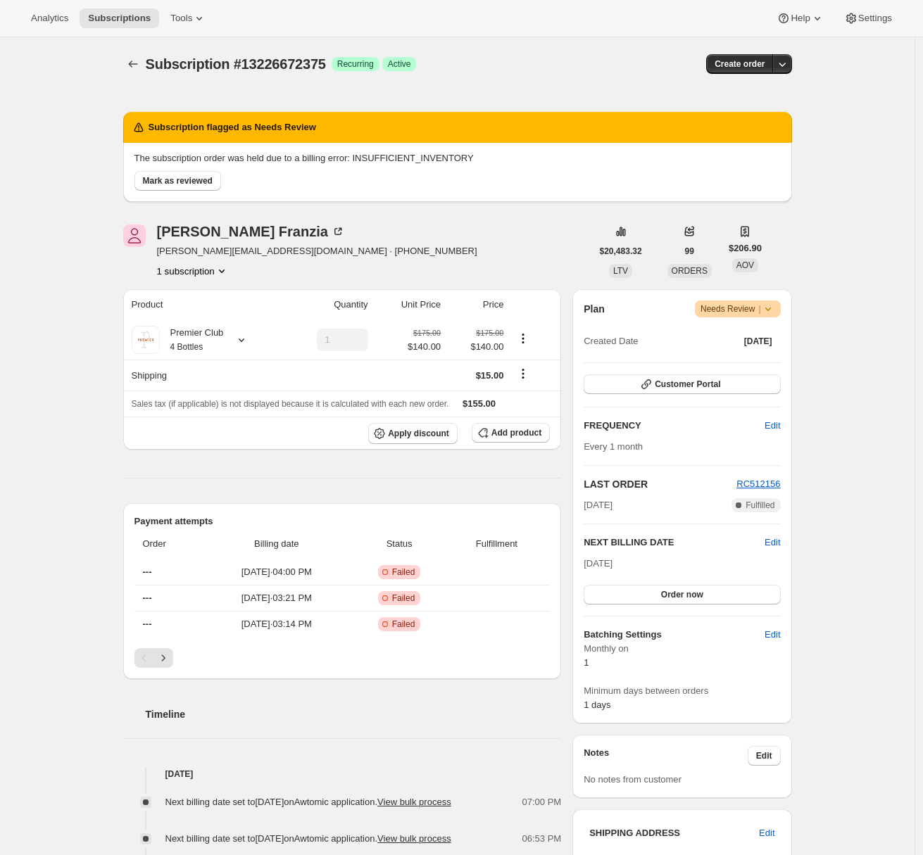
scroll to position [200, 0]
click at [880, 18] on span "Settings" at bounding box center [875, 18] width 34 height 11
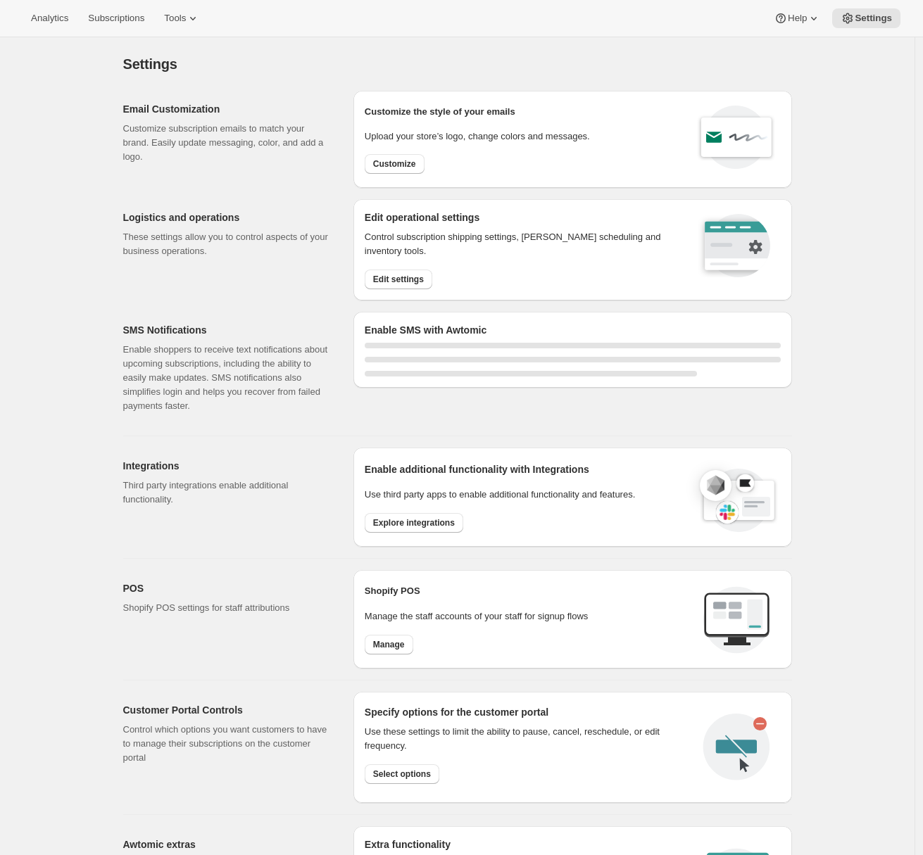
select select "22:00"
select select "09:00"
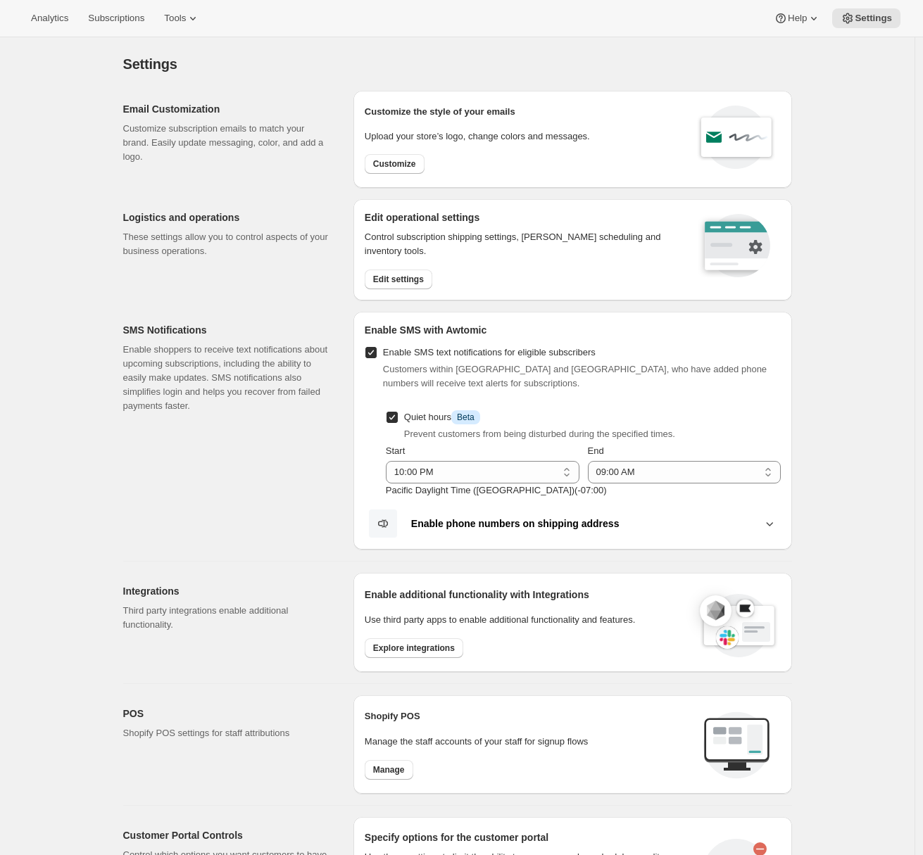
click at [283, 287] on div "Logistics and operations These settings allow you to control aspects of your bu…" at bounding box center [232, 249] width 219 height 101
click at [393, 281] on span "Edit settings" at bounding box center [398, 279] width 51 height 11
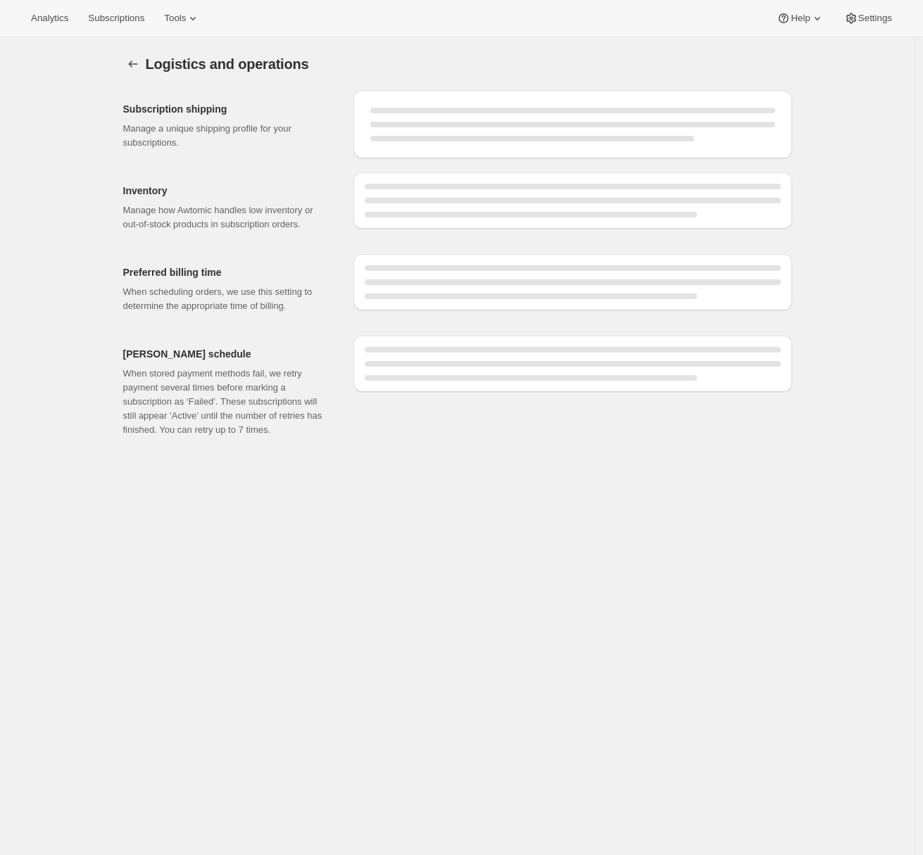
select select "DAY"
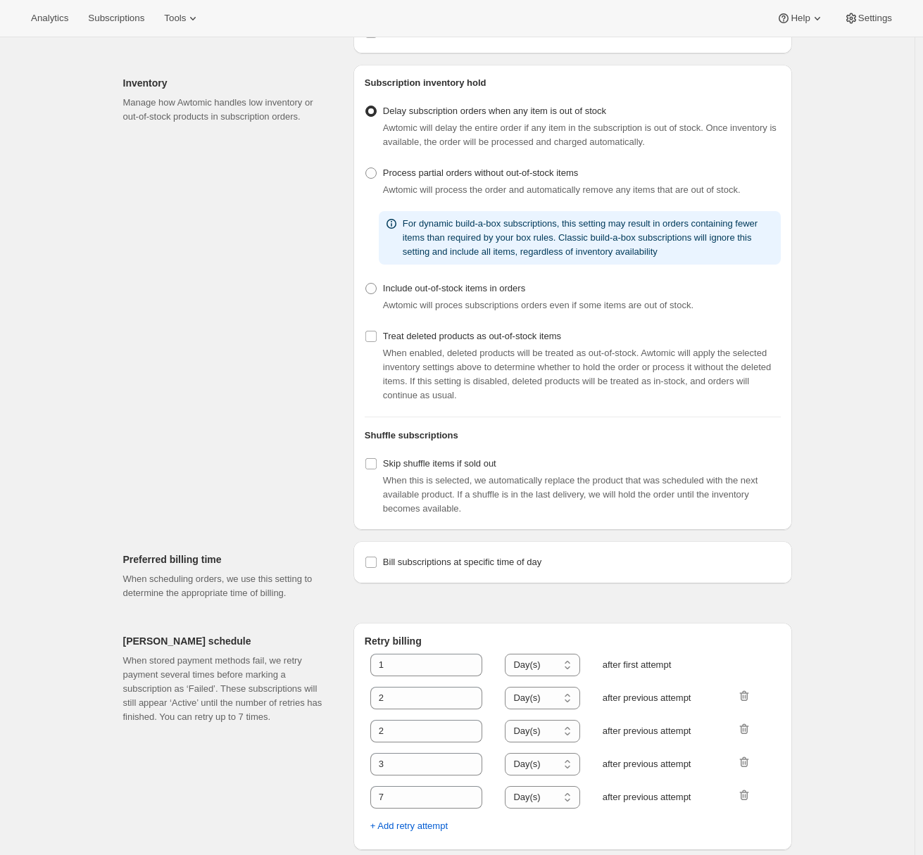
scroll to position [251, 0]
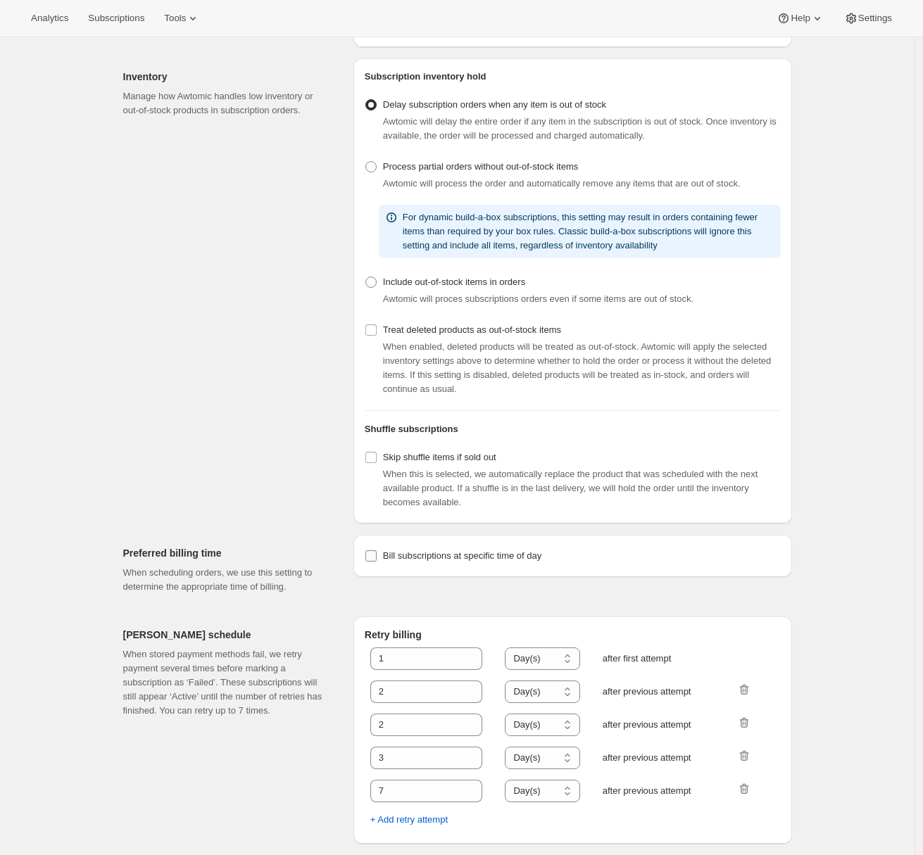
click at [377, 559] on input "Bill subscriptions at specific time of day" at bounding box center [370, 555] width 11 height 11
checkbox input "true"
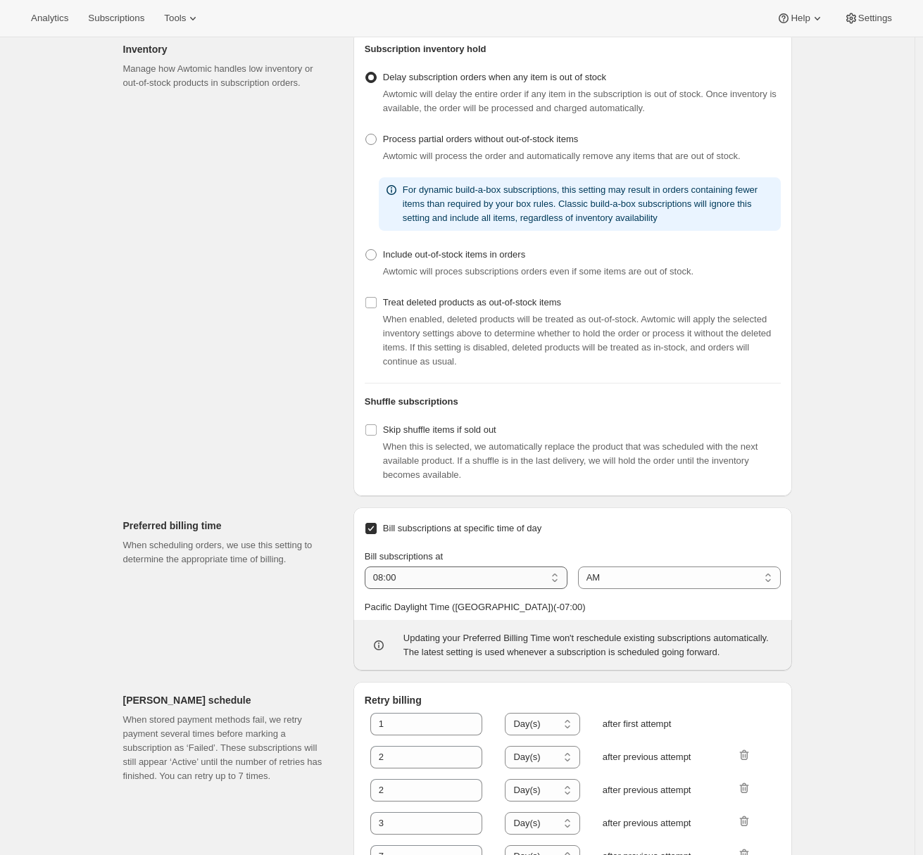
click at [391, 589] on select "01:00 02:00 03:00 04:00 05:00 06:00 07:00 08:00 09:00 10:00 11:00 12:00" at bounding box center [466, 578] width 203 height 23
select select "03:00"
click at [368, 589] on select "01:00 02:00 03:00 04:00 05:00 06:00 07:00 08:00 09:00 10:00 11:00 12:00" at bounding box center [466, 578] width 203 height 23
click at [624, 589] on select "AM PM" at bounding box center [679, 578] width 203 height 23
select select "PM"
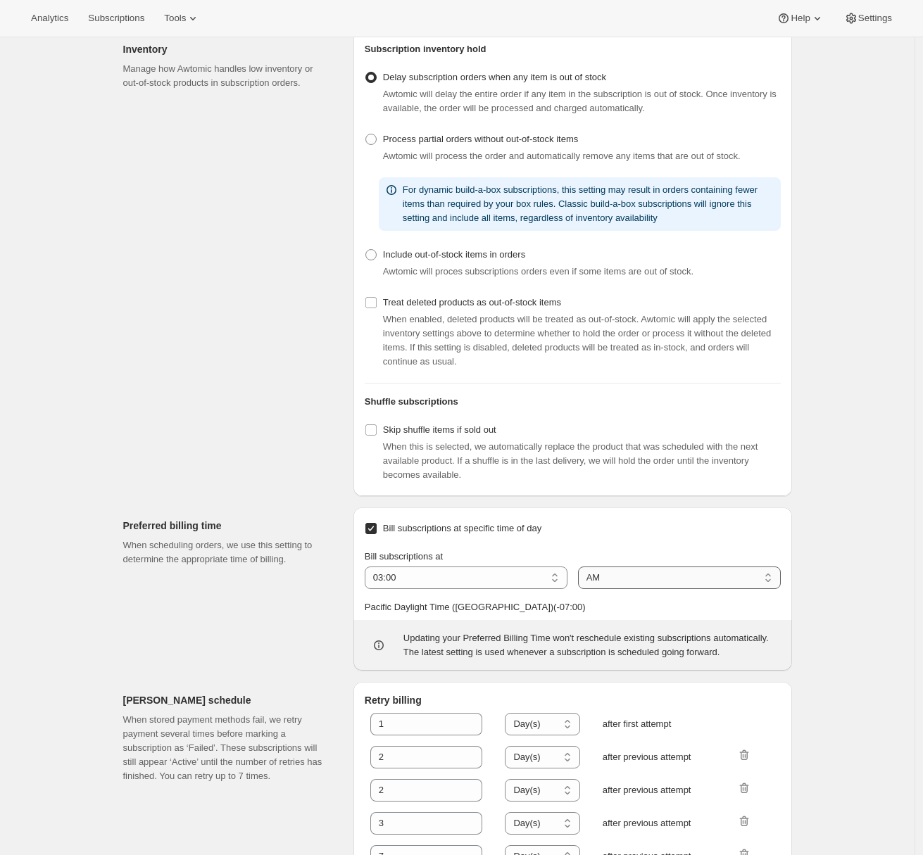
click at [581, 589] on select "AM PM" at bounding box center [679, 578] width 203 height 23
click at [121, 644] on div "Preferred billing time When scheduling orders, we use this setting to determine…" at bounding box center [452, 583] width 680 height 175
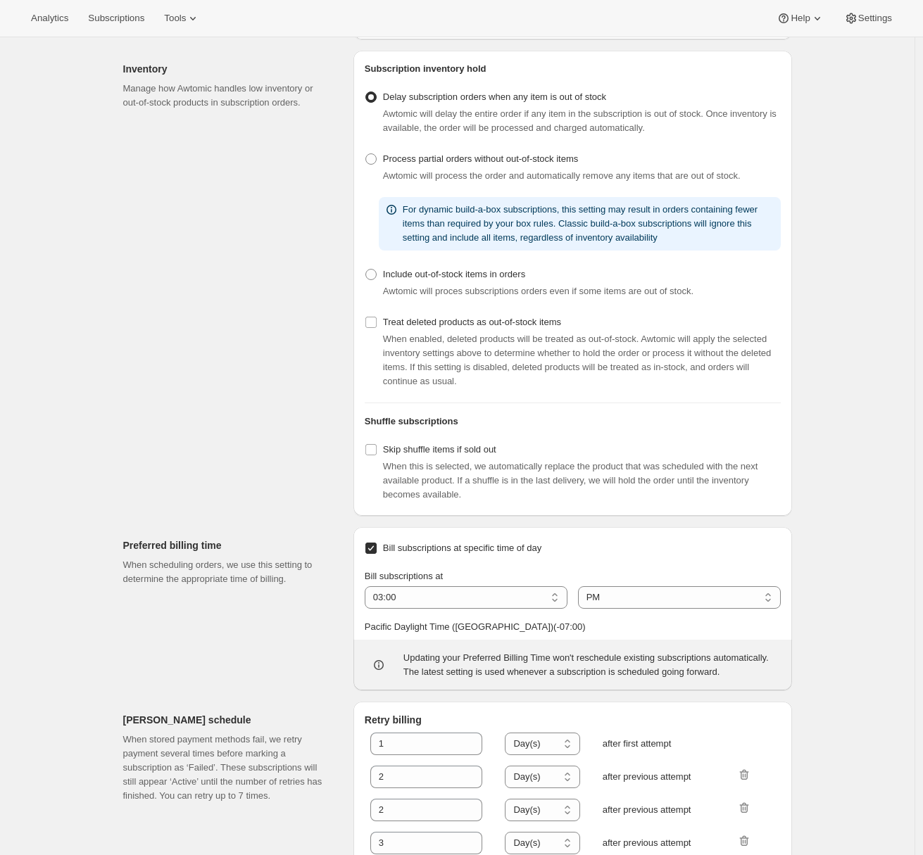
scroll to position [0, 0]
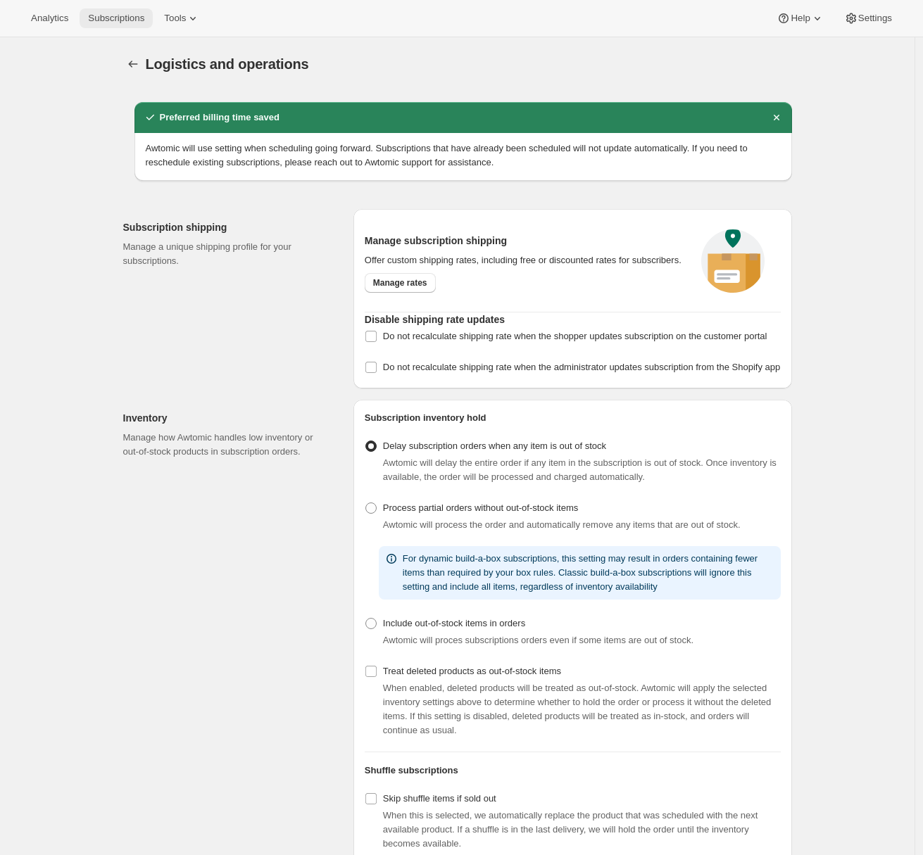
click at [117, 13] on span "Subscriptions" at bounding box center [116, 18] width 56 height 11
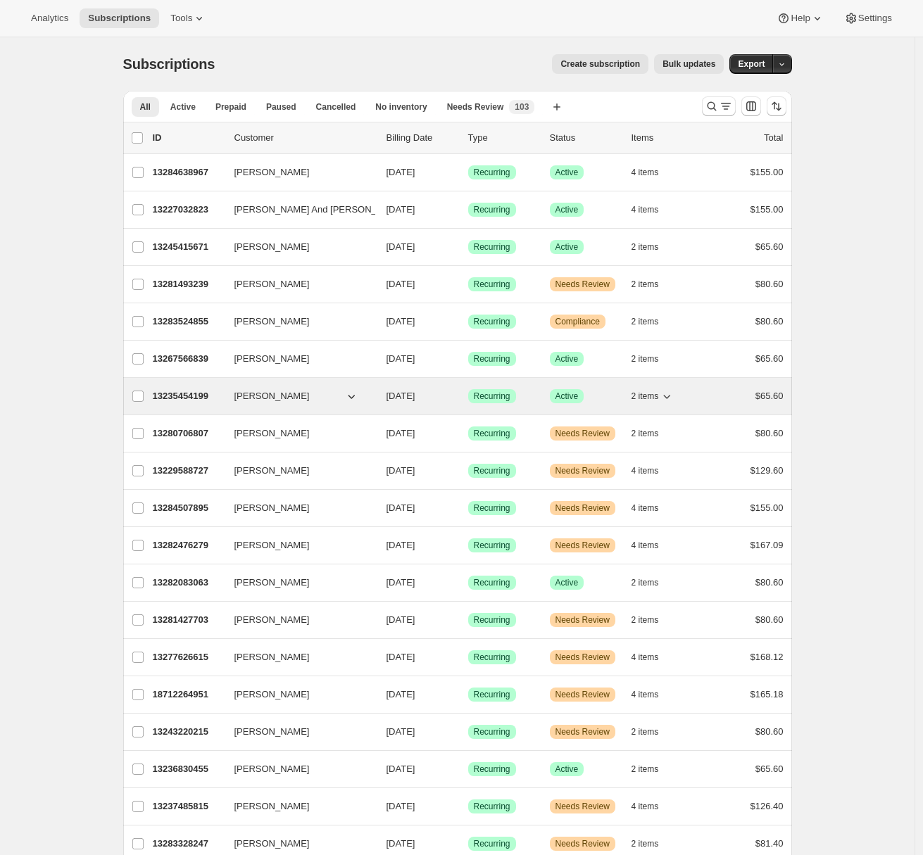
click at [156, 394] on p "13235454199" at bounding box center [188, 396] width 70 height 14
